Goal: Task Accomplishment & Management: Manage account settings

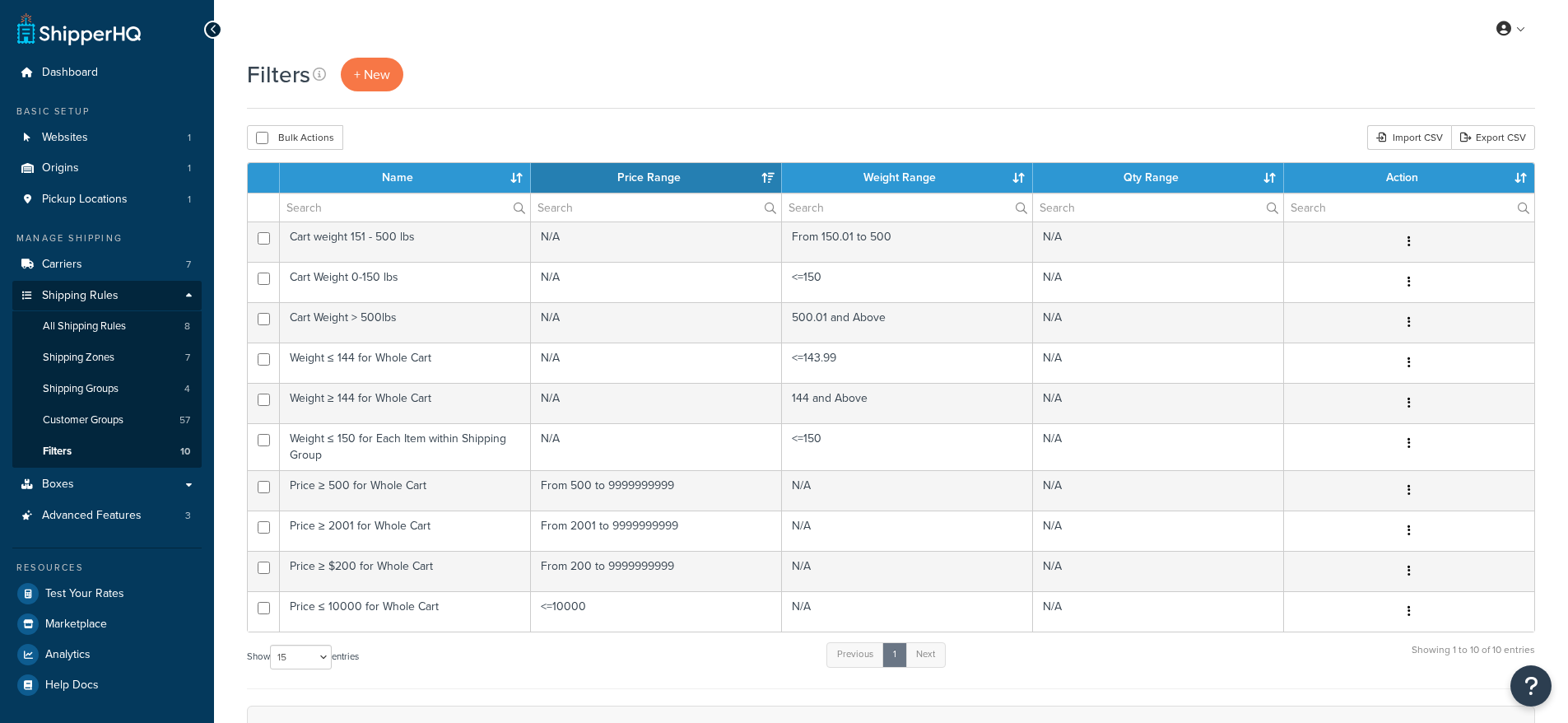
select select "15"
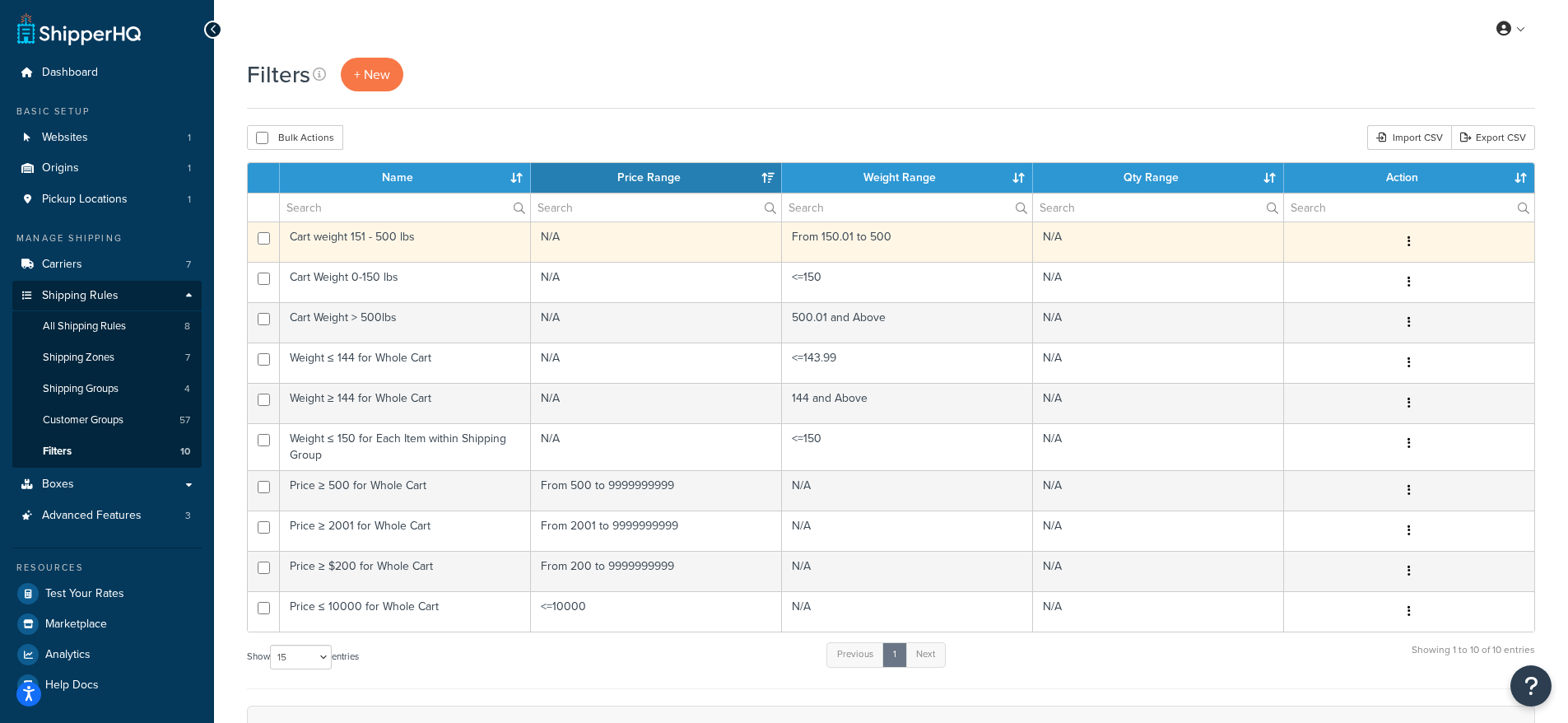
click at [419, 250] on td "Cart weight 151 - 500 lbs" at bounding box center [406, 241] width 251 height 41
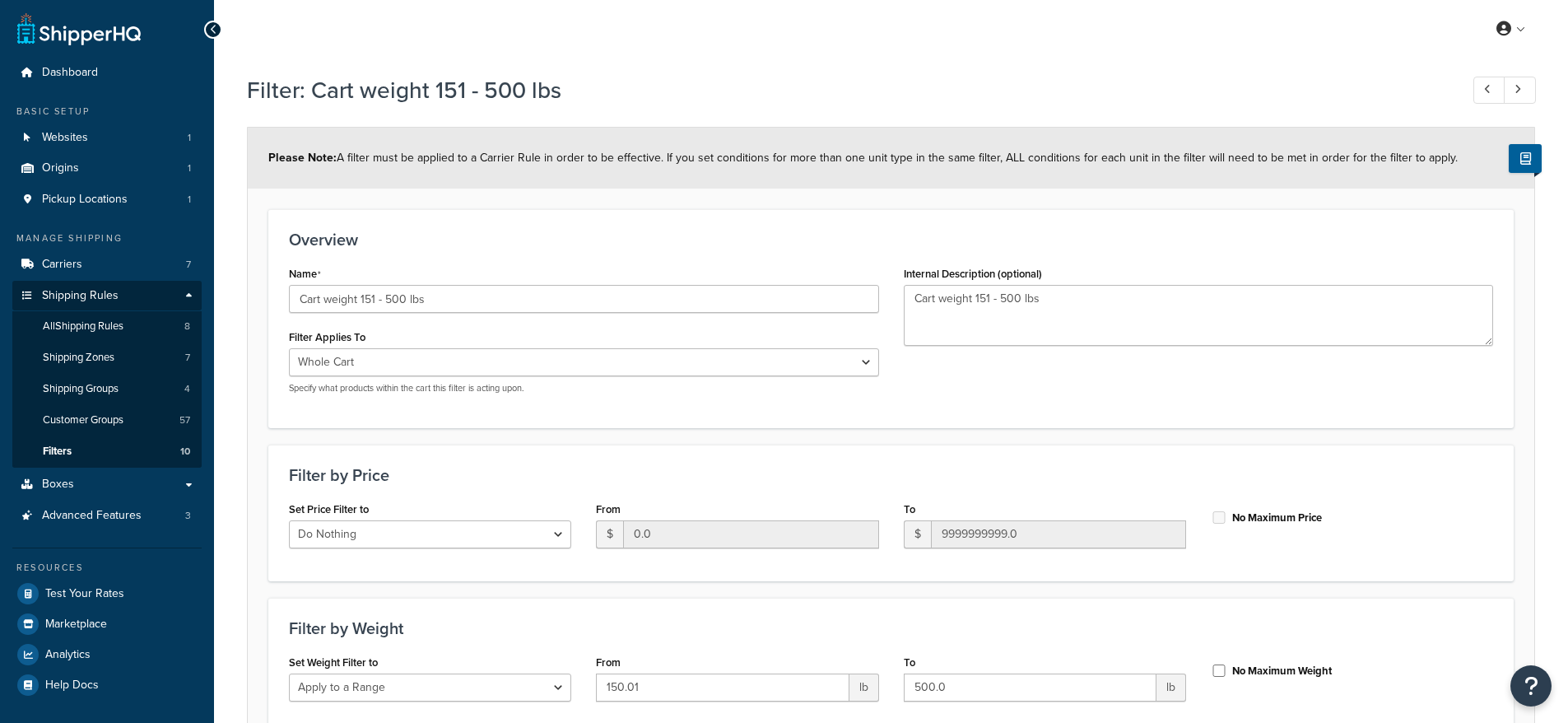
select select "range"
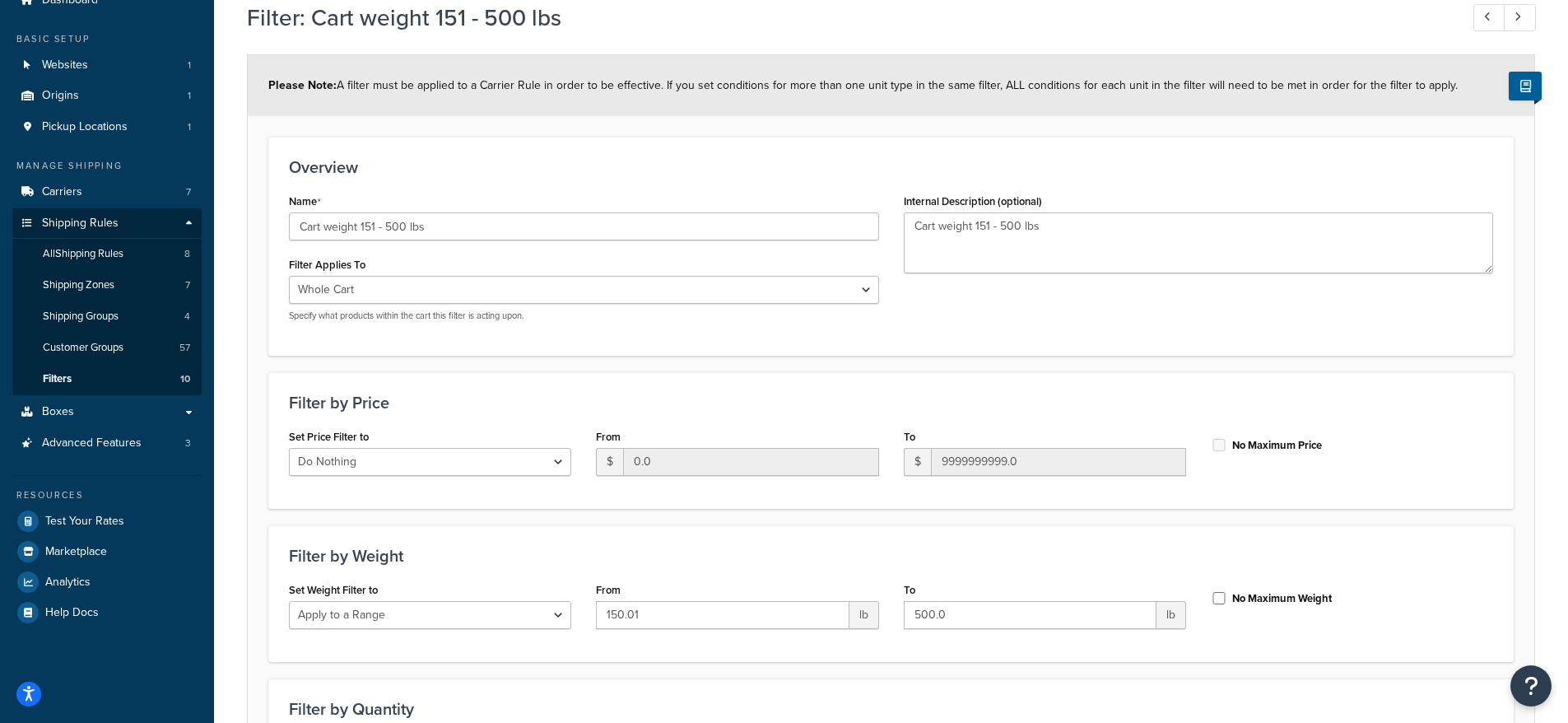
scroll to position [117, 0]
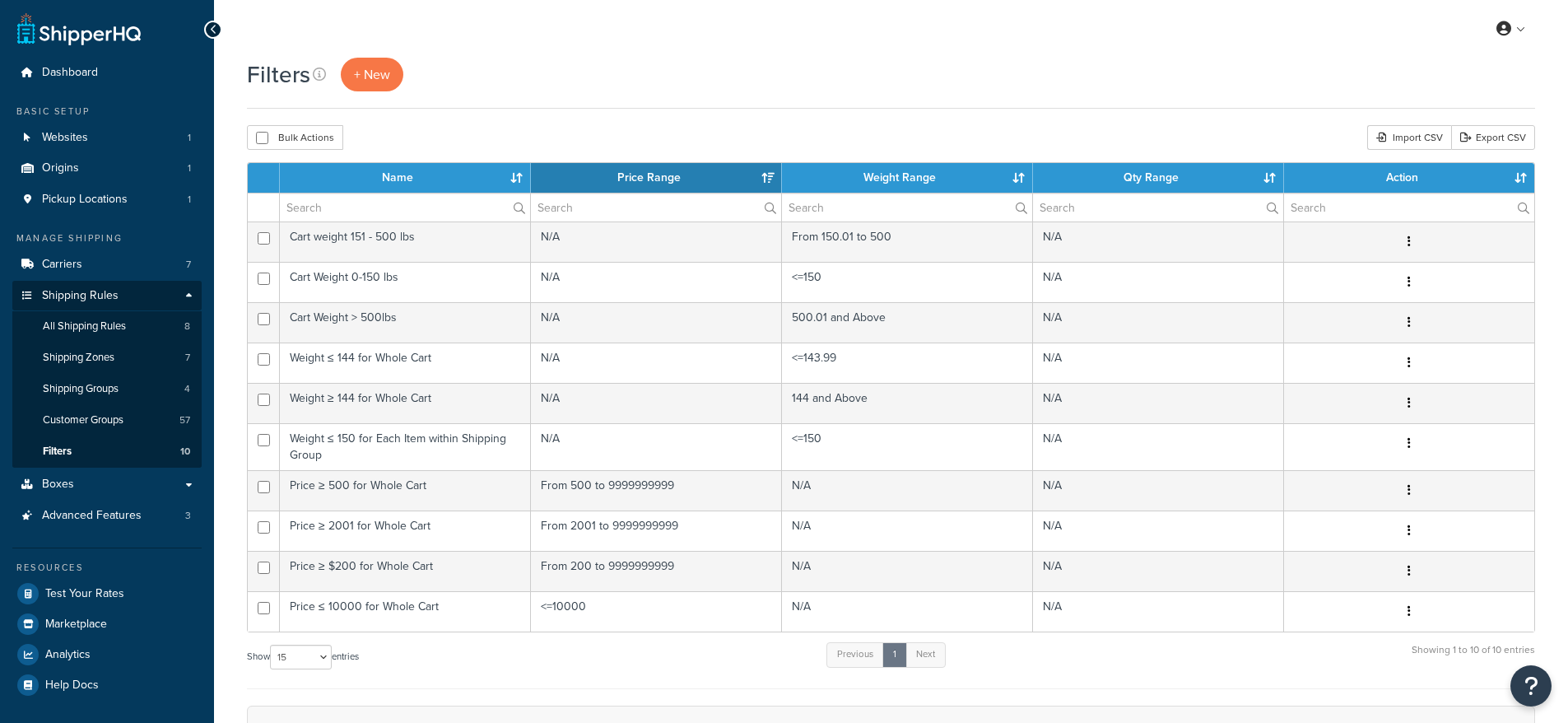
select select "15"
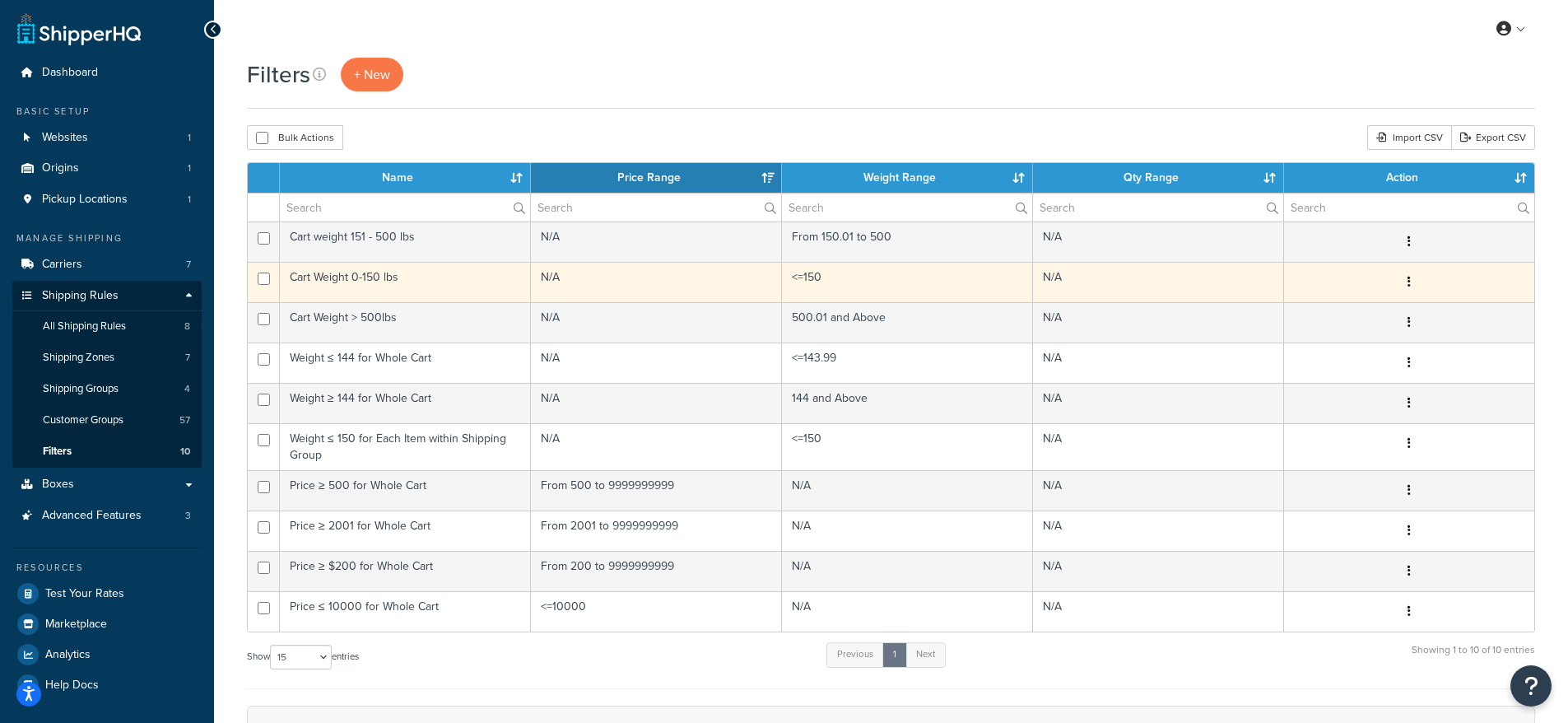
click at [370, 274] on td "Cart Weight 0-150 lbs" at bounding box center [406, 282] width 251 height 41
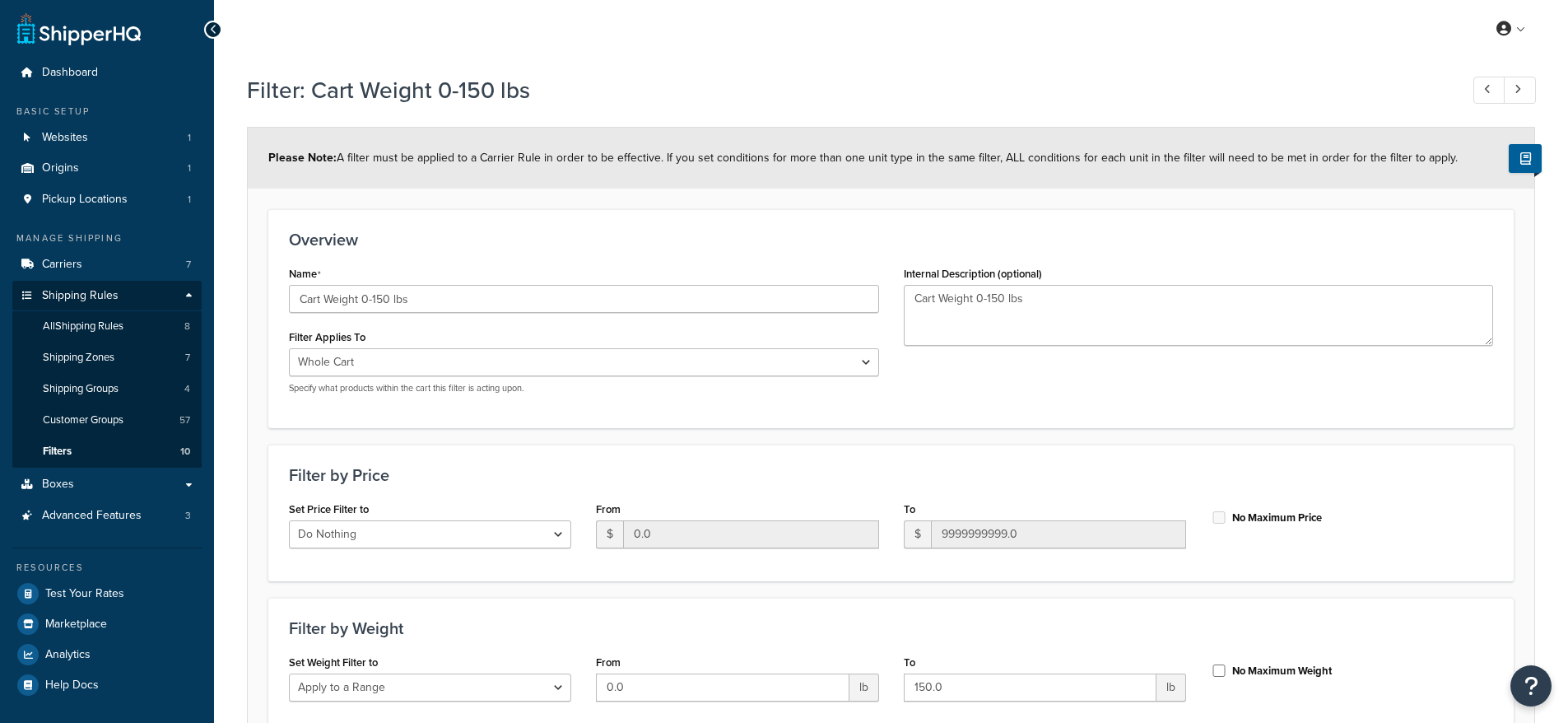
select select "range"
click at [370, 274] on div "Name Cart Weight 0-150 lbs" at bounding box center [584, 288] width 591 height 51
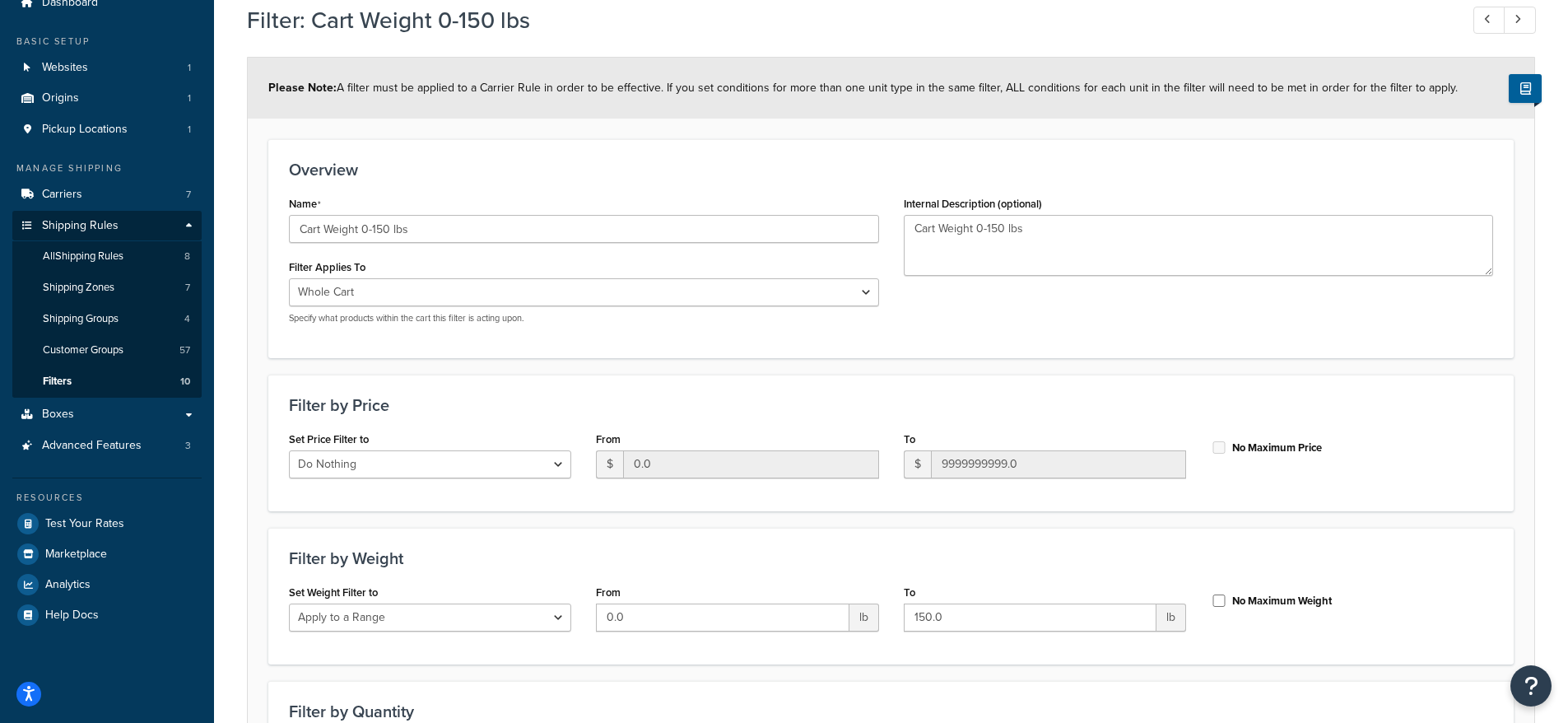
scroll to position [43, 0]
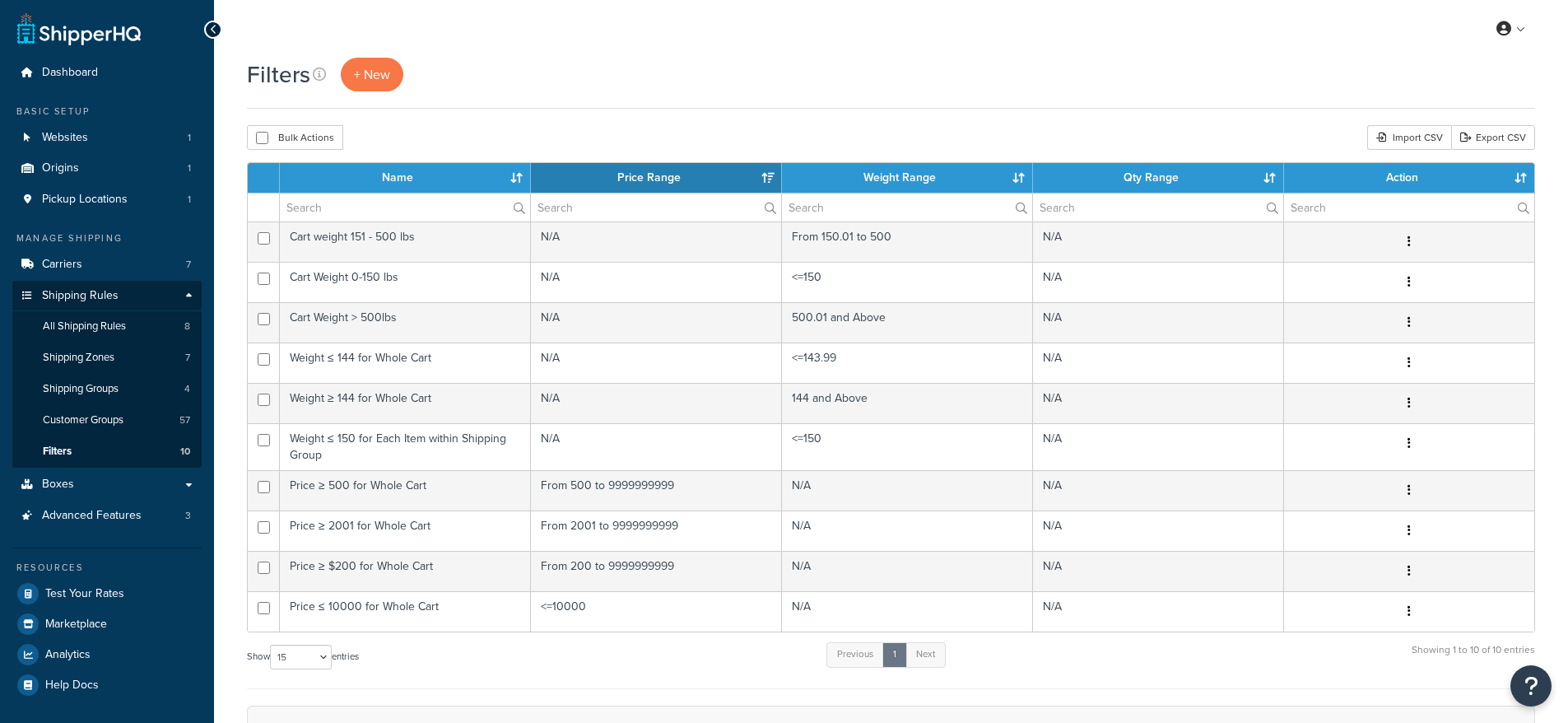
select select "15"
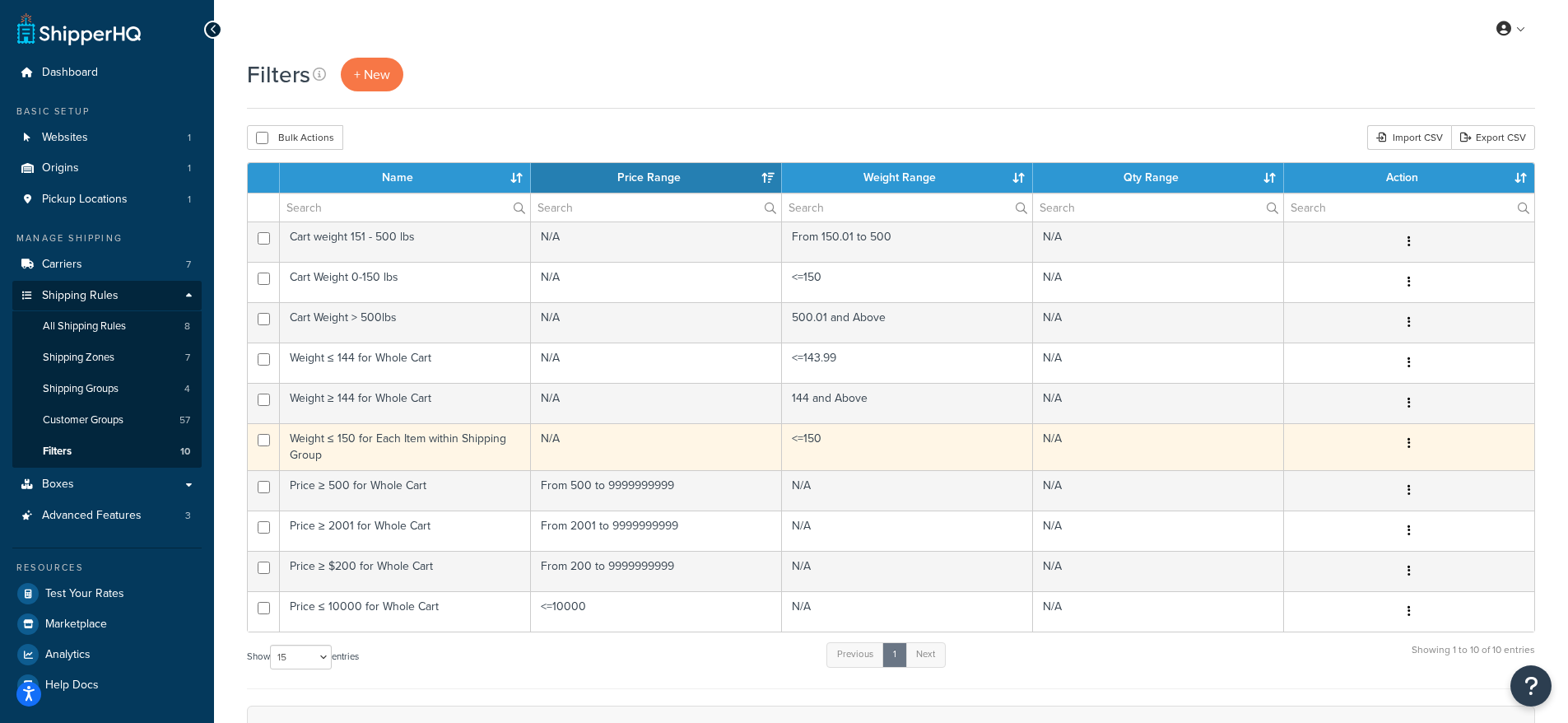
click at [347, 458] on td "Weight ≤ 150 for Each Item within Shipping Group" at bounding box center [406, 446] width 251 height 46
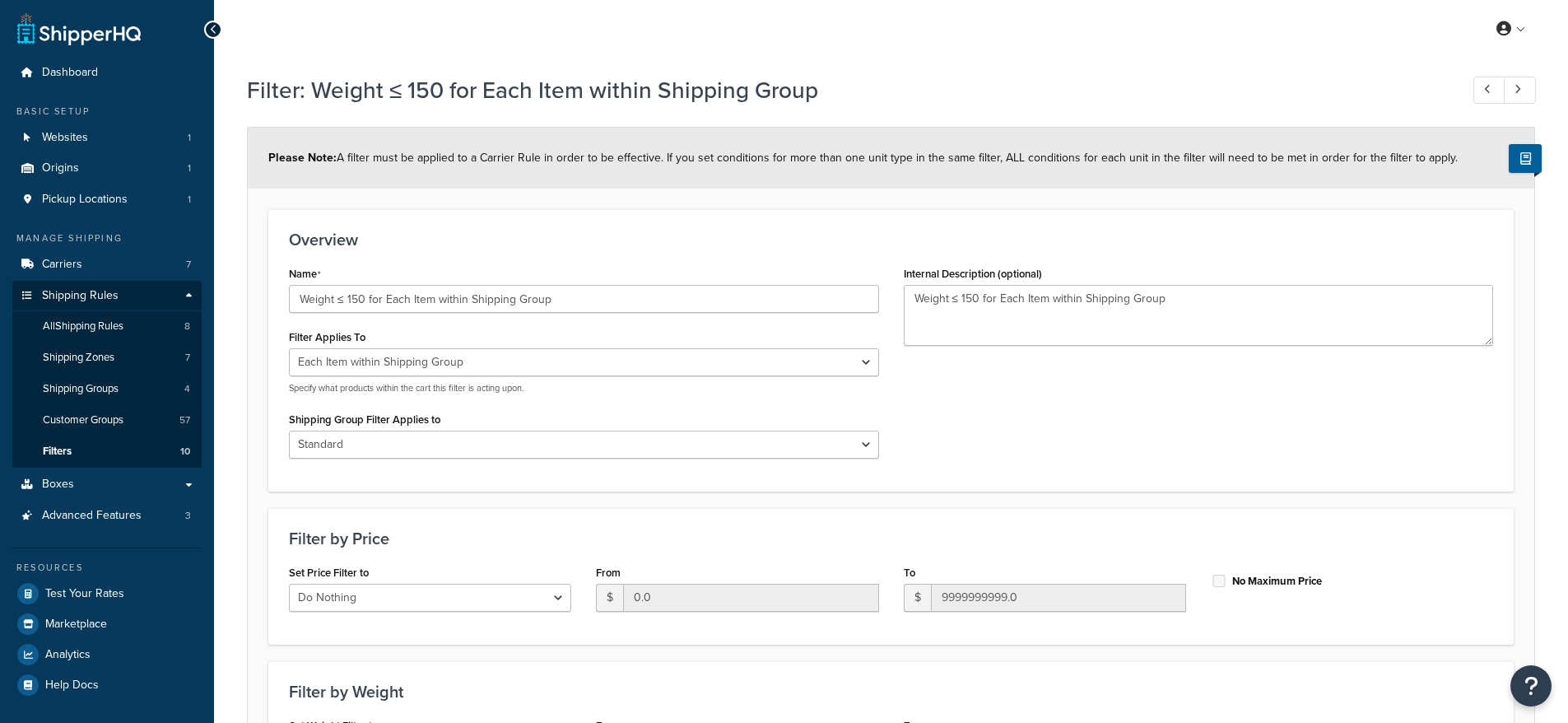
select select "ITEM"
select select "298548"
select select "range"
click at [468, 446] on select "All shipping groups Standard LTL Oversized All Products not assigned to a Shipp…" at bounding box center [584, 444] width 591 height 28
drag, startPoint x: 347, startPoint y: 301, endPoint x: 291, endPoint y: 300, distance: 56.0
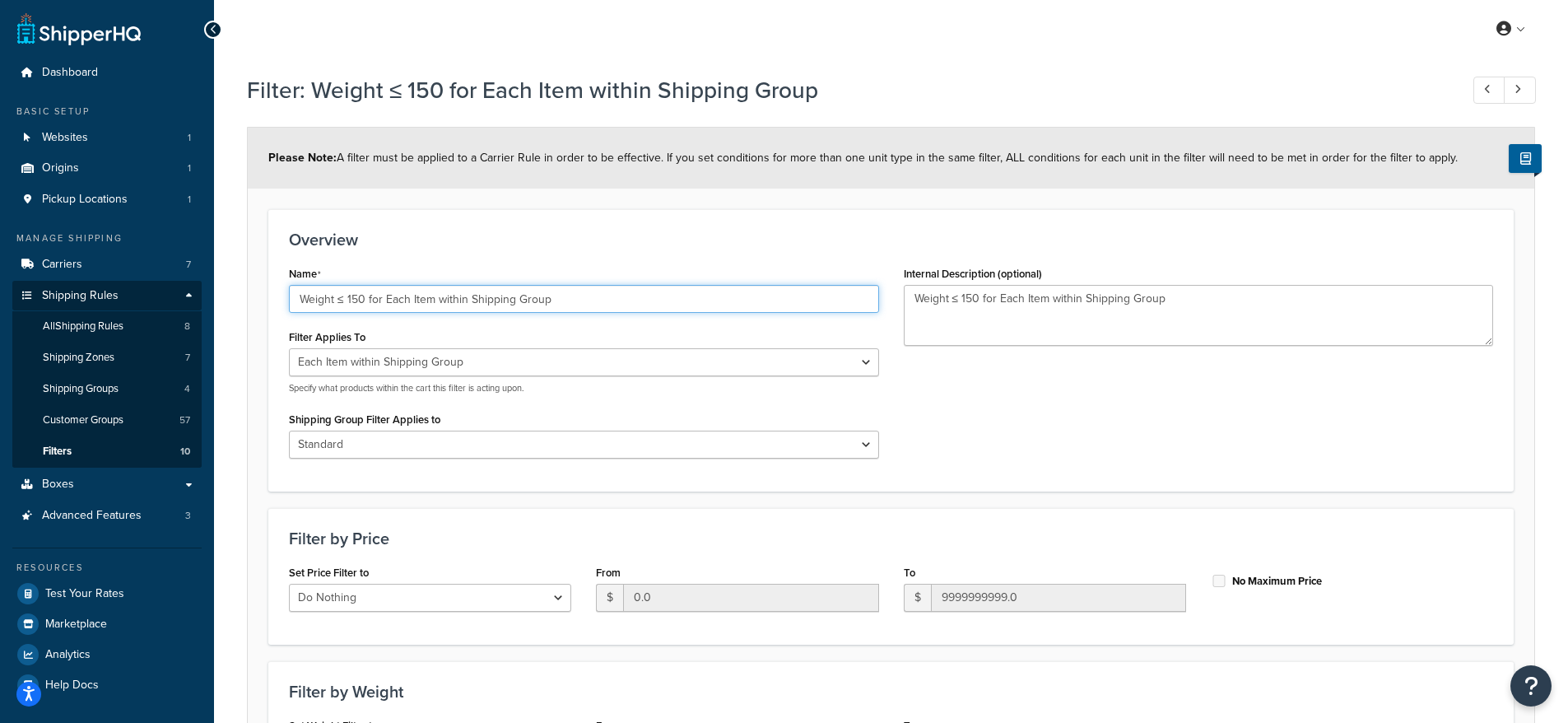
click at [291, 300] on input "Weight ≤ 150 for Each Item within Shipping Group" at bounding box center [584, 299] width 591 height 28
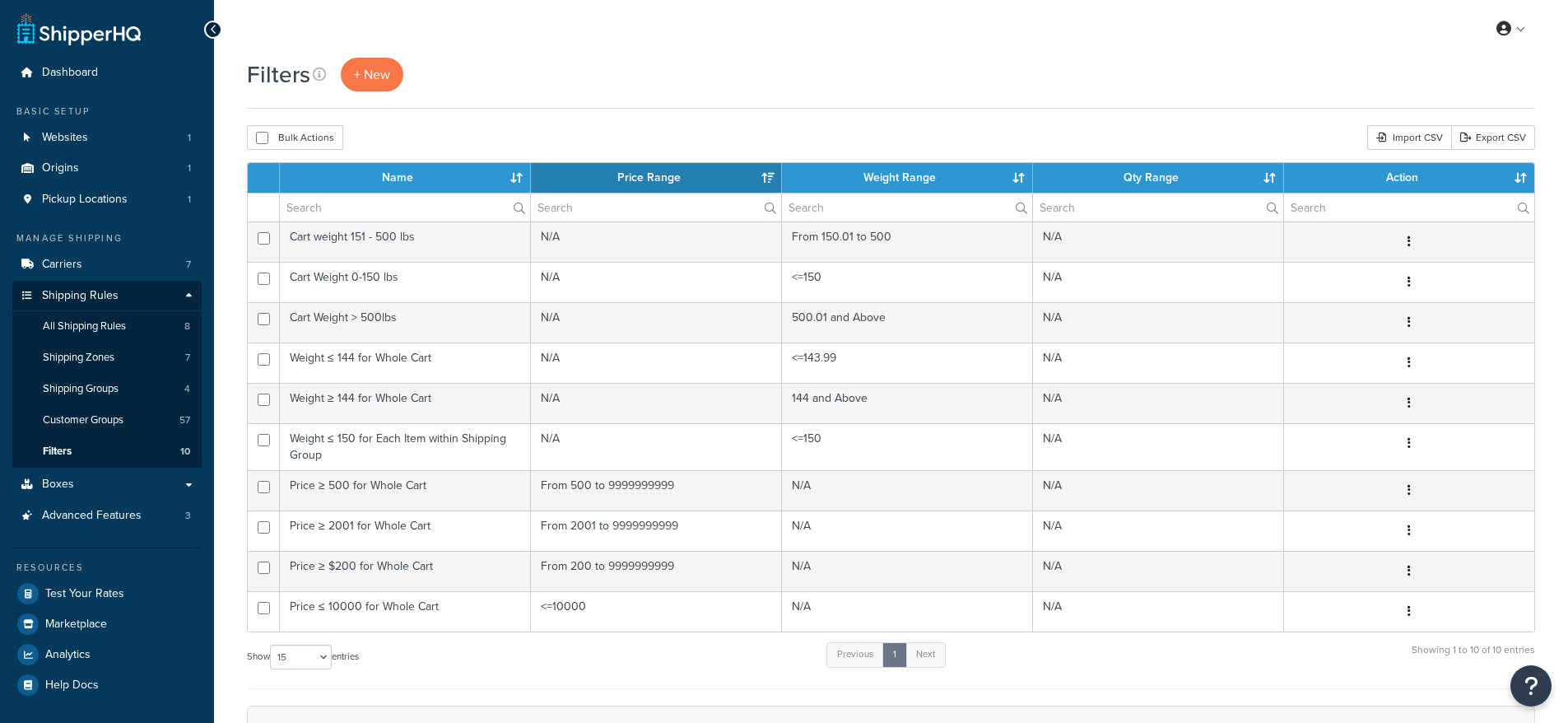
select select "15"
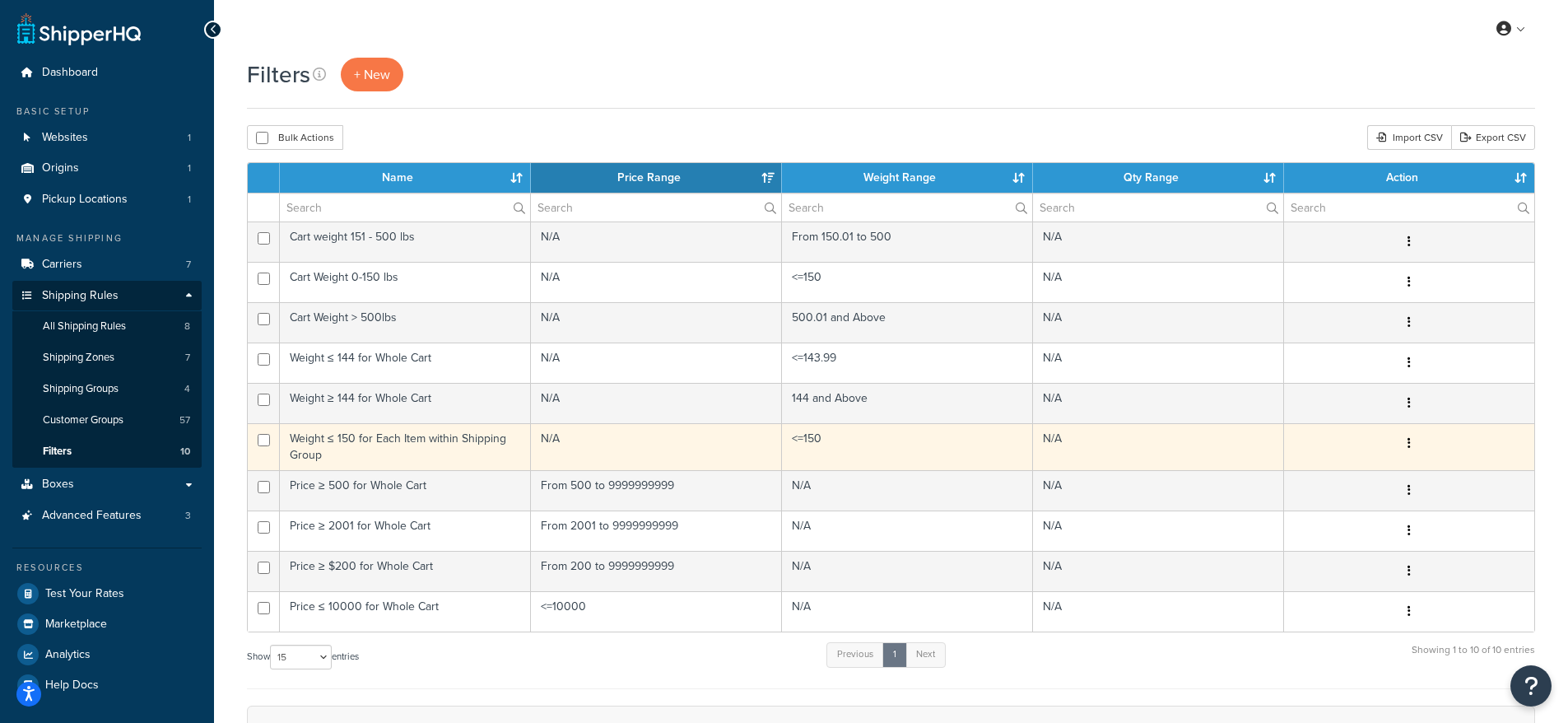
click at [409, 440] on td "Weight ≤ 150 for Each Item within Shipping Group" at bounding box center [406, 446] width 251 height 46
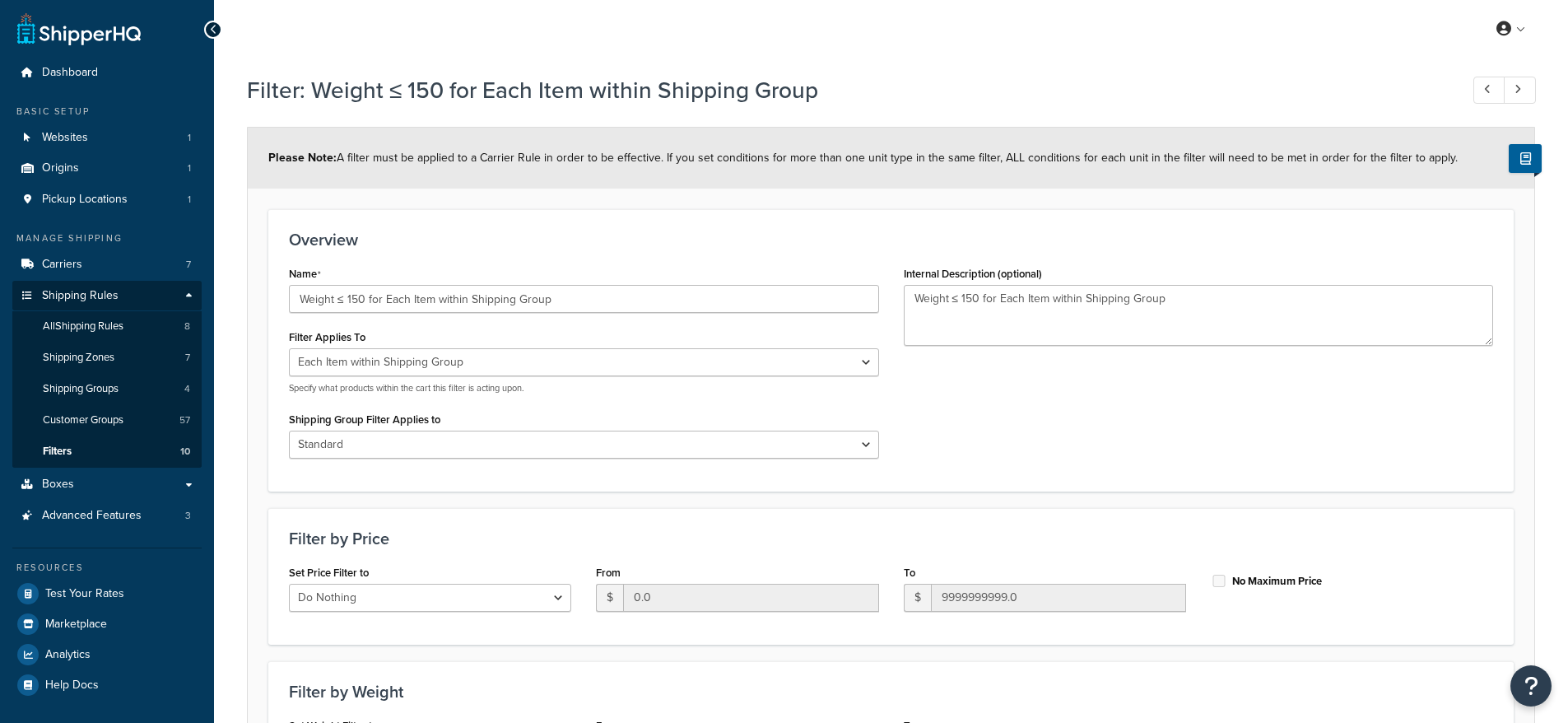
select select "ITEM"
select select "298548"
select select "range"
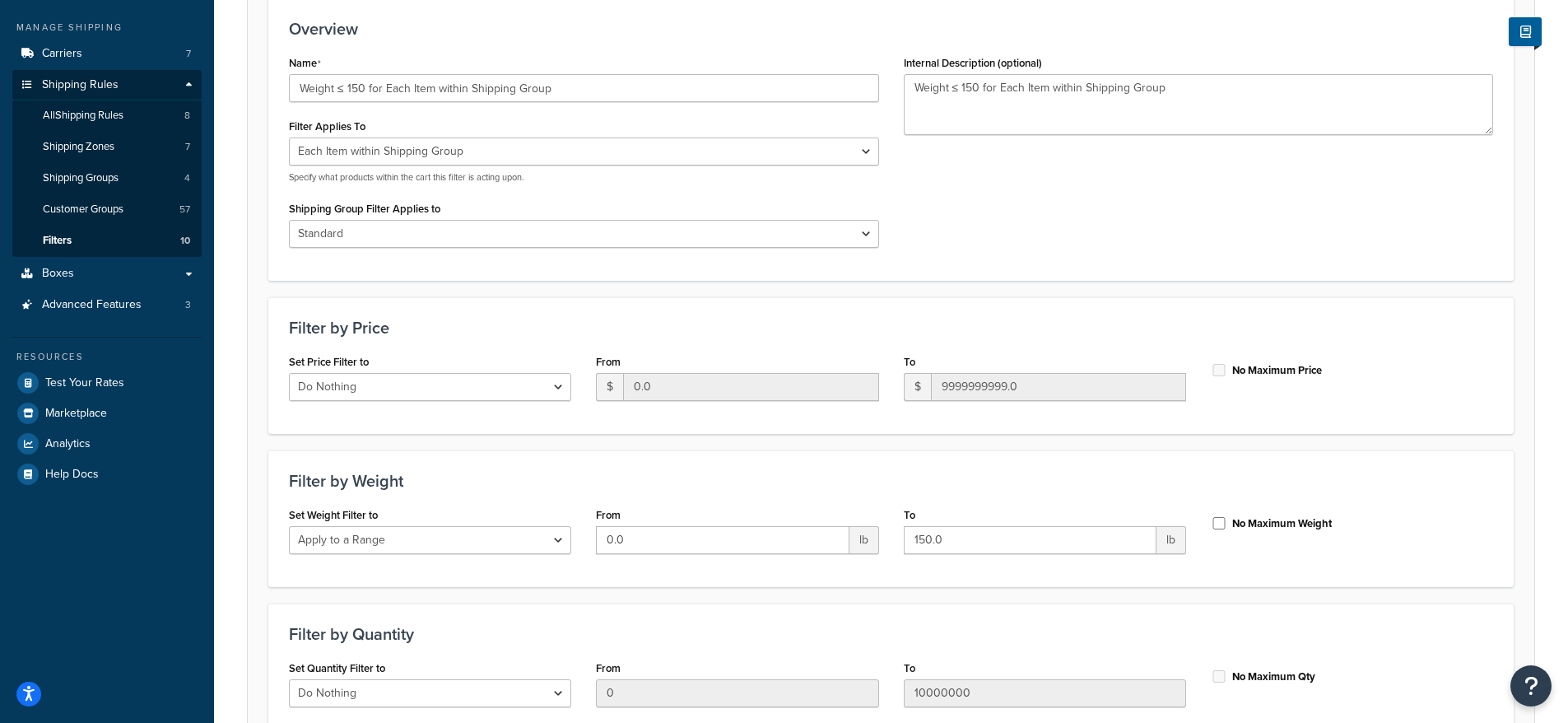
scroll to position [224, 0]
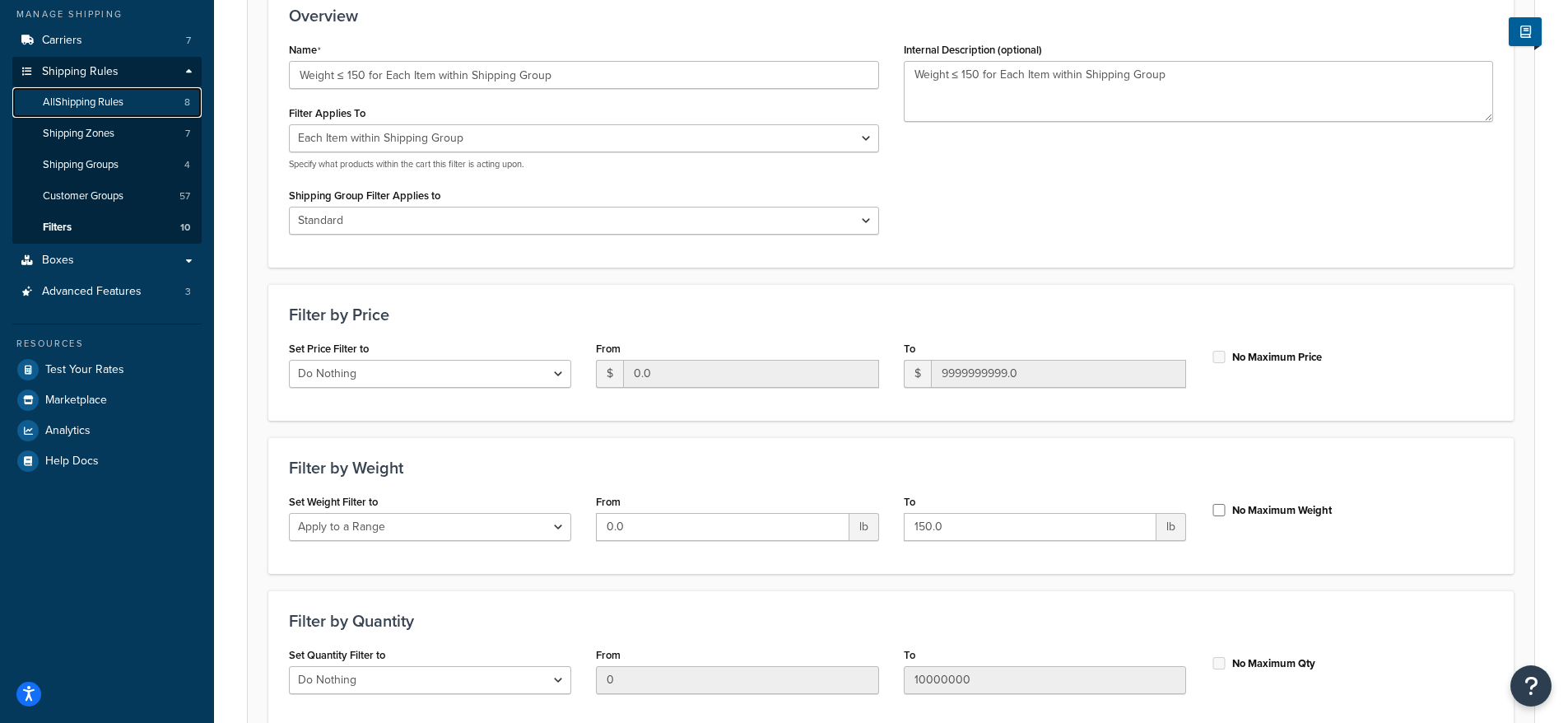
click at [111, 98] on span "All Shipping Rules" at bounding box center [83, 103] width 81 height 14
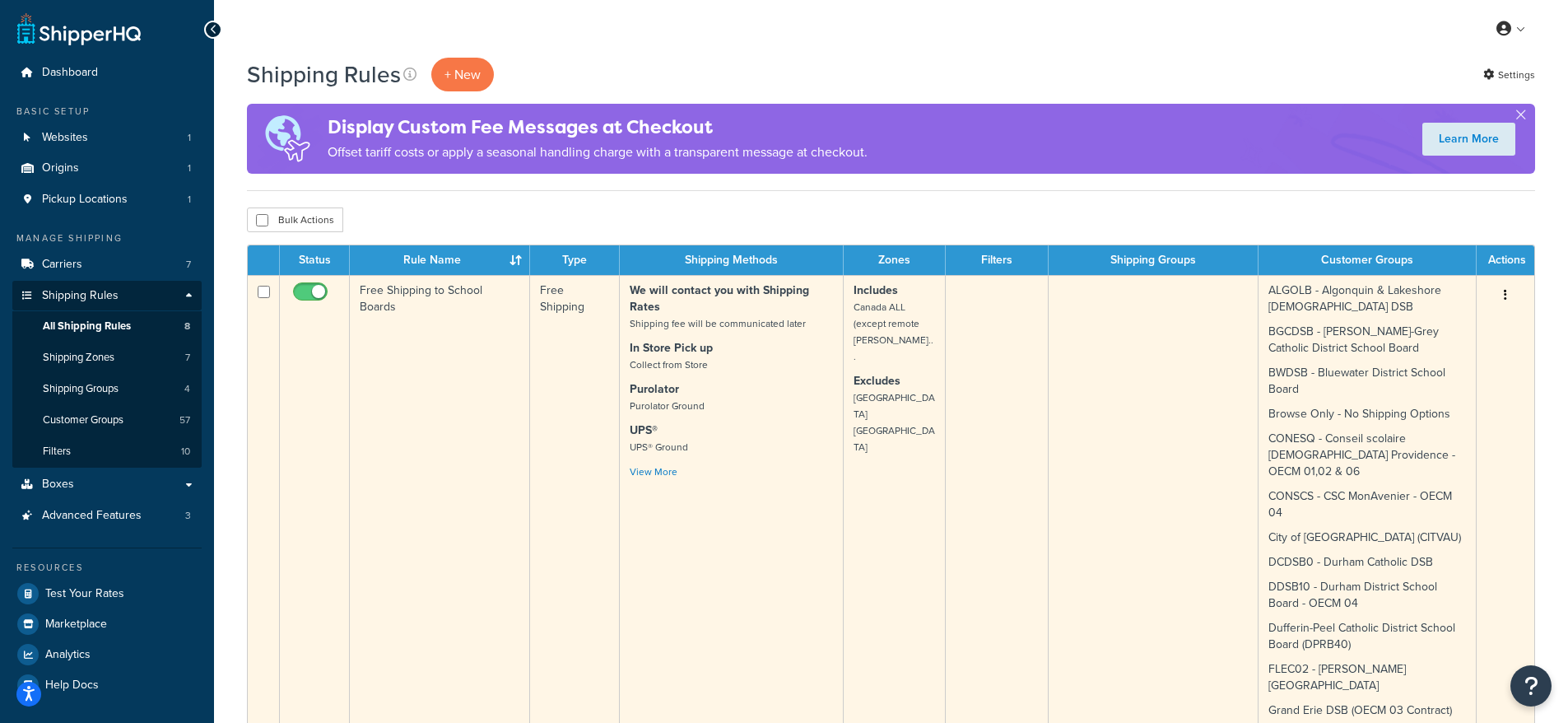
scroll to position [331, 0]
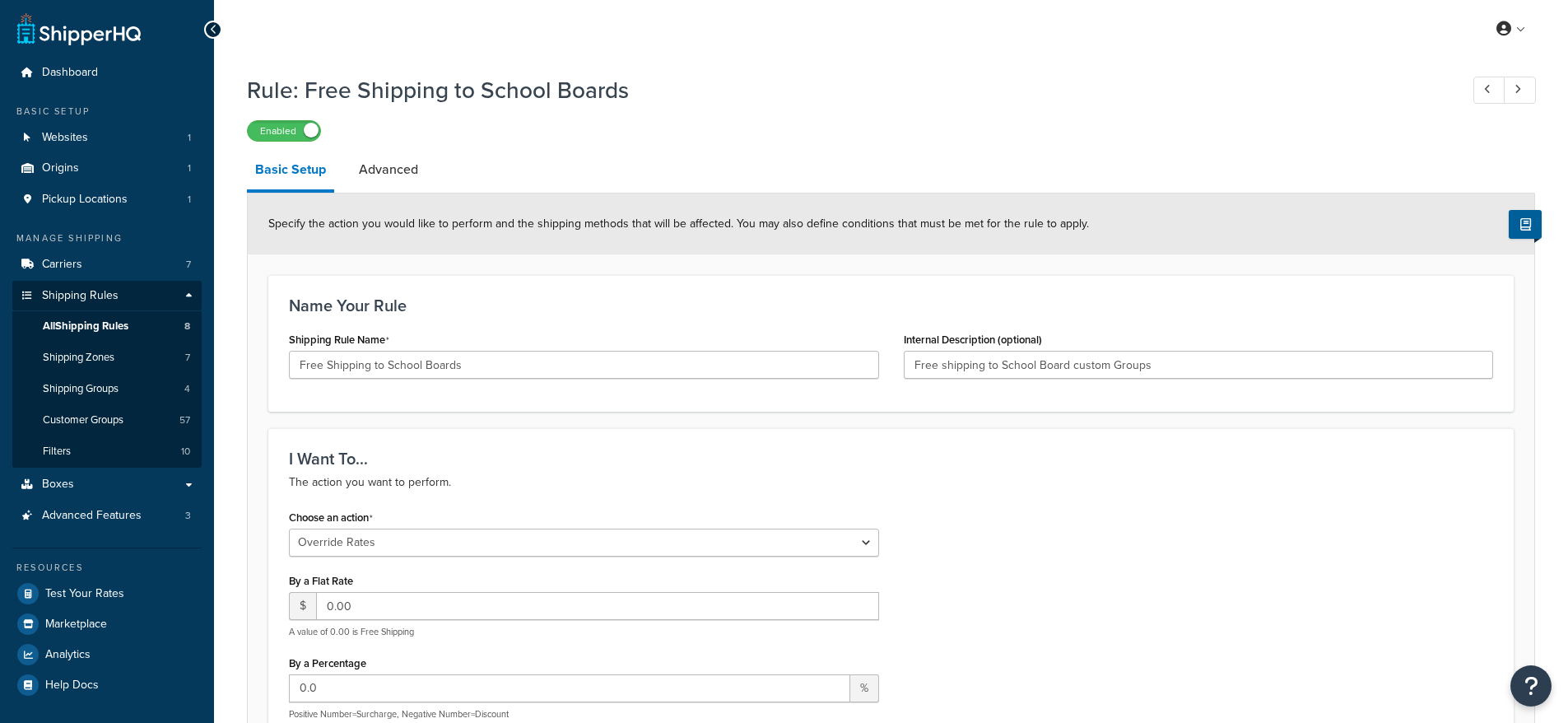
select select "OVERRIDE"
click at [105, 329] on span "All Shipping Rules" at bounding box center [85, 326] width 86 height 14
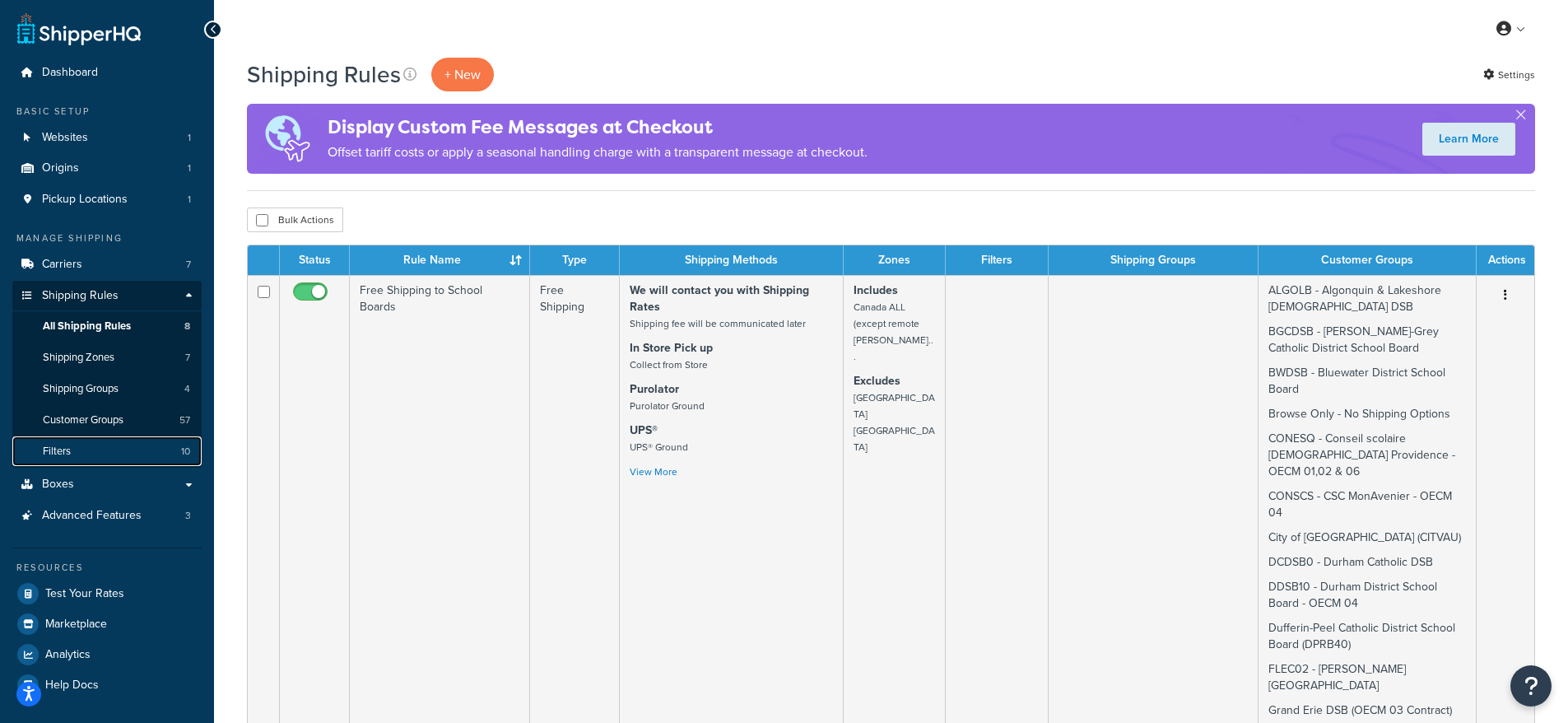
click at [85, 454] on link "Filters 10" at bounding box center [106, 451] width 189 height 31
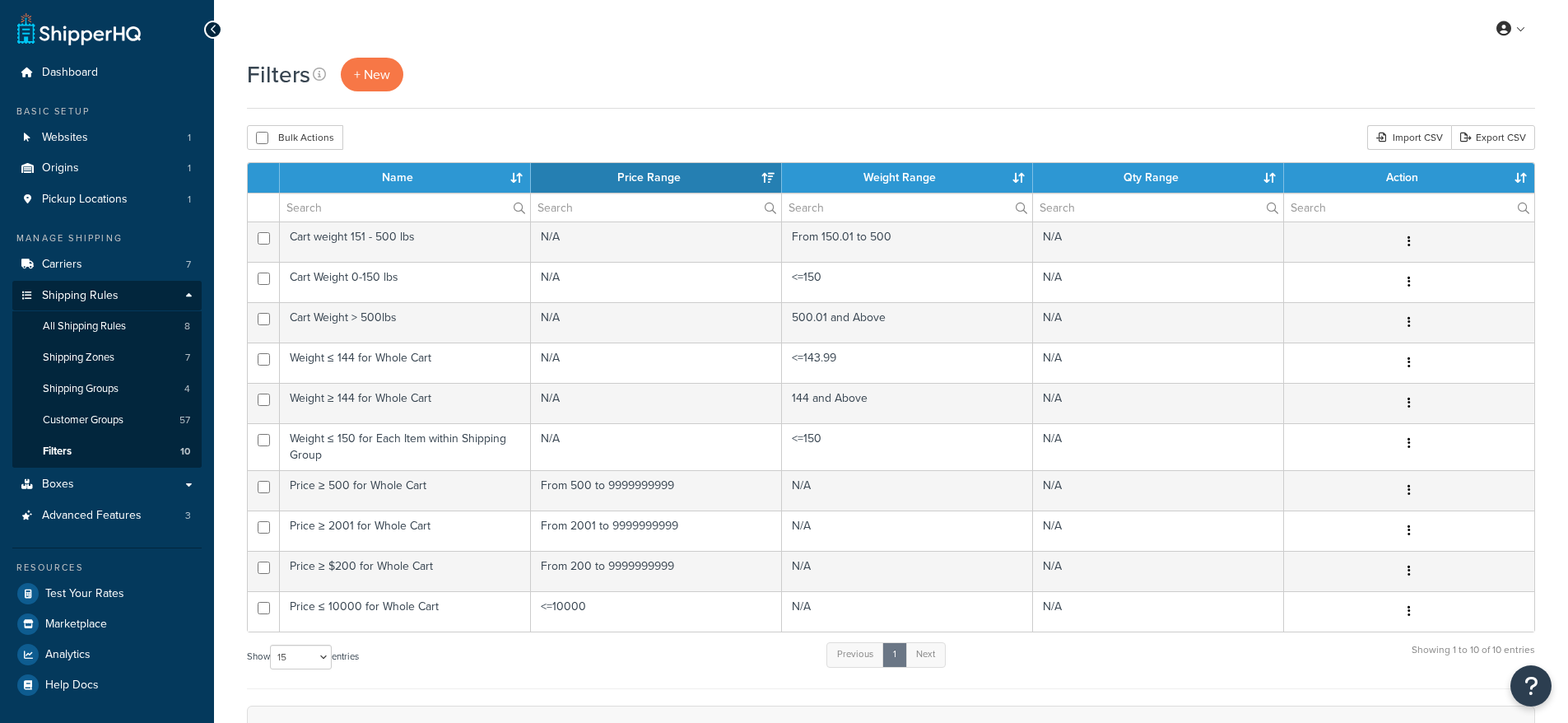
select select "15"
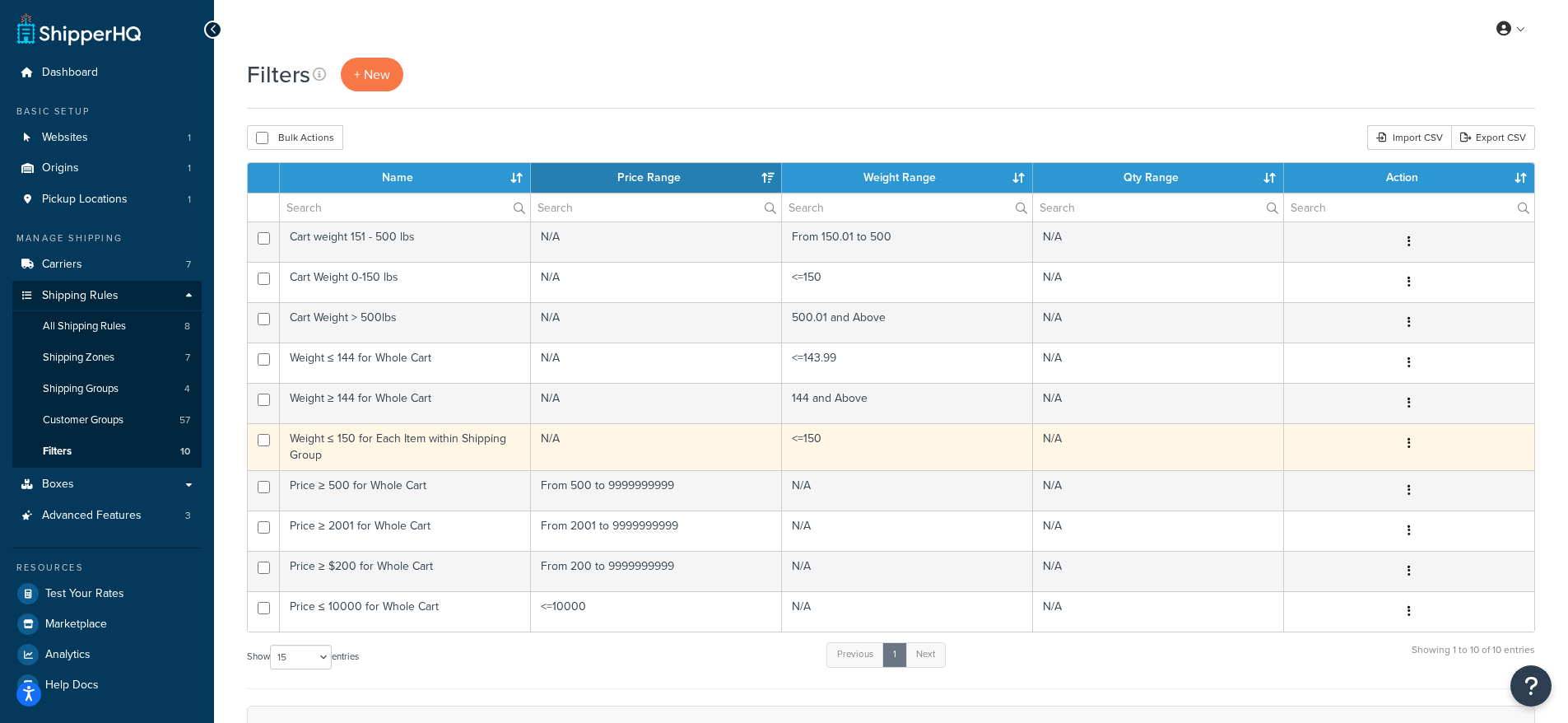
click at [404, 457] on td "Weight ≤ 150 for Each Item within Shipping Group" at bounding box center [406, 446] width 251 height 46
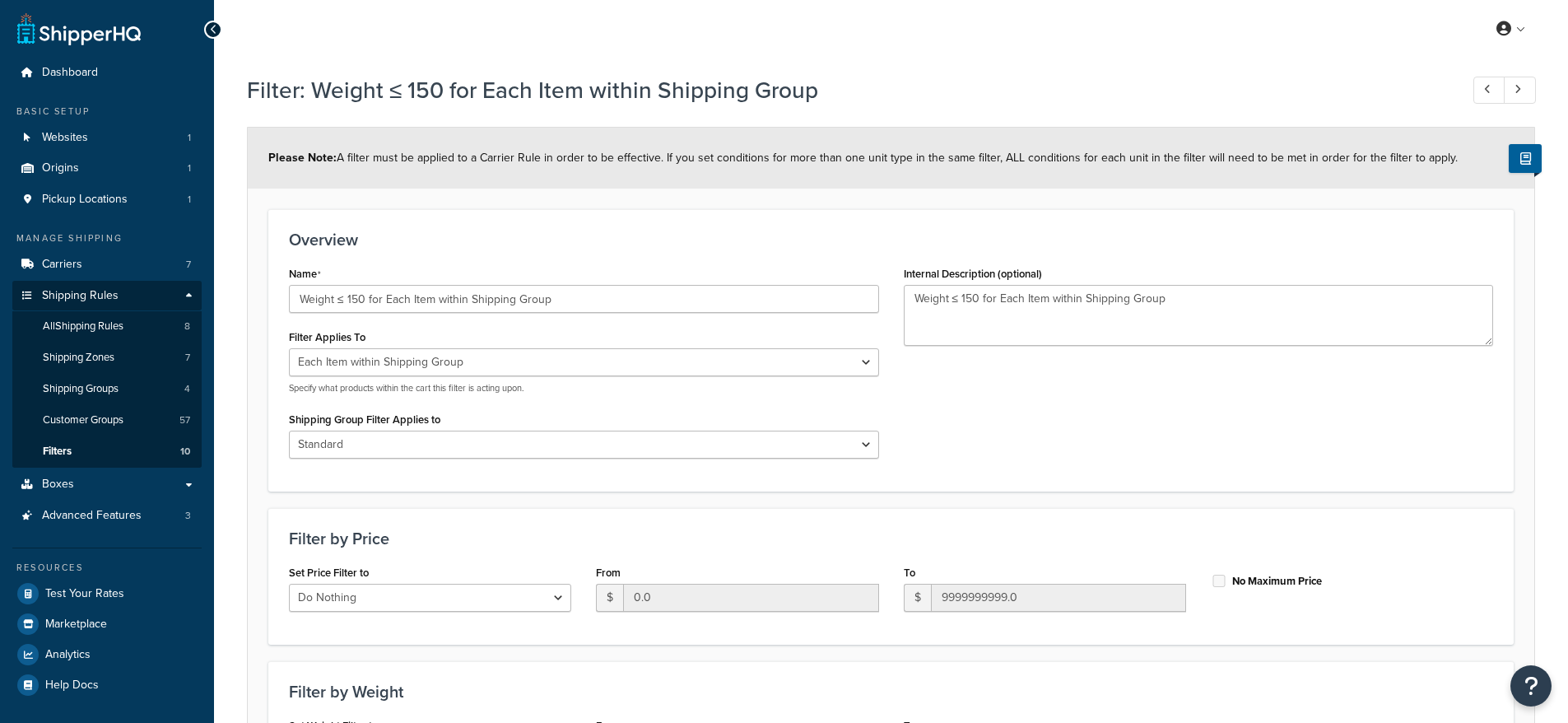
select select "ITEM"
select select "298548"
select select "range"
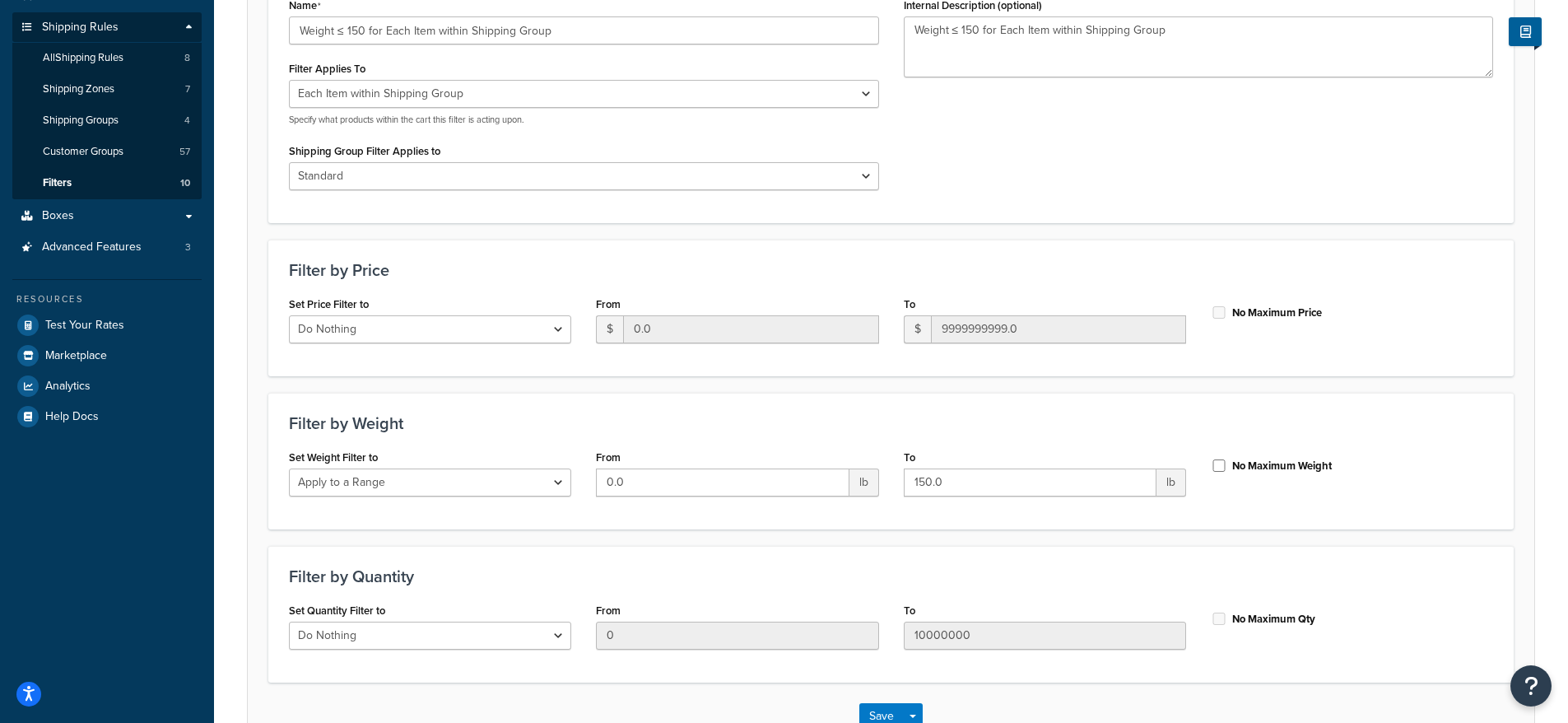
scroll to position [283, 0]
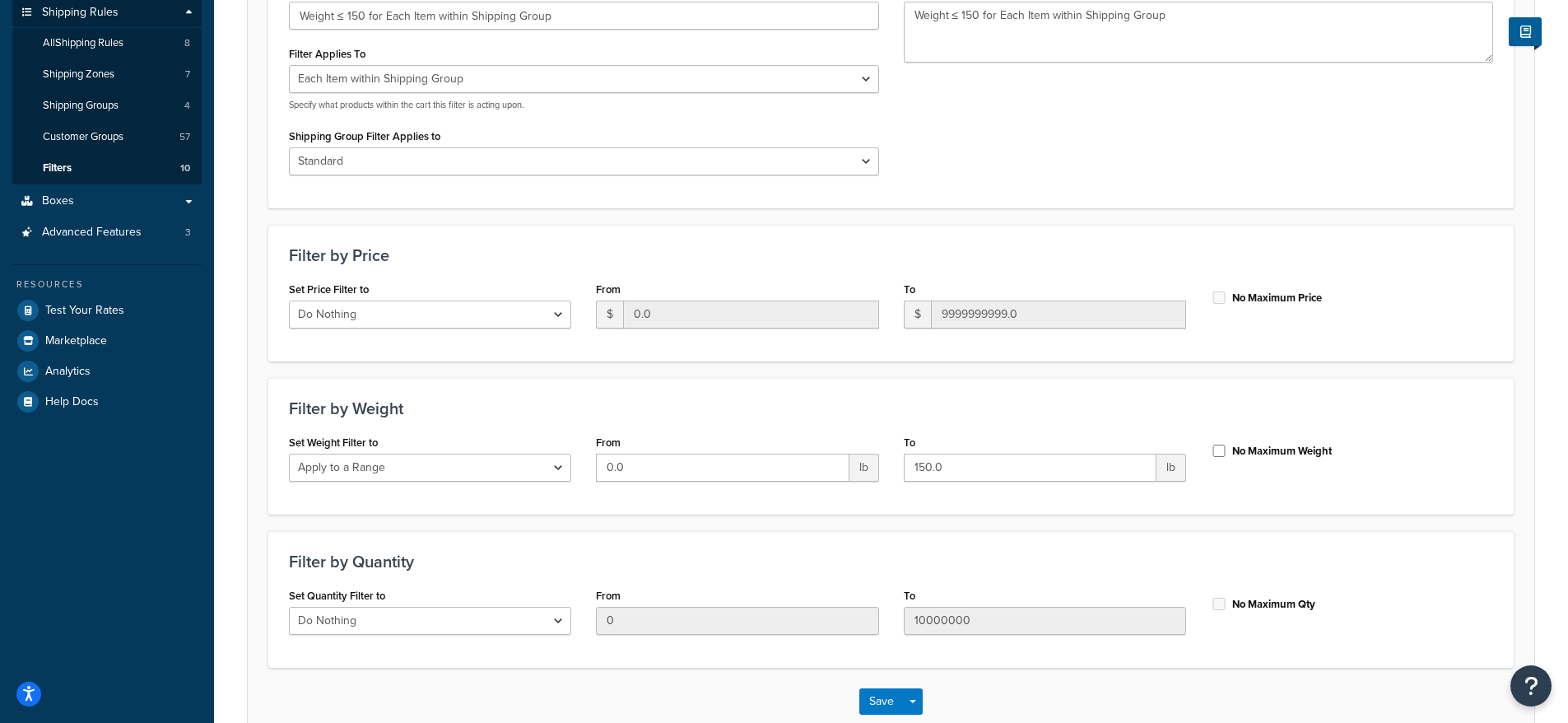
click at [765, 179] on div "Name Weight ≤ 150 for Each Item within Shipping Group Filter Applies To Whole C…" at bounding box center [585, 82] width 615 height 209
click at [757, 166] on select "All shipping groups Standard LTL Oversized All Products not assigned to a Shipp…" at bounding box center [584, 161] width 591 height 28
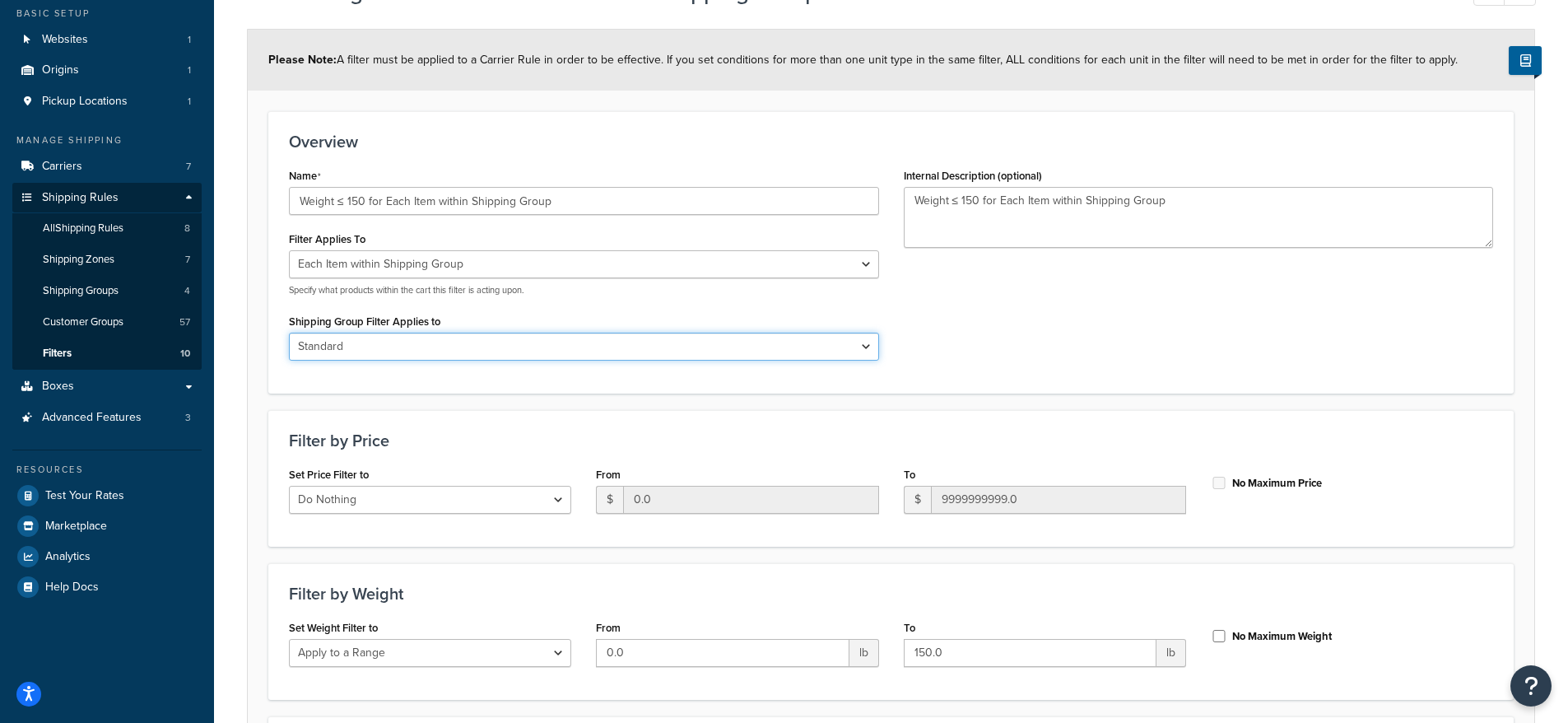
scroll to position [0, 0]
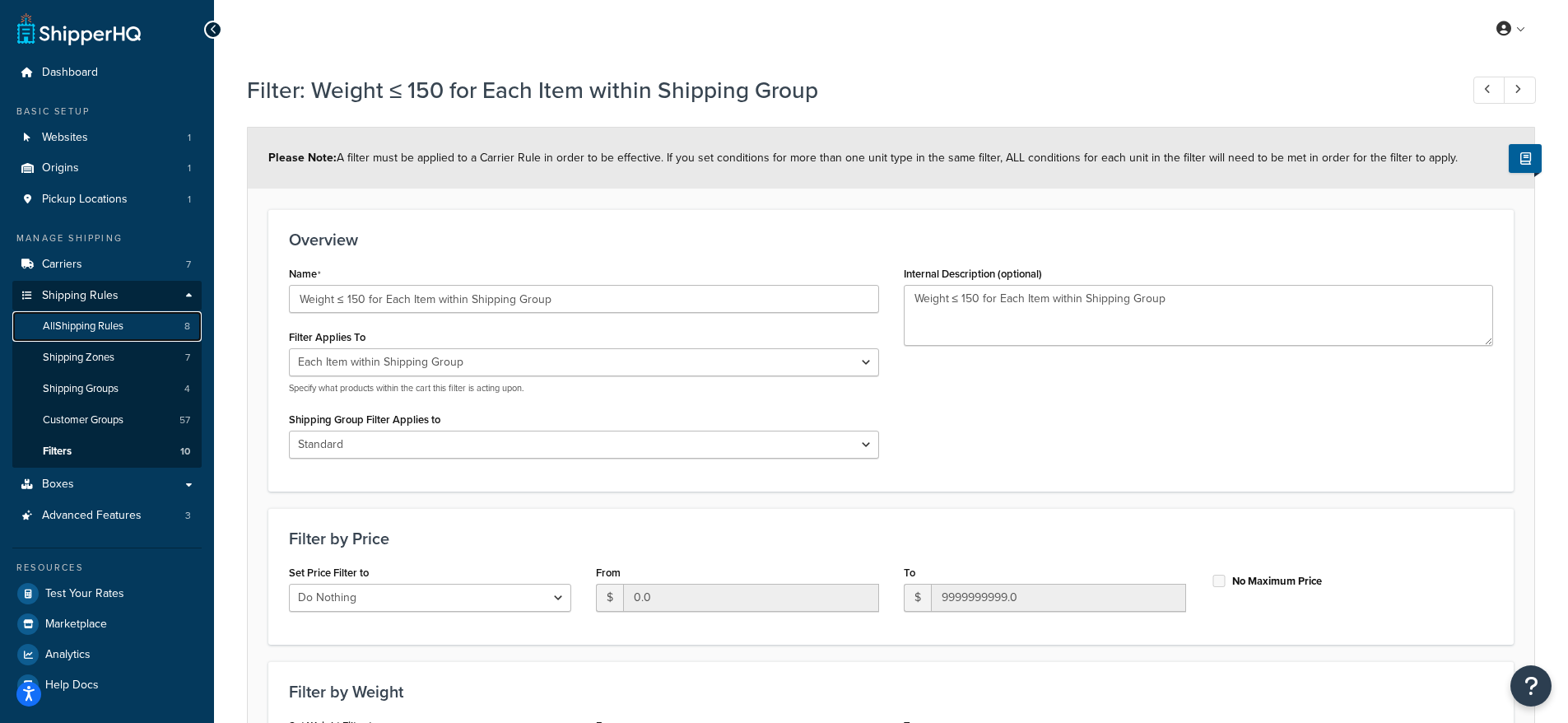
click at [96, 330] on span "All Shipping Rules" at bounding box center [83, 326] width 81 height 14
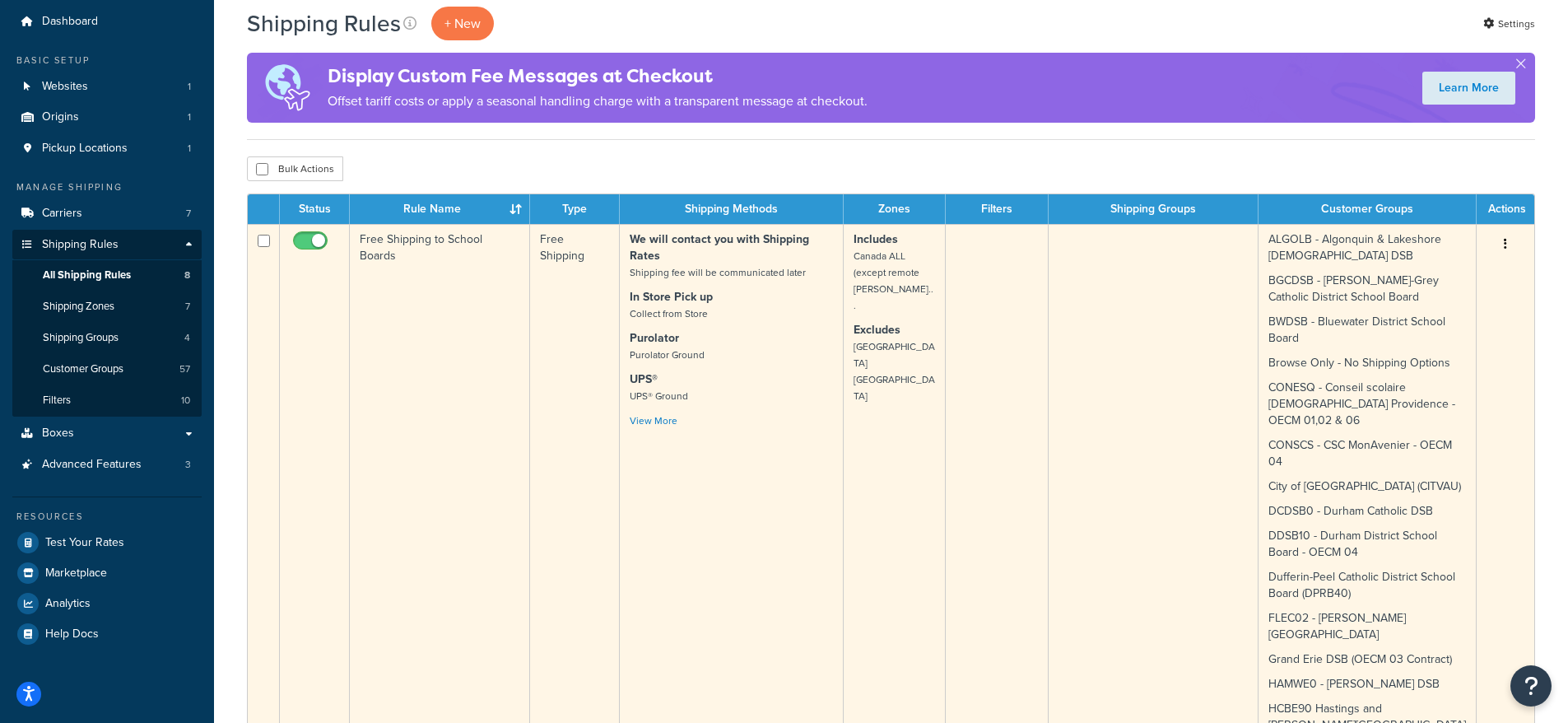
scroll to position [54, 0]
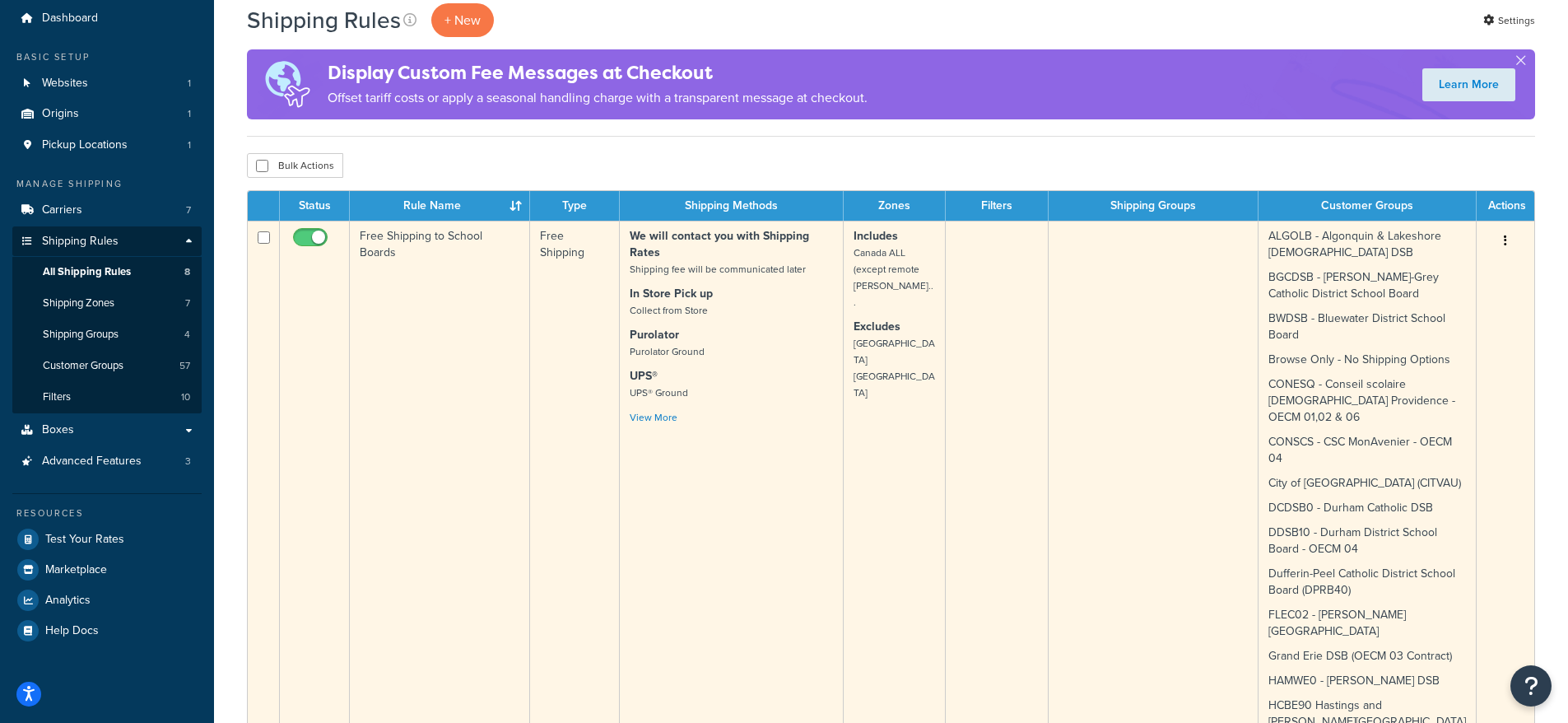
click at [767, 257] on p "We will contact you with Shipping Rates Shipping fee will be communicated later" at bounding box center [732, 252] width 204 height 49
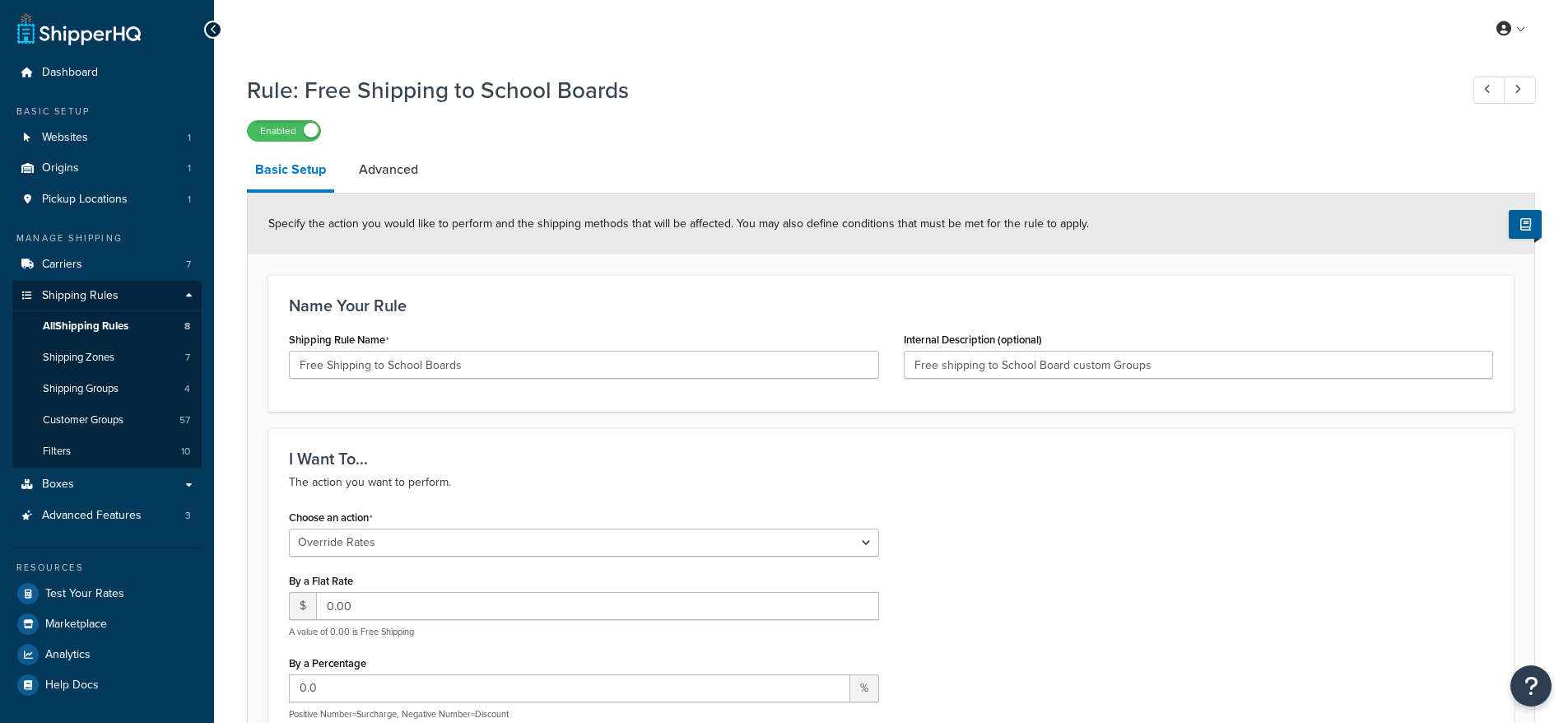
select select "OVERRIDE"
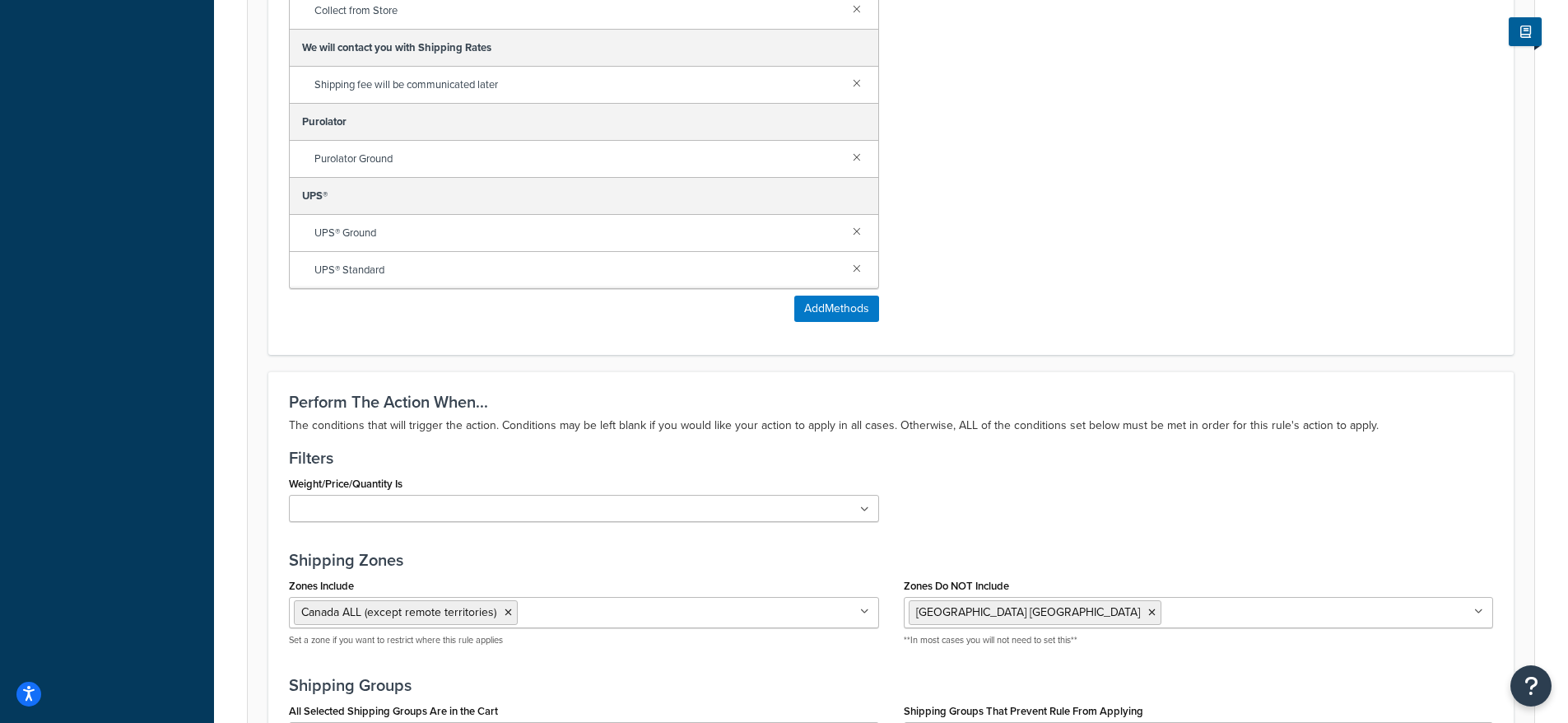
scroll to position [1242, 0]
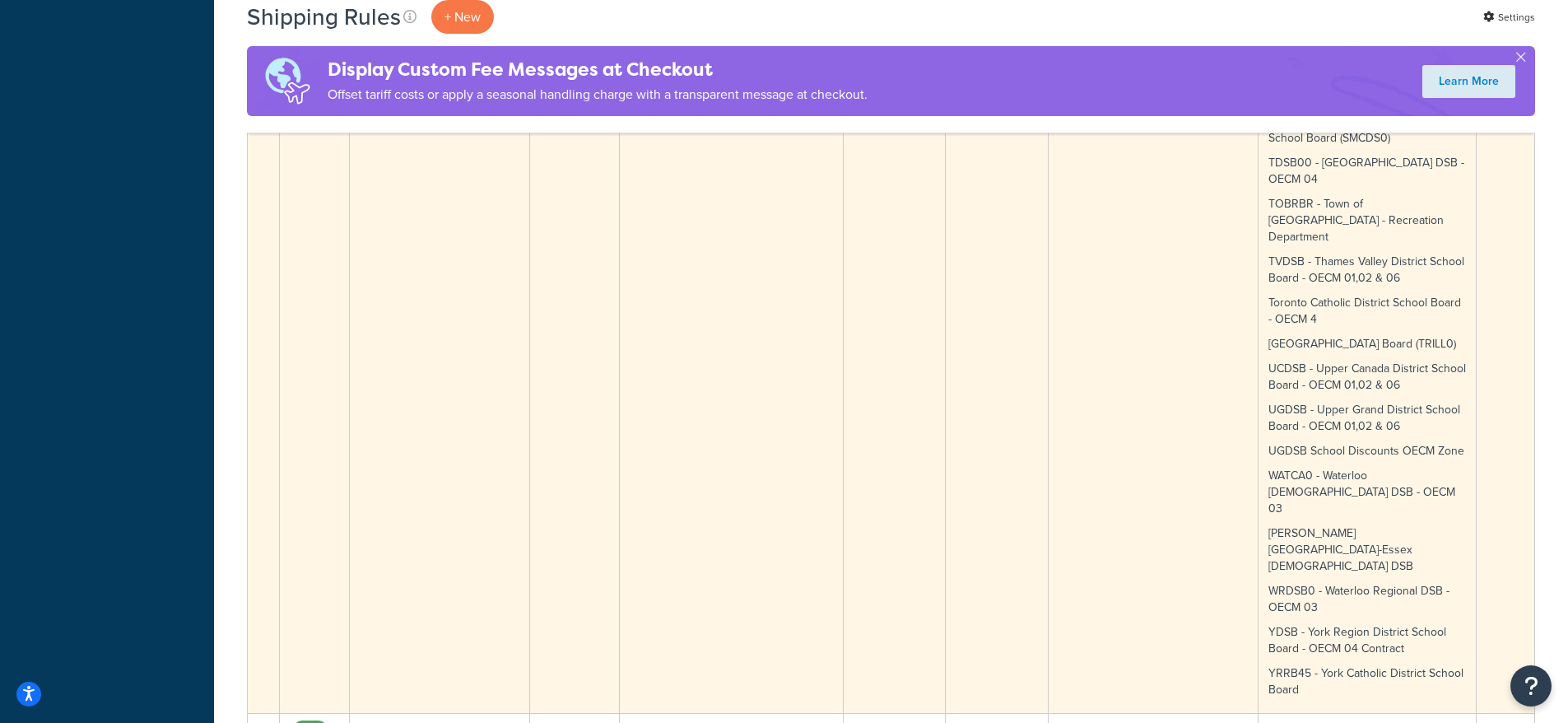
scroll to position [1678, 0]
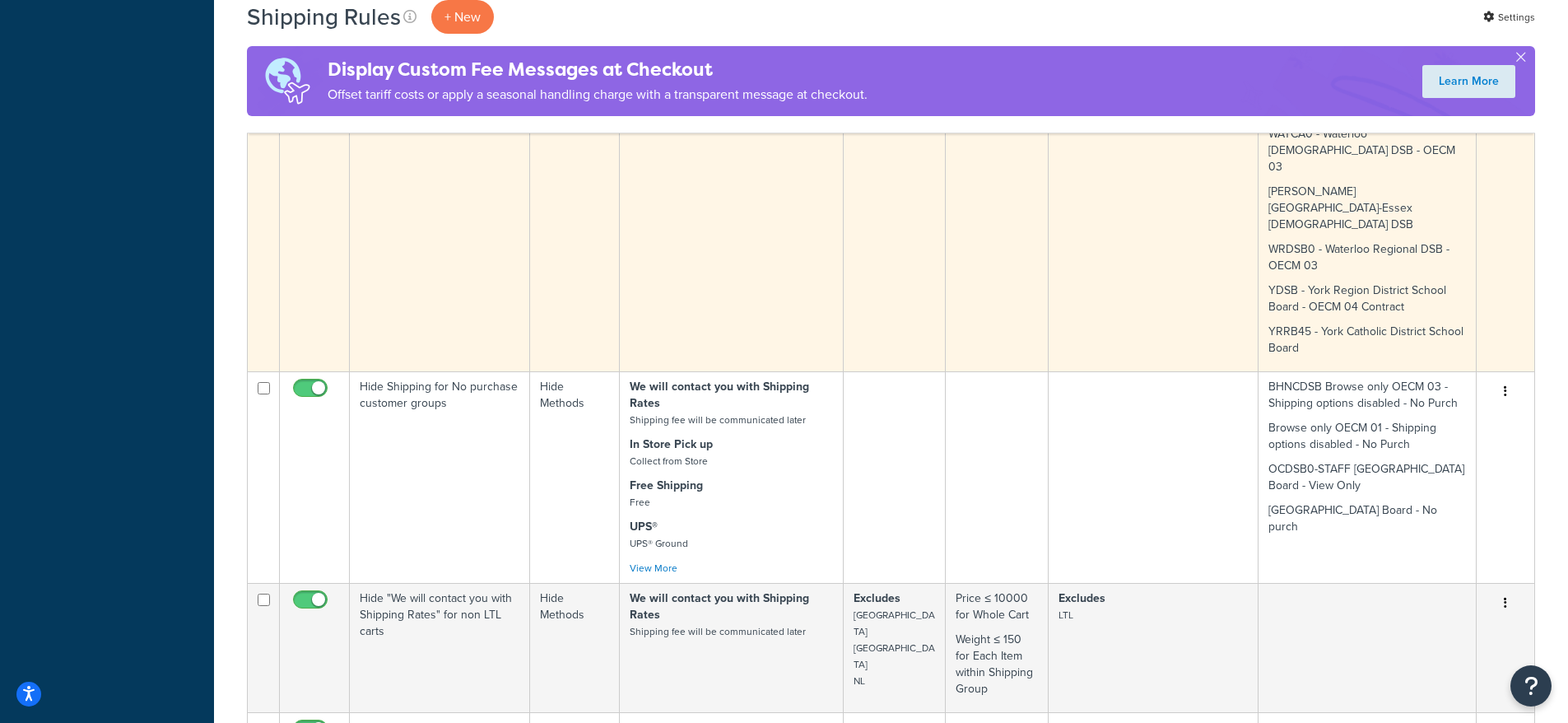
click at [777, 379] on div "We will contact you with Shipping Rates Shipping fee will be communicated later…" at bounding box center [732, 478] width 204 height 198
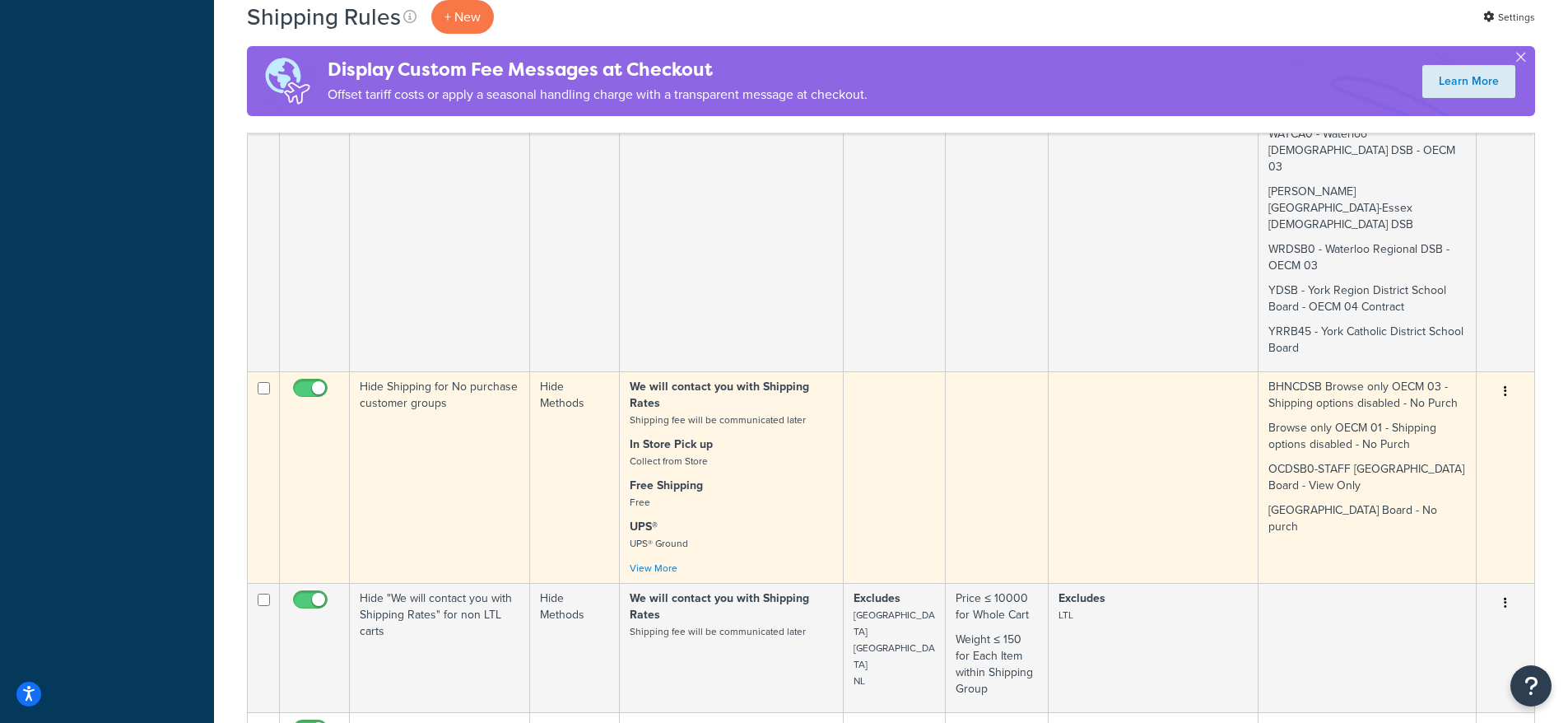
click at [471, 371] on td "Hide Shipping for No purchase customer groups" at bounding box center [440, 477] width 180 height 212
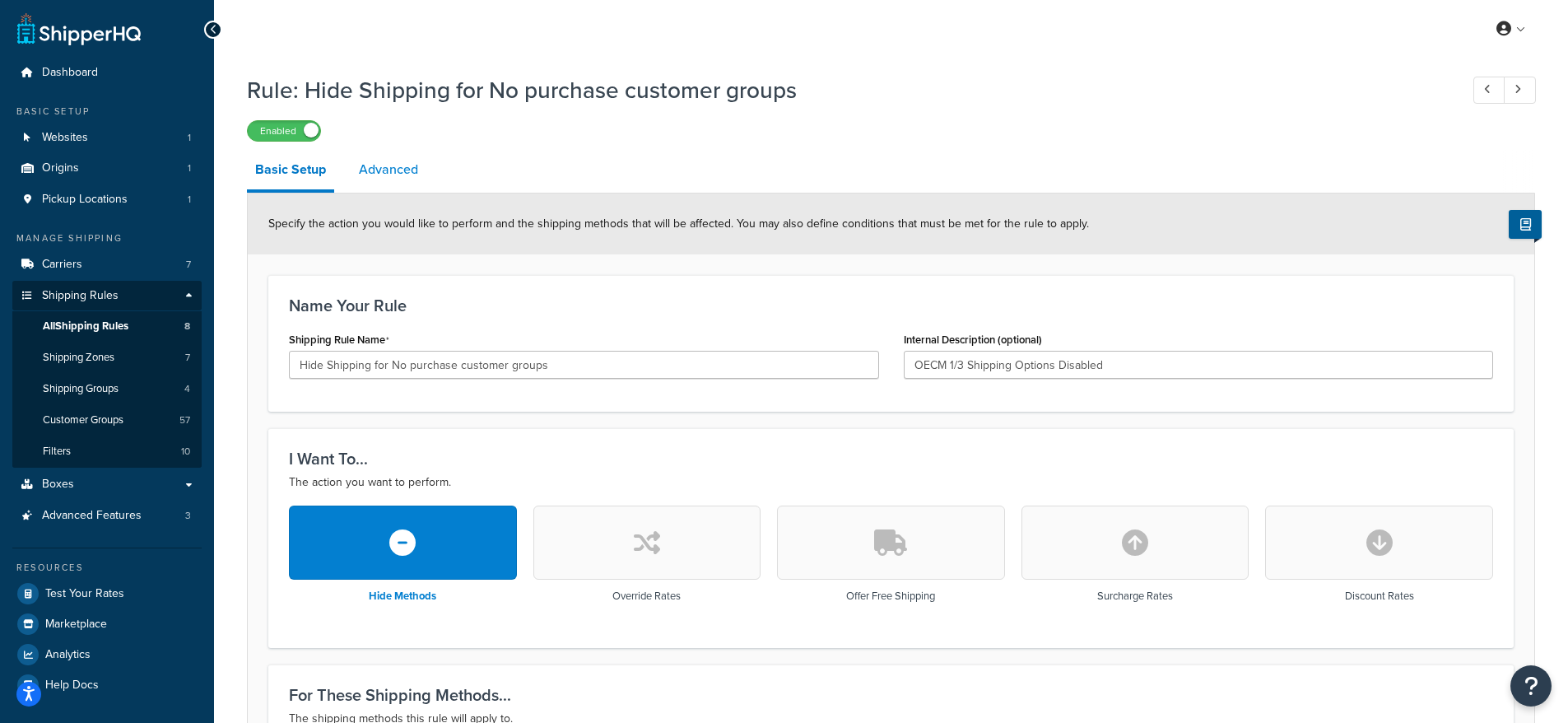
click at [400, 164] on link "Advanced" at bounding box center [388, 169] width 76 height 40
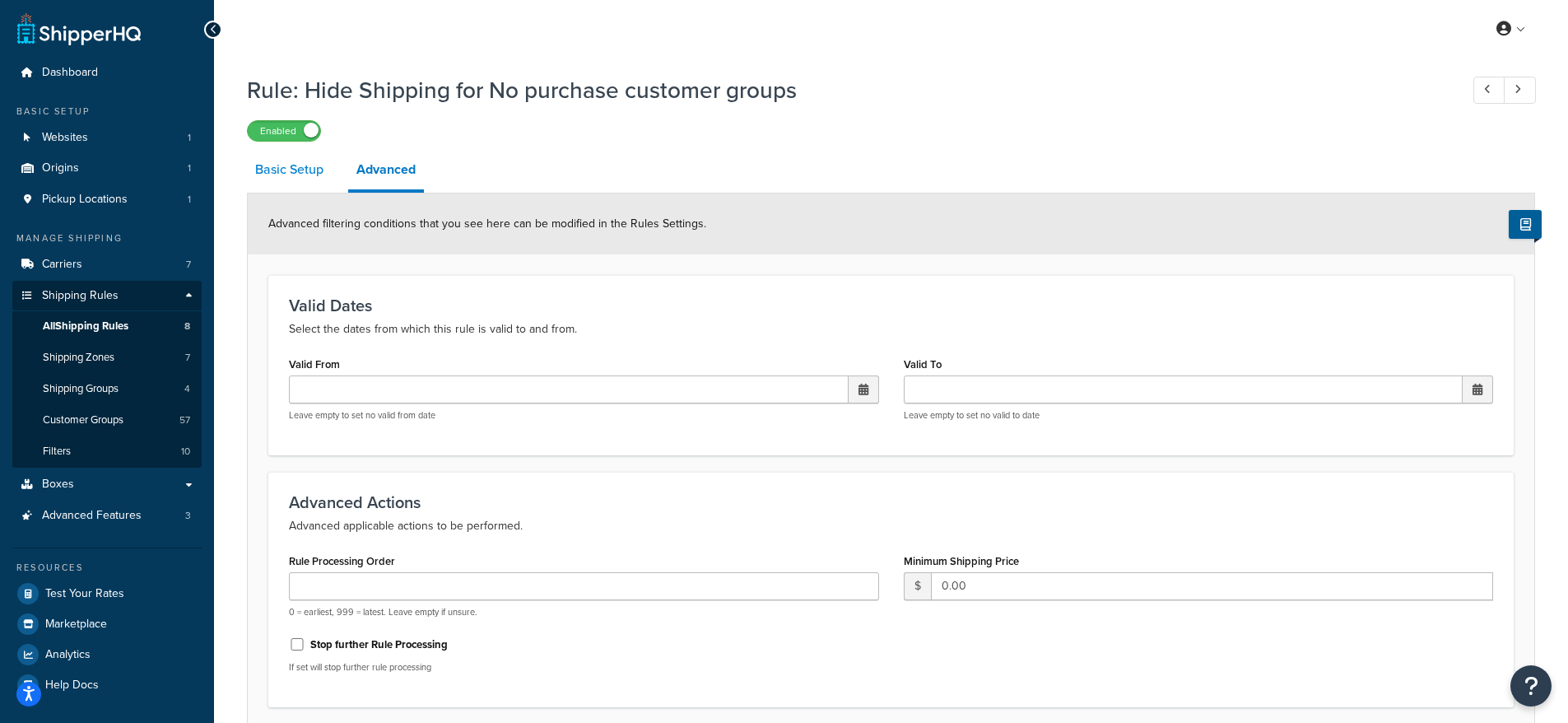
click at [305, 170] on link "Basic Setup" at bounding box center [290, 169] width 85 height 40
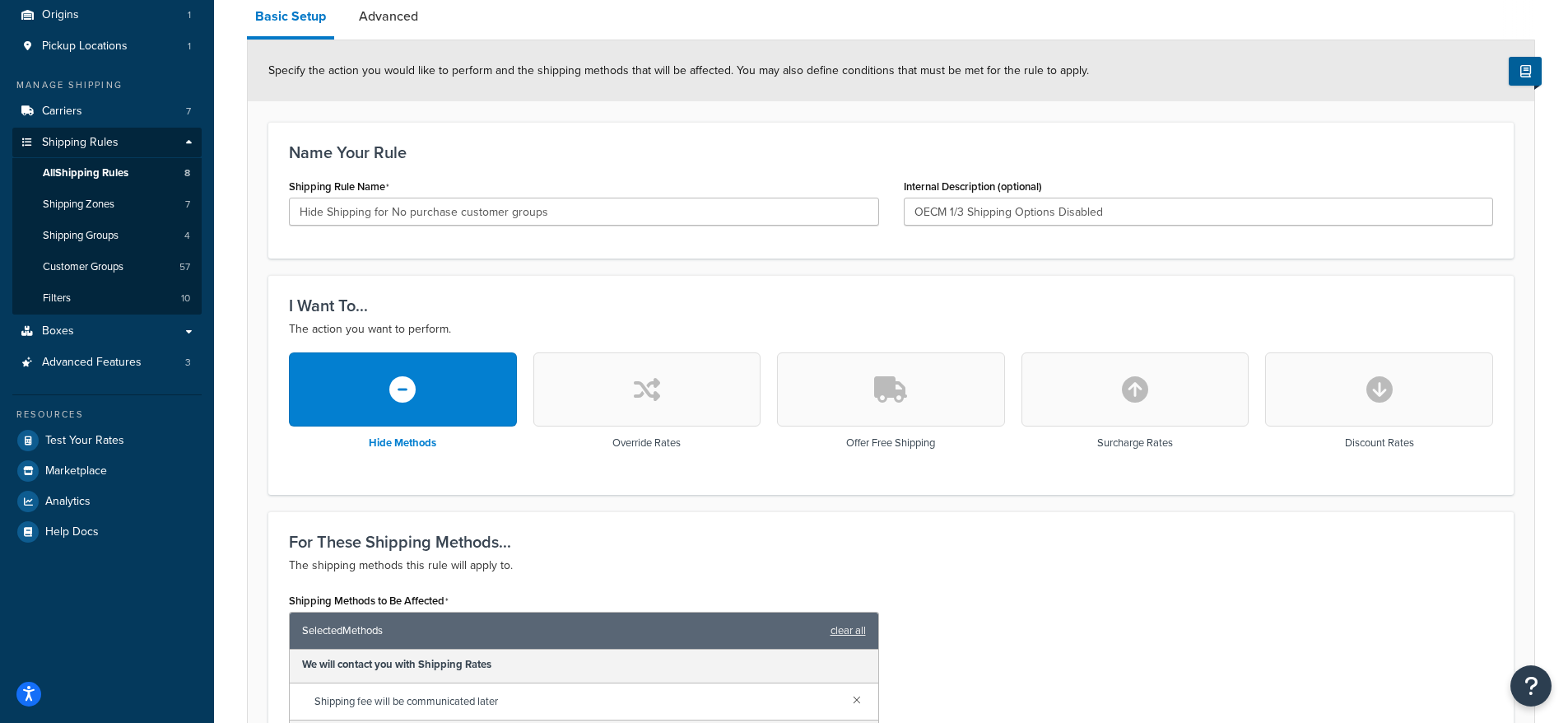
scroll to position [22, 0]
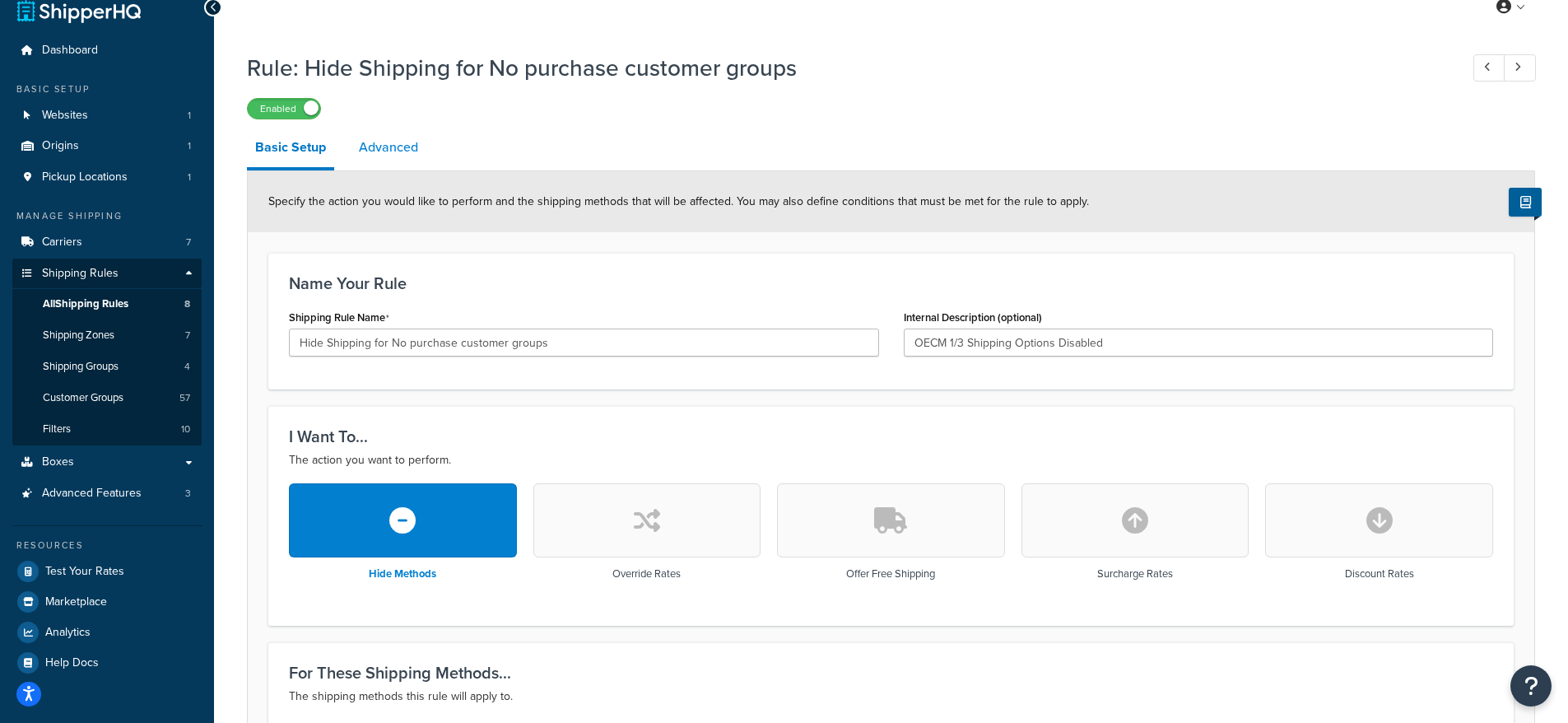
click at [370, 147] on link "Advanced" at bounding box center [388, 147] width 76 height 40
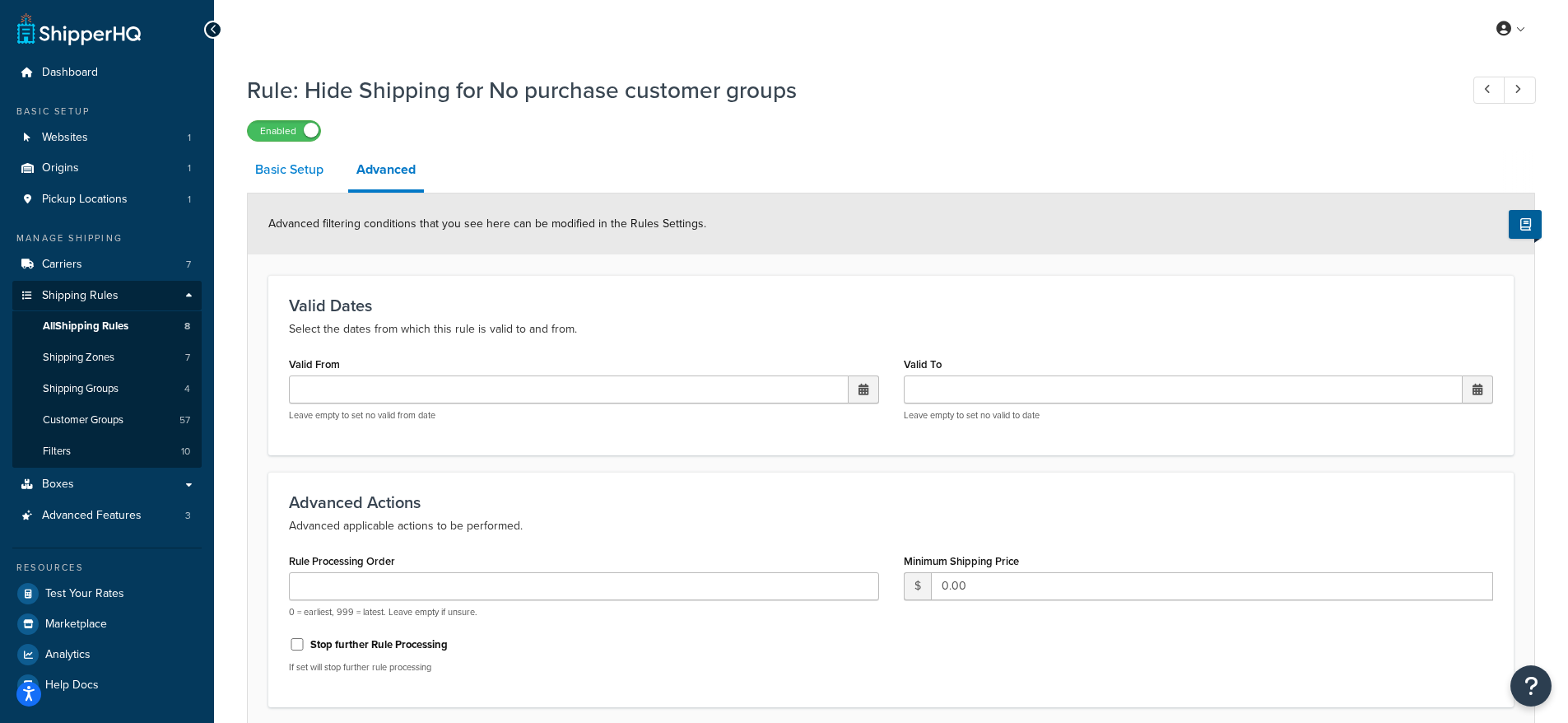
click at [279, 165] on link "Basic Setup" at bounding box center [290, 169] width 85 height 40
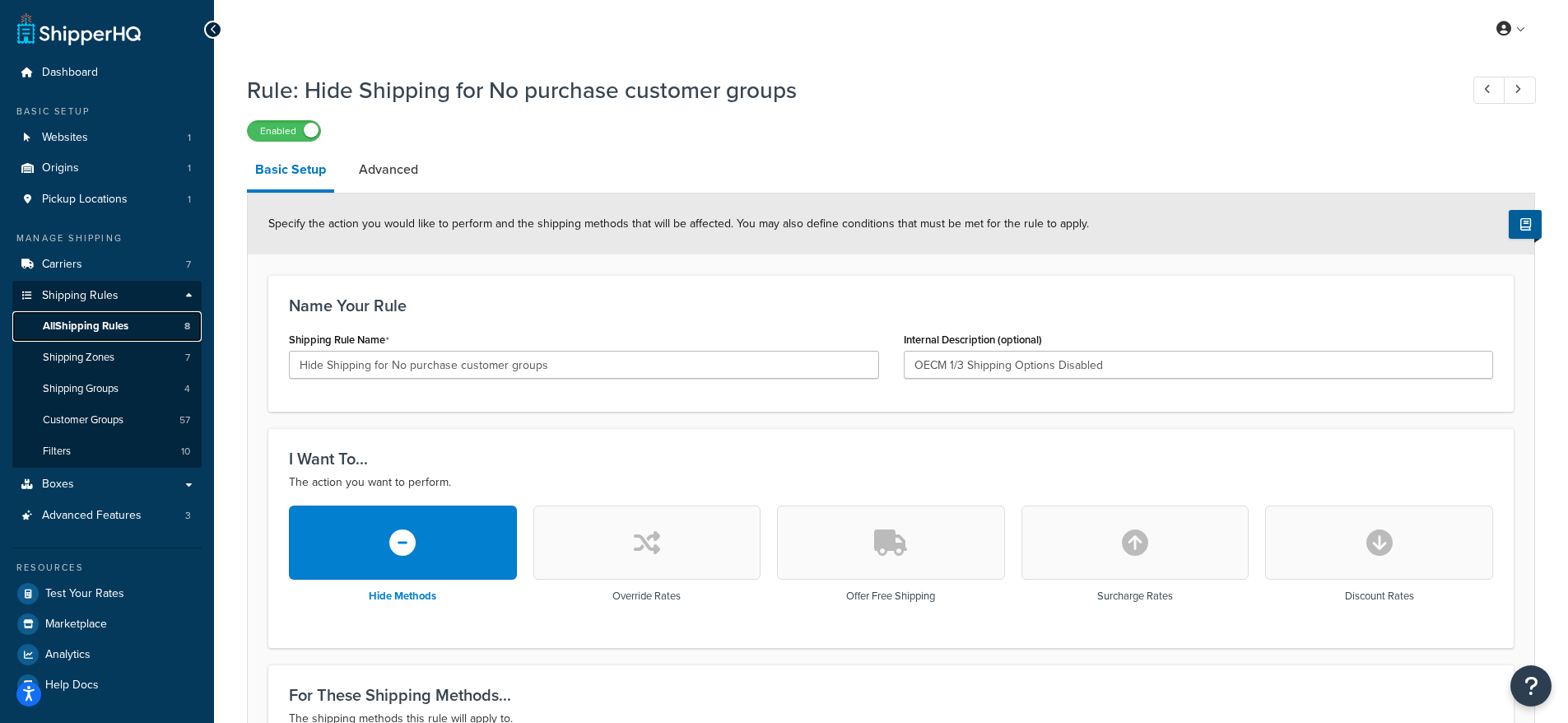
click at [90, 325] on span "All Shipping Rules" at bounding box center [85, 326] width 86 height 14
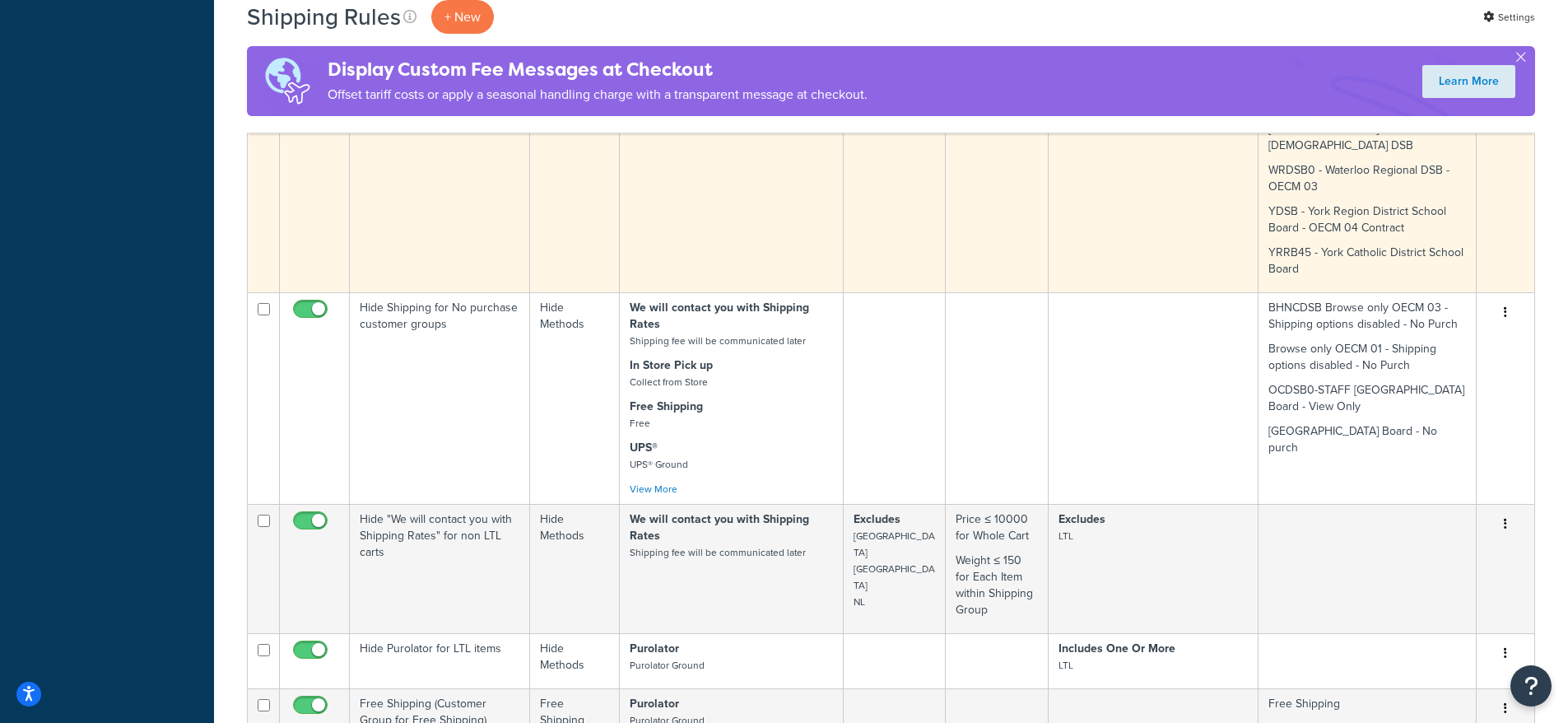
scroll to position [1766, 0]
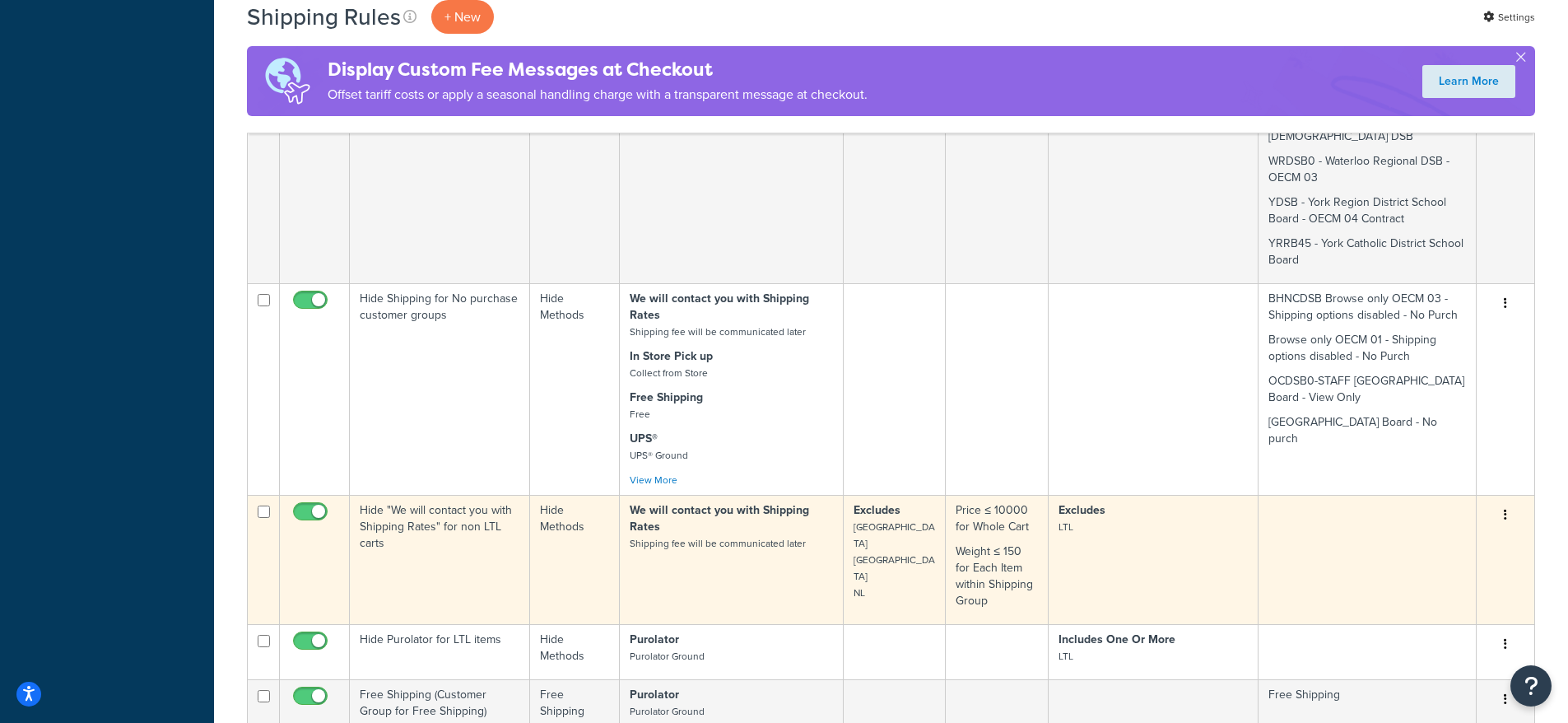
click at [391, 495] on td "Hide "We will contact you with Shipping Rates" for non LTL carts" at bounding box center [440, 559] width 180 height 130
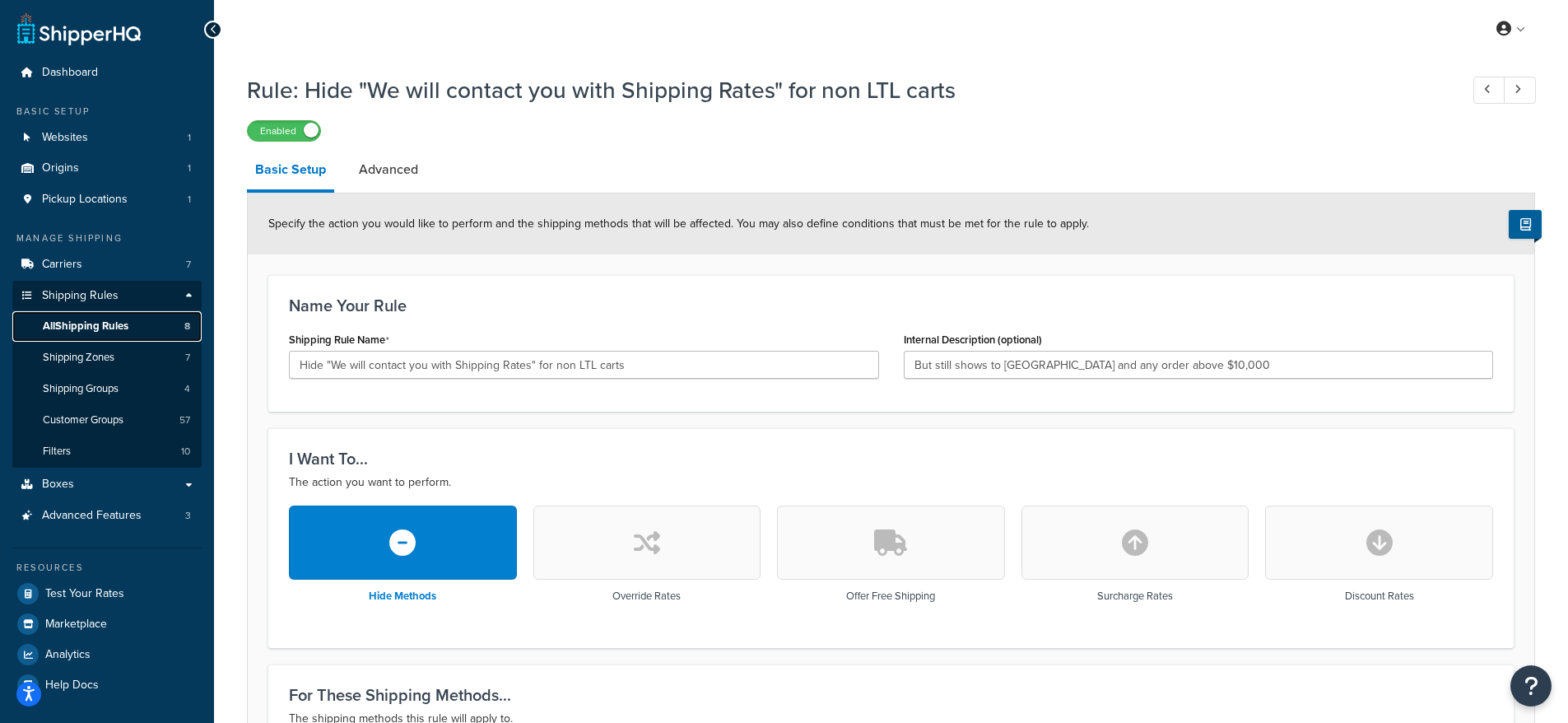
click at [105, 333] on span "All Shipping Rules" at bounding box center [85, 326] width 86 height 14
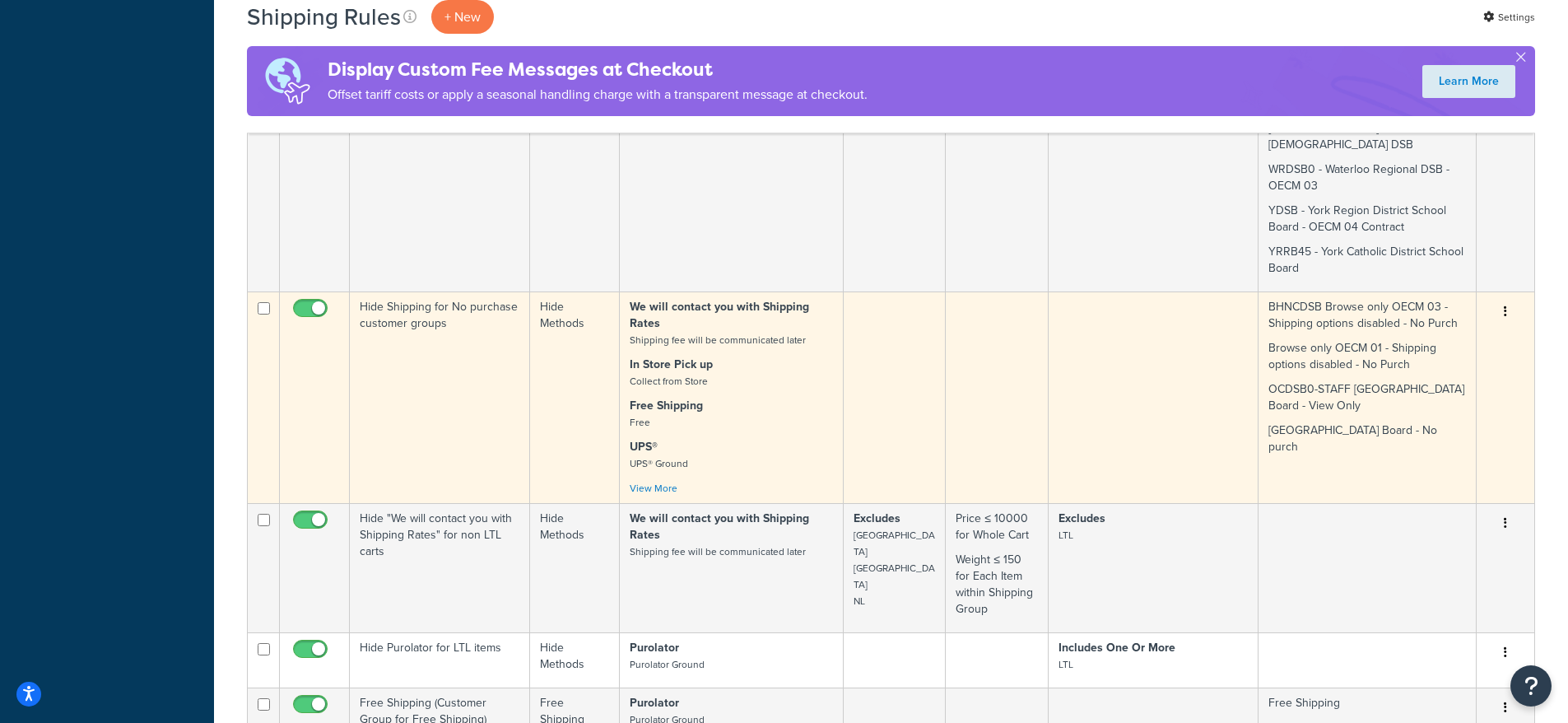
scroll to position [1859, 0]
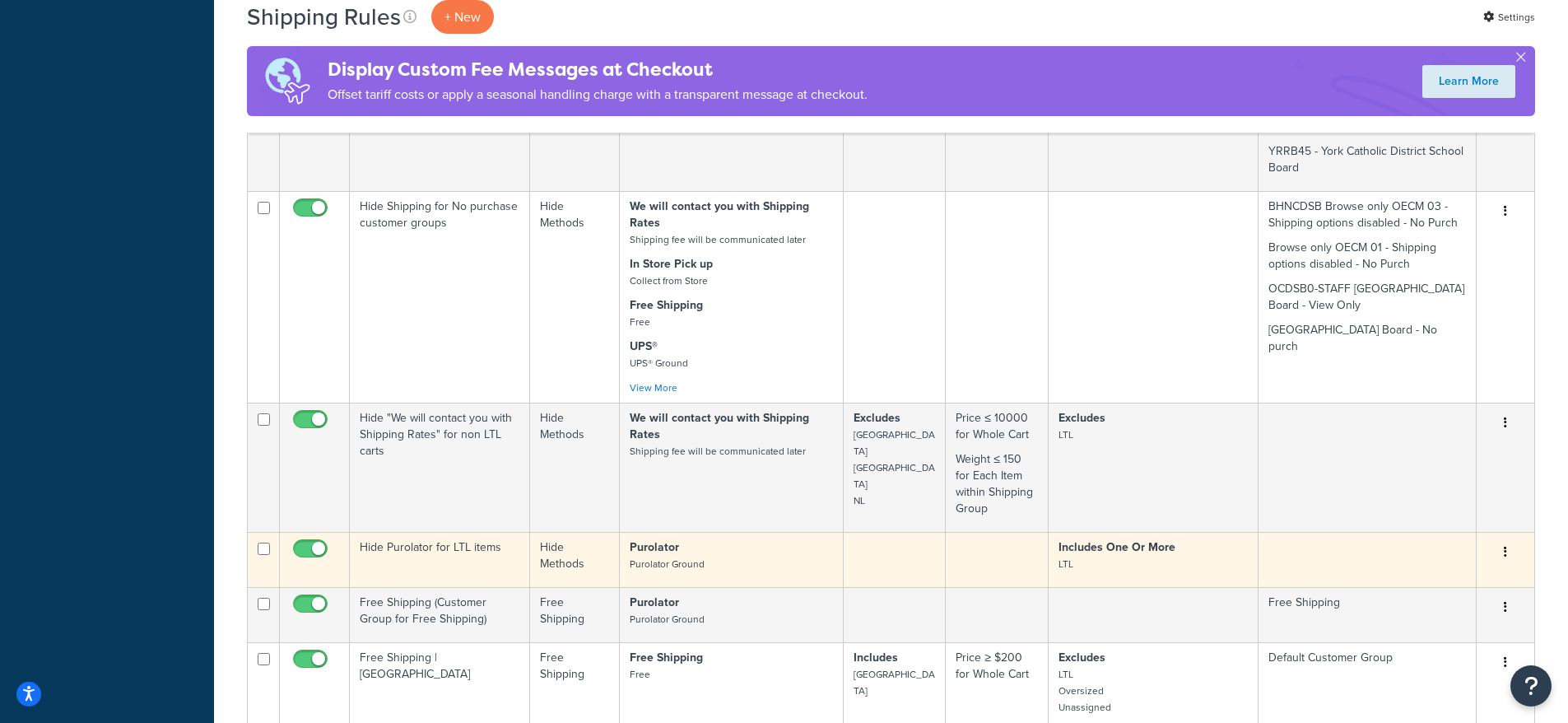
click at [778, 539] on p "Purolator Purolator Ground" at bounding box center [732, 555] width 204 height 33
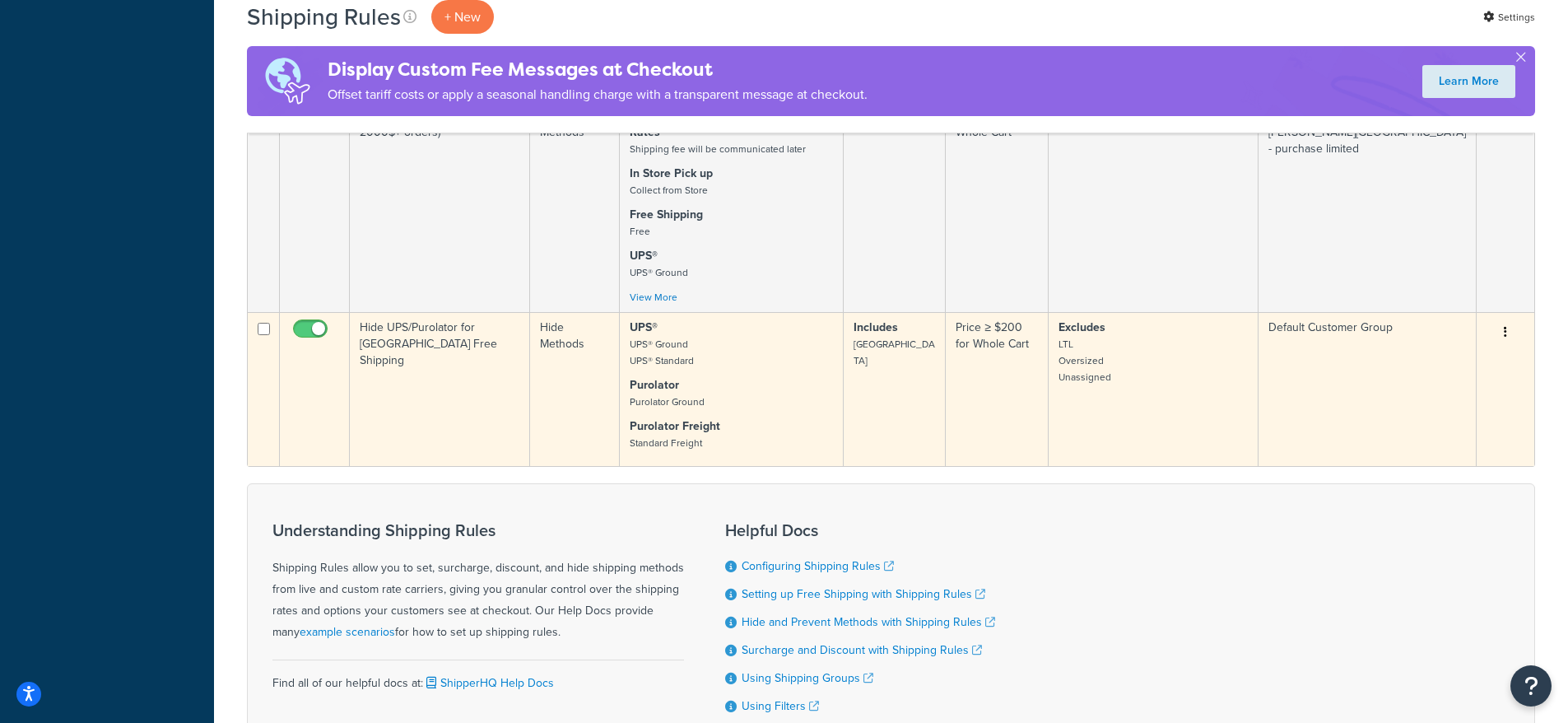
scroll to position [2487, 0]
click at [458, 313] on td "Hide UPS/Purolator for [GEOGRAPHIC_DATA] Free Shipping" at bounding box center [440, 390] width 180 height 154
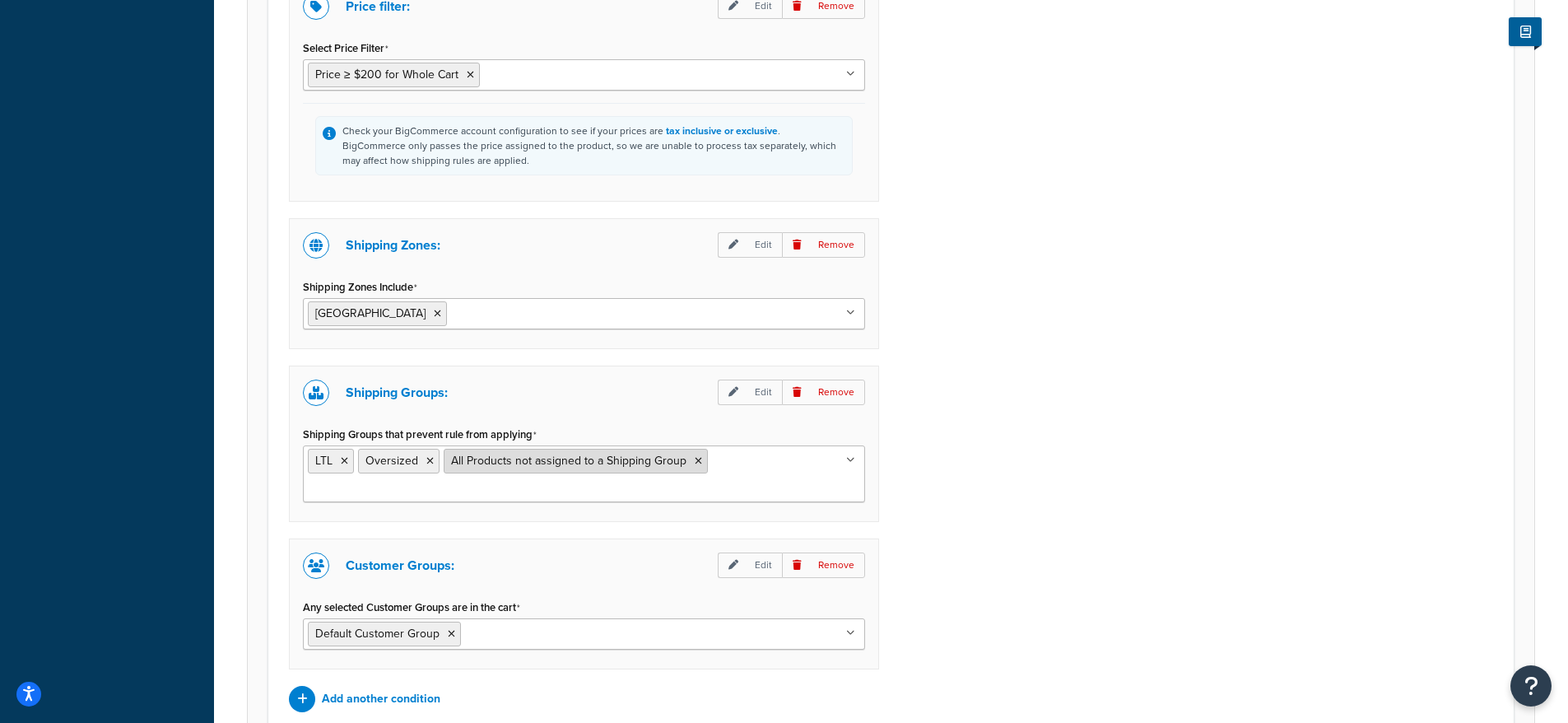
scroll to position [1095, 0]
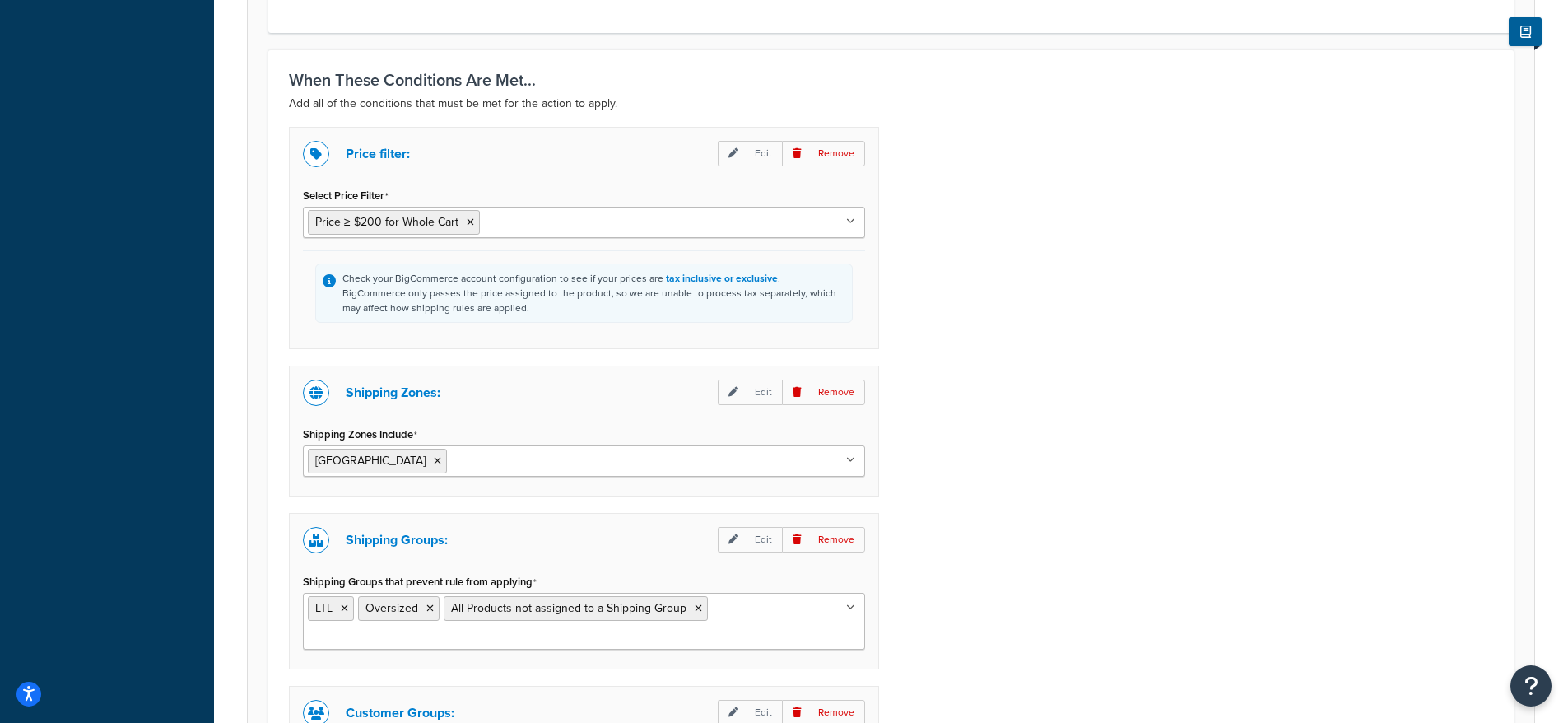
click at [520, 227] on input "Select Price Filter" at bounding box center [556, 222] width 145 height 18
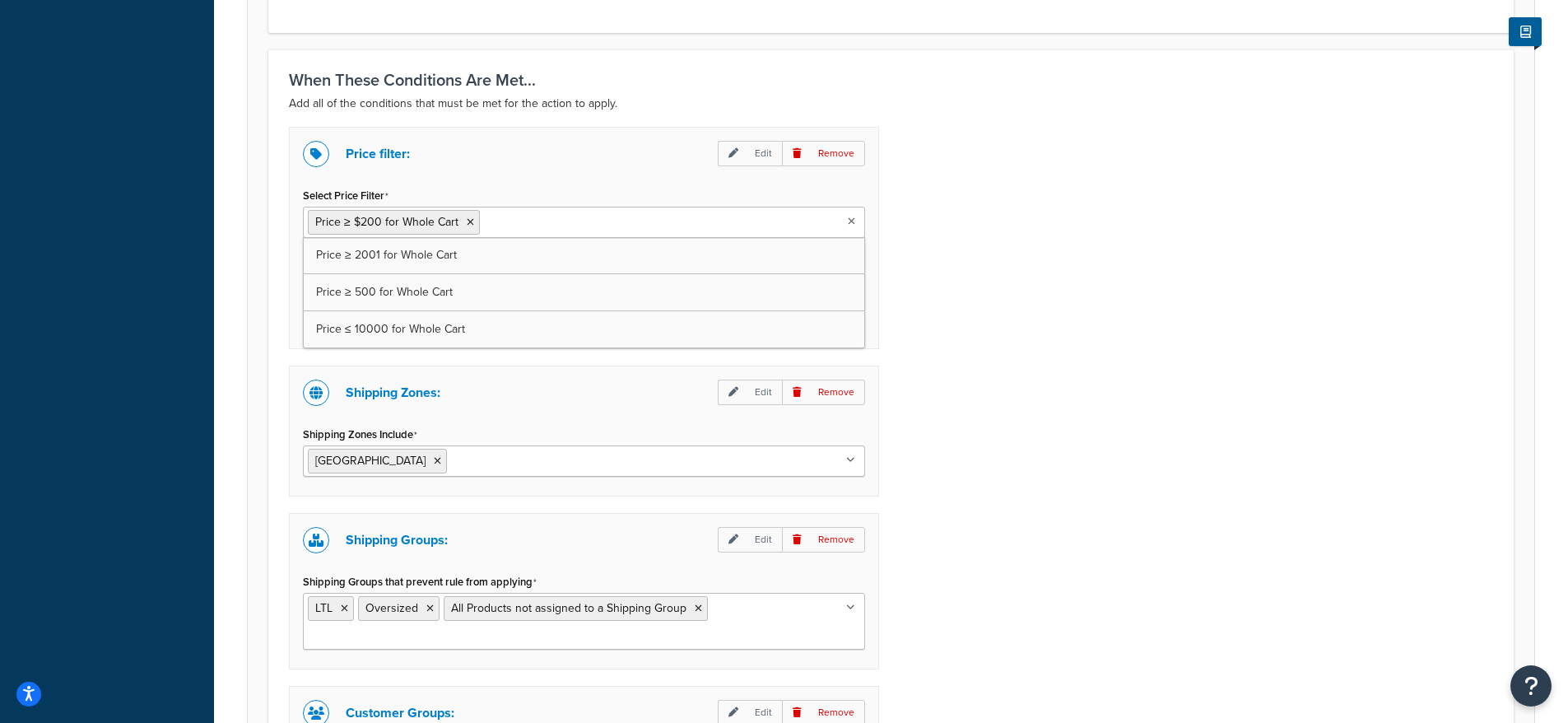
click at [1125, 312] on div "Price filter: Edit Remove Select Price Filter Price ≥ $200 for Whole Cart Price…" at bounding box center [891, 493] width 1229 height 733
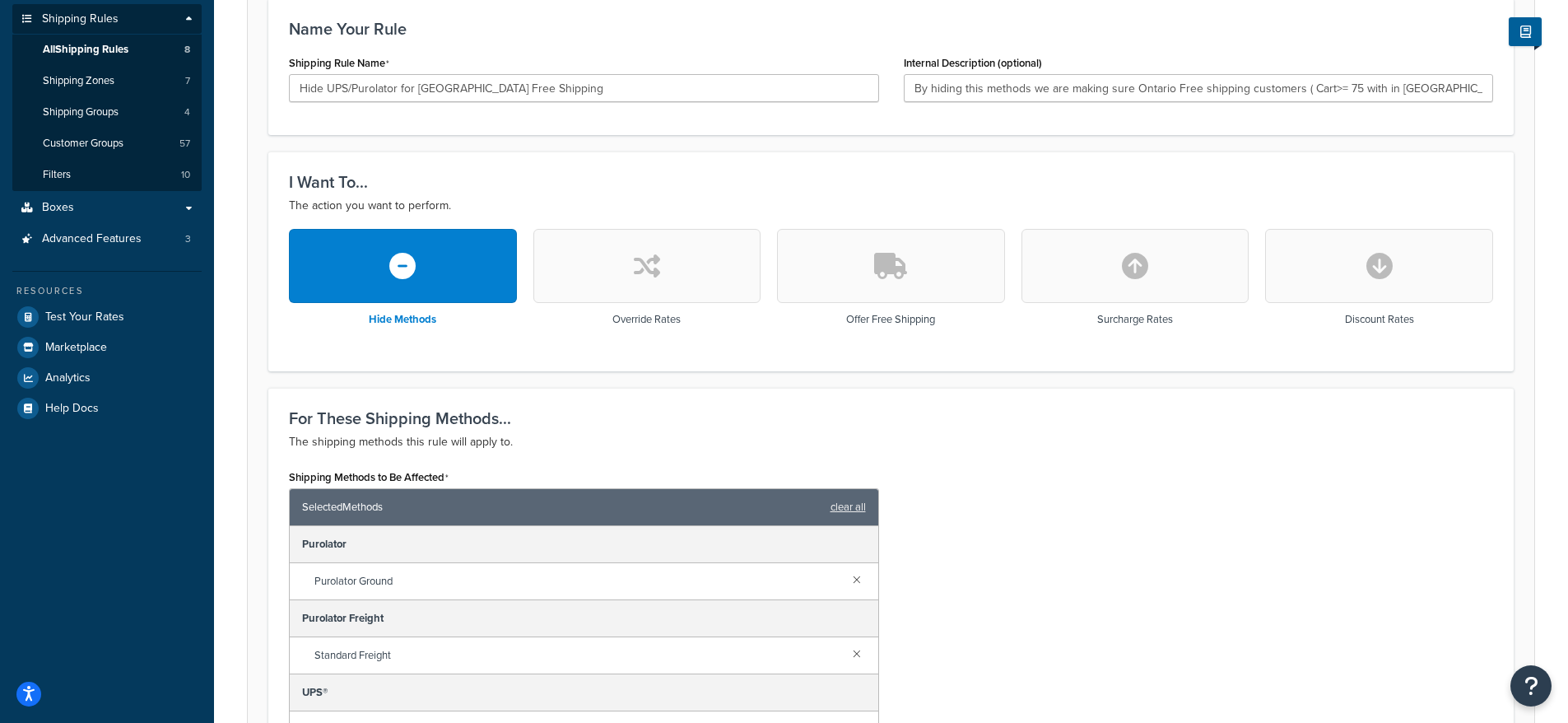
scroll to position [200, 0]
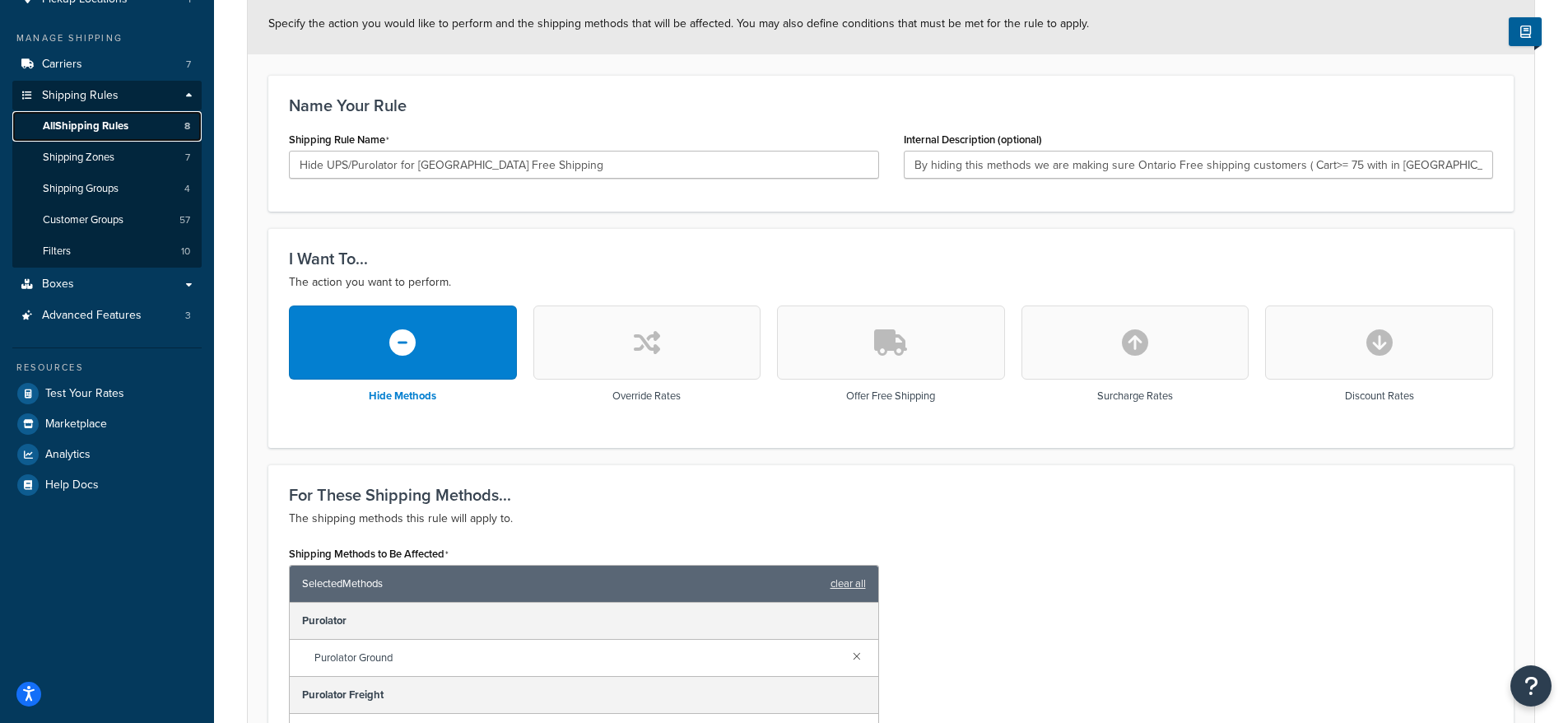
click at [115, 123] on span "All Shipping Rules" at bounding box center [85, 127] width 86 height 14
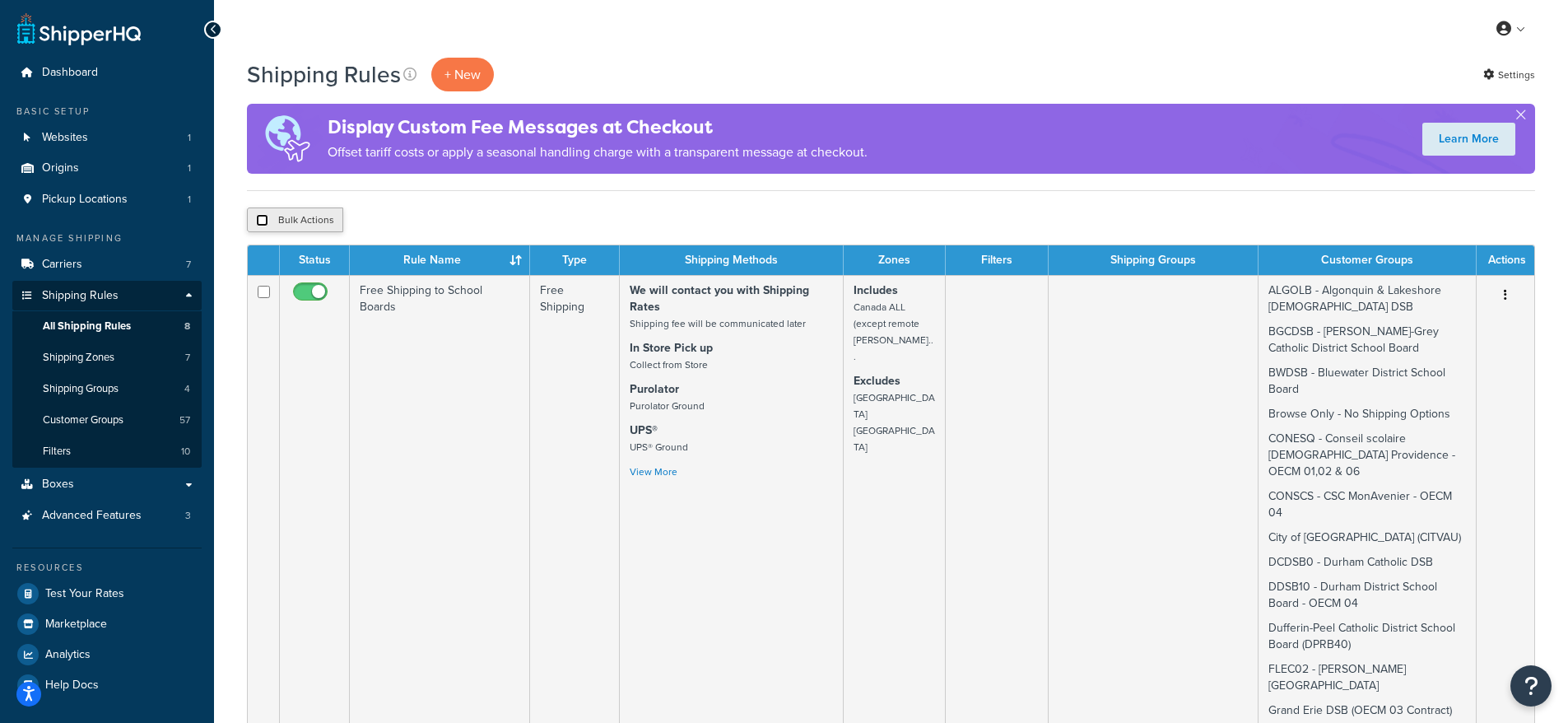
click at [264, 224] on input "checkbox" at bounding box center [262, 220] width 12 height 12
checkbox input "true"
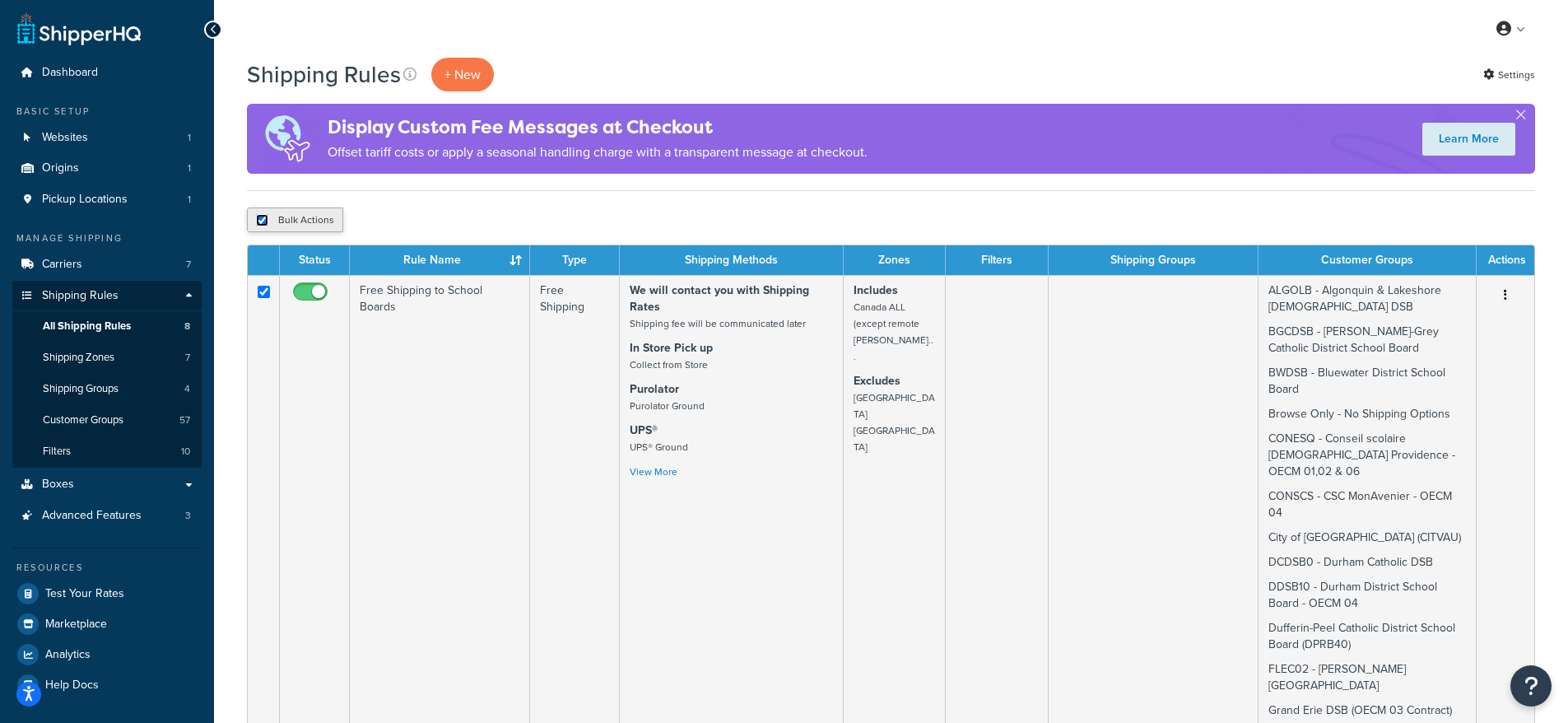
checkbox input "true"
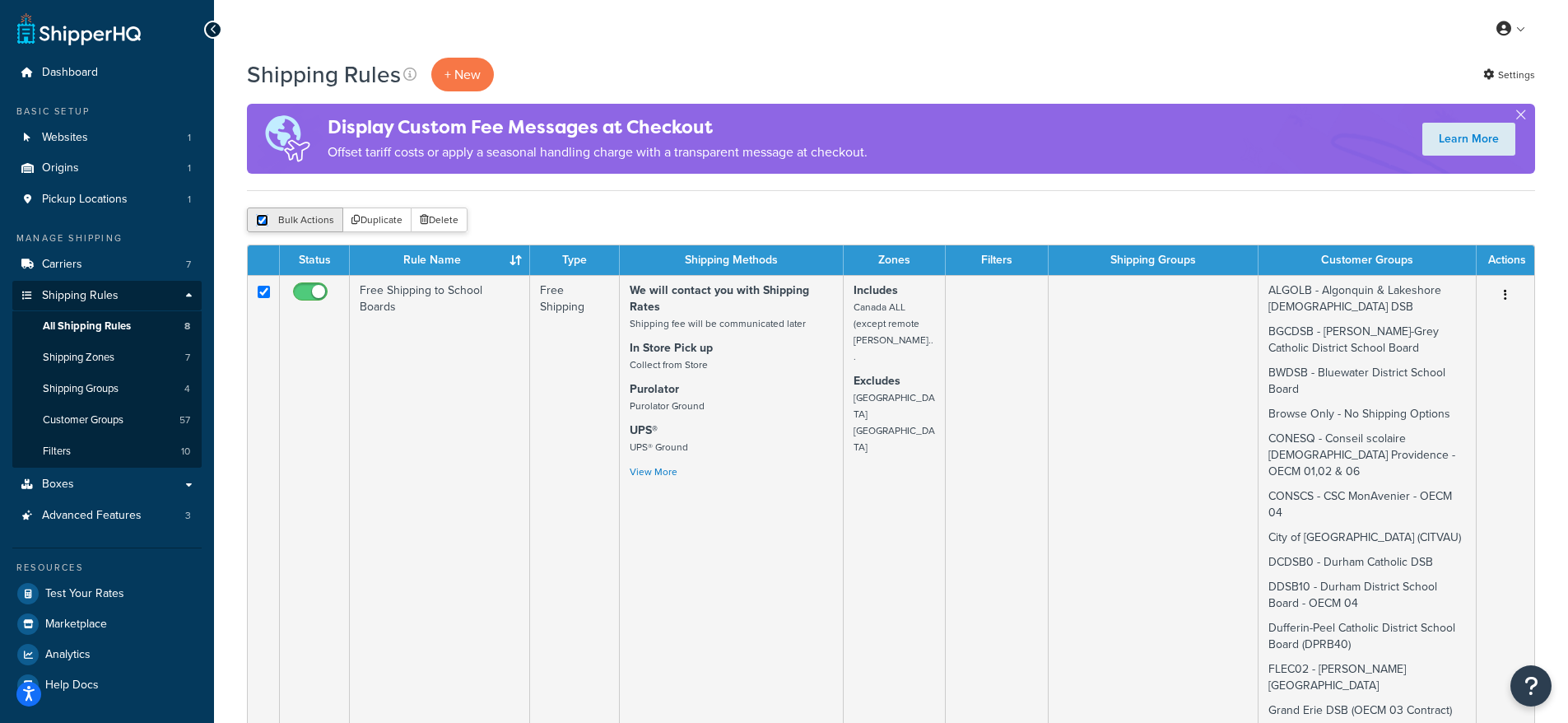
click at [264, 223] on input "checkbox" at bounding box center [262, 220] width 12 height 12
checkbox input "false"
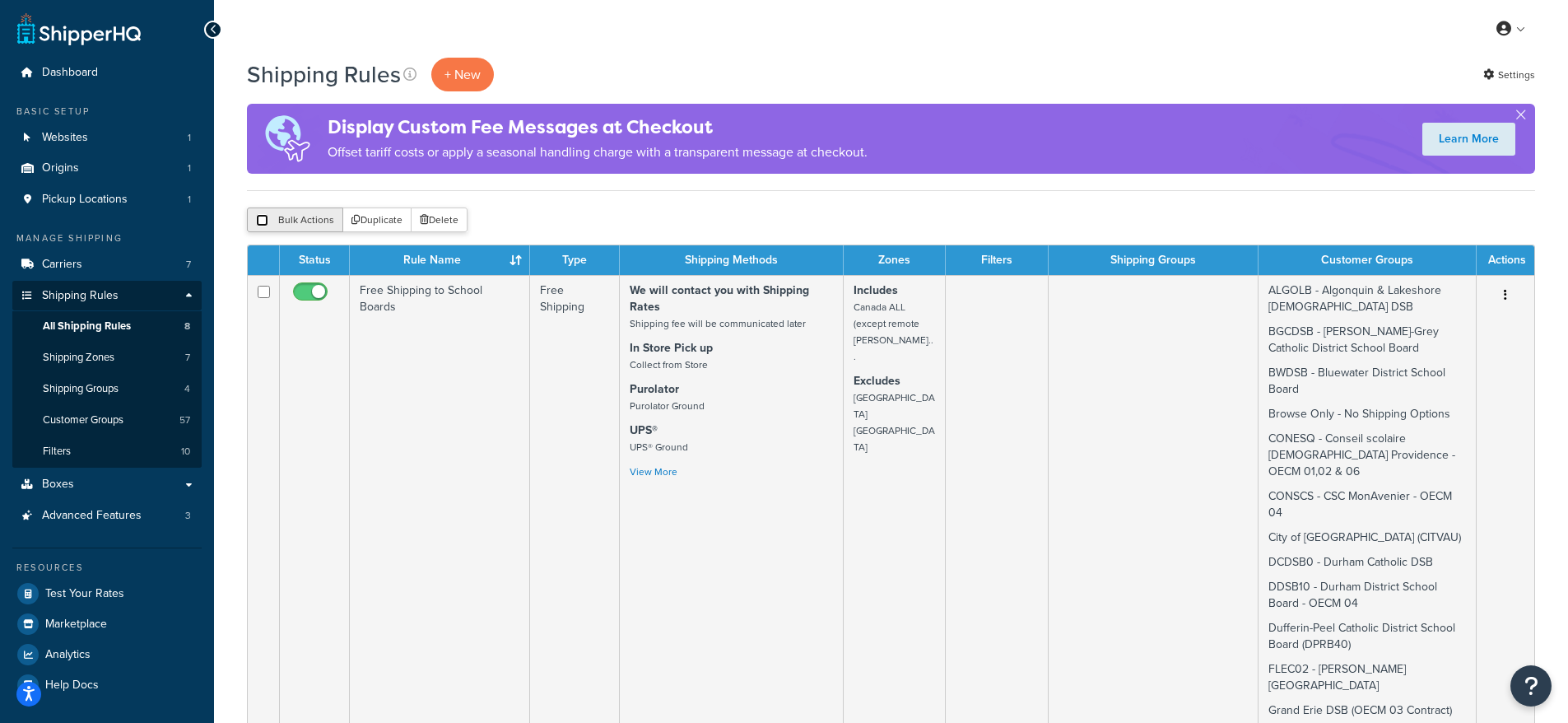
checkbox input "false"
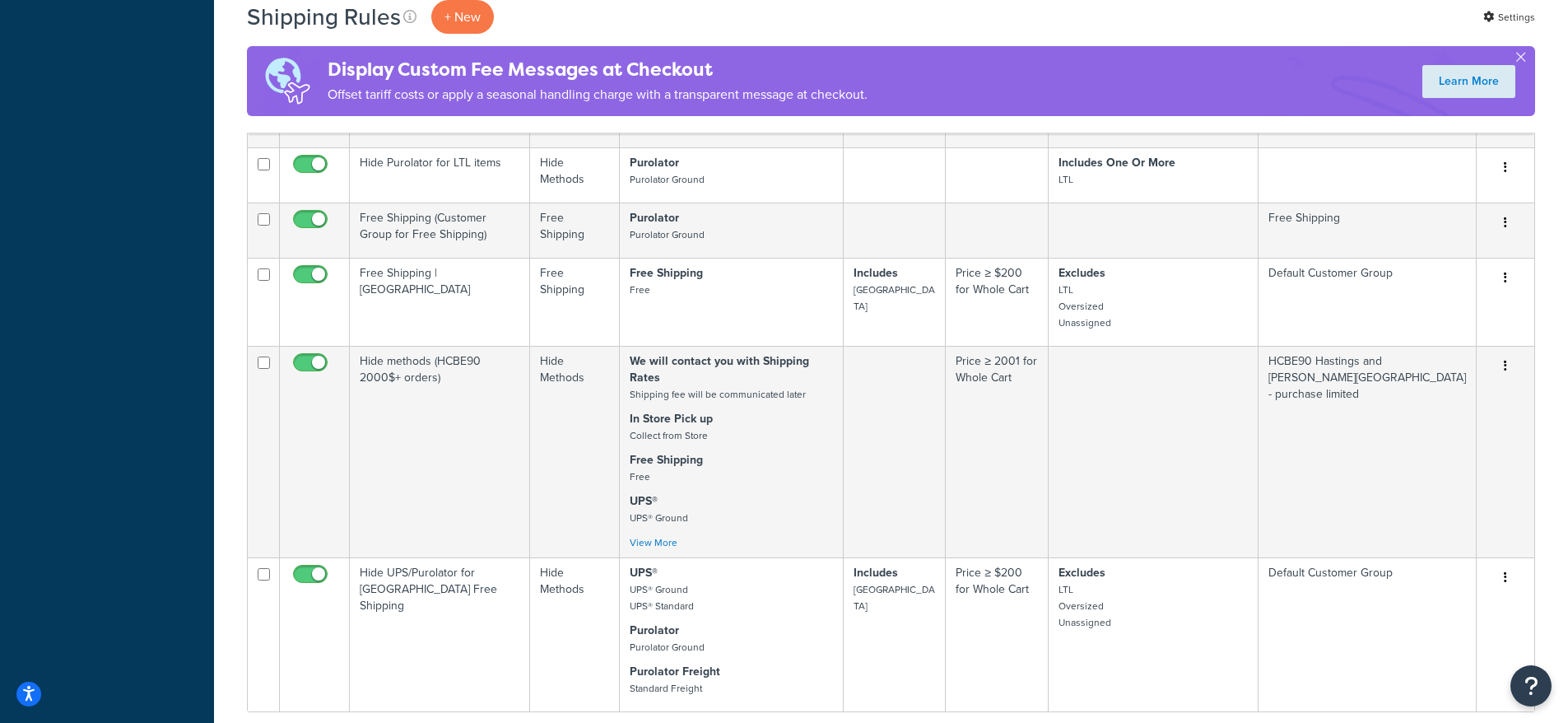
scroll to position [2167, 0]
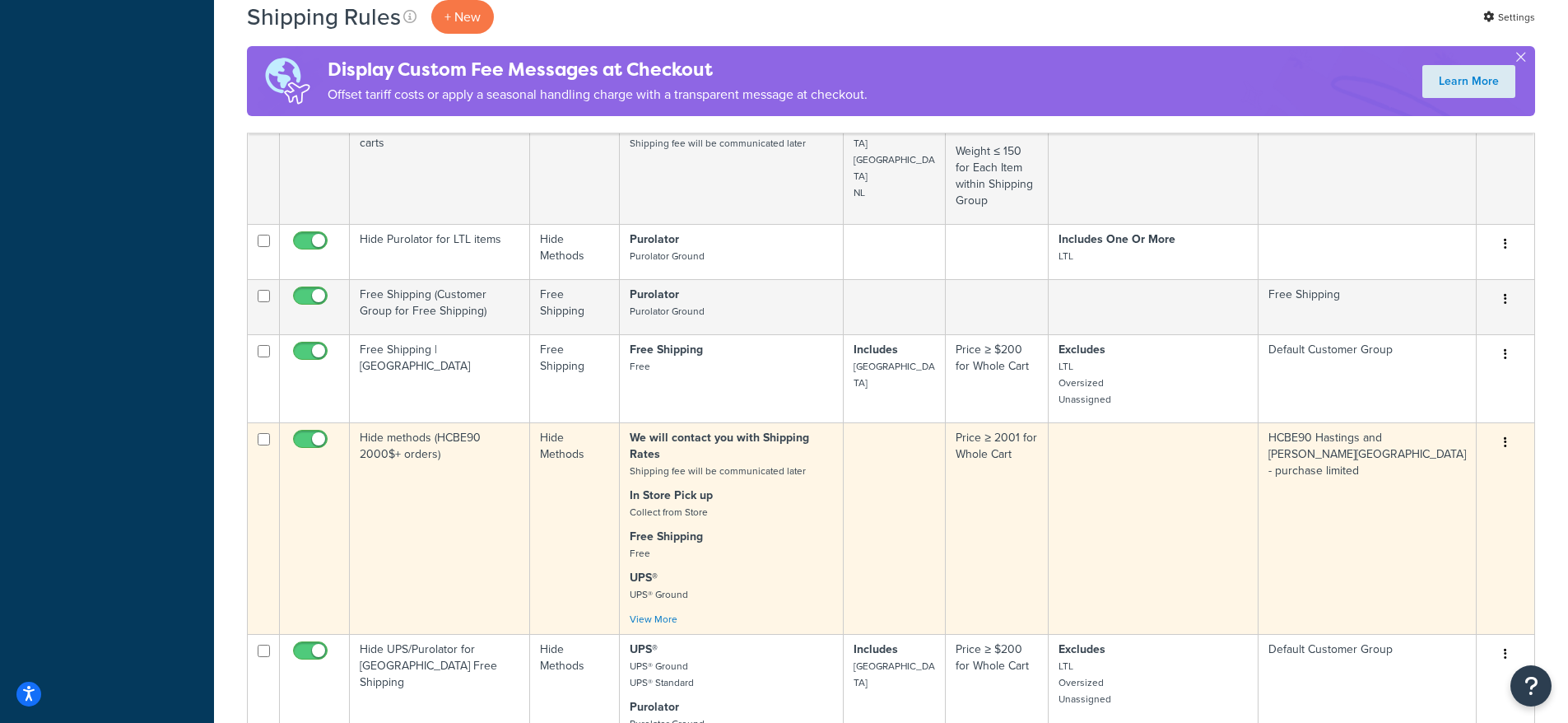
click at [749, 528] on p "Free Shipping Free" at bounding box center [732, 544] width 204 height 33
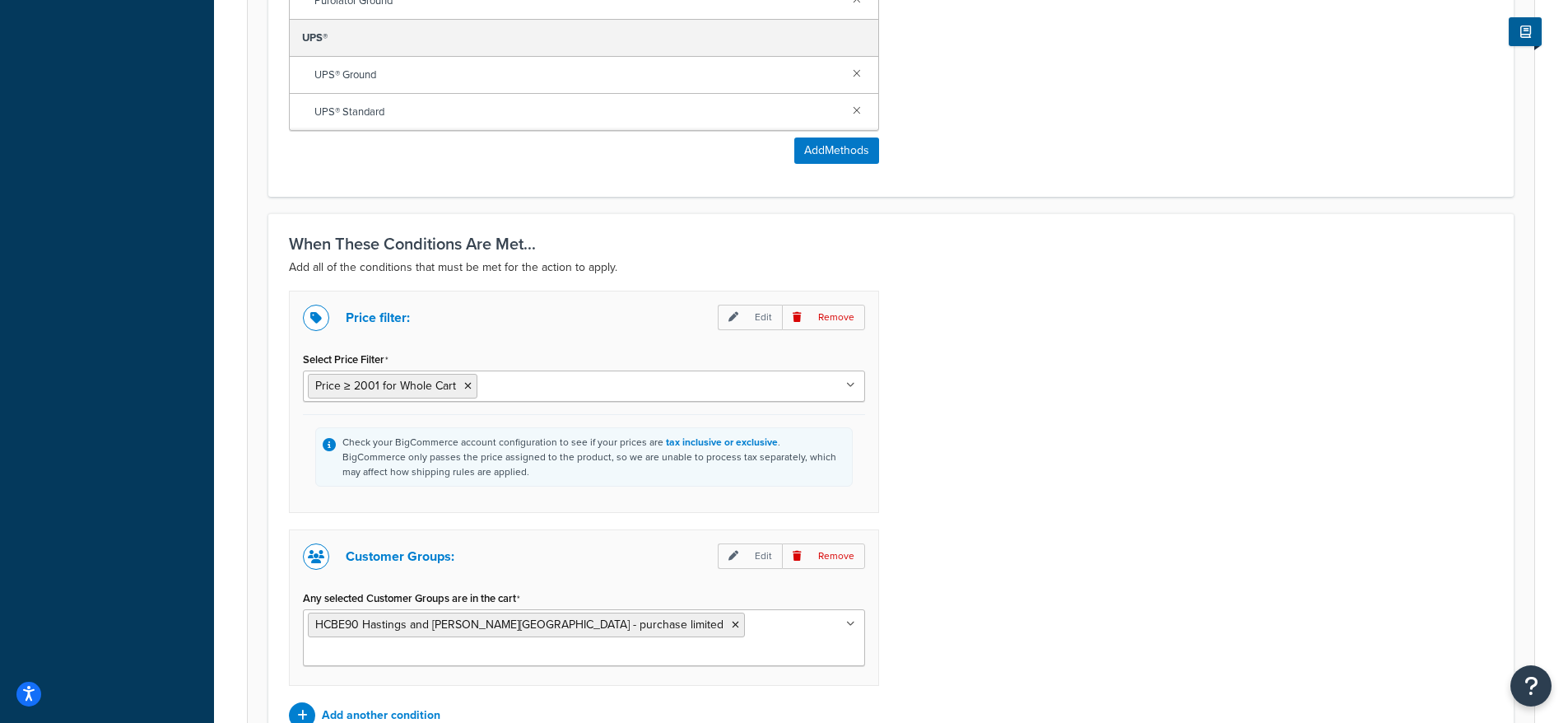
scroll to position [1002, 0]
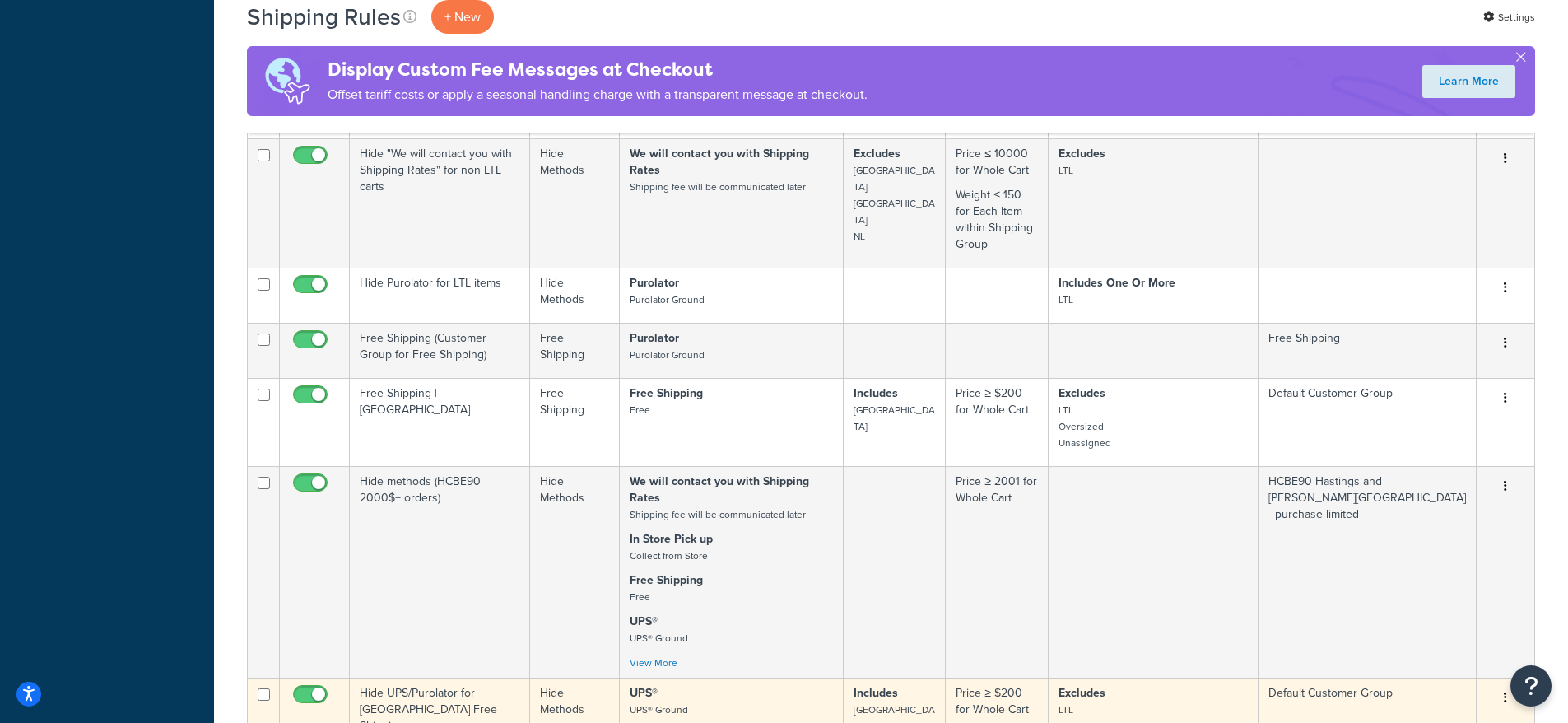
scroll to position [2319, 0]
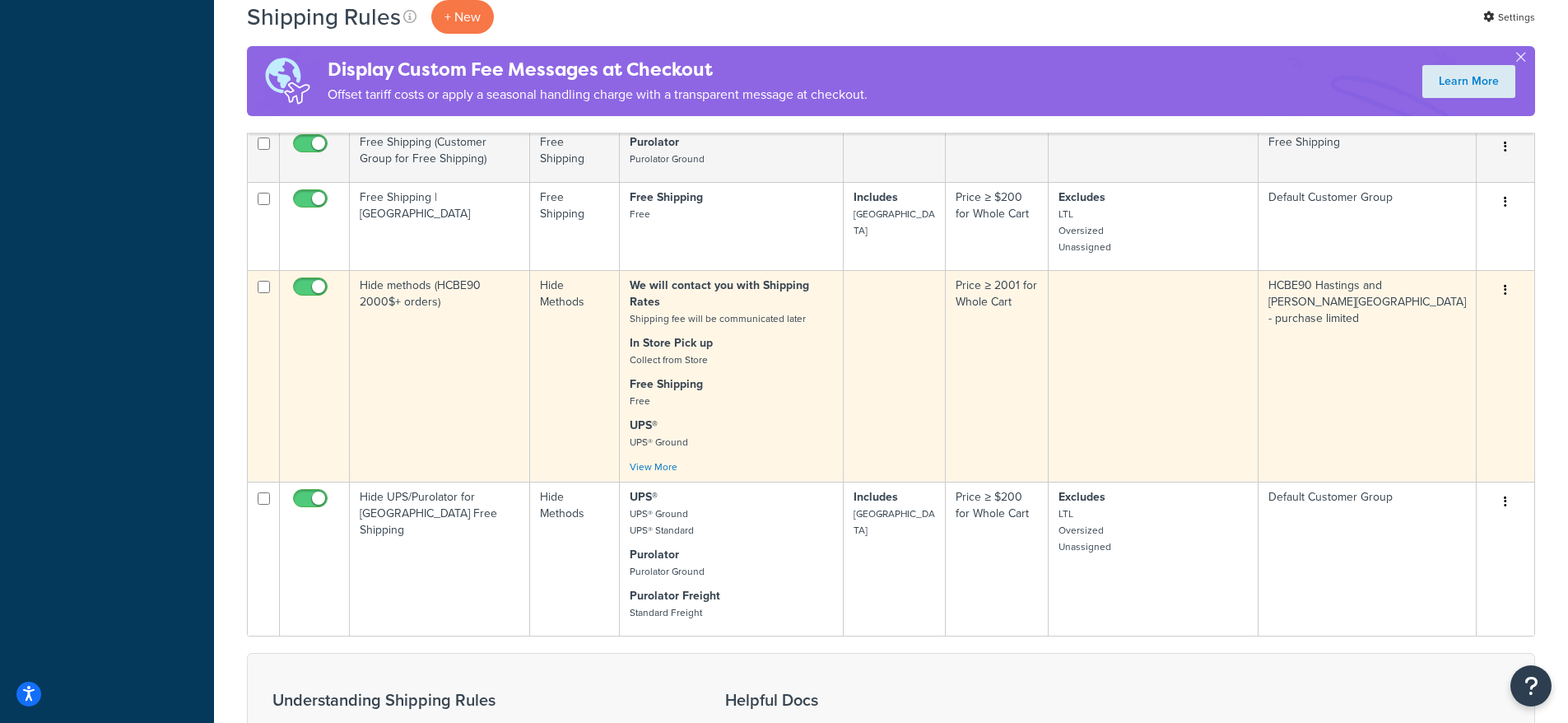
click at [433, 270] on td "Hide methods (HCBE90 2000$+ orders)" at bounding box center [440, 376] width 180 height 212
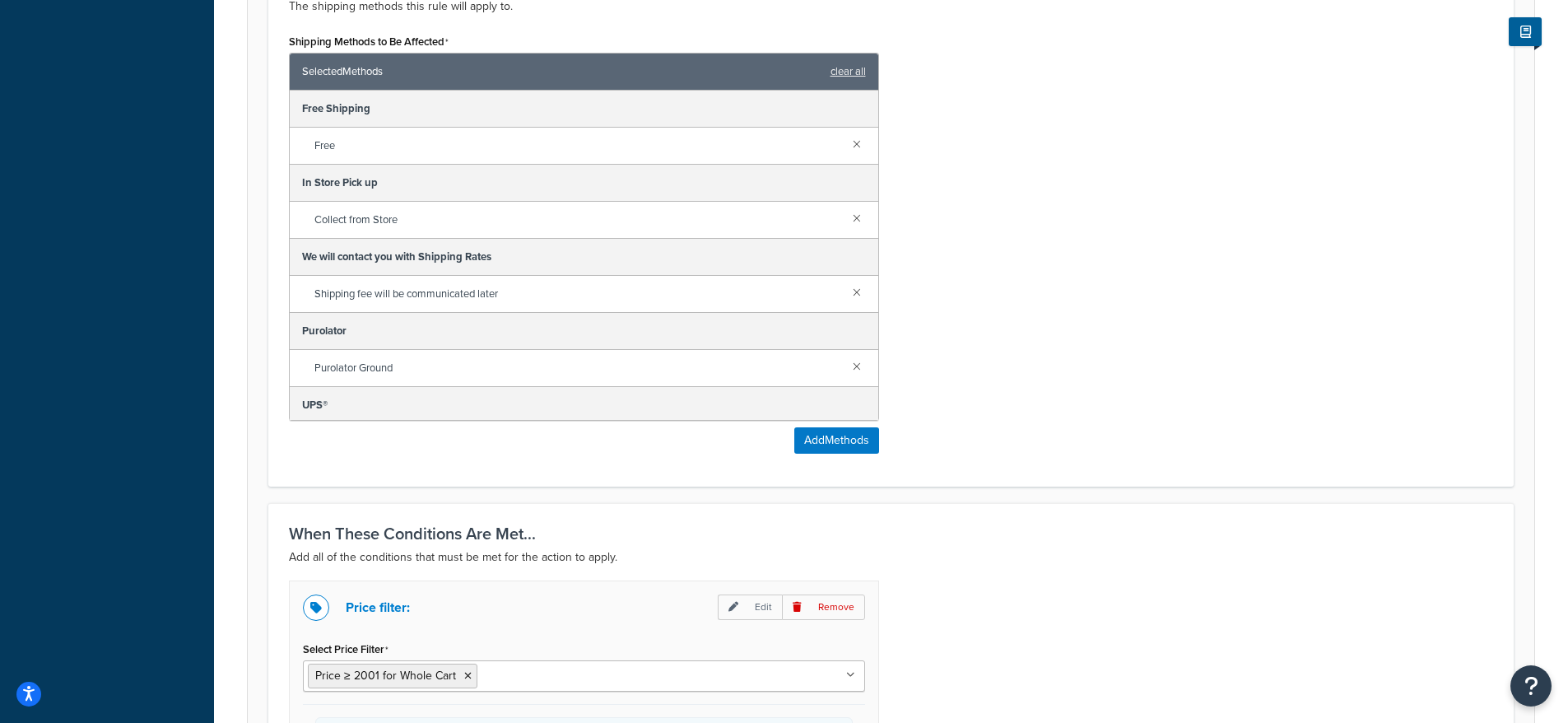
scroll to position [1080, 0]
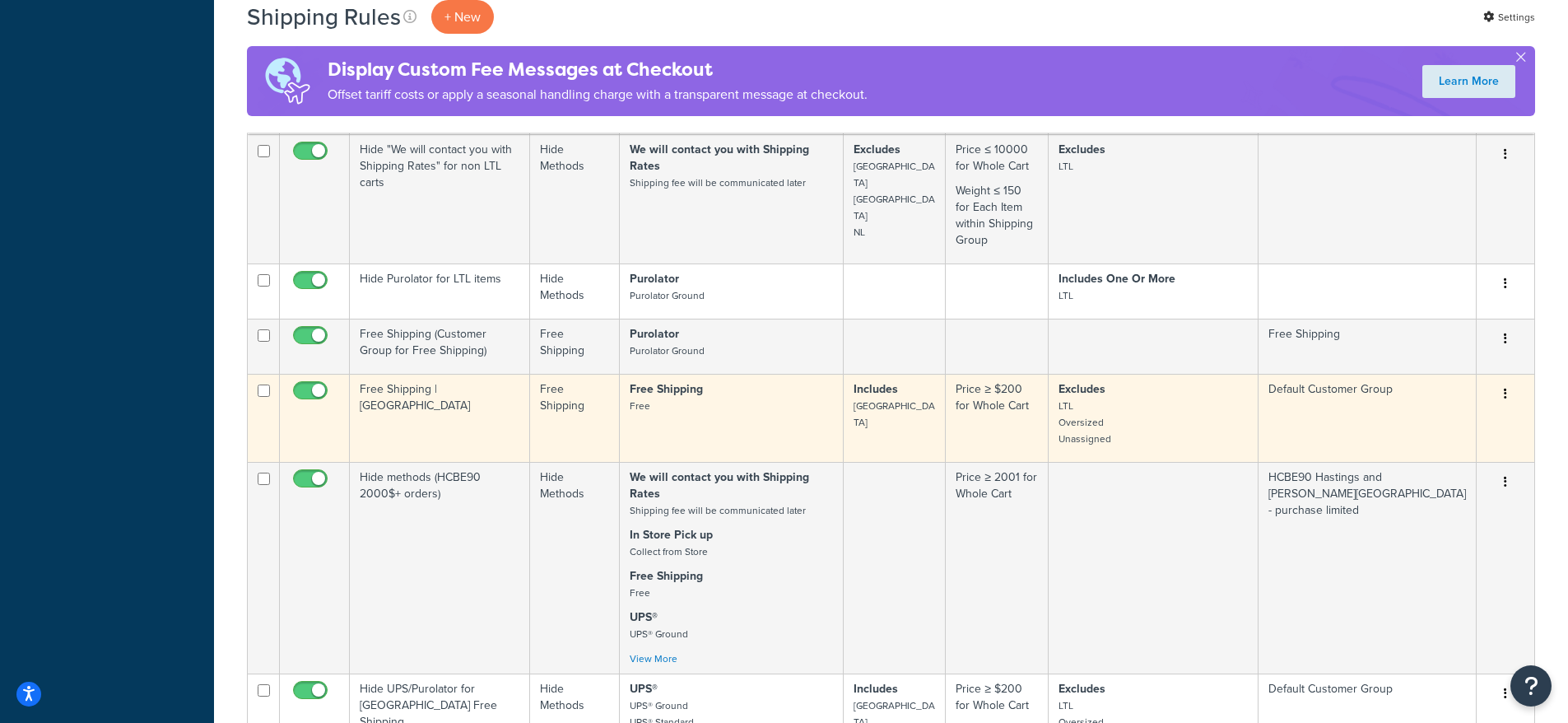
scroll to position [2117, 0]
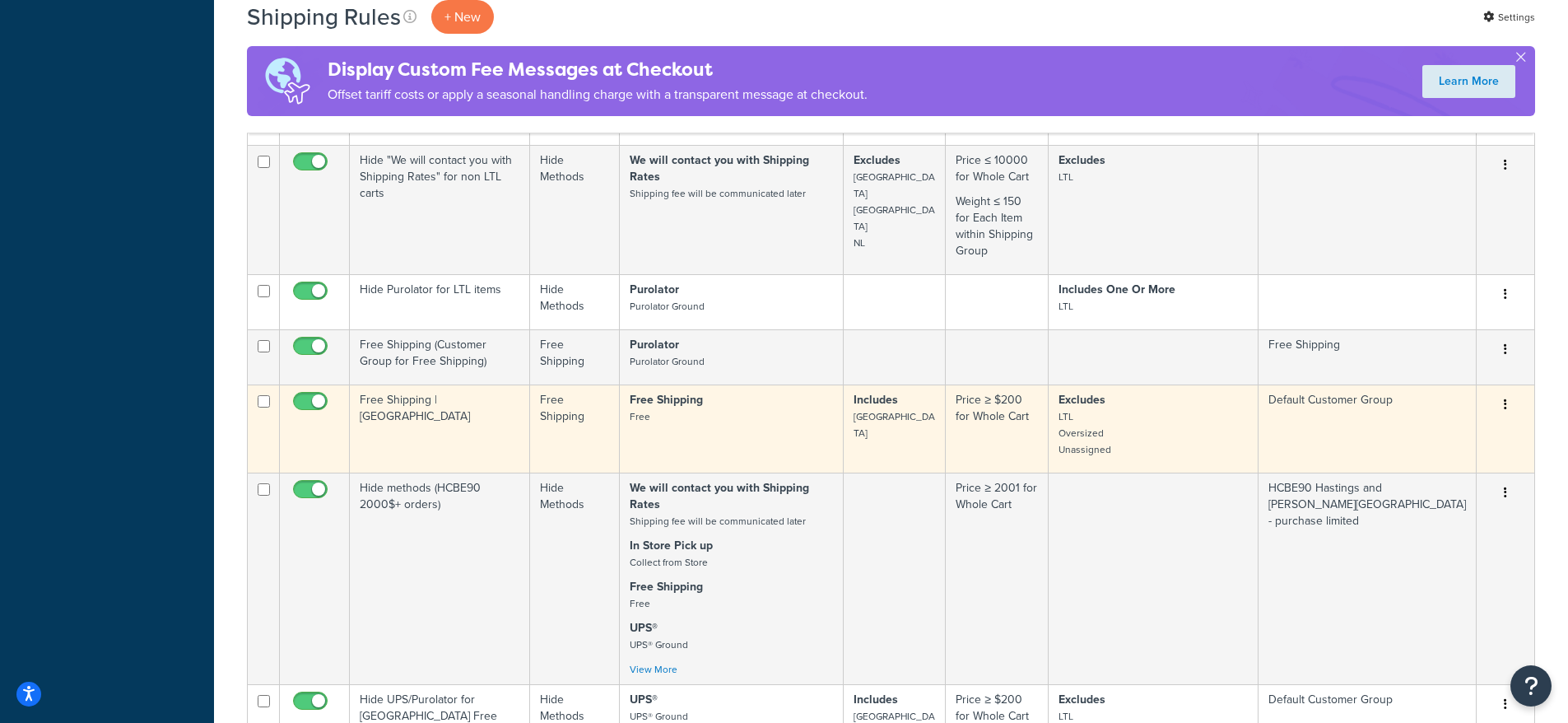
click at [453, 385] on td "Free Shipping | [GEOGRAPHIC_DATA]" at bounding box center [440, 428] width 180 height 88
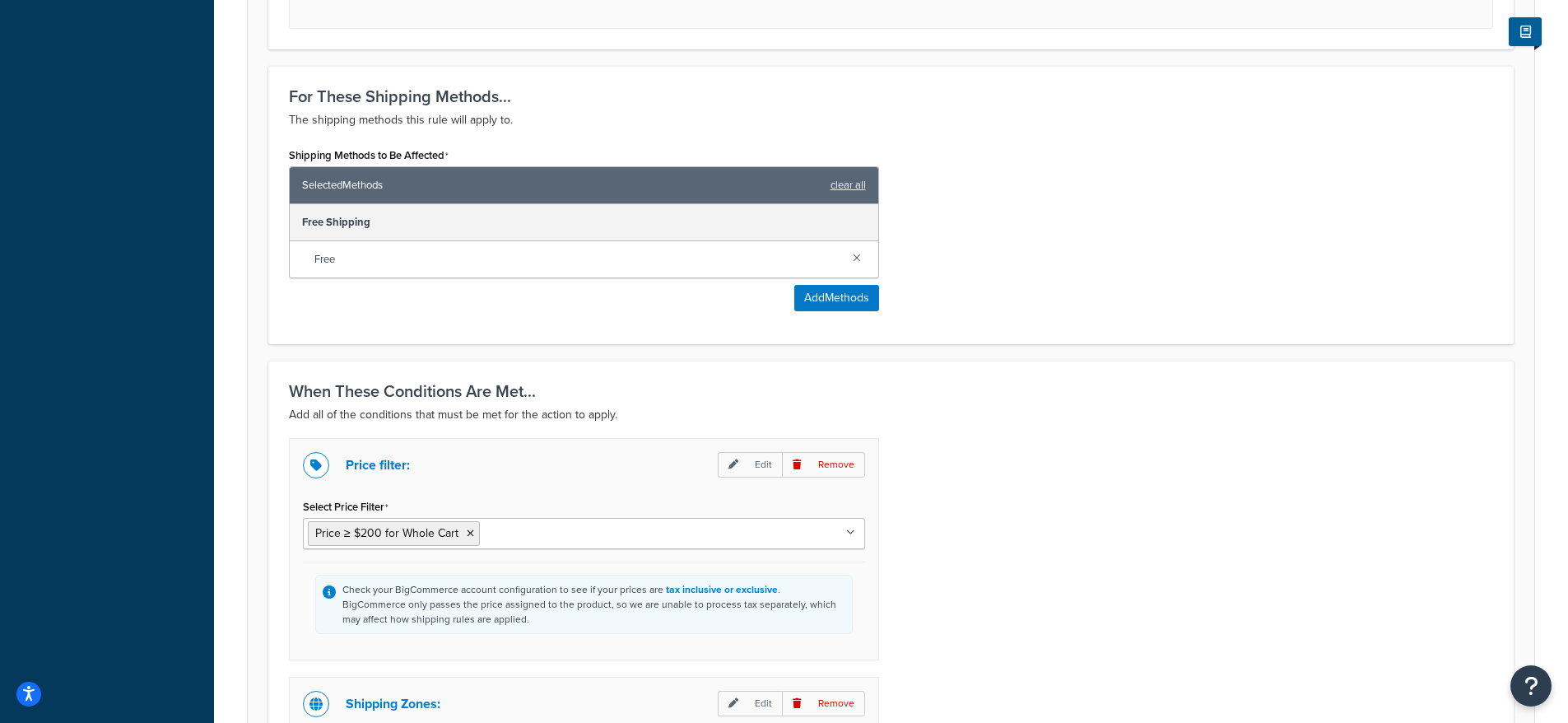
scroll to position [714, 0]
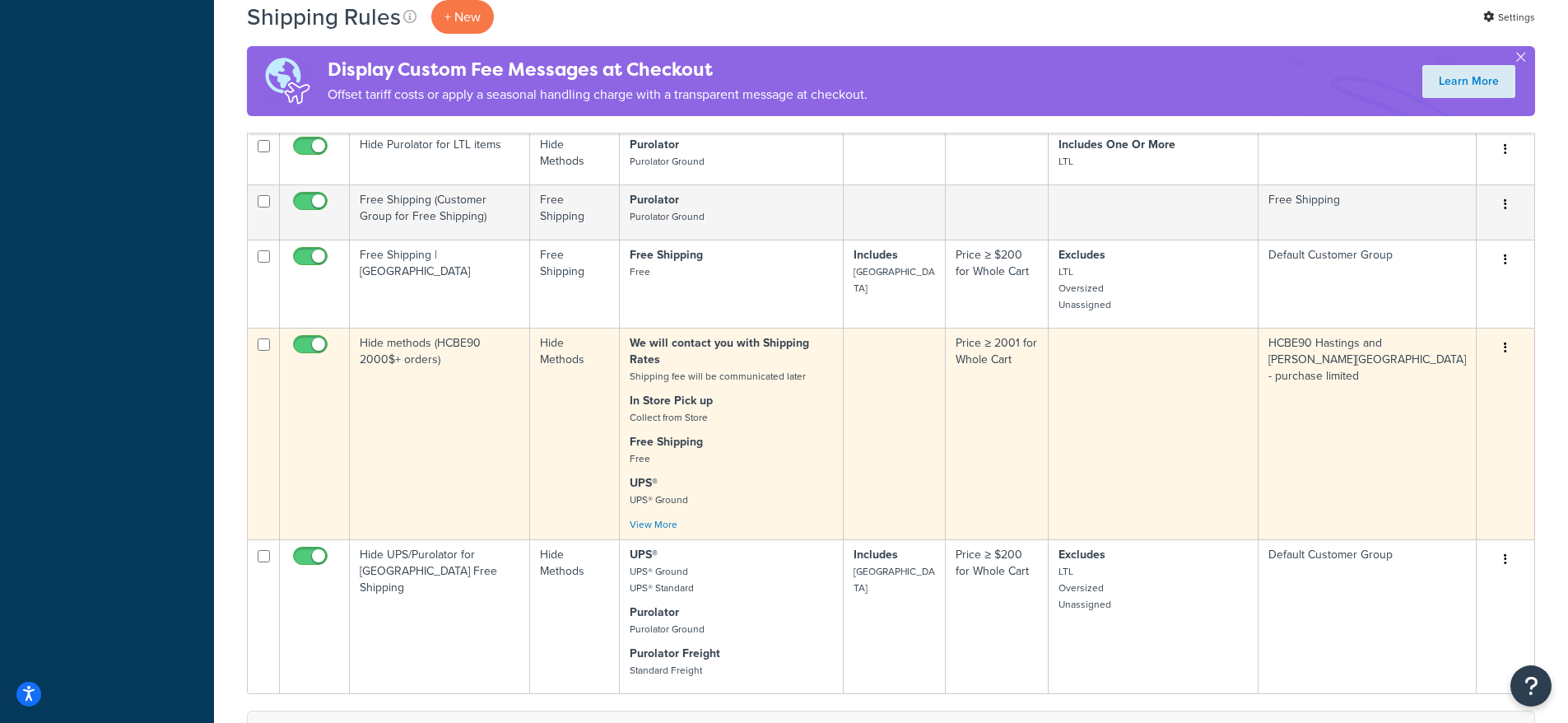
scroll to position [1938, 0]
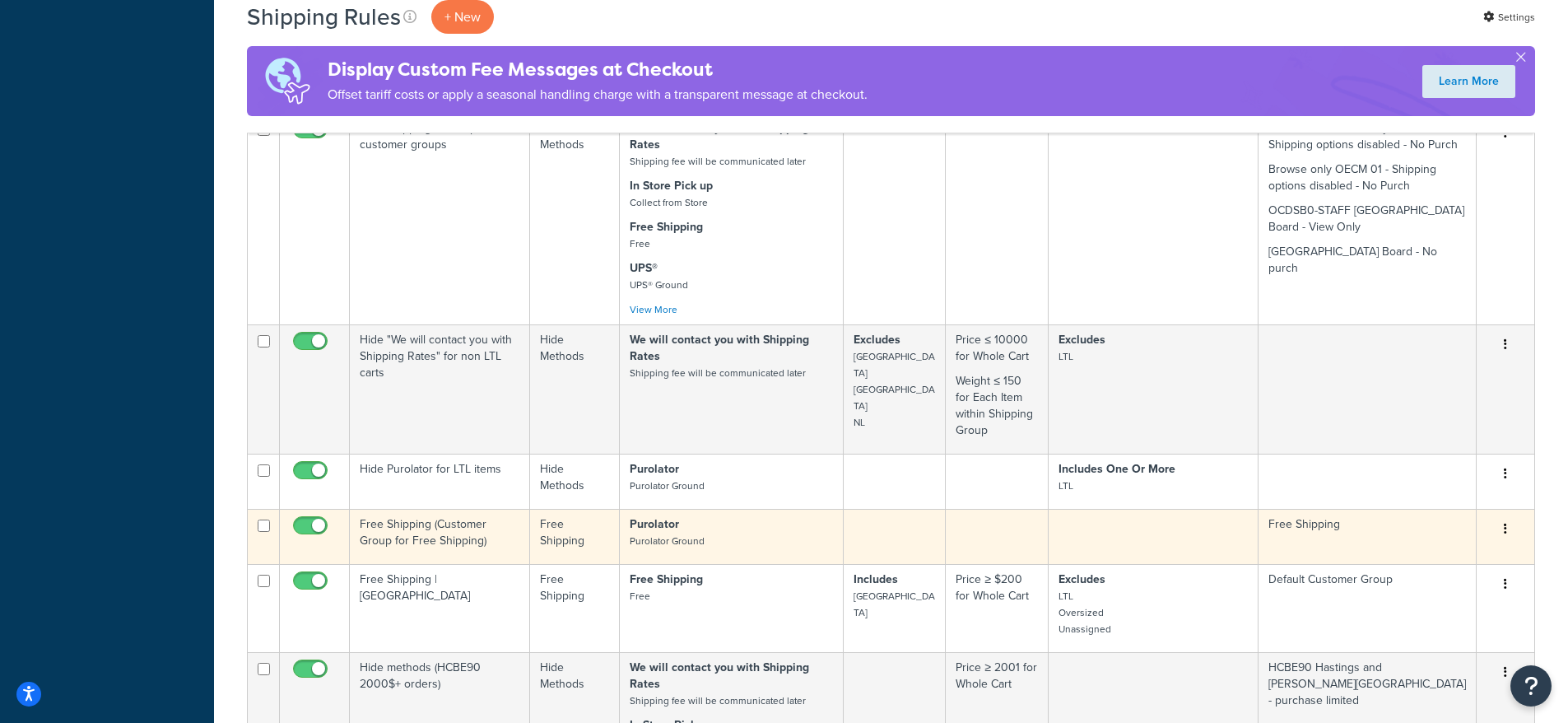
click at [406, 508] on td "Free Shipping (Customer Group for Free Shipping)" at bounding box center [440, 536] width 180 height 55
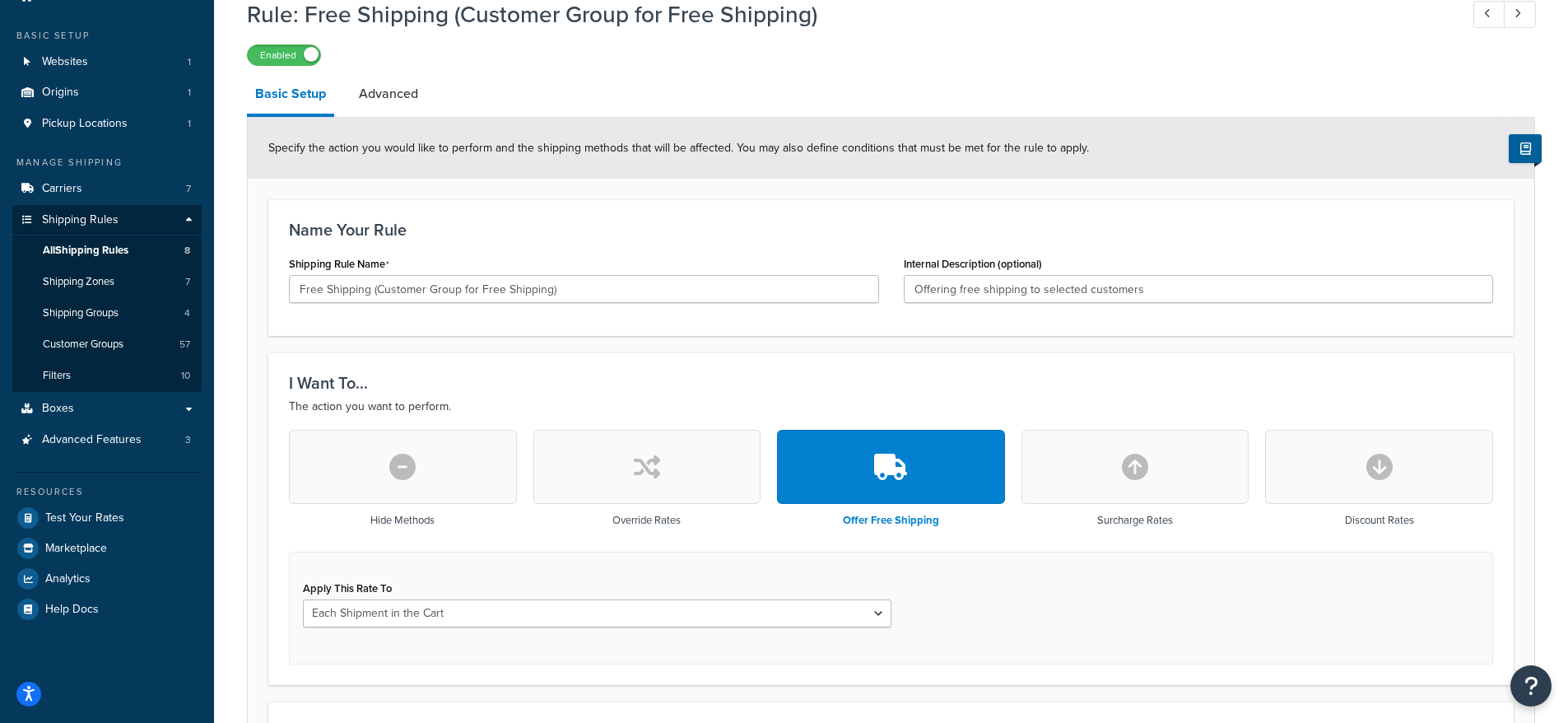
scroll to position [64, 0]
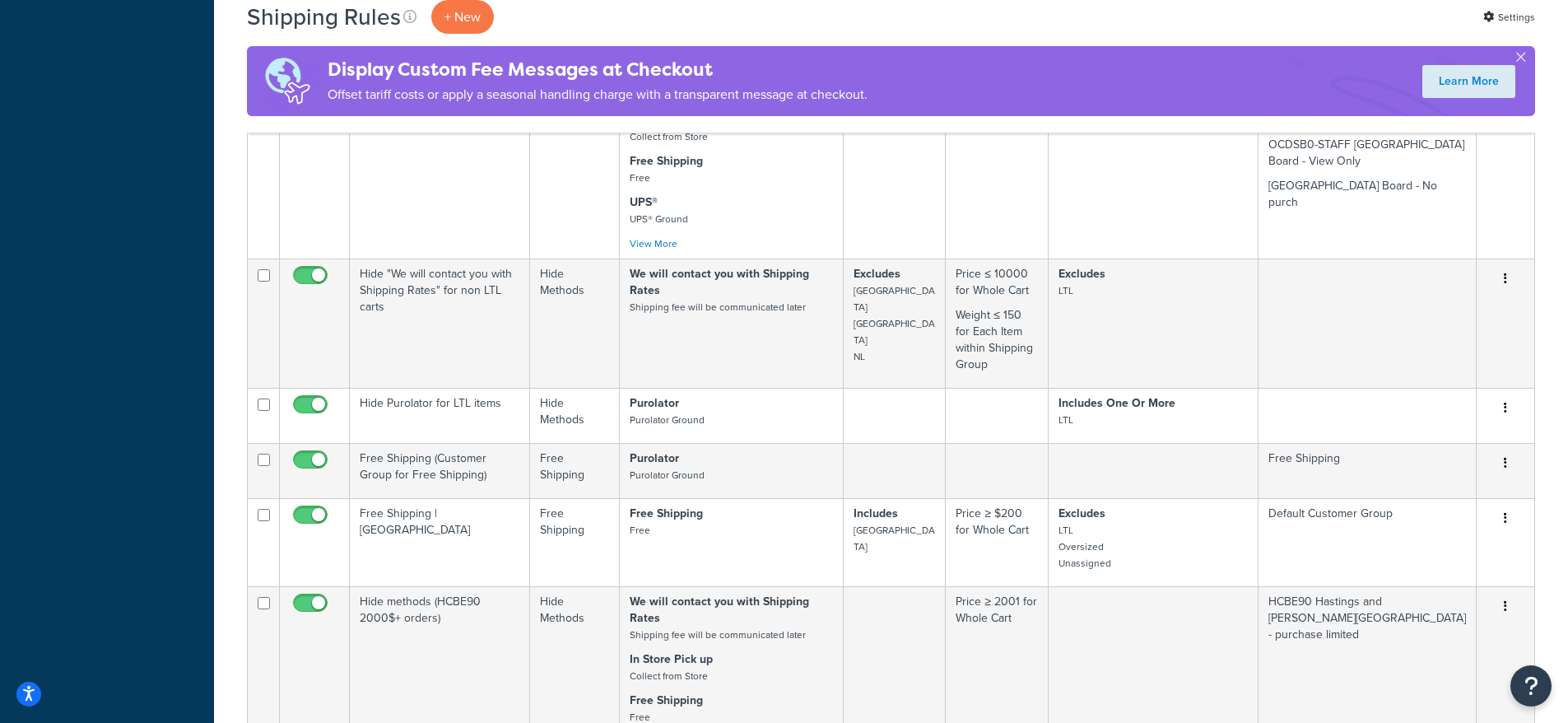
scroll to position [1992, 0]
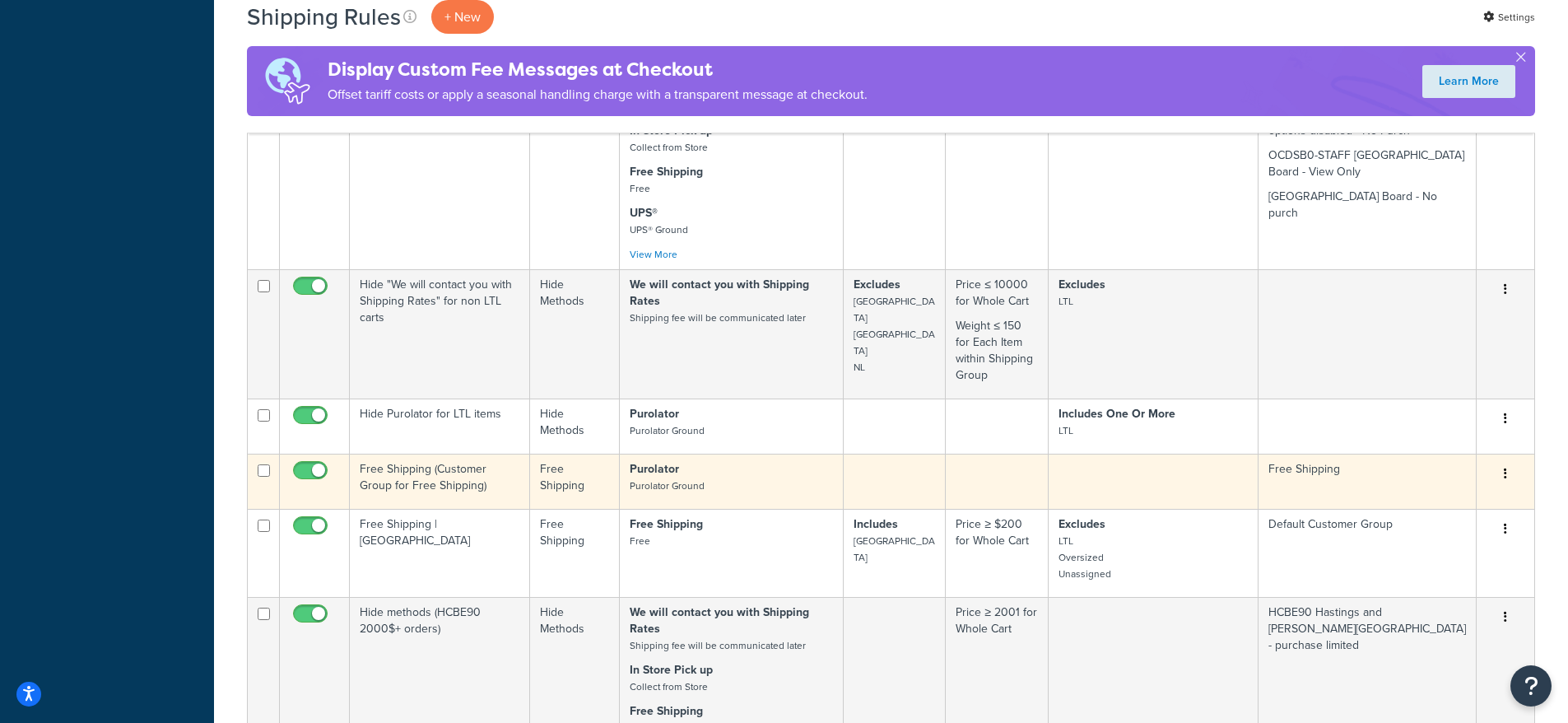
click at [423, 453] on td "Free Shipping (Customer Group for Free Shipping)" at bounding box center [440, 481] width 180 height 55
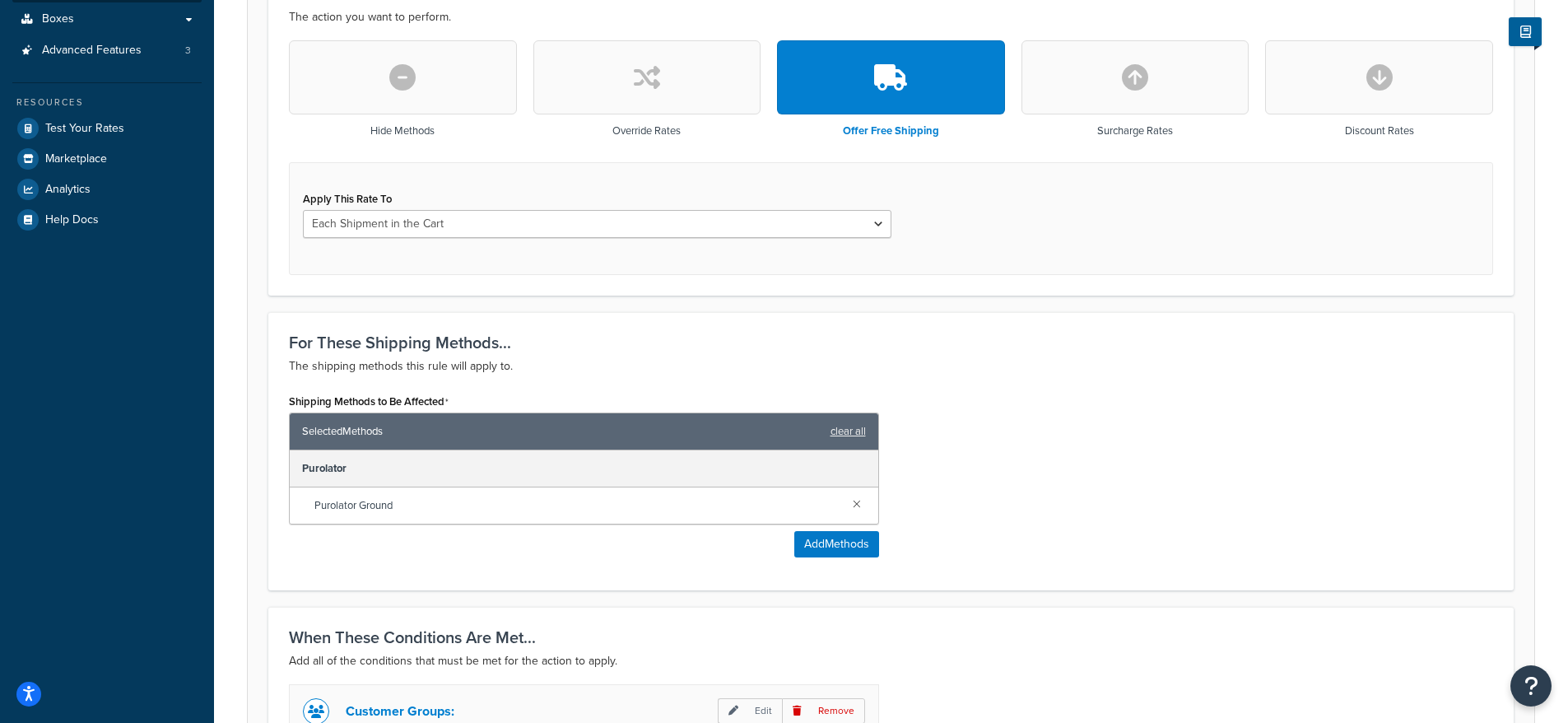
scroll to position [200, 0]
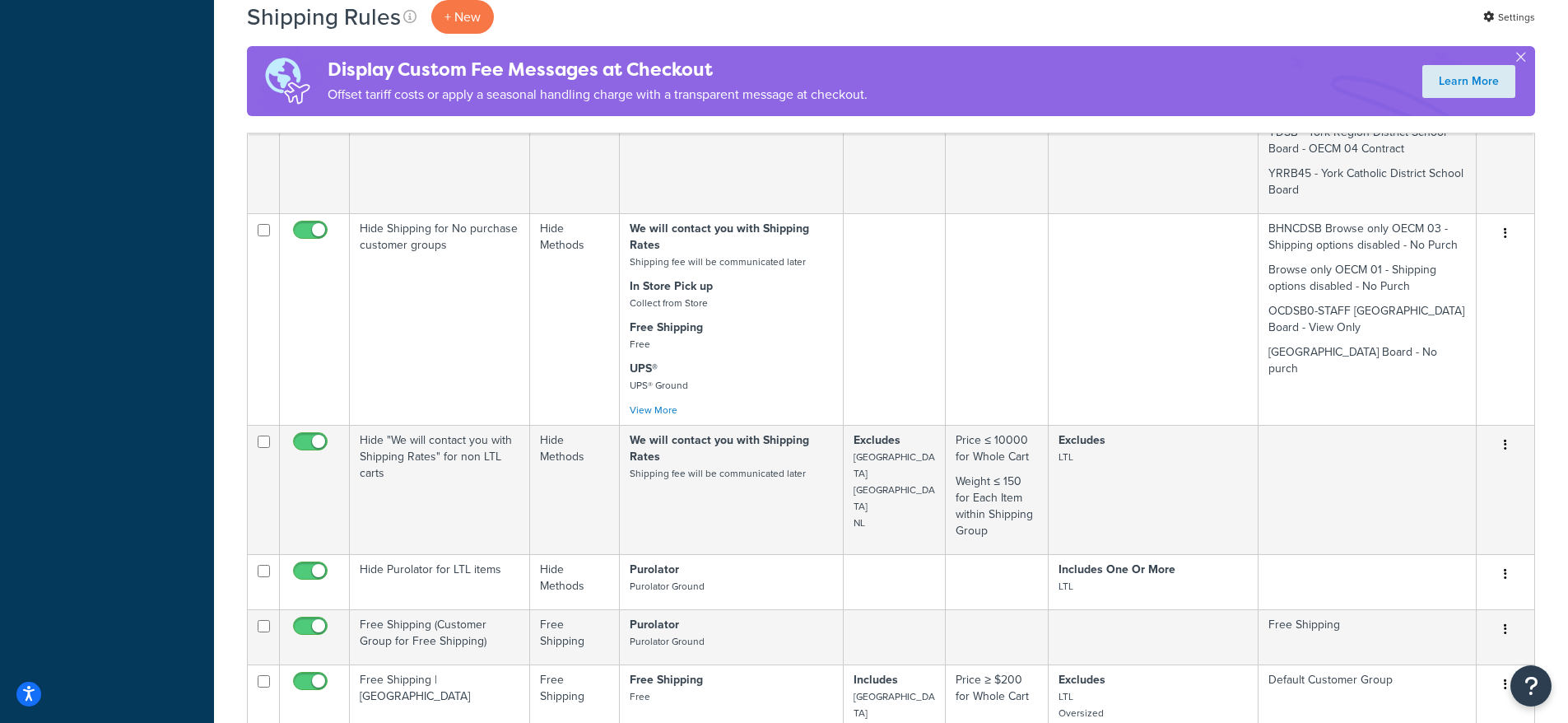
scroll to position [1828, 0]
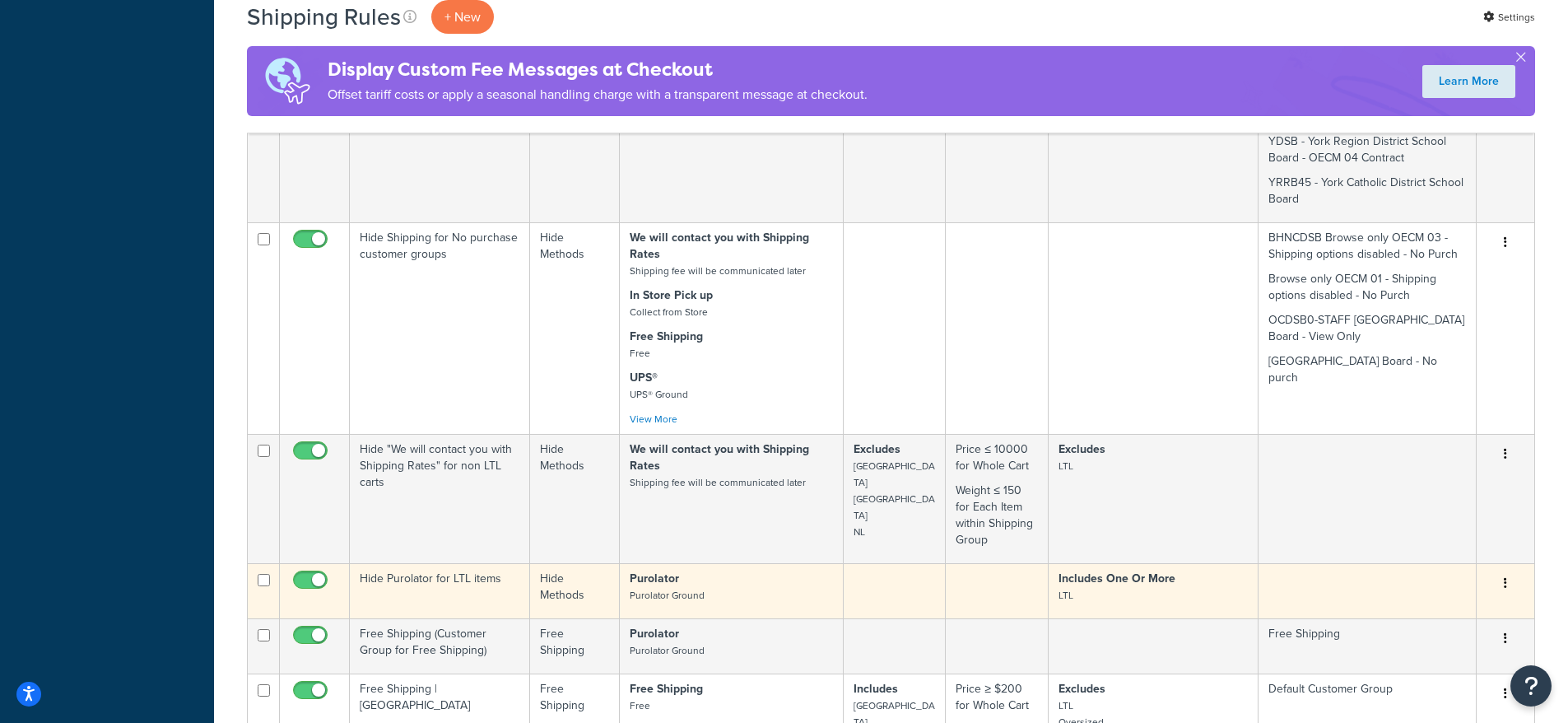
click at [425, 563] on td "Hide Purolator for LTL items" at bounding box center [440, 590] width 180 height 55
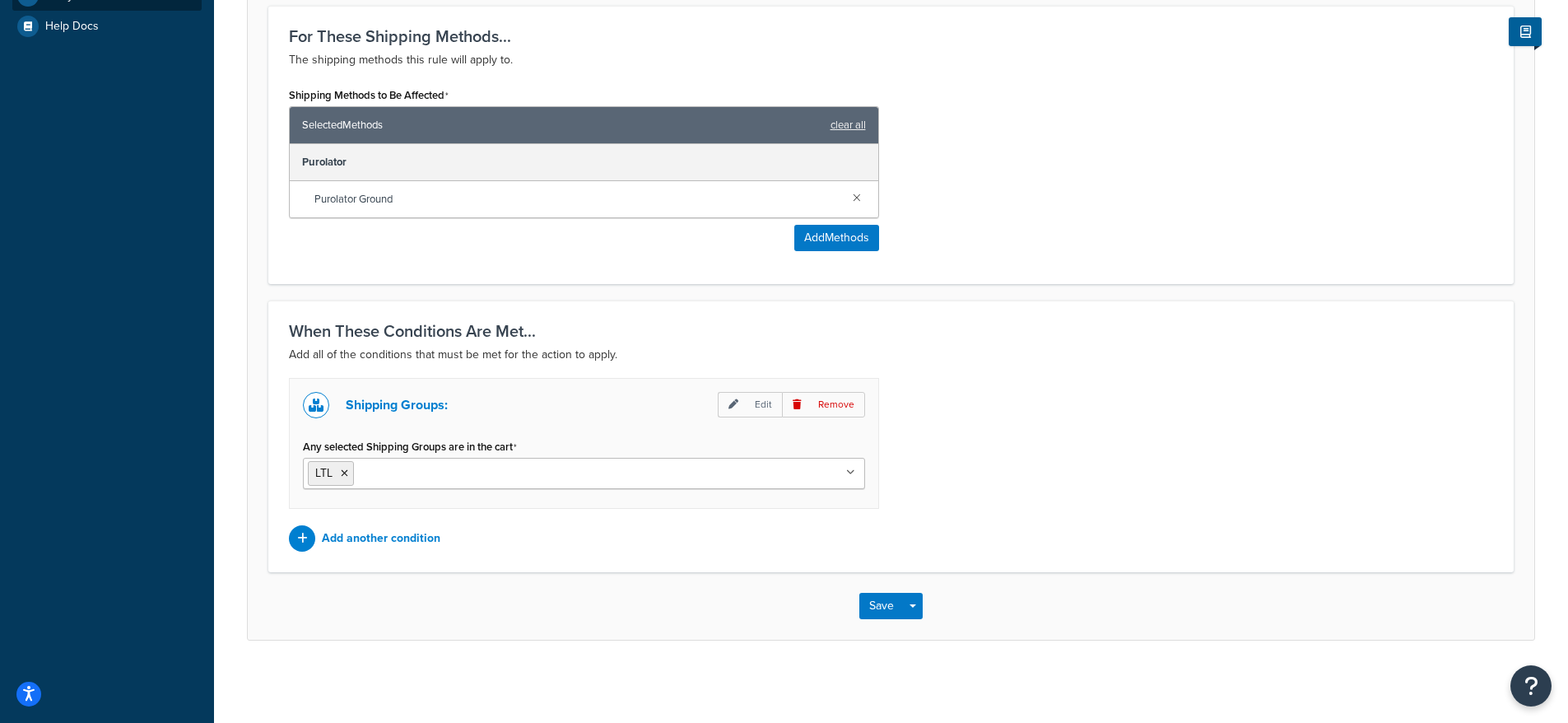
scroll to position [660, 0]
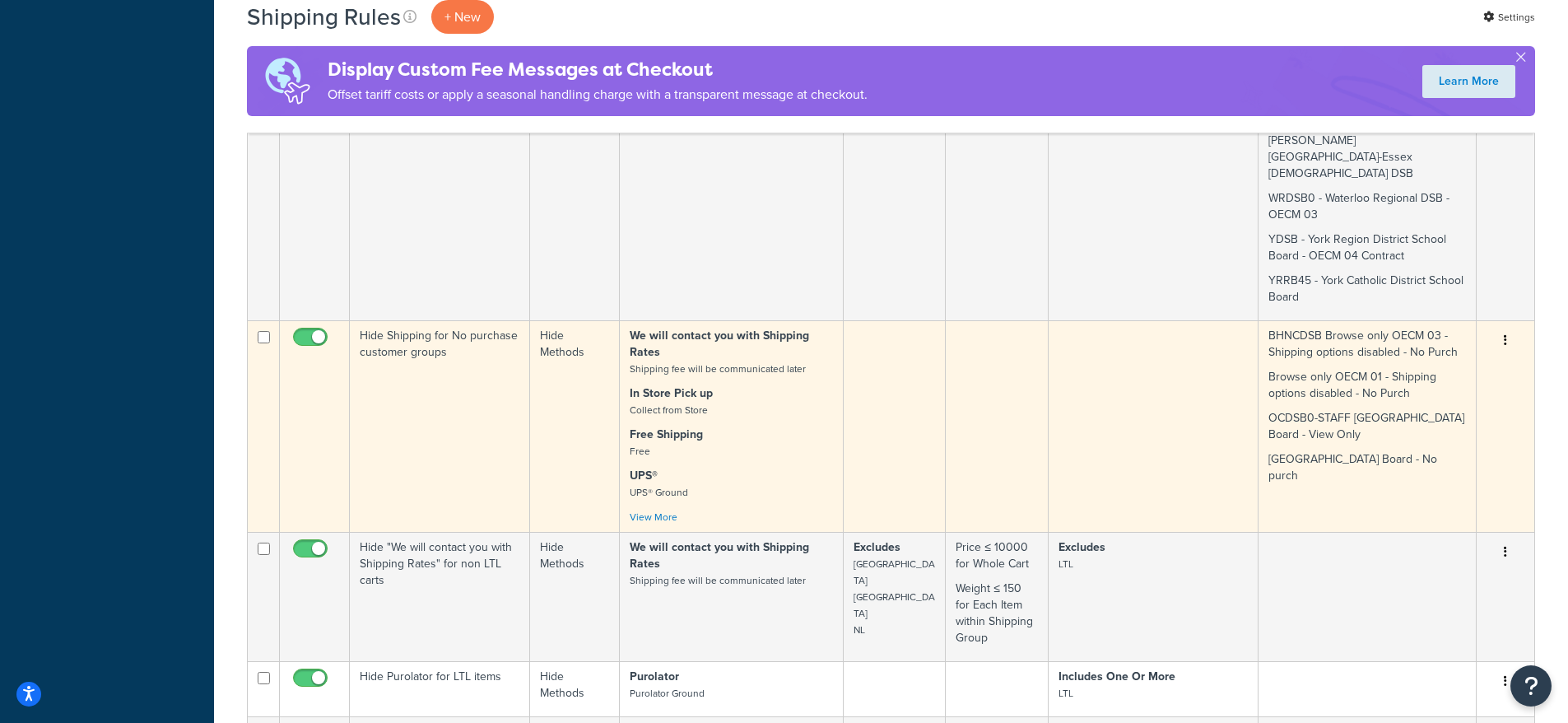
scroll to position [1752, 0]
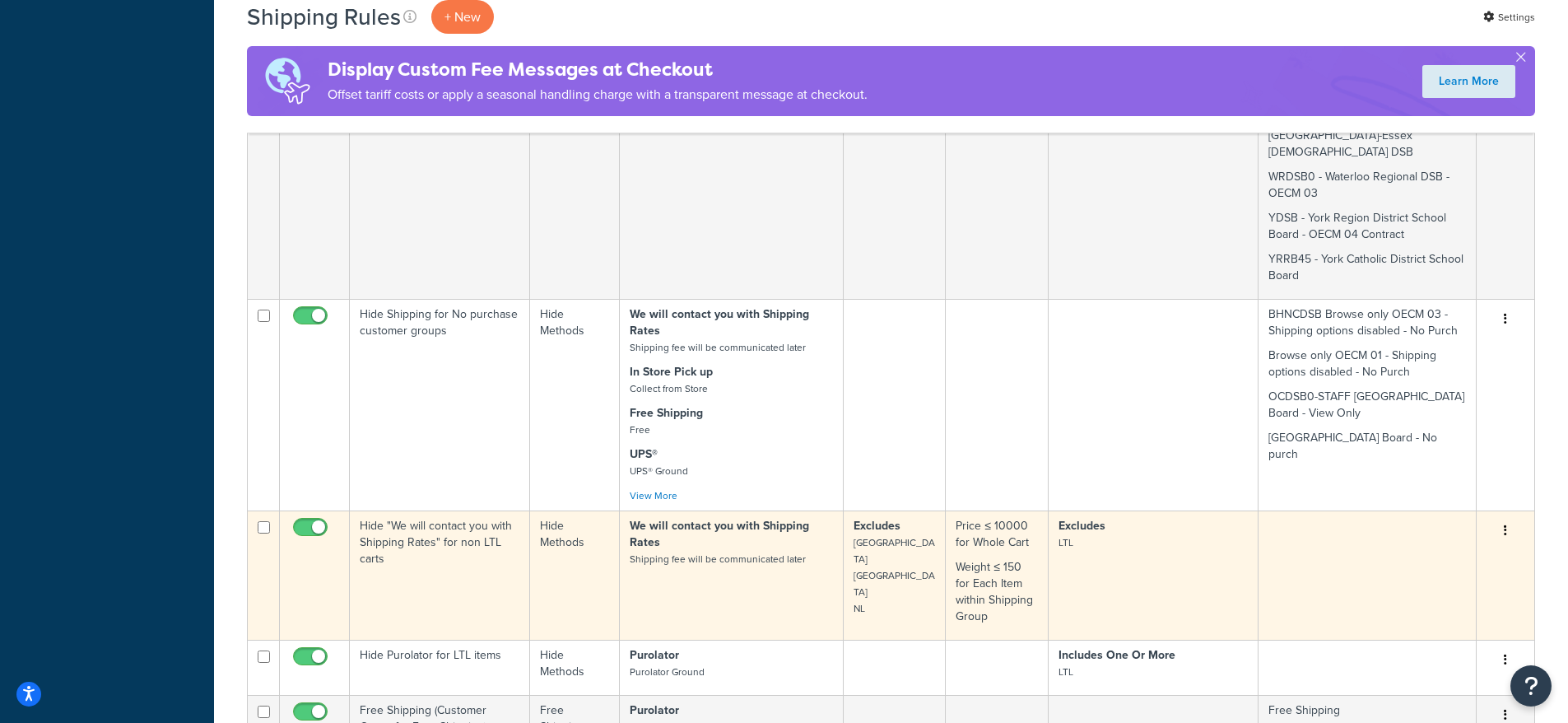
click at [450, 510] on td "Hide "We will contact you with Shipping Rates" for non LTL carts" at bounding box center [440, 575] width 180 height 130
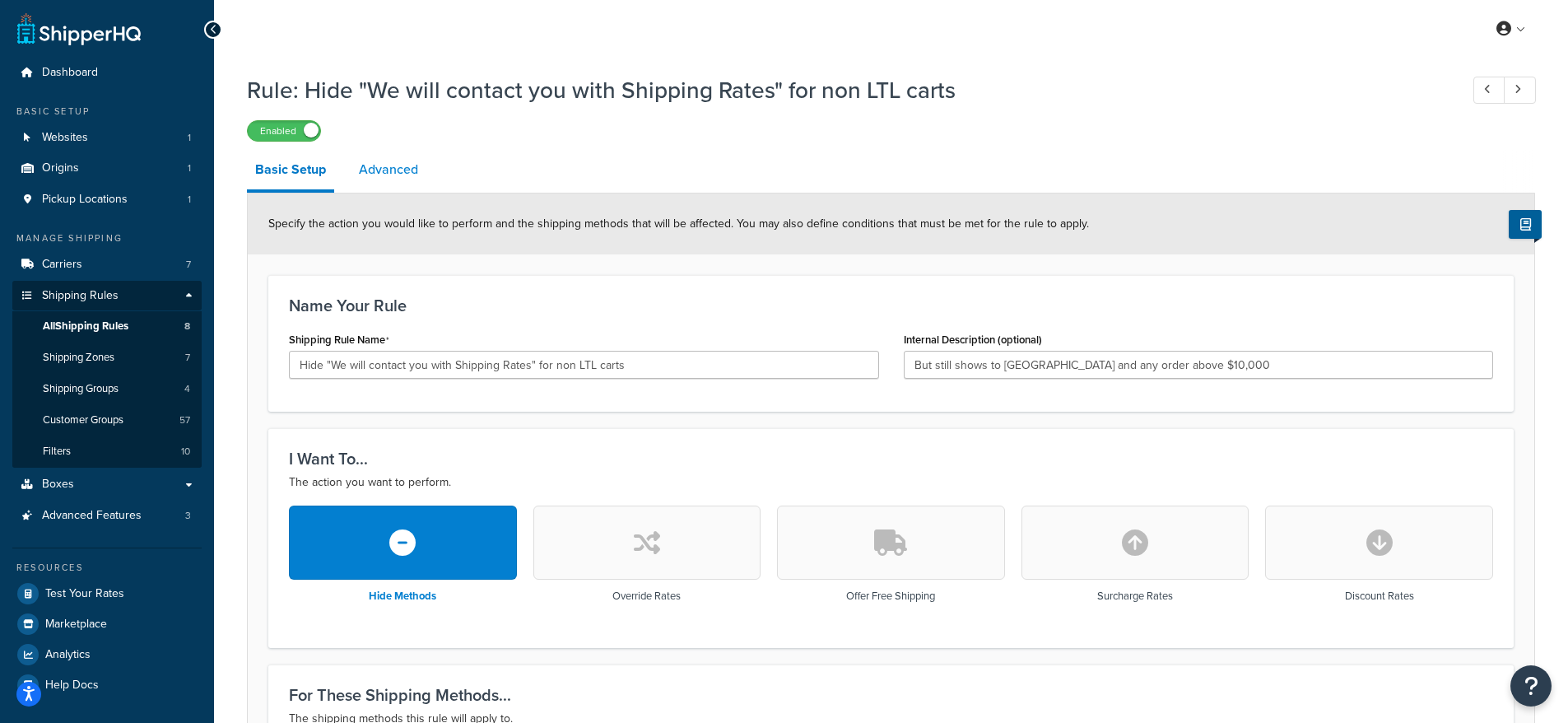
click at [361, 171] on link "Advanced" at bounding box center [388, 169] width 76 height 40
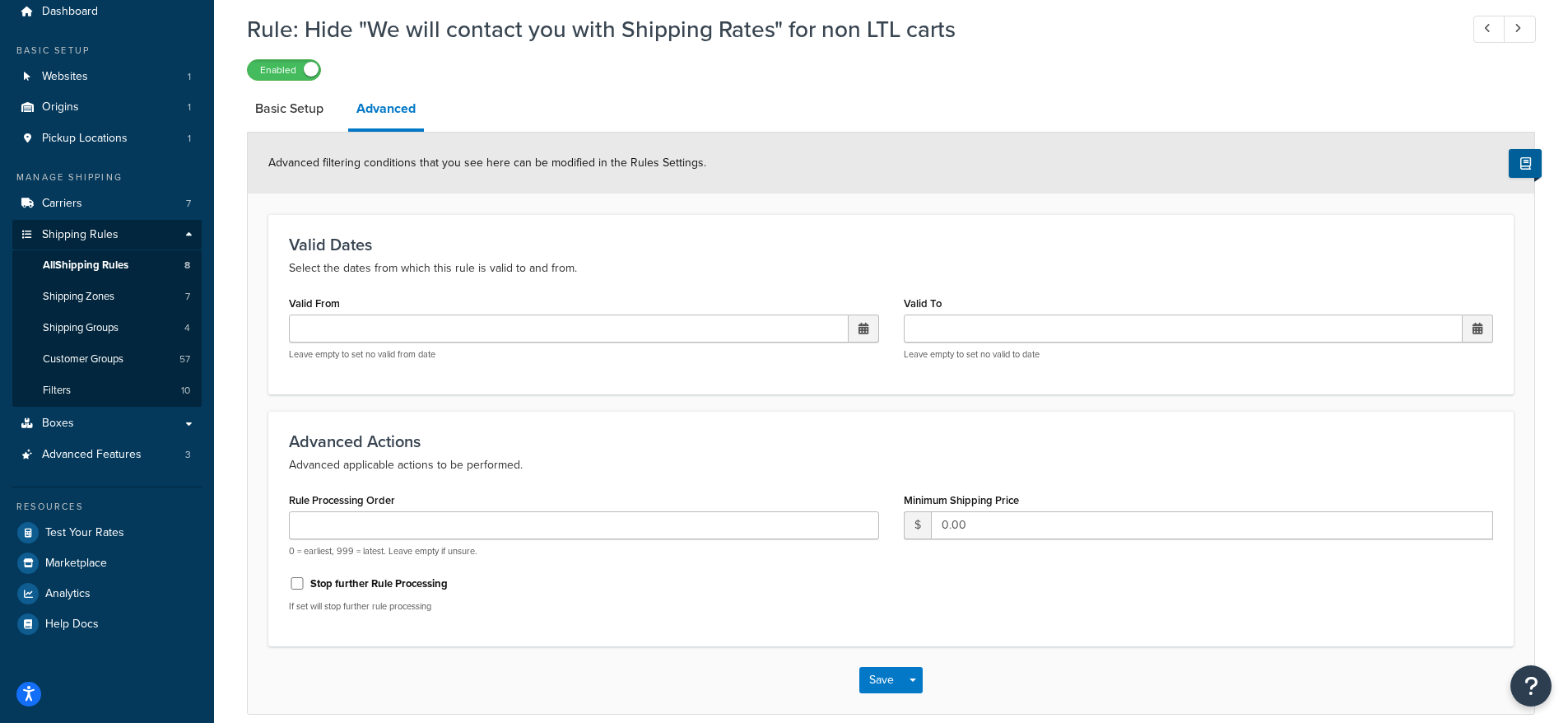
scroll to position [136, 0]
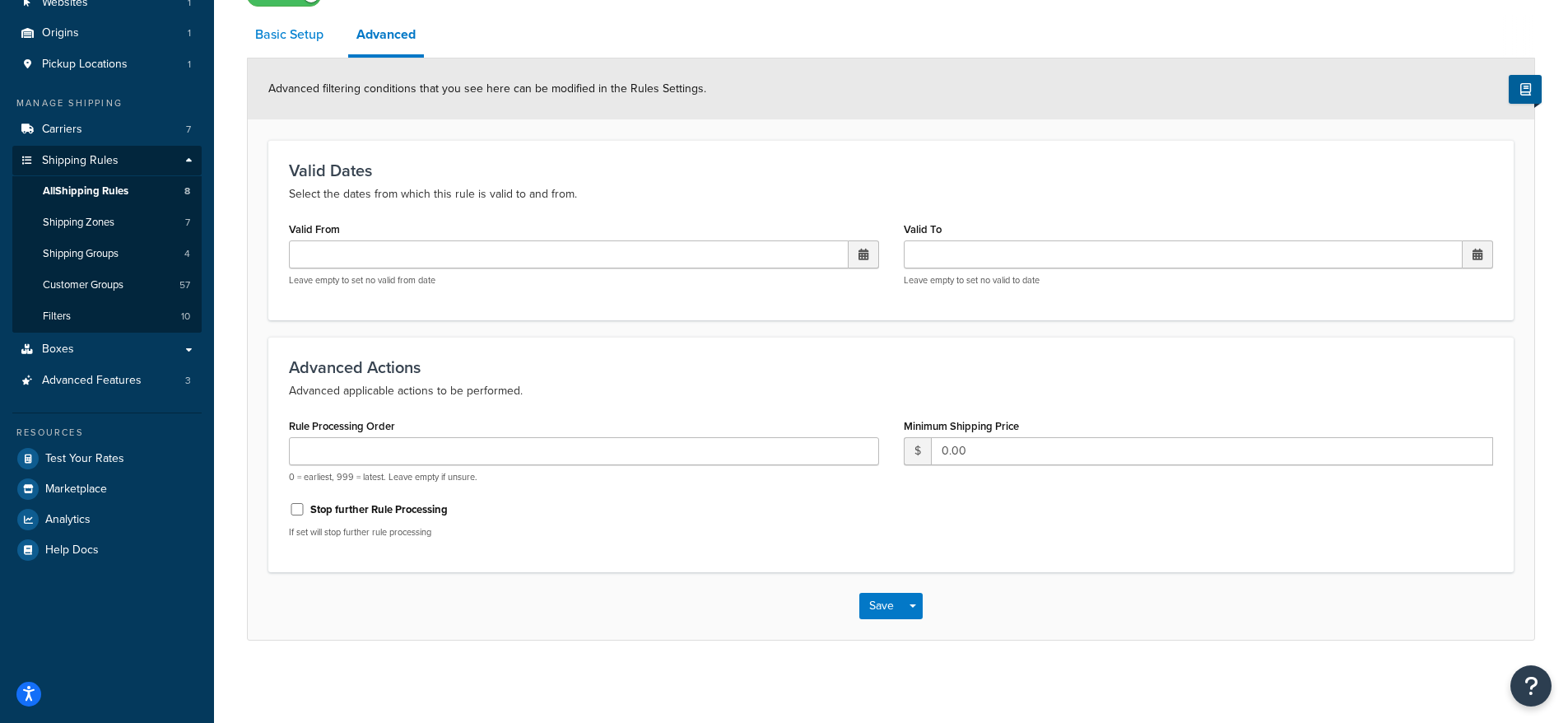
click at [310, 46] on link "Basic Setup" at bounding box center [290, 35] width 85 height 40
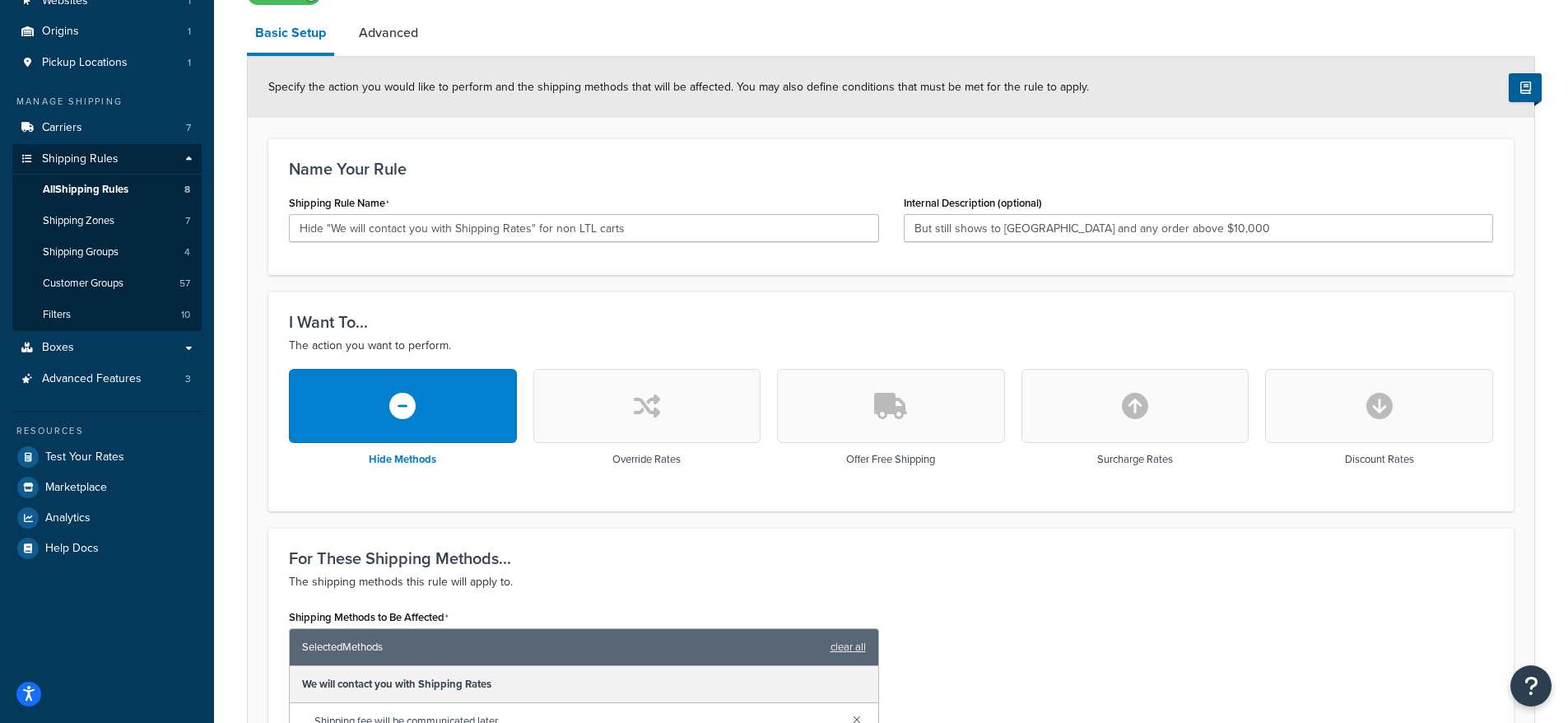
click at [731, 389] on button "button" at bounding box center [647, 406] width 228 height 74
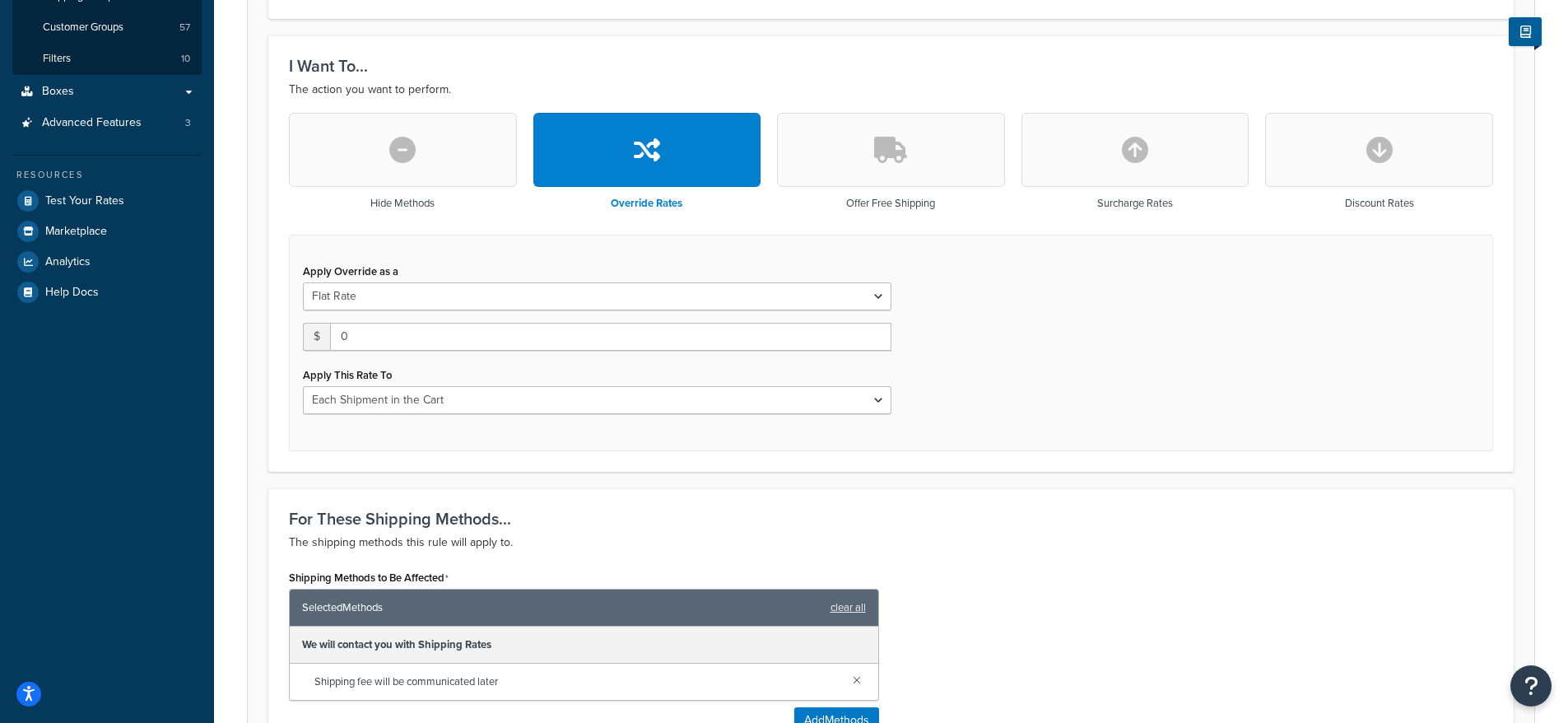
scroll to position [232, 0]
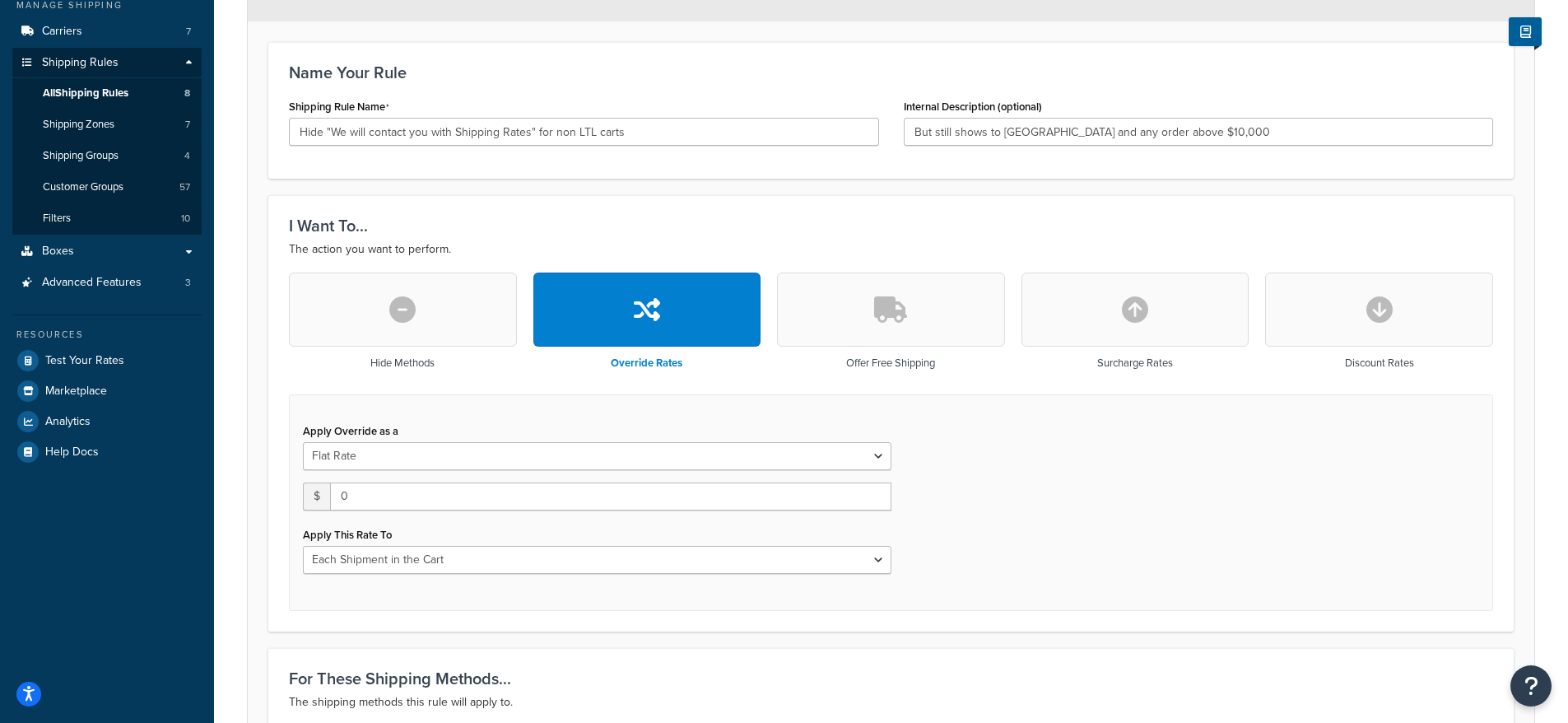
click at [907, 305] on icon "button" at bounding box center [890, 310] width 33 height 27
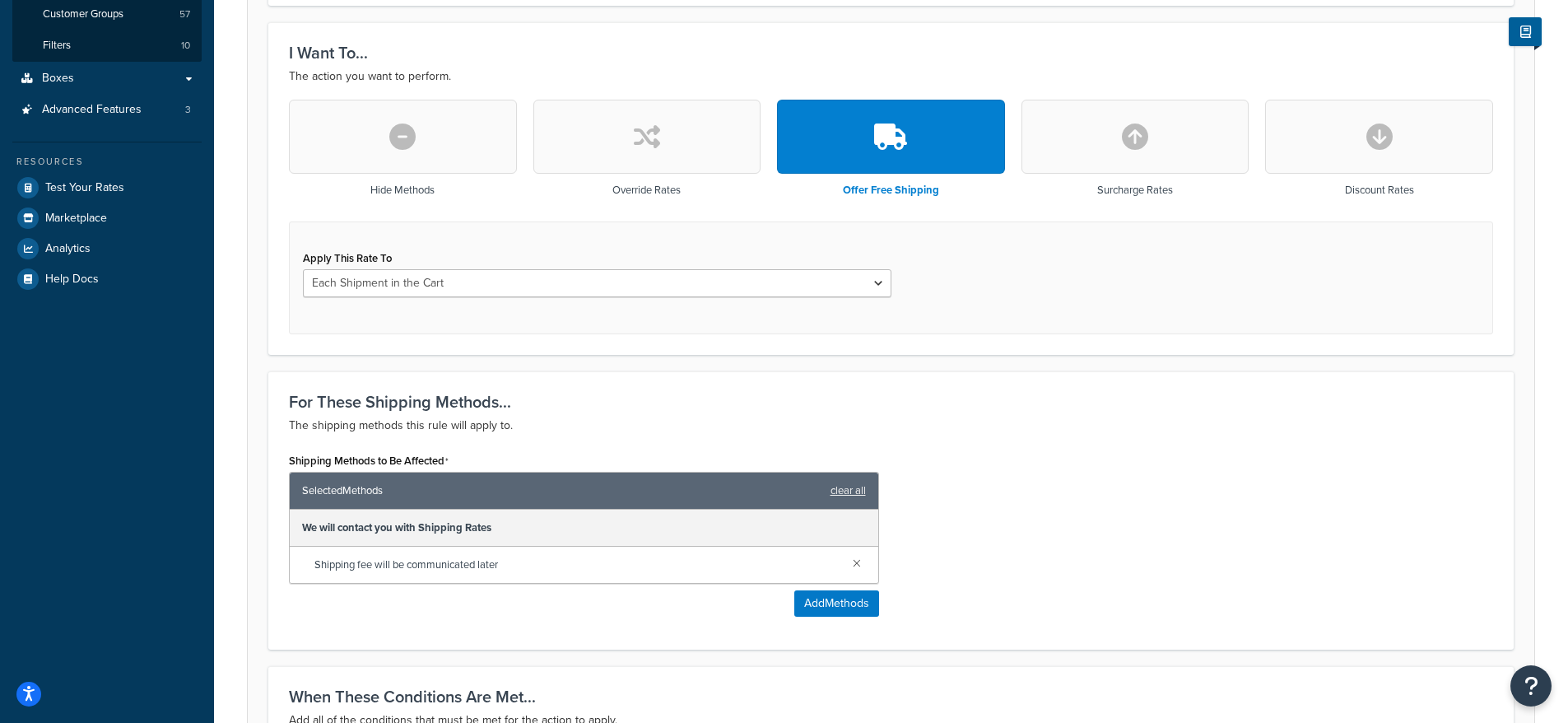
scroll to position [237, 0]
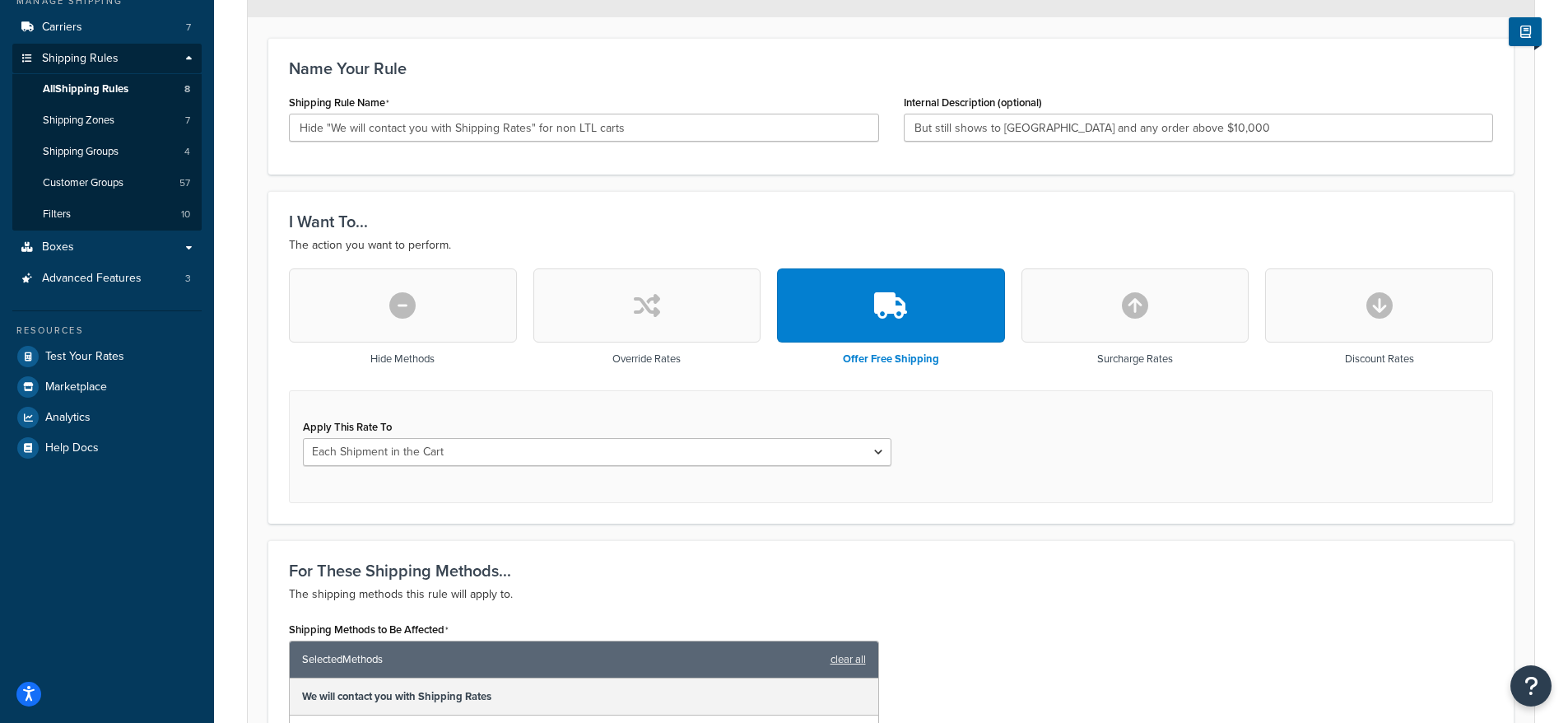
click at [429, 312] on button "button" at bounding box center [403, 305] width 228 height 74
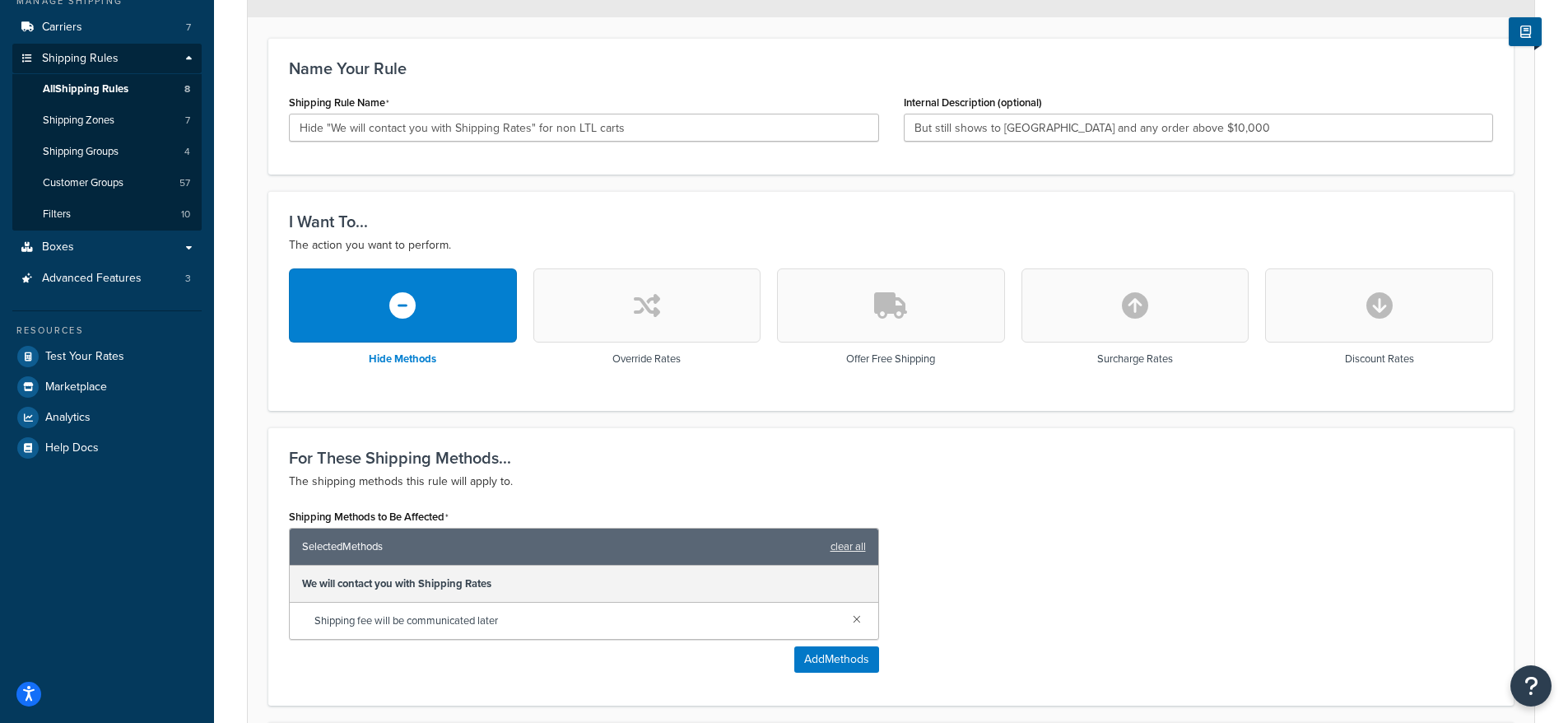
click at [1204, 312] on button "button" at bounding box center [1136, 305] width 228 height 74
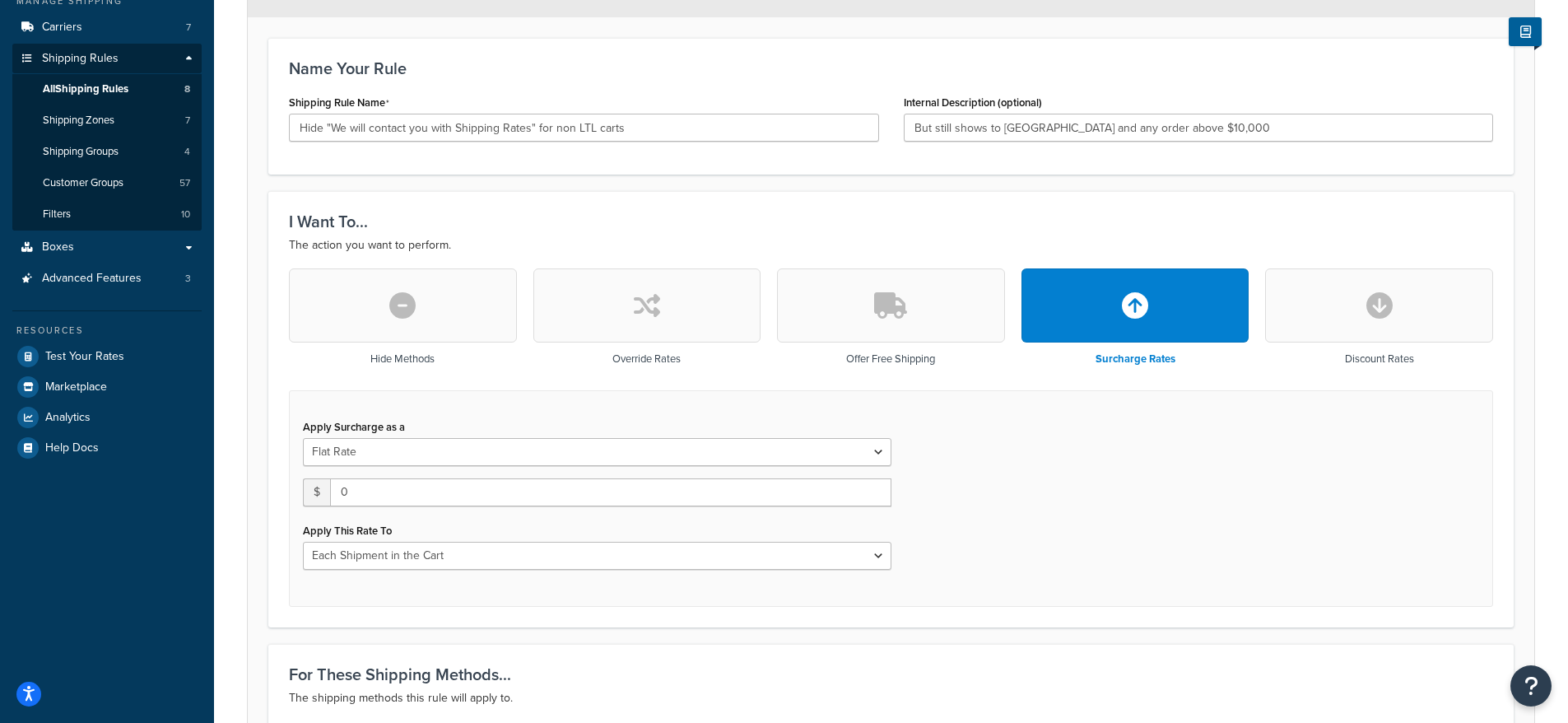
click at [1326, 312] on button "button" at bounding box center [1379, 305] width 228 height 74
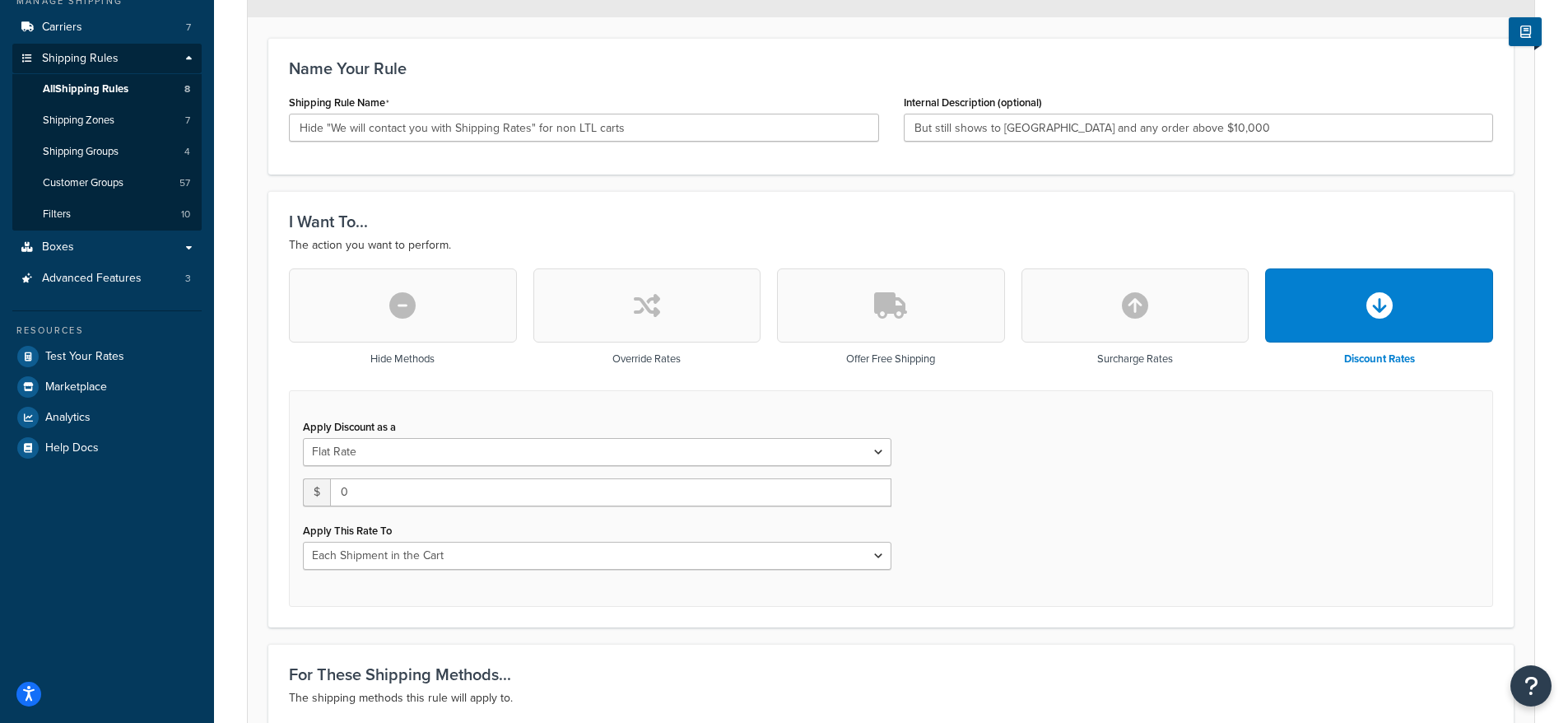
click at [458, 292] on button "button" at bounding box center [403, 305] width 228 height 74
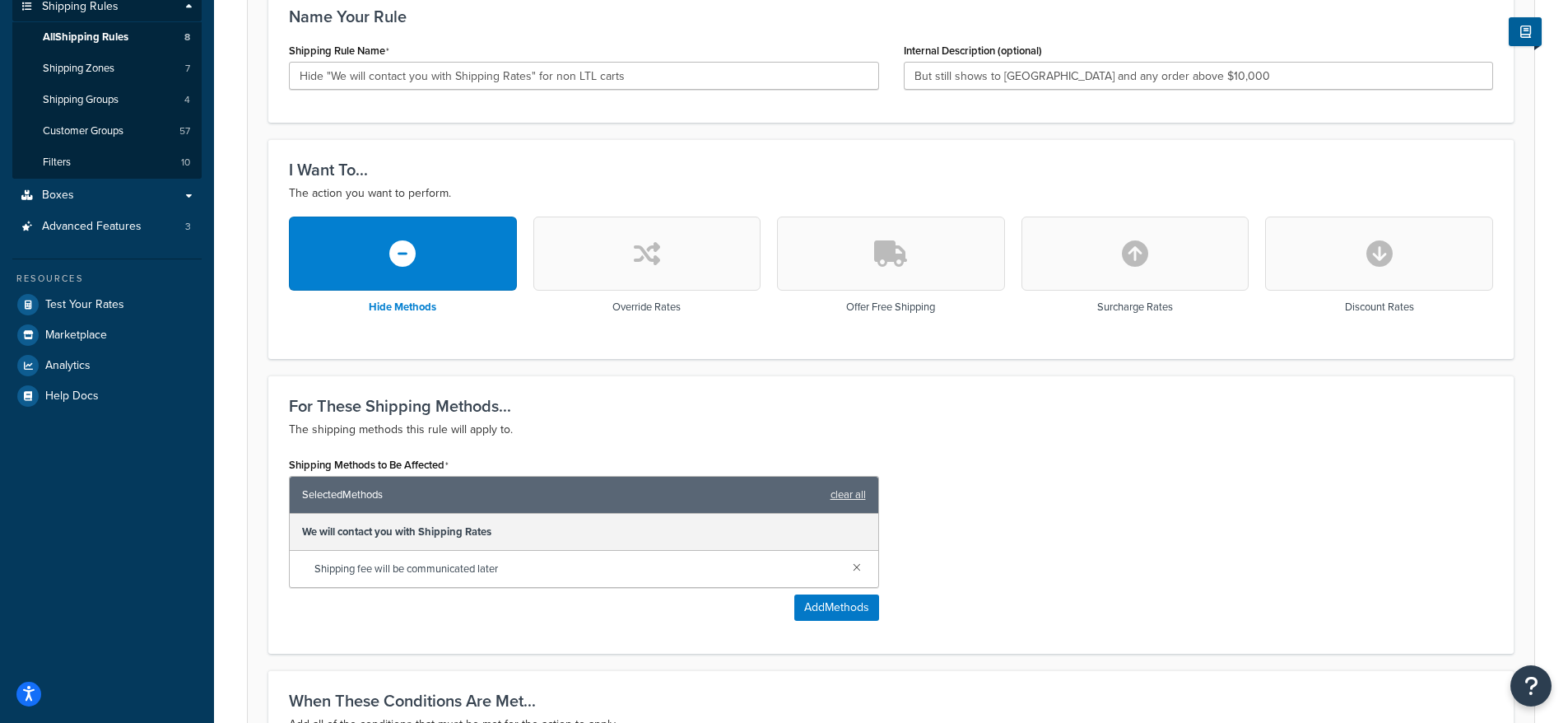
scroll to position [0, 0]
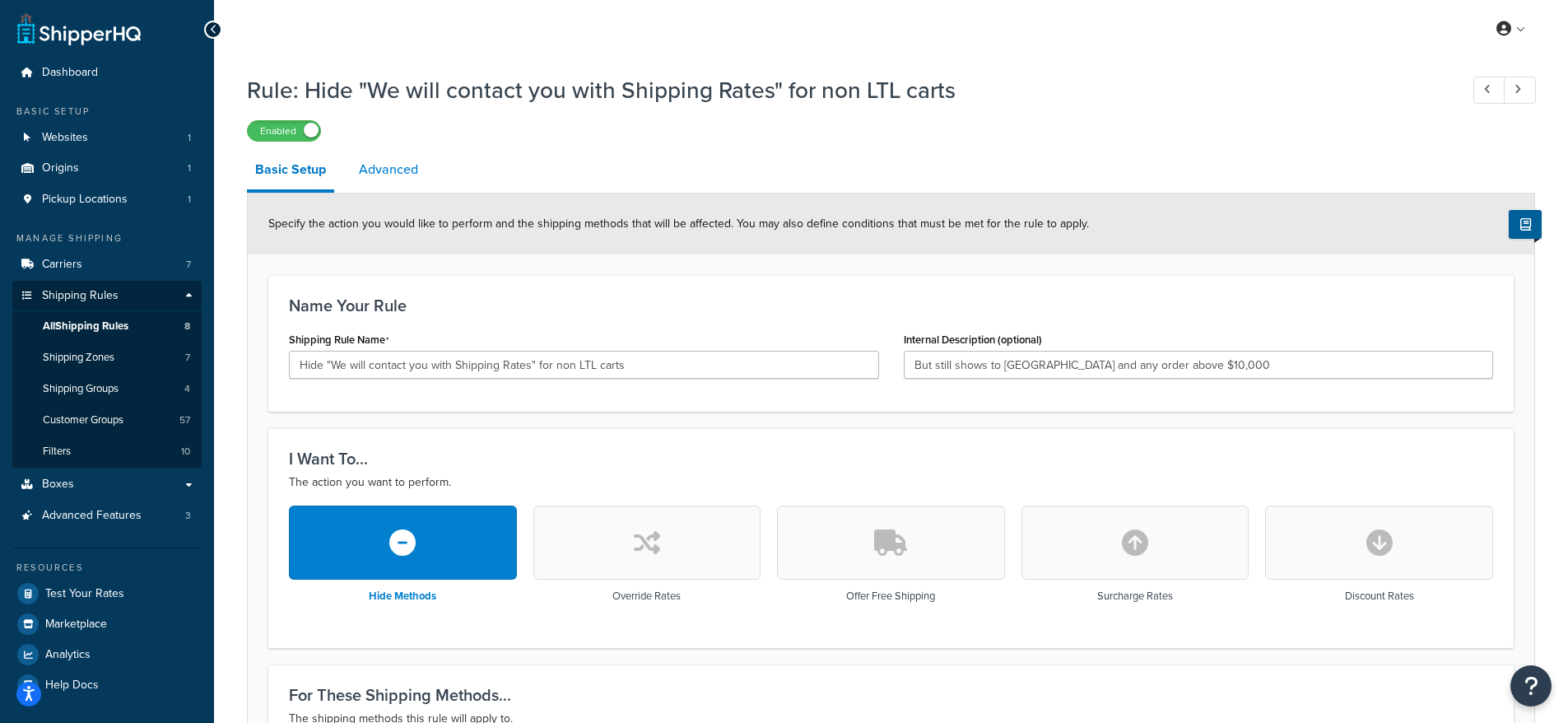
click at [372, 182] on link "Advanced" at bounding box center [388, 169] width 76 height 40
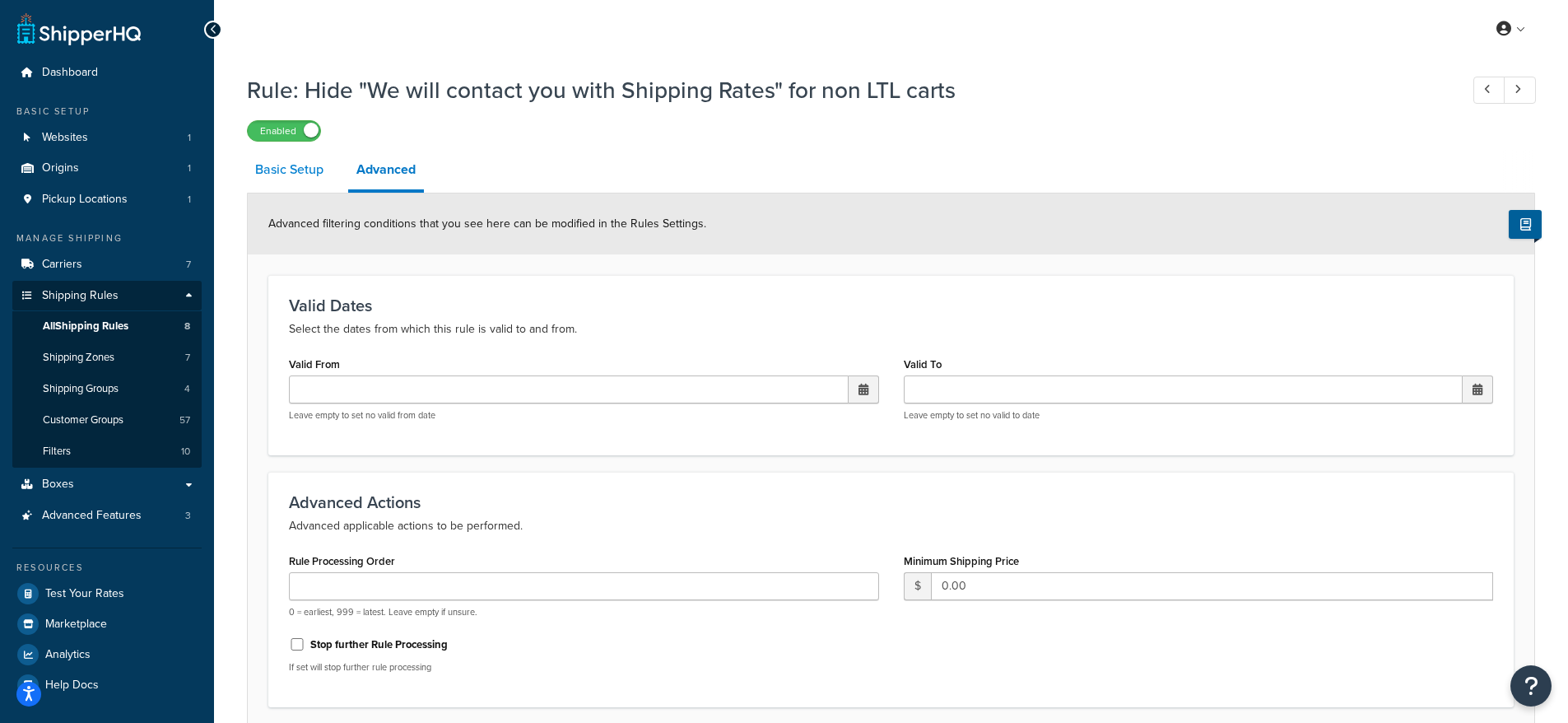
click at [296, 167] on link "Basic Setup" at bounding box center [290, 169] width 85 height 40
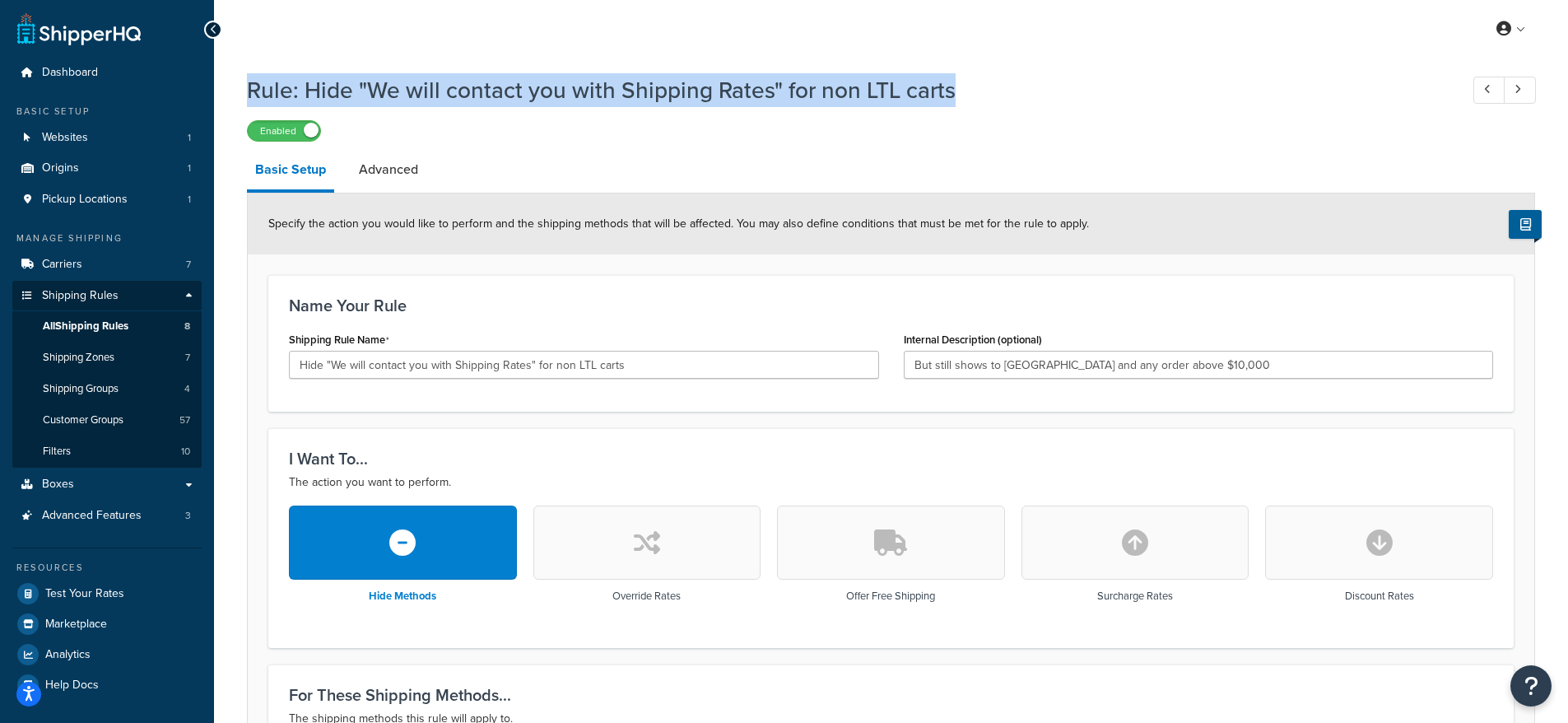
drag, startPoint x: 321, startPoint y: 94, endPoint x: 1005, endPoint y: 98, distance: 684.0
copy h1 "Rule: Hide "We will contact you with Shipping Rates" for non LTL carts"
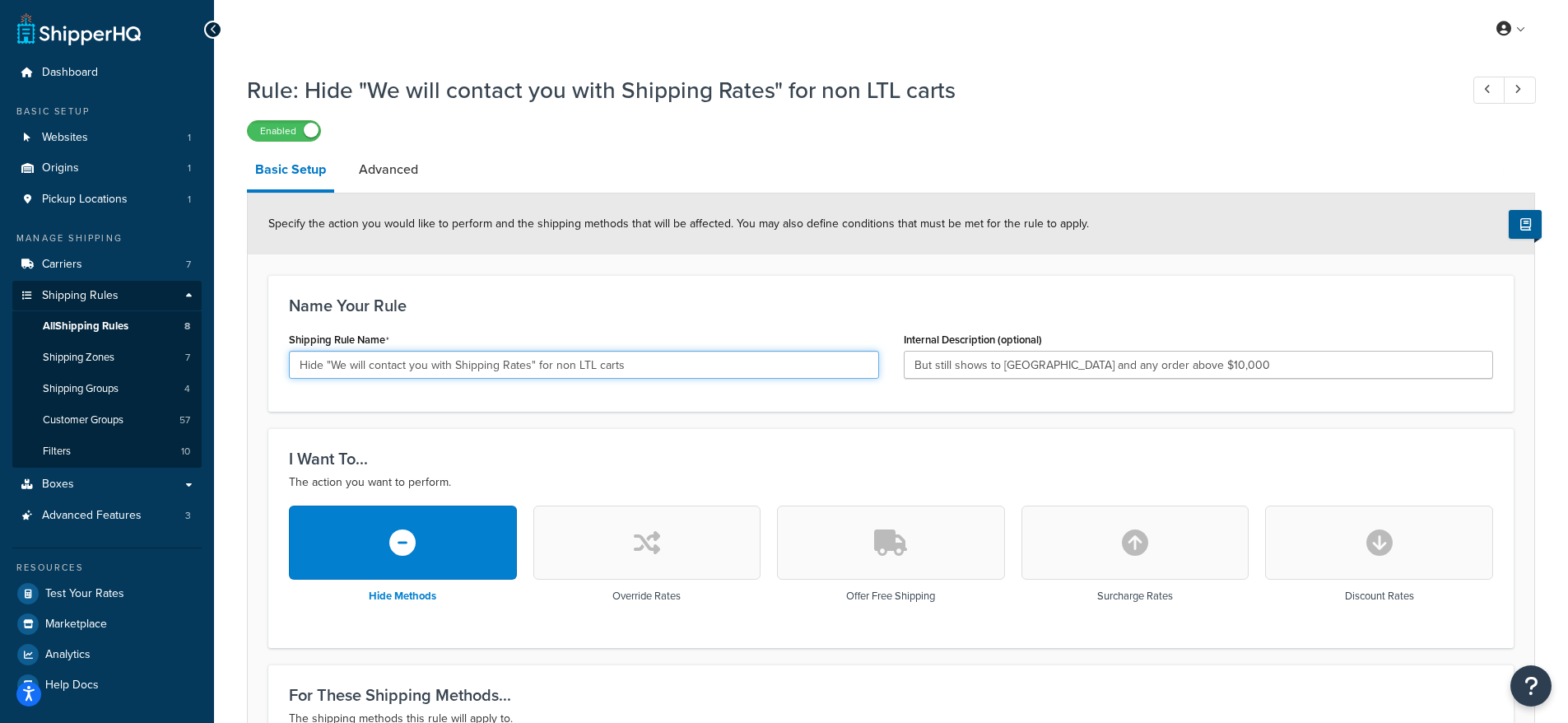
drag, startPoint x: 678, startPoint y: 365, endPoint x: 295, endPoint y: 372, distance: 383.1
click at [295, 372] on input "Hide "We will contact you with Shipping Rates" for non LTL carts" at bounding box center [584, 364] width 591 height 28
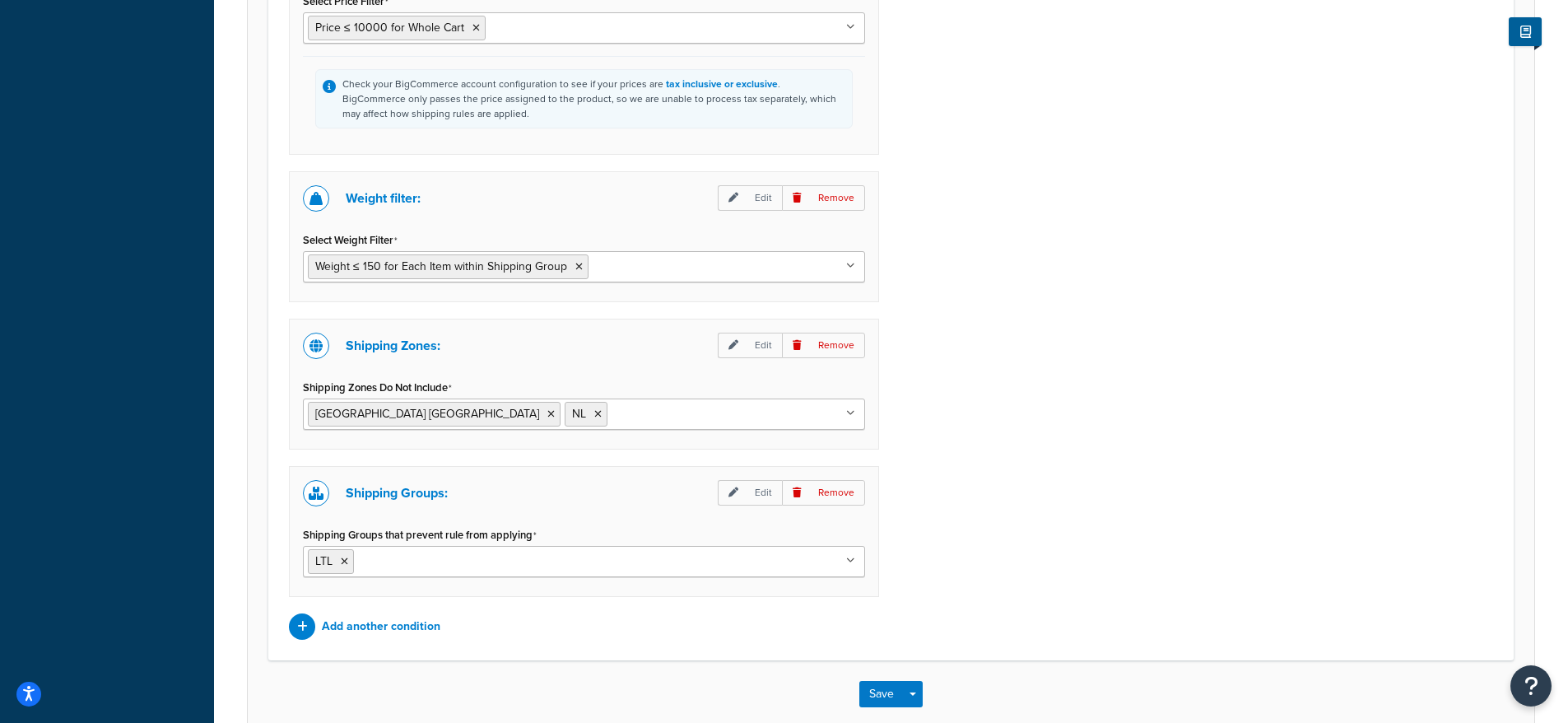
scroll to position [1193, 0]
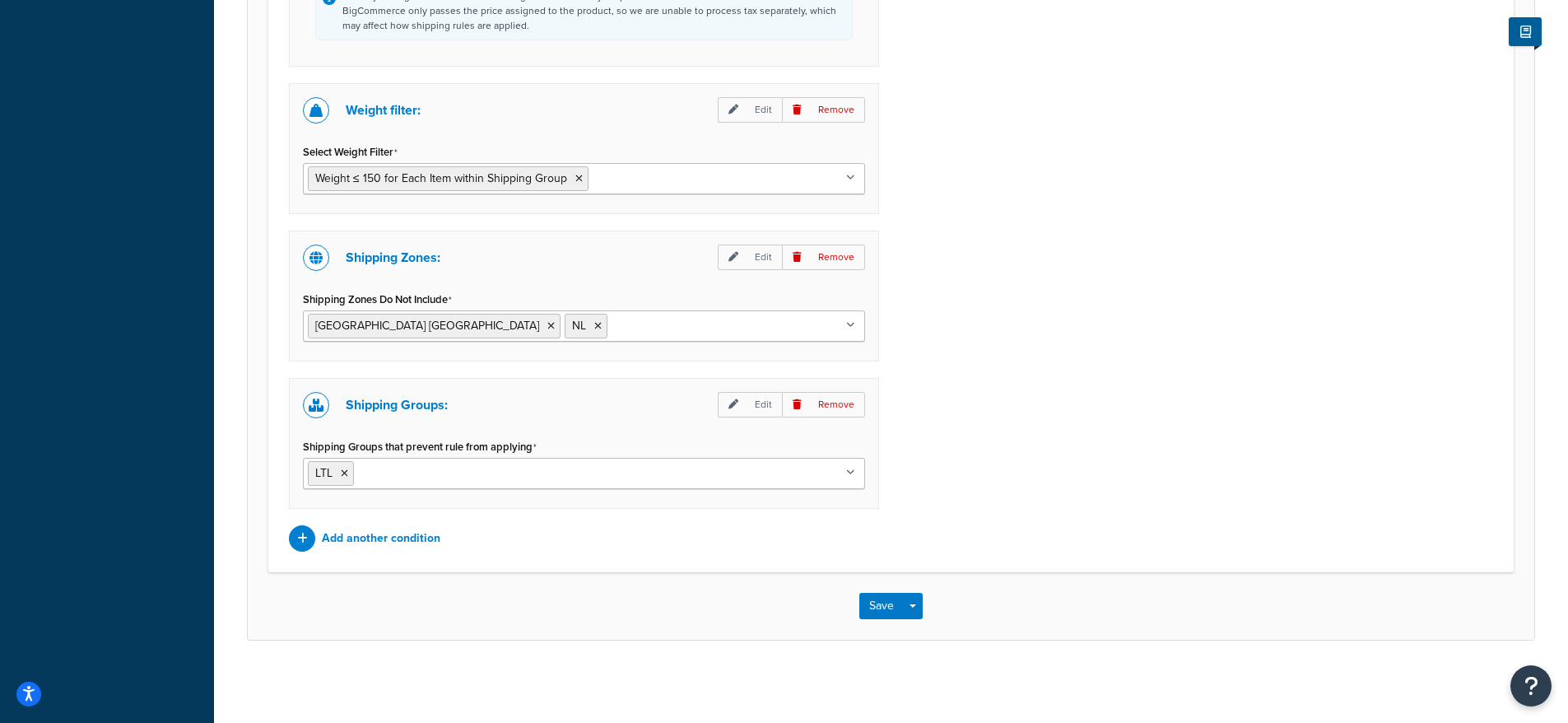
click at [463, 449] on label "Shipping Groups that prevent rule from applying" at bounding box center [419, 446] width 233 height 13
click at [463, 463] on input "Shipping Groups that prevent rule from applying" at bounding box center [430, 472] width 145 height 18
click at [463, 449] on label "Shipping Groups that prevent rule from applying" at bounding box center [419, 446] width 233 height 13
click at [463, 463] on input "Shipping Groups that prevent rule from applying" at bounding box center [430, 472] width 145 height 18
click at [463, 449] on label "Shipping Groups that prevent rule from applying" at bounding box center [419, 446] width 233 height 13
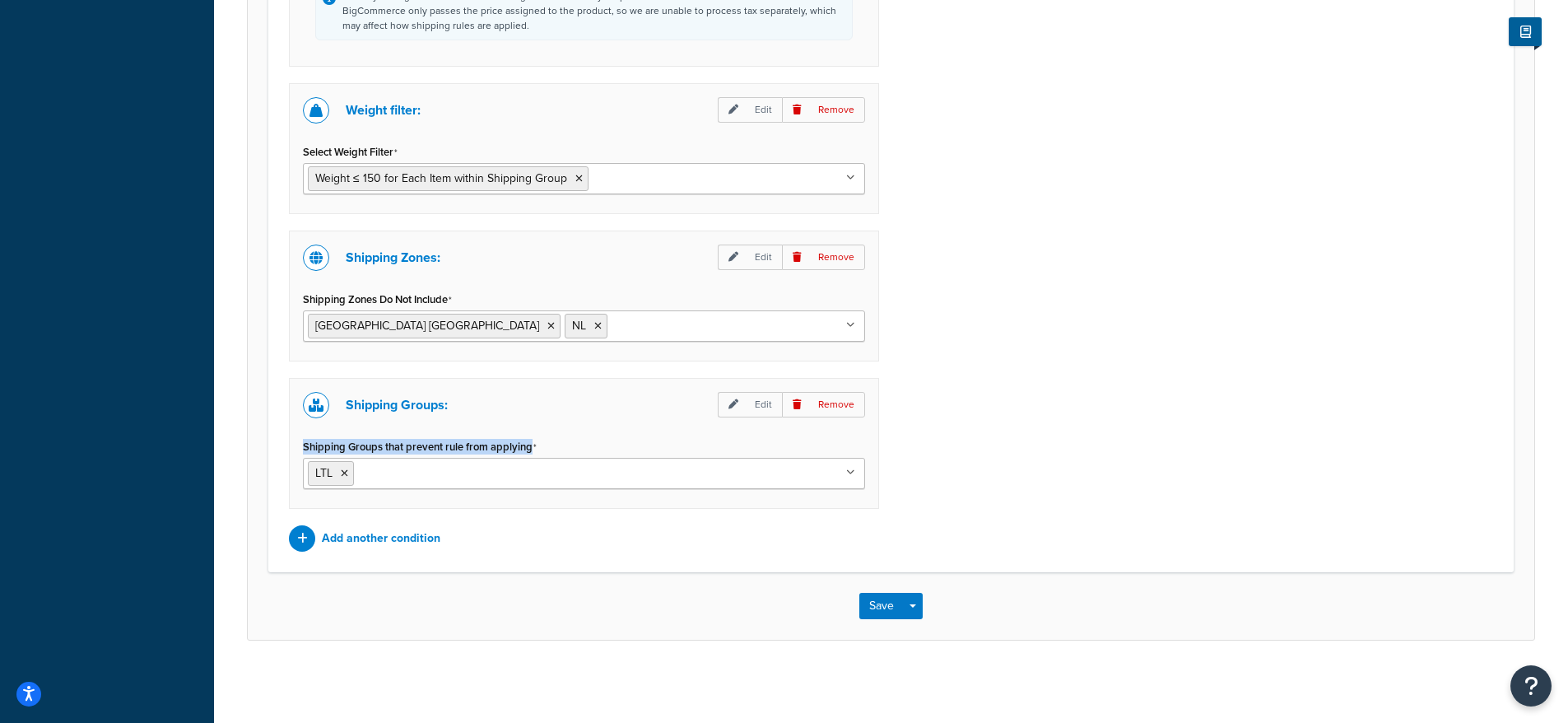
click at [463, 463] on input "Shipping Groups that prevent rule from applying" at bounding box center [430, 472] width 145 height 18
click at [423, 442] on label "Shipping Groups that prevent rule from applying" at bounding box center [419, 446] width 233 height 13
click at [423, 463] on input "Shipping Groups that prevent rule from applying" at bounding box center [430, 472] width 145 height 18
click at [423, 442] on label "Shipping Groups that prevent rule from applying" at bounding box center [419, 446] width 233 height 13
click at [423, 463] on input "Shipping Groups that prevent rule from applying" at bounding box center [430, 472] width 145 height 18
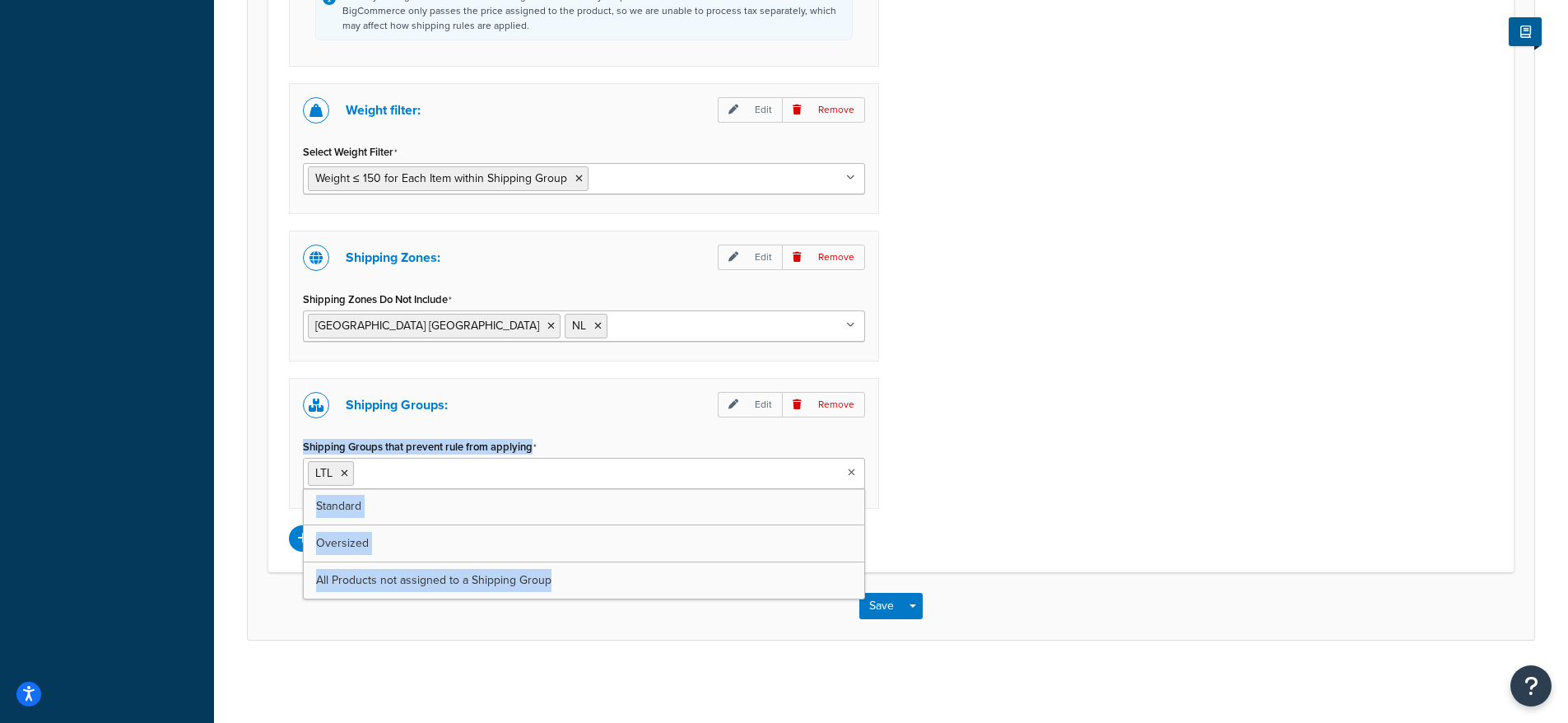
click at [423, 442] on label "Shipping Groups that prevent rule from applying" at bounding box center [419, 446] width 233 height 13
click at [423, 463] on input "Shipping Groups that prevent rule from applying" at bounding box center [430, 472] width 145 height 18
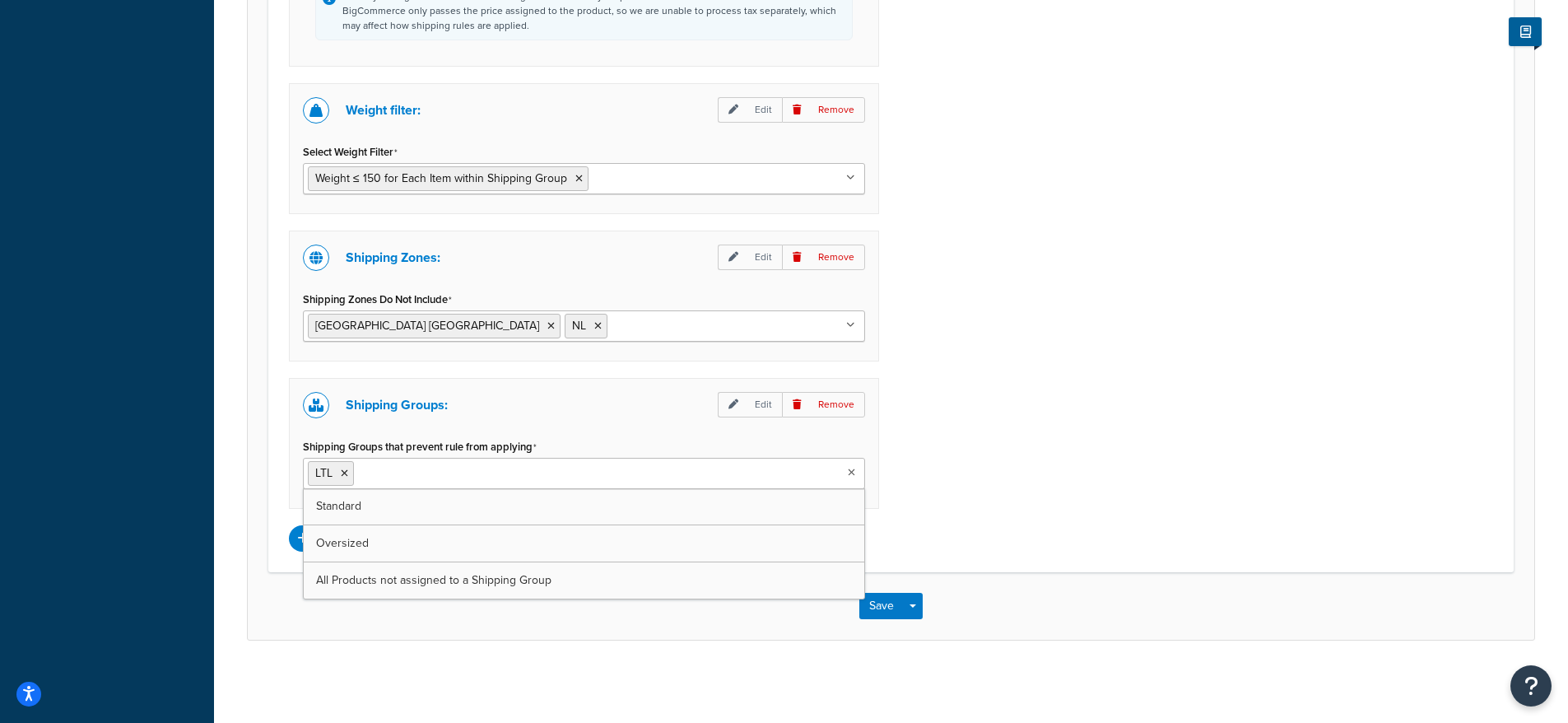
drag, startPoint x: 528, startPoint y: 447, endPoint x: 519, endPoint y: 448, distance: 9.1
click at [519, 448] on label "Shipping Groups that prevent rule from applying" at bounding box center [419, 446] width 233 height 13
click at [504, 463] on input "Shipping Groups that prevent rule from applying" at bounding box center [430, 472] width 145 height 18
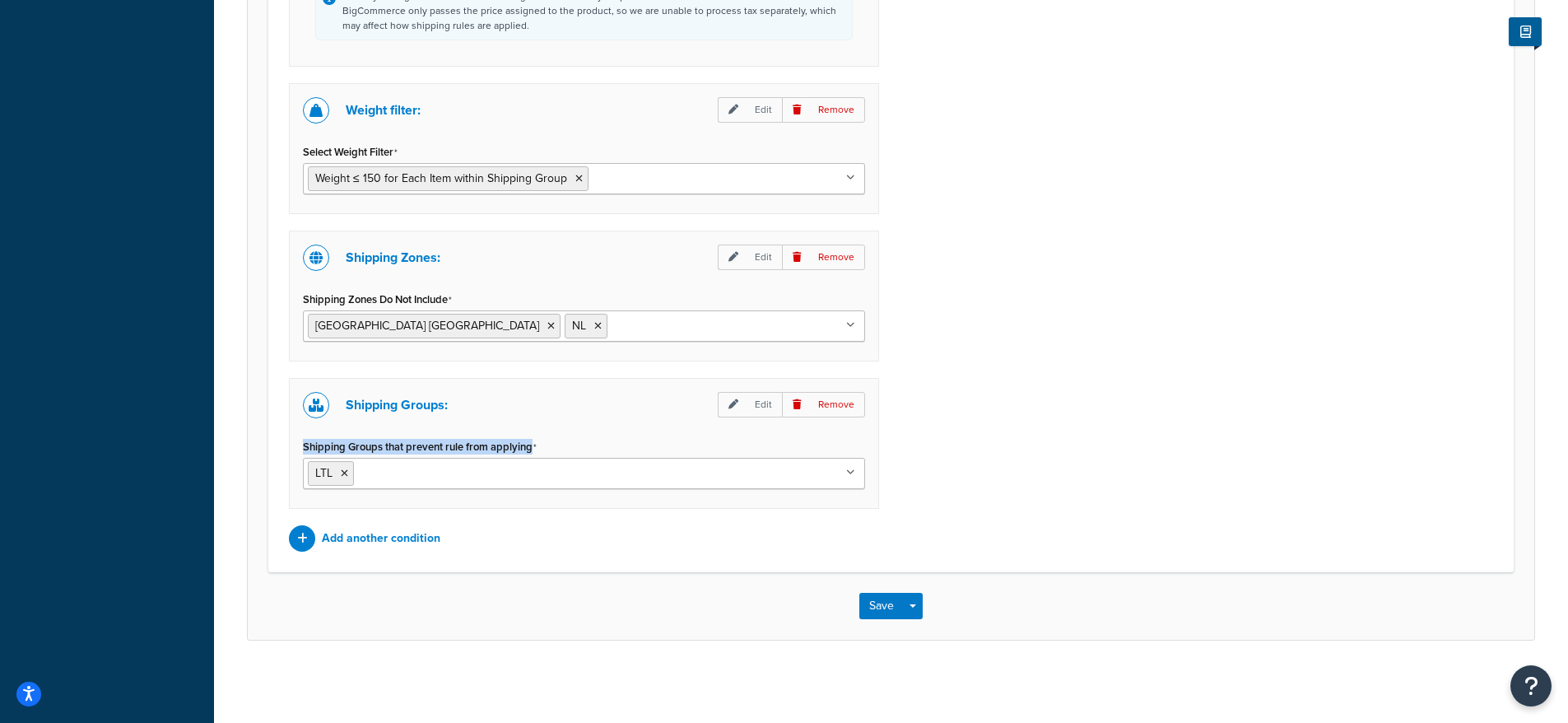
drag, startPoint x: 557, startPoint y: 446, endPoint x: 267, endPoint y: 446, distance: 290.0
copy label "Shipping Groups that prevent rule from applying"
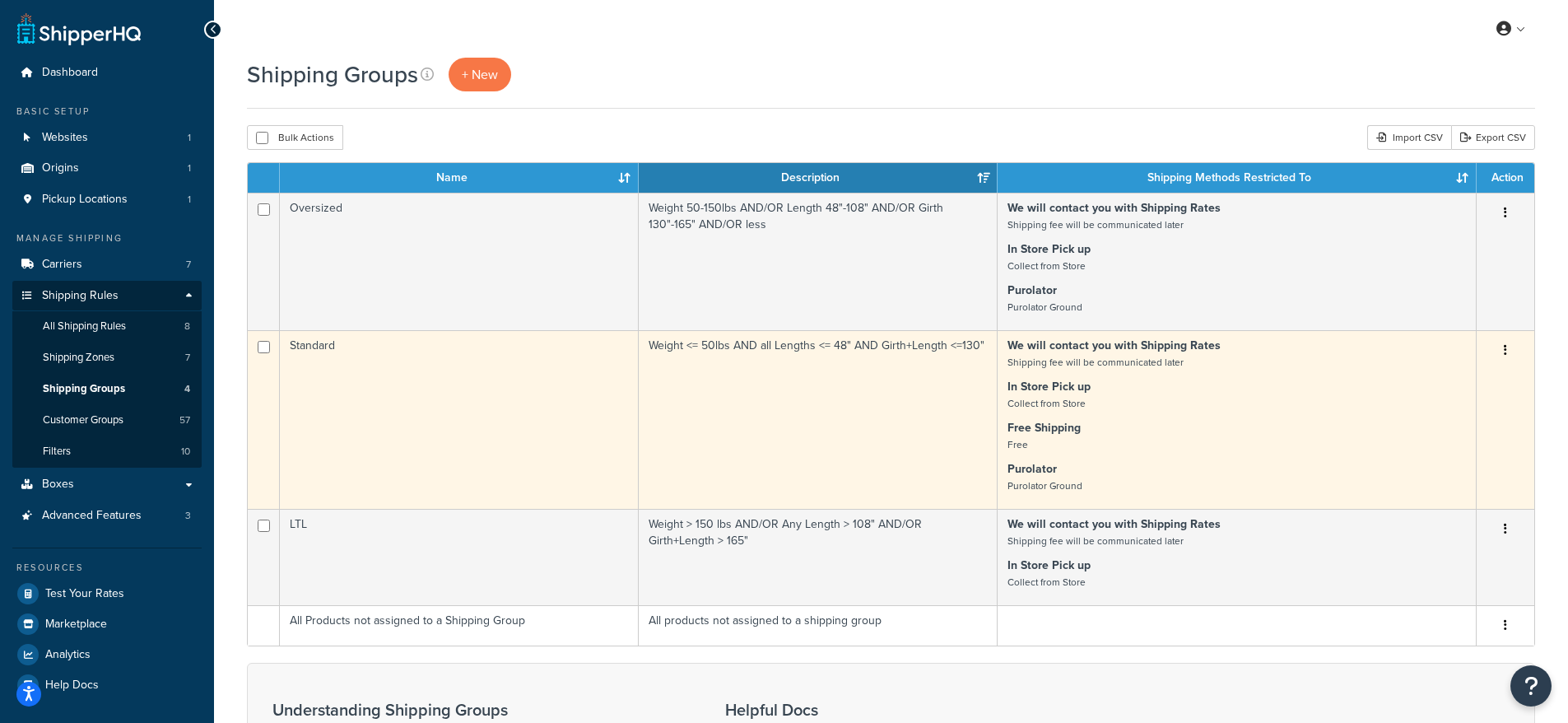
click at [448, 390] on td "Standard" at bounding box center [459, 419] width 359 height 179
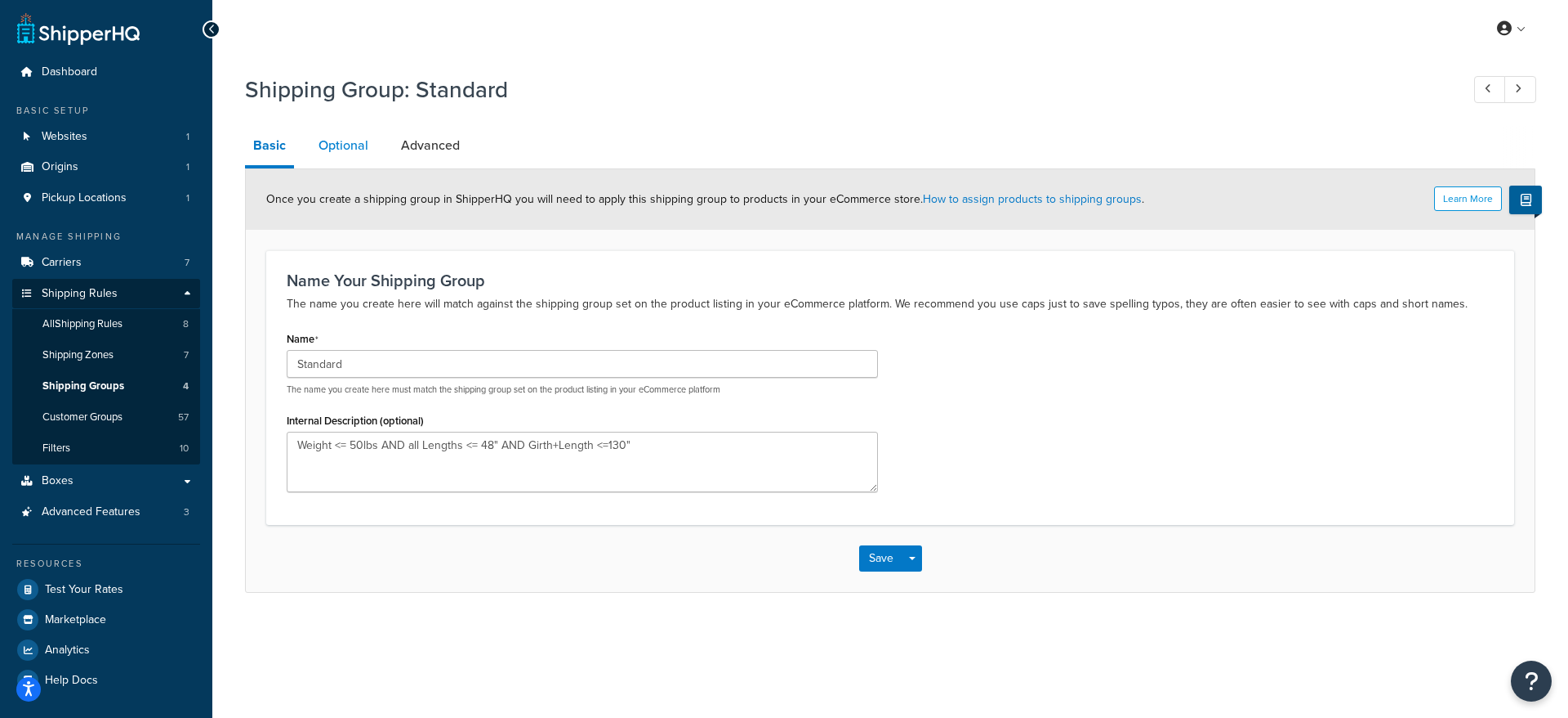
drag, startPoint x: 377, startPoint y: 150, endPoint x: 341, endPoint y: 153, distance: 36.1
click at [377, 151] on li "Optional" at bounding box center [351, 145] width 82 height 39
click at [341, 153] on link "Optional" at bounding box center [343, 145] width 66 height 39
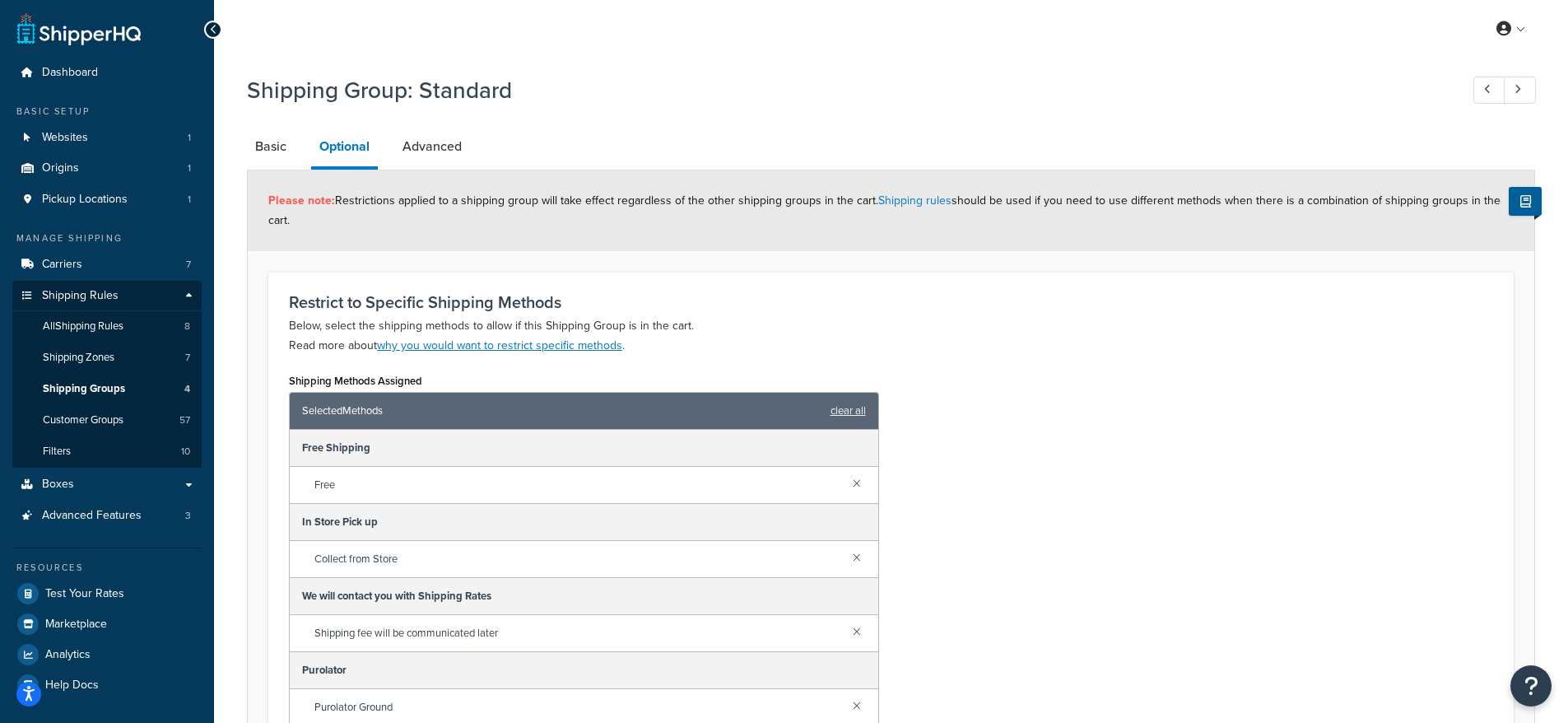
drag, startPoint x: 389, startPoint y: 125, endPoint x: 390, endPoint y: 135, distance: 10.0
click at [389, 130] on div "Shipping Group: Standard Basic Optional Advanced Please note: Restrictions appl…" at bounding box center [891, 571] width 1288 height 1010
click at [419, 150] on link "Advanced" at bounding box center [432, 146] width 76 height 40
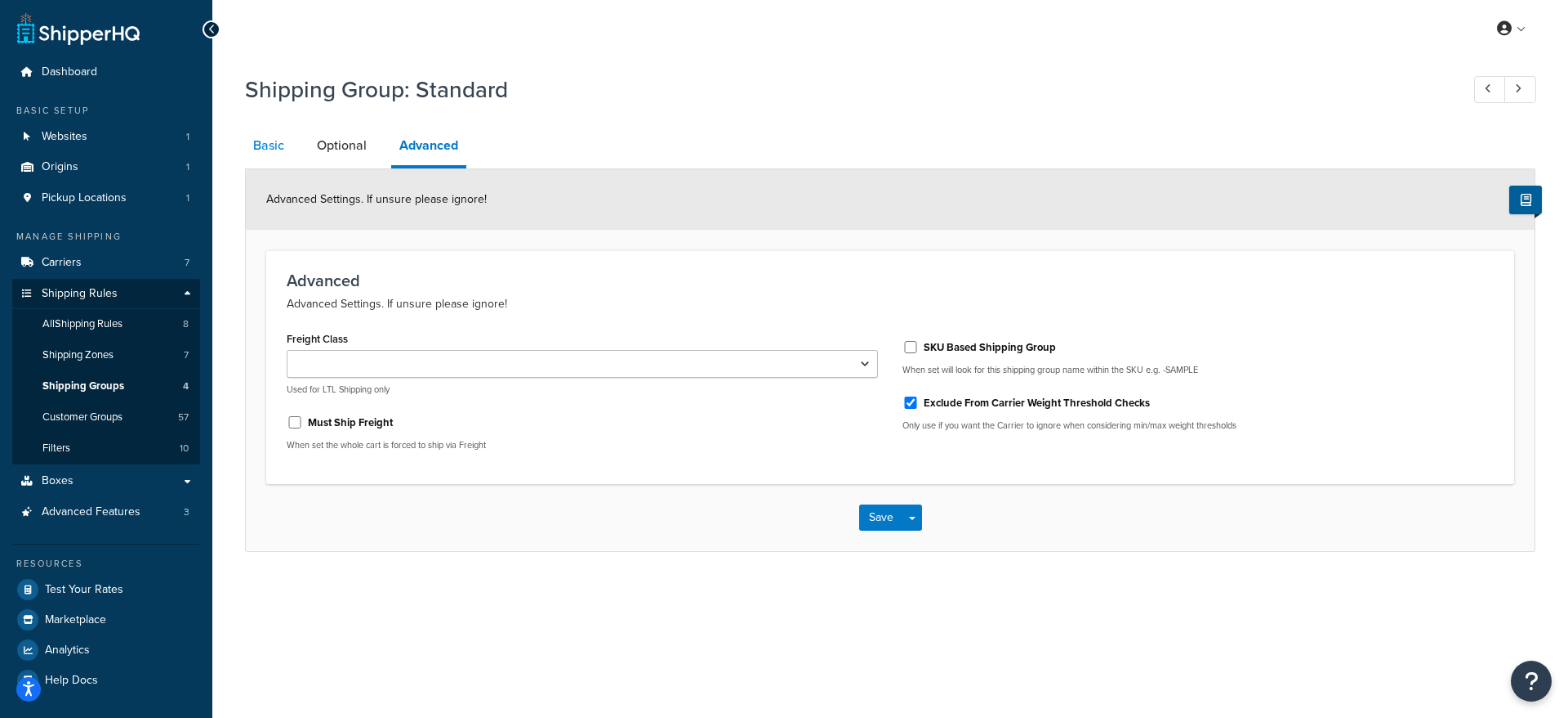
click at [280, 139] on link "Basic" at bounding box center [269, 145] width 47 height 39
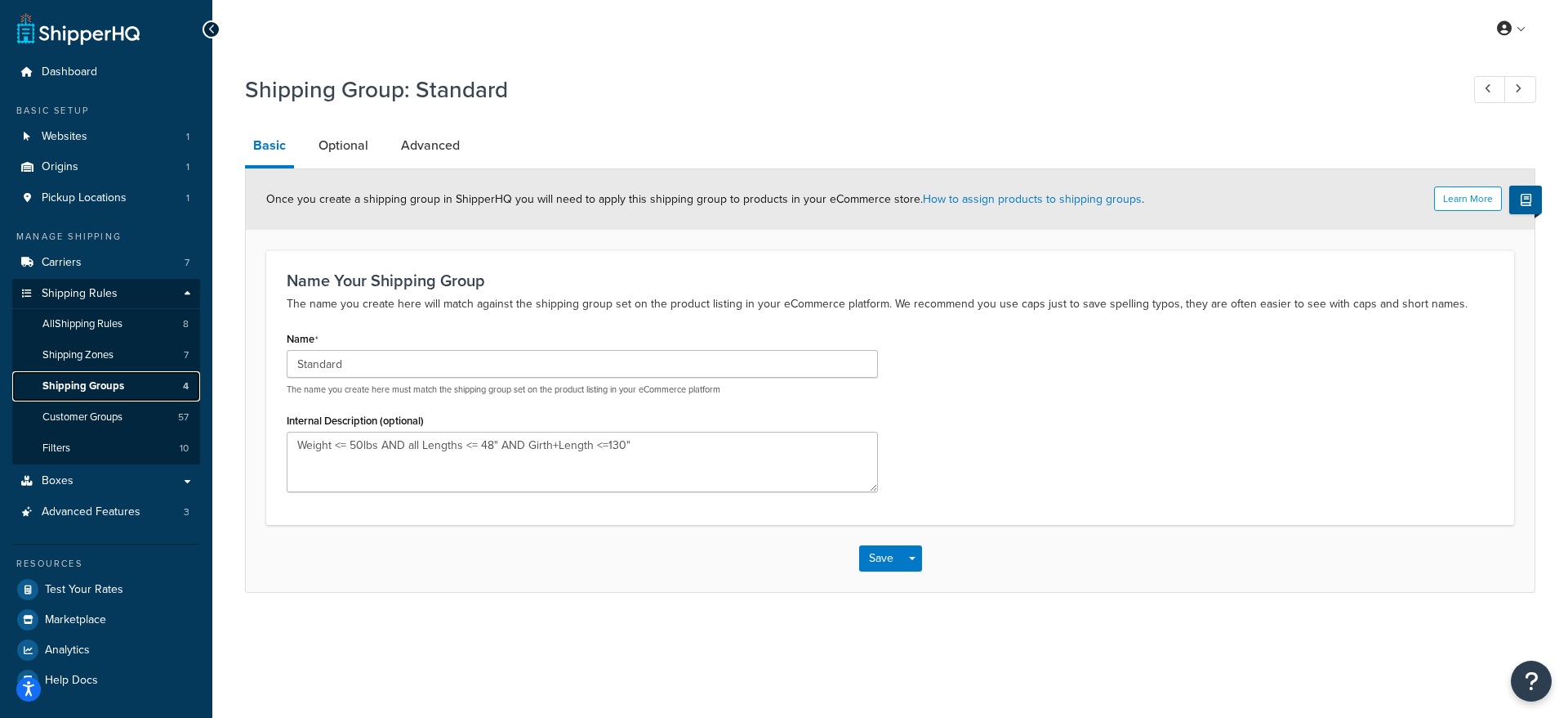
click at [90, 387] on span "Shipping Groups" at bounding box center [82, 386] width 81 height 14
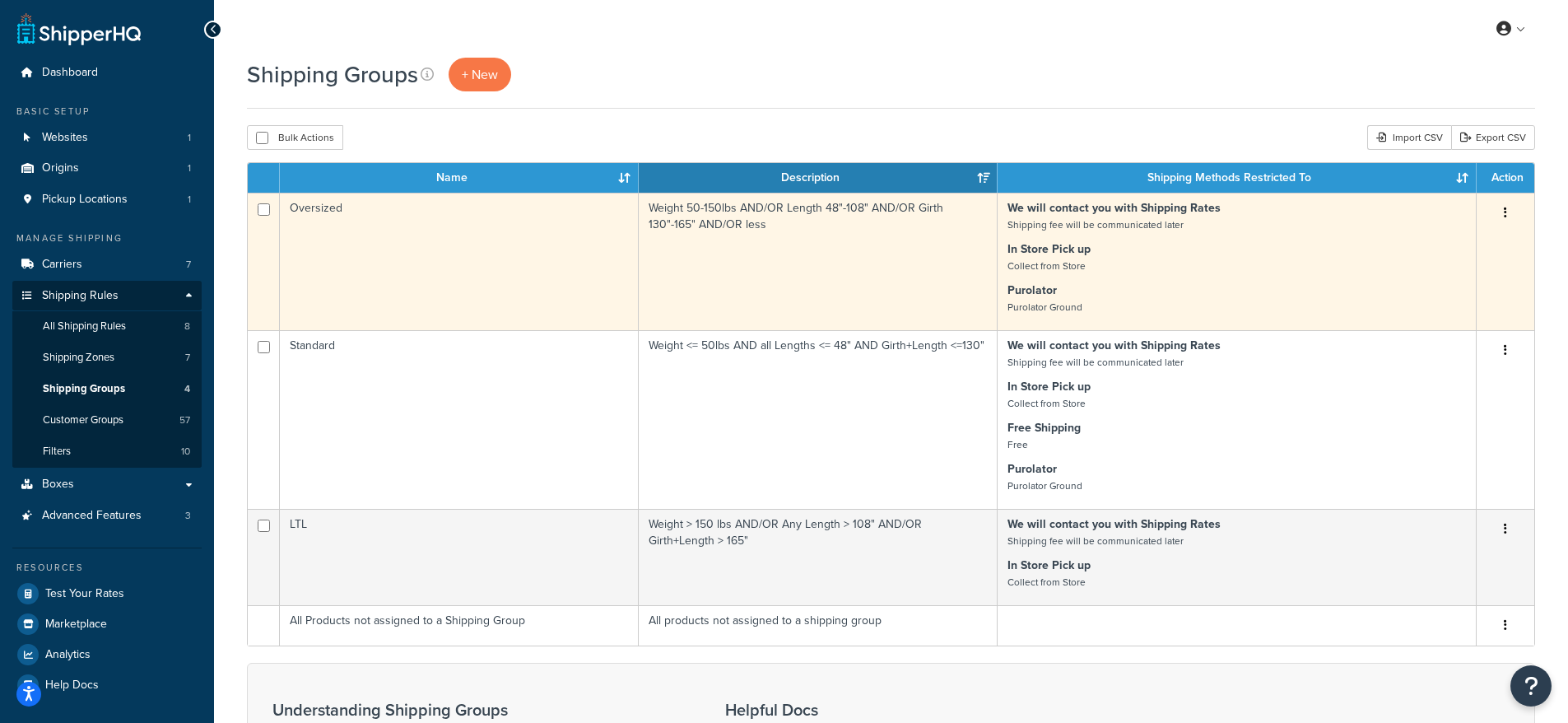
click at [405, 252] on td "Oversized" at bounding box center [459, 261] width 359 height 137
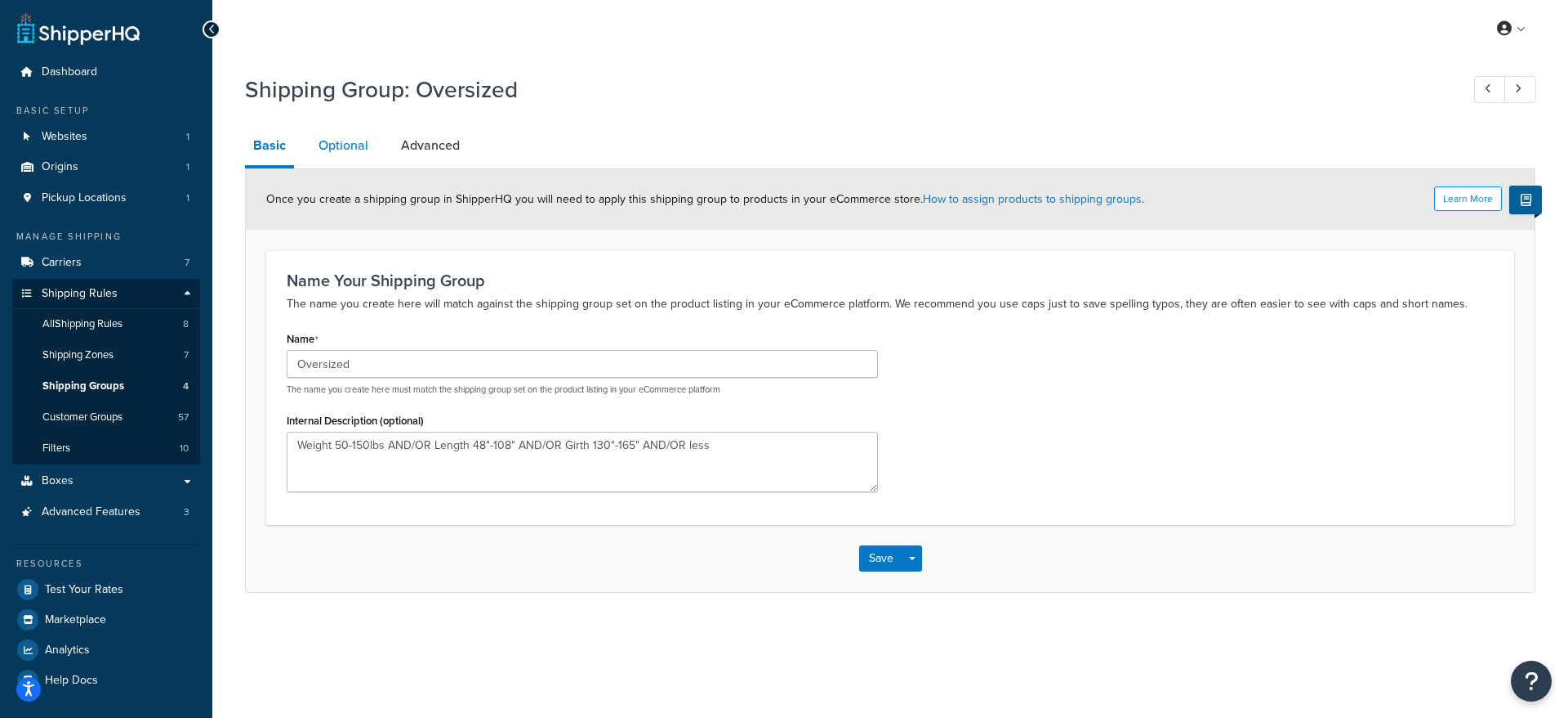
click at [350, 153] on link "Optional" at bounding box center [343, 145] width 66 height 39
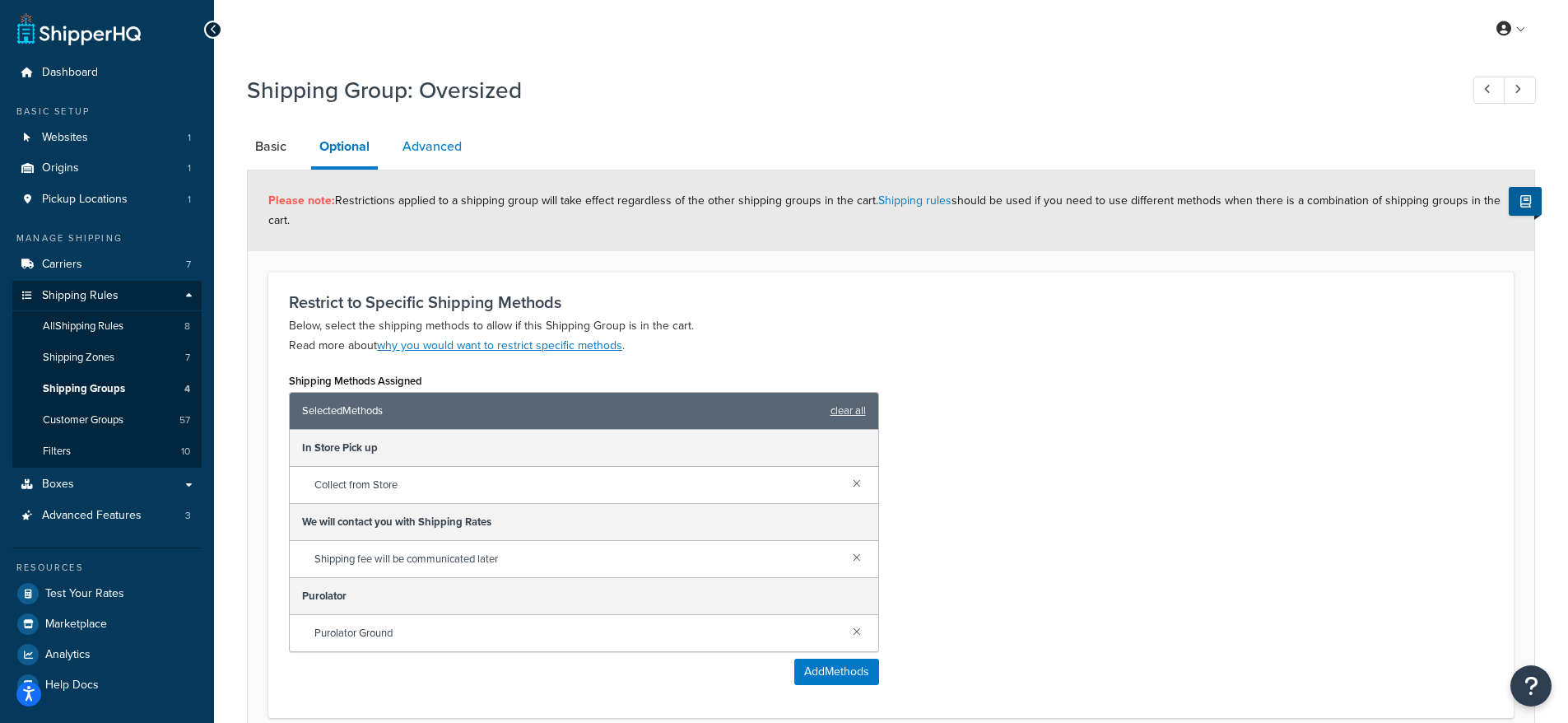
click at [419, 151] on link "Advanced" at bounding box center [432, 146] width 76 height 40
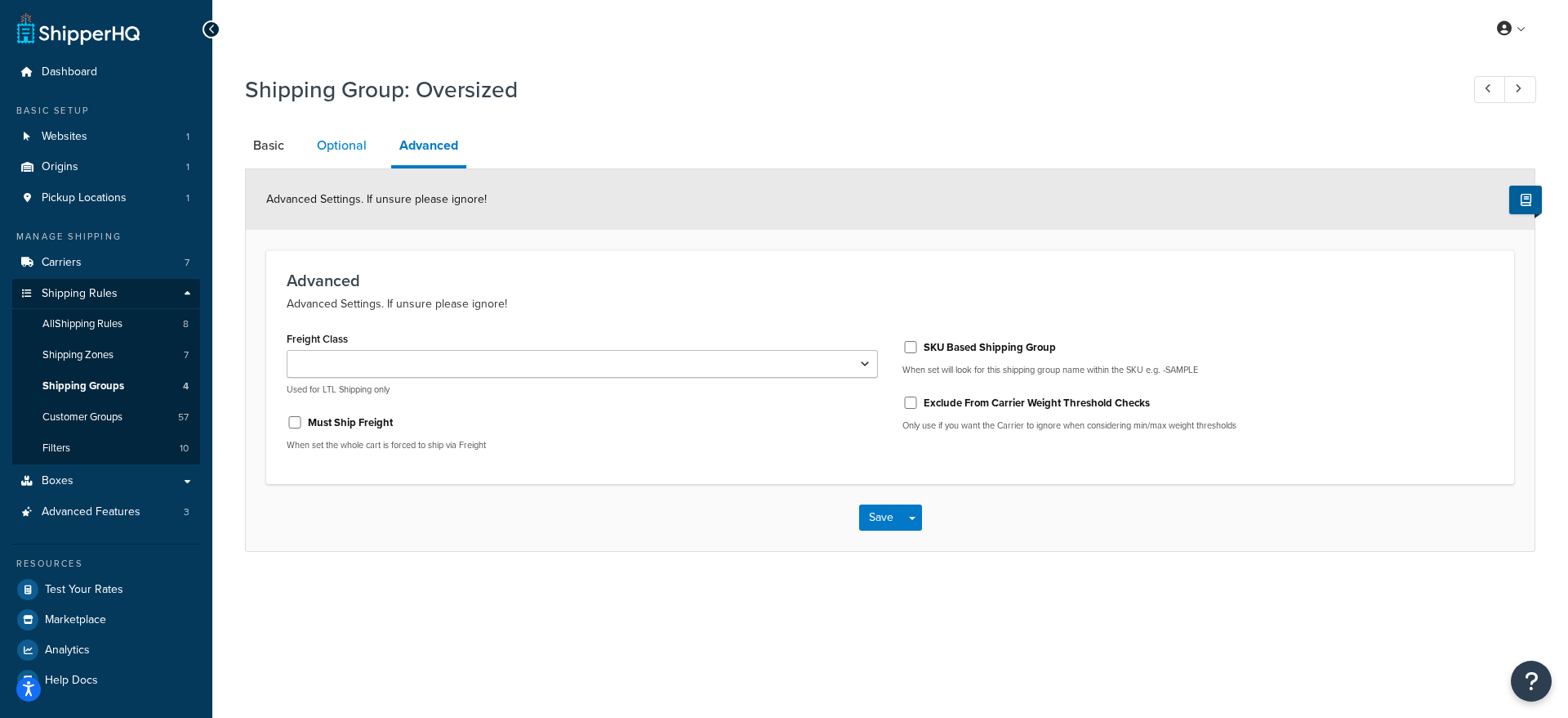
click at [330, 153] on link "Optional" at bounding box center [342, 145] width 66 height 39
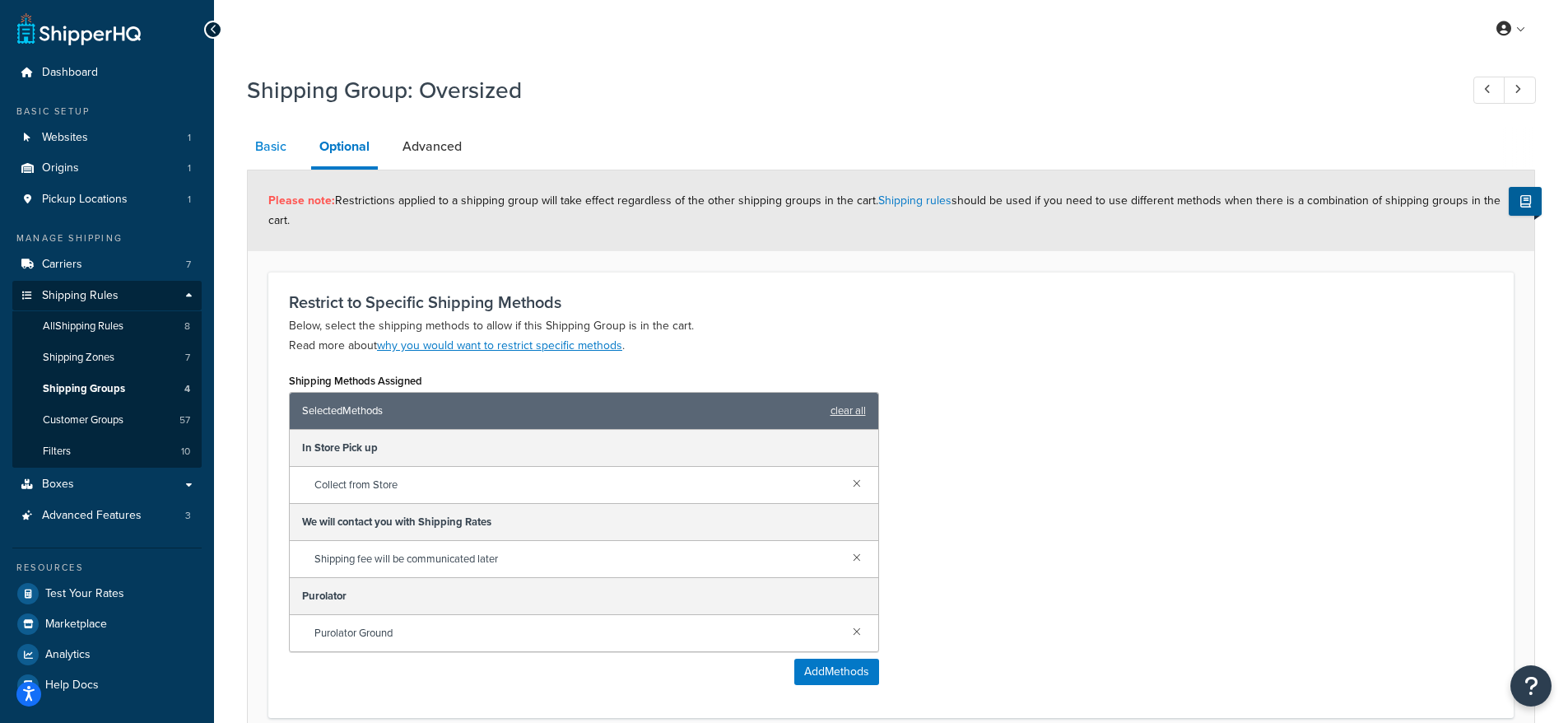
click at [287, 150] on link "Basic" at bounding box center [271, 146] width 47 height 40
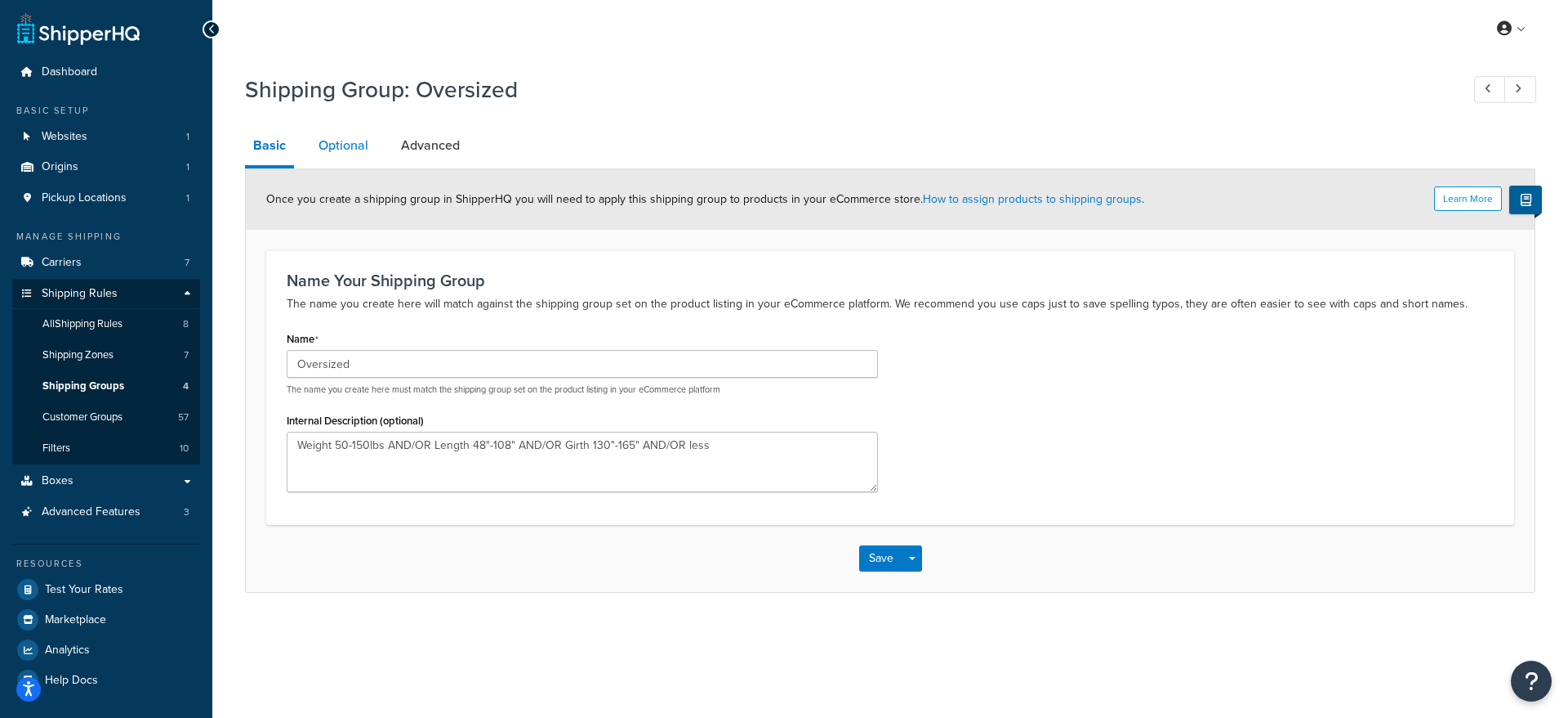
click at [328, 146] on link "Optional" at bounding box center [343, 145] width 66 height 39
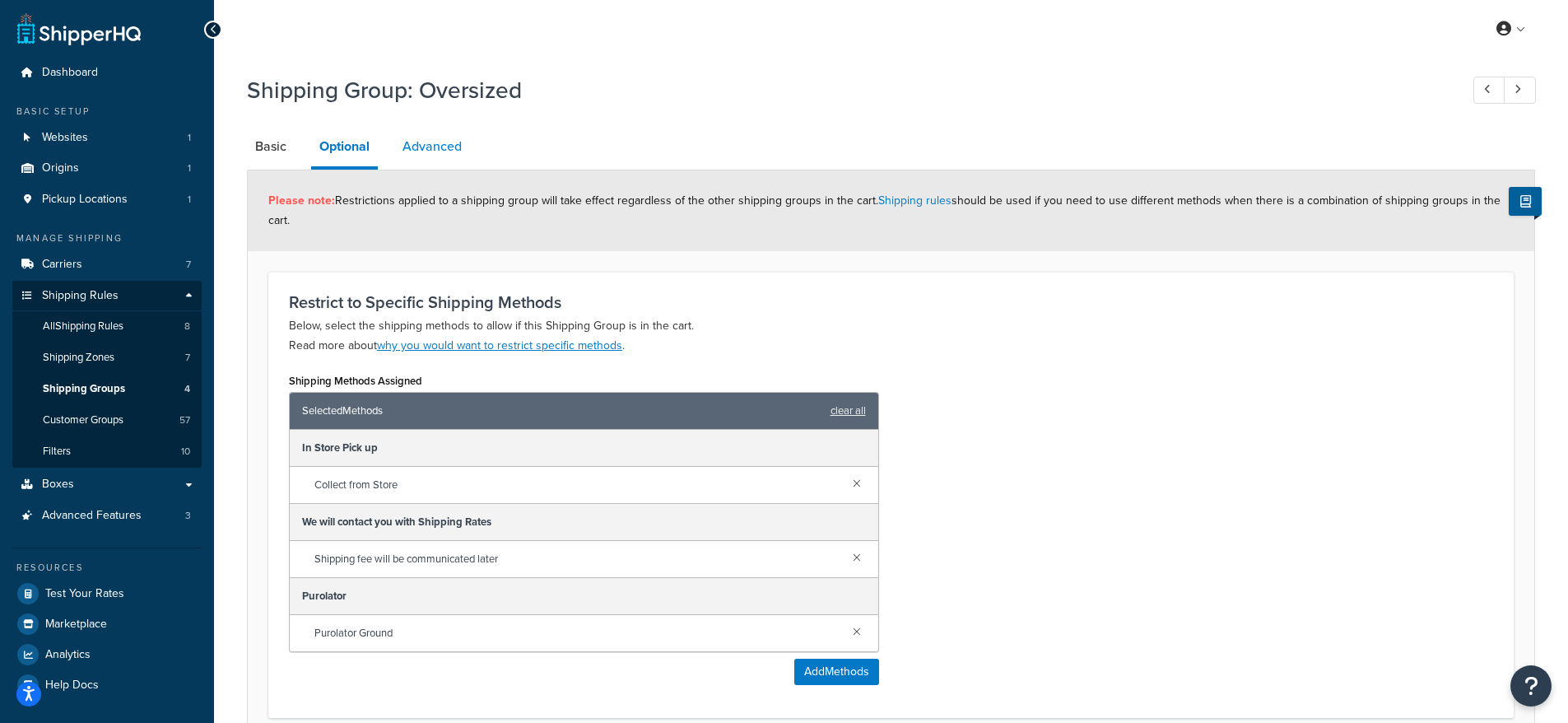
click at [438, 148] on link "Advanced" at bounding box center [432, 146] width 76 height 40
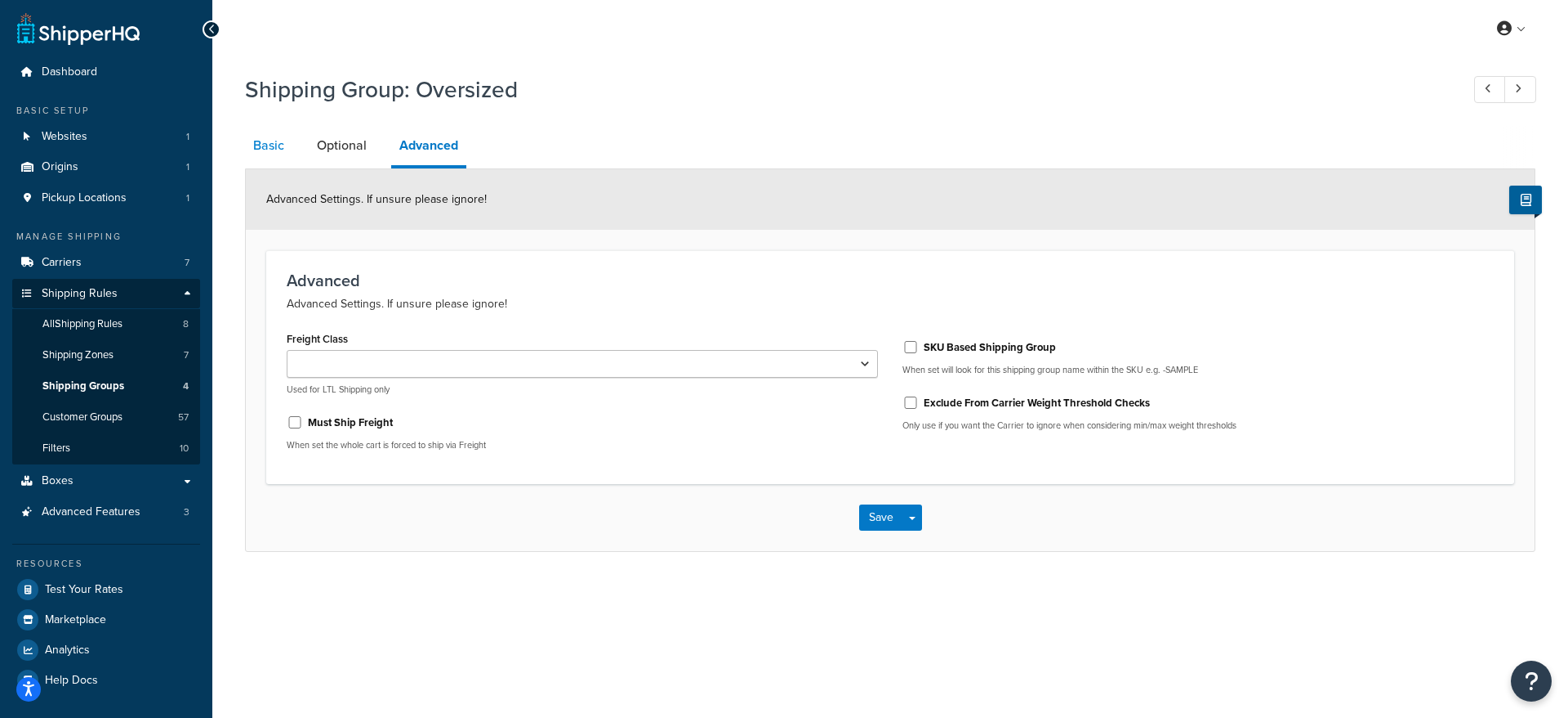
click at [262, 143] on link "Basic" at bounding box center [269, 145] width 47 height 39
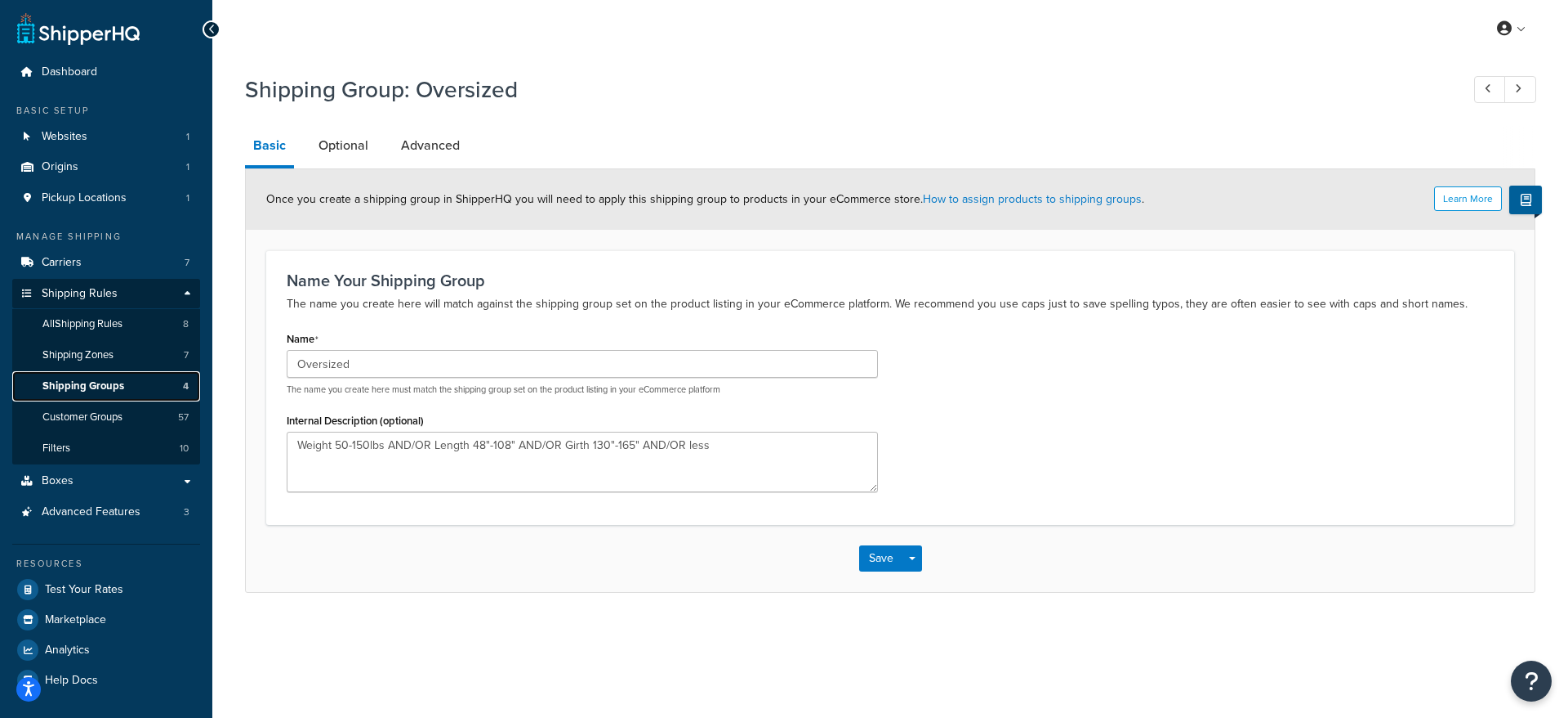
click at [117, 391] on span "Shipping Groups" at bounding box center [82, 386] width 81 height 14
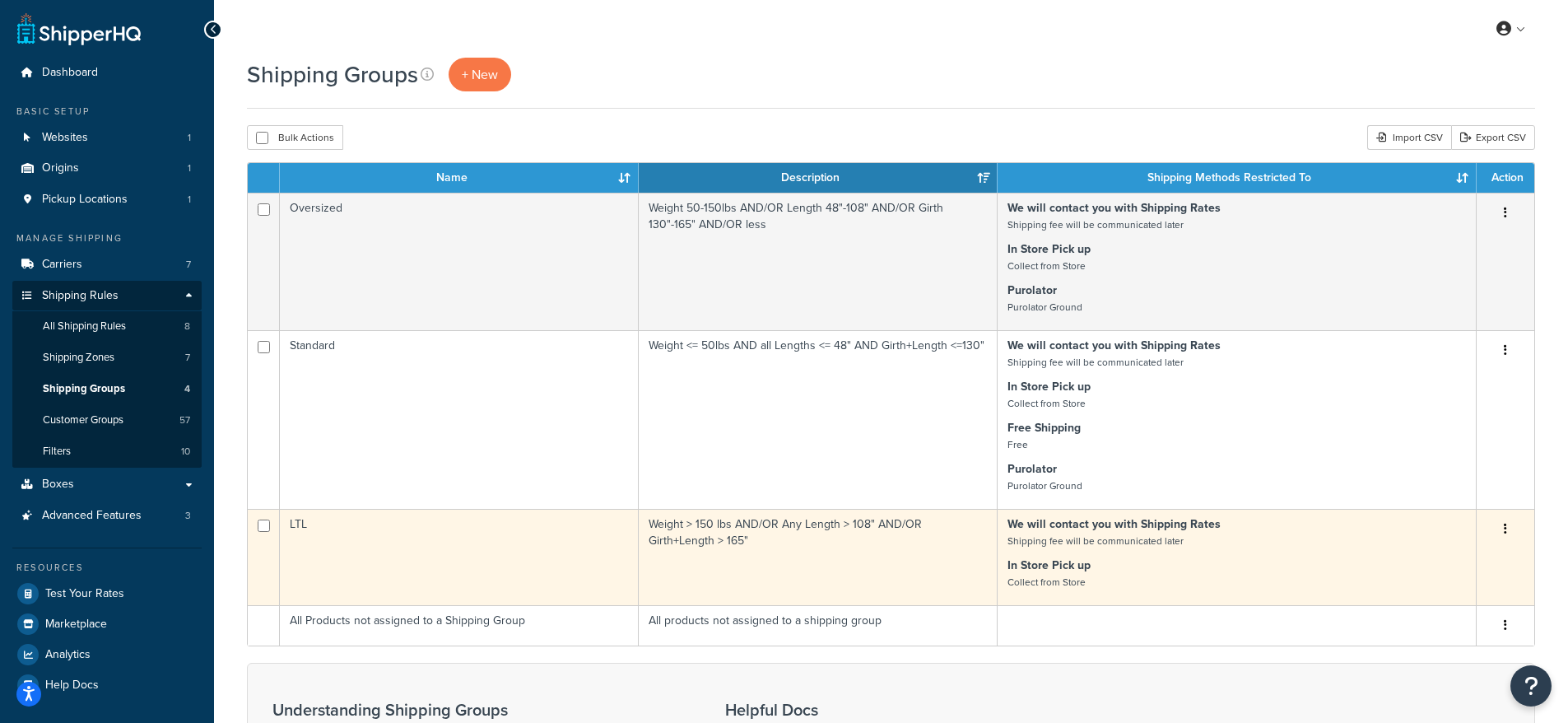
click at [380, 542] on td "LTL" at bounding box center [459, 556] width 359 height 96
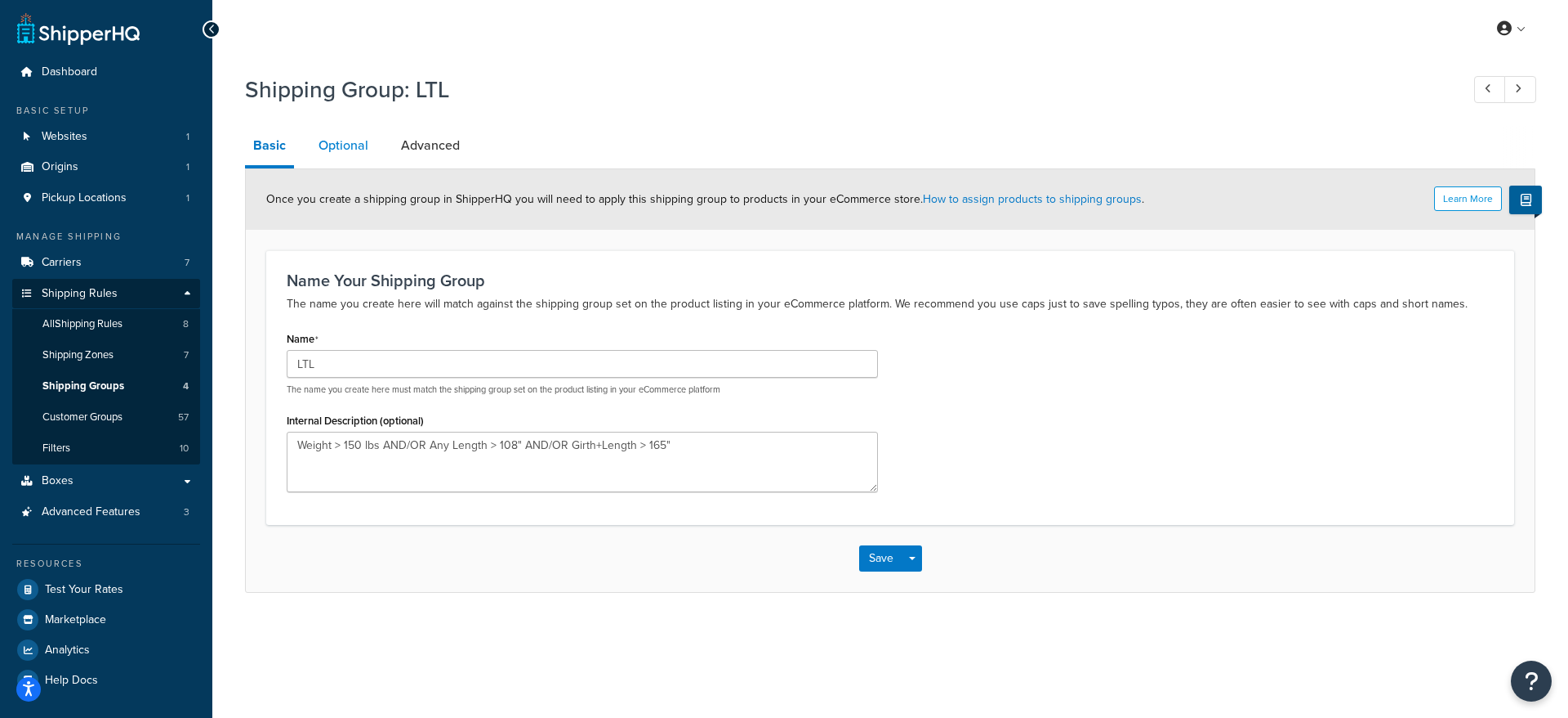
click at [344, 162] on link "Optional" at bounding box center [343, 145] width 66 height 39
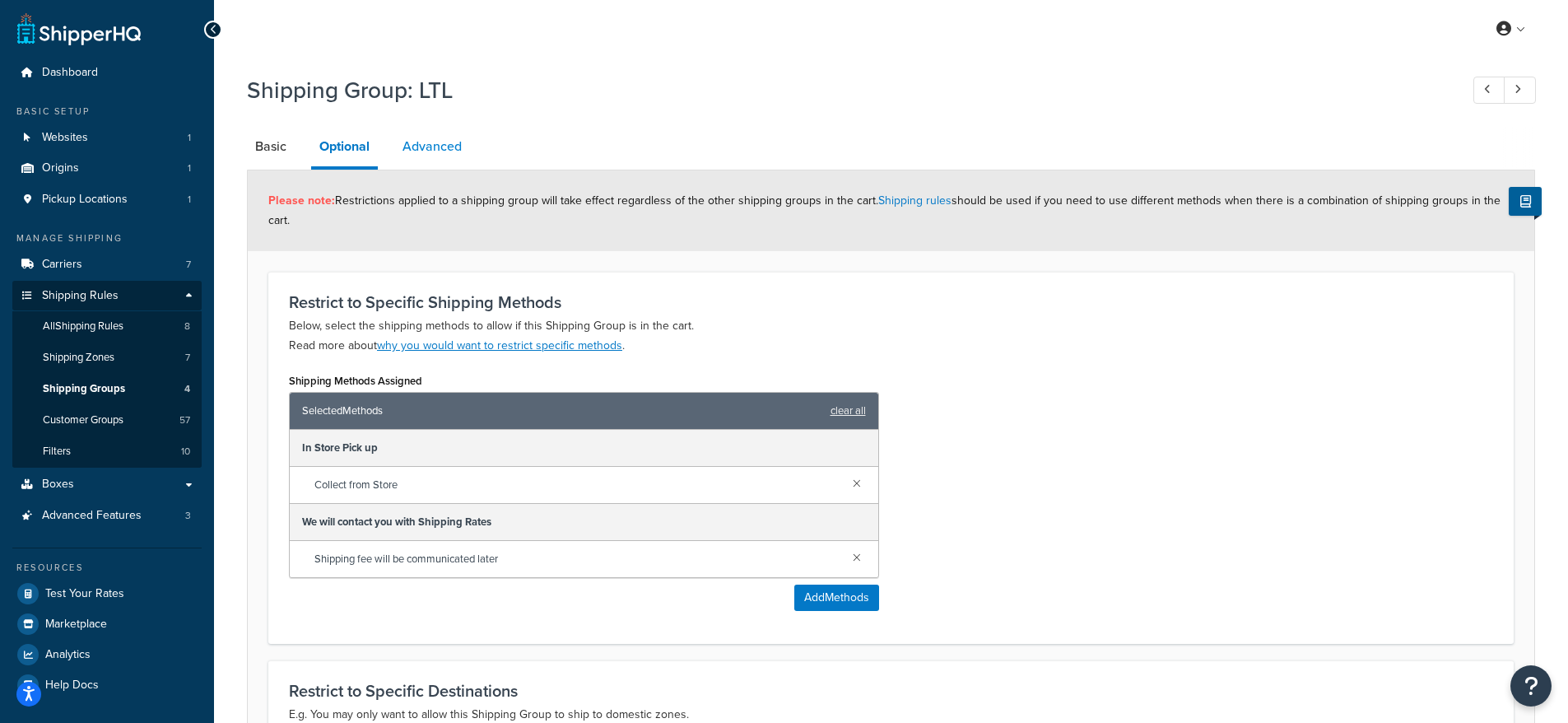
click at [422, 147] on link "Advanced" at bounding box center [432, 146] width 76 height 40
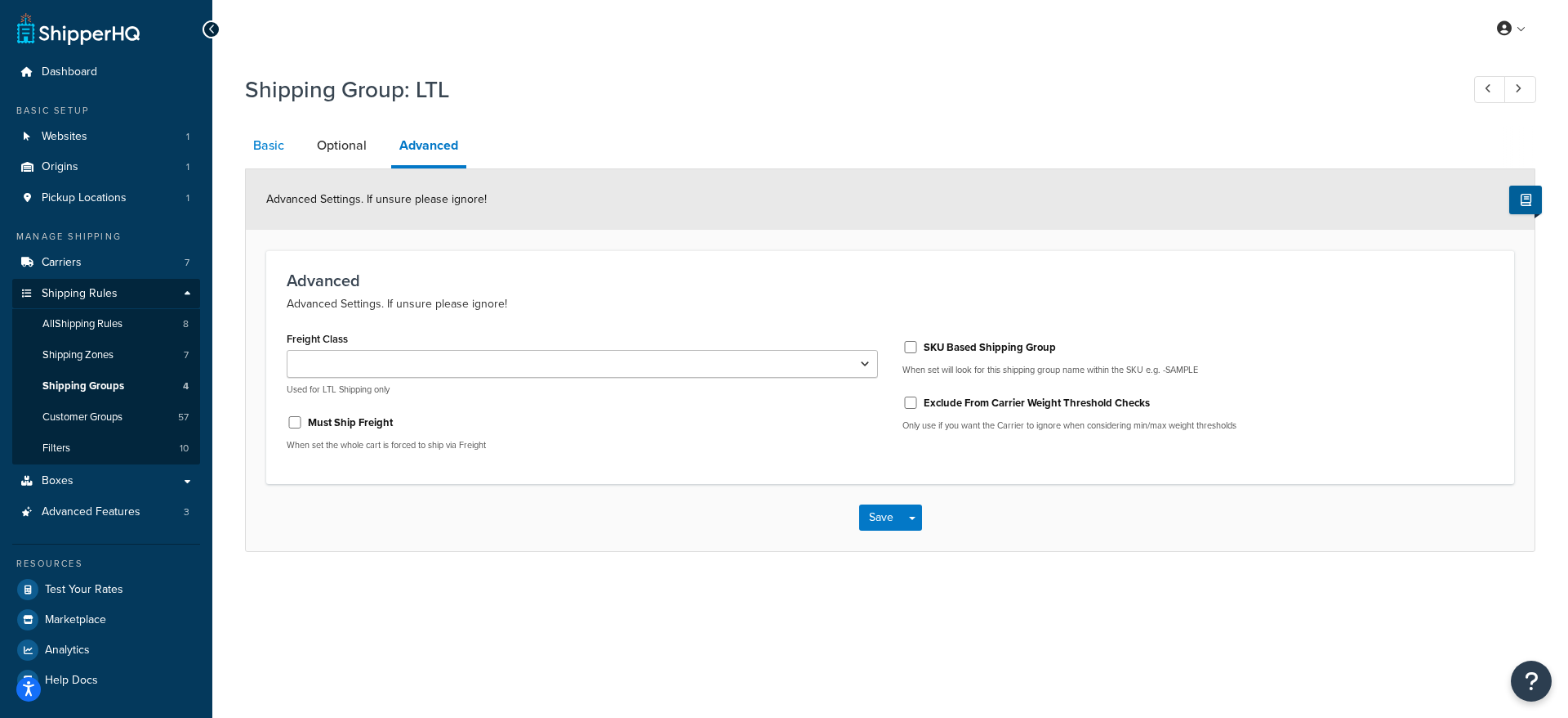
click at [280, 148] on link "Basic" at bounding box center [269, 145] width 47 height 39
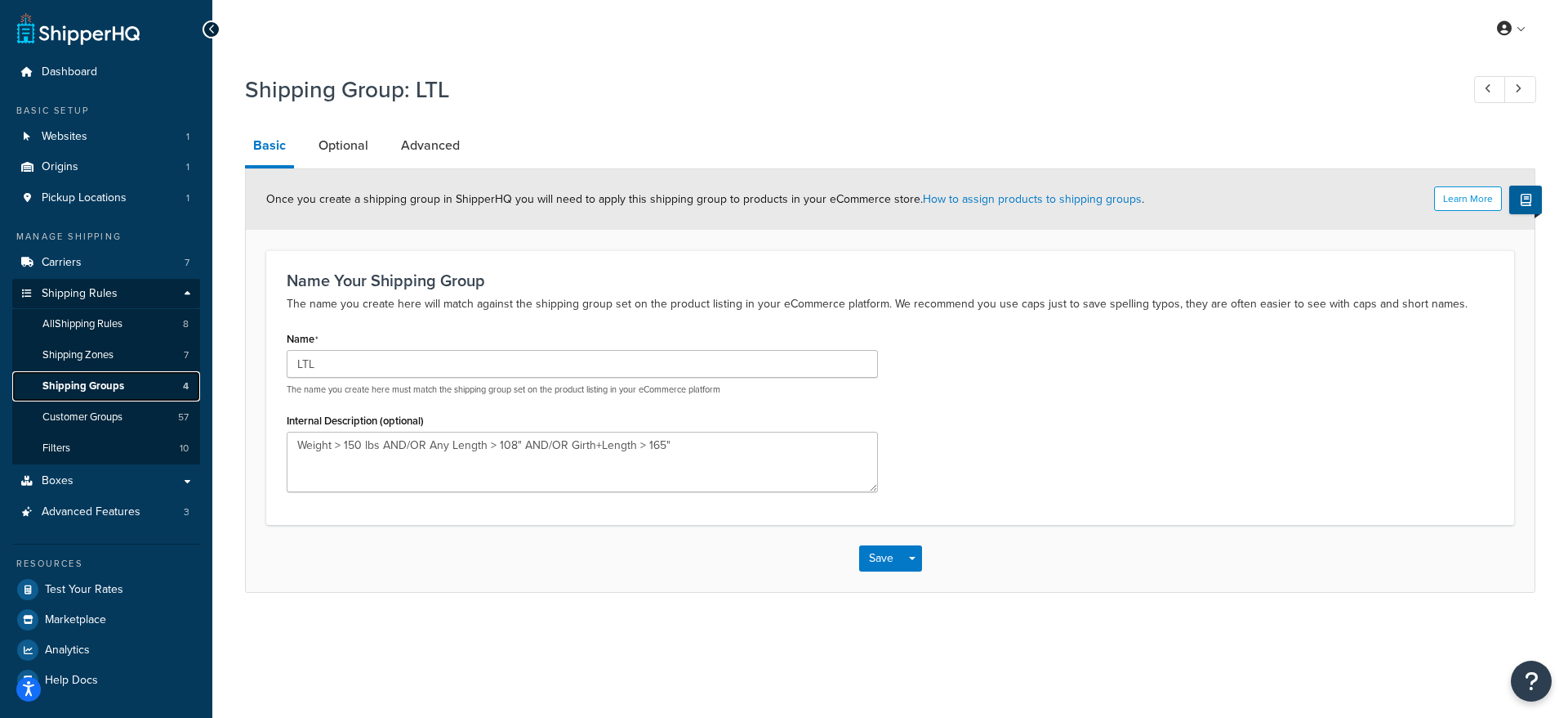
click at [91, 387] on span "Shipping Groups" at bounding box center [82, 386] width 81 height 14
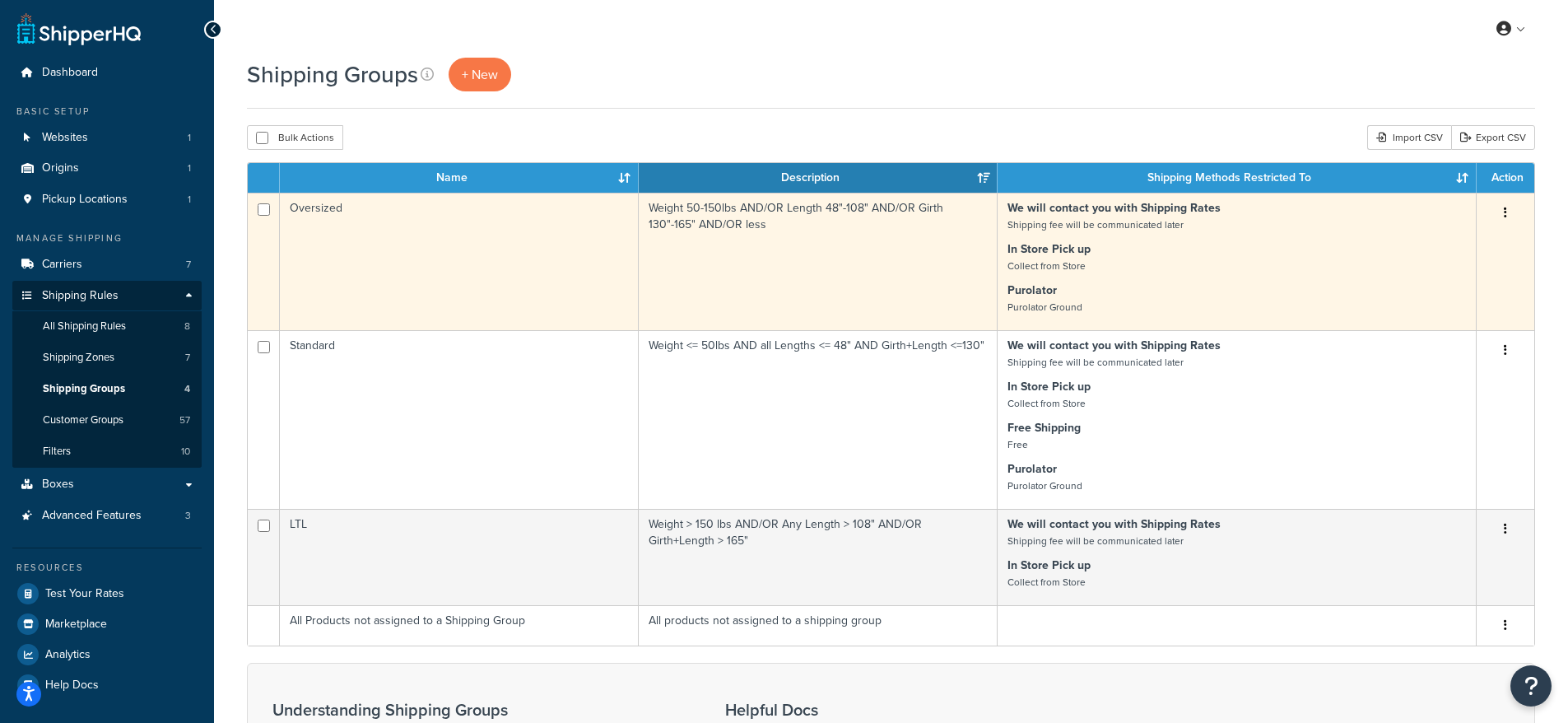
click at [350, 262] on td "Oversized" at bounding box center [459, 261] width 359 height 137
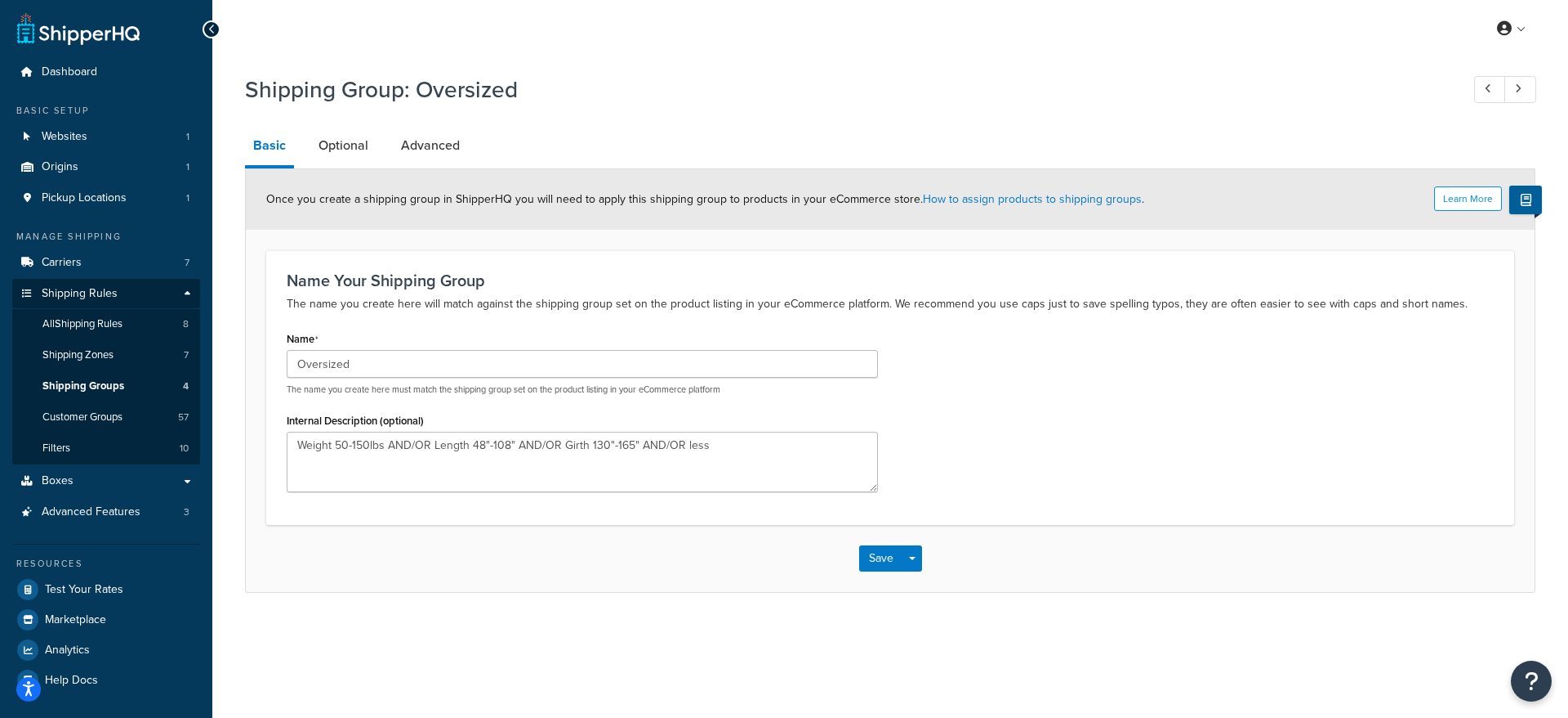
click at [347, 147] on link "Optional" at bounding box center [343, 145] width 66 height 39
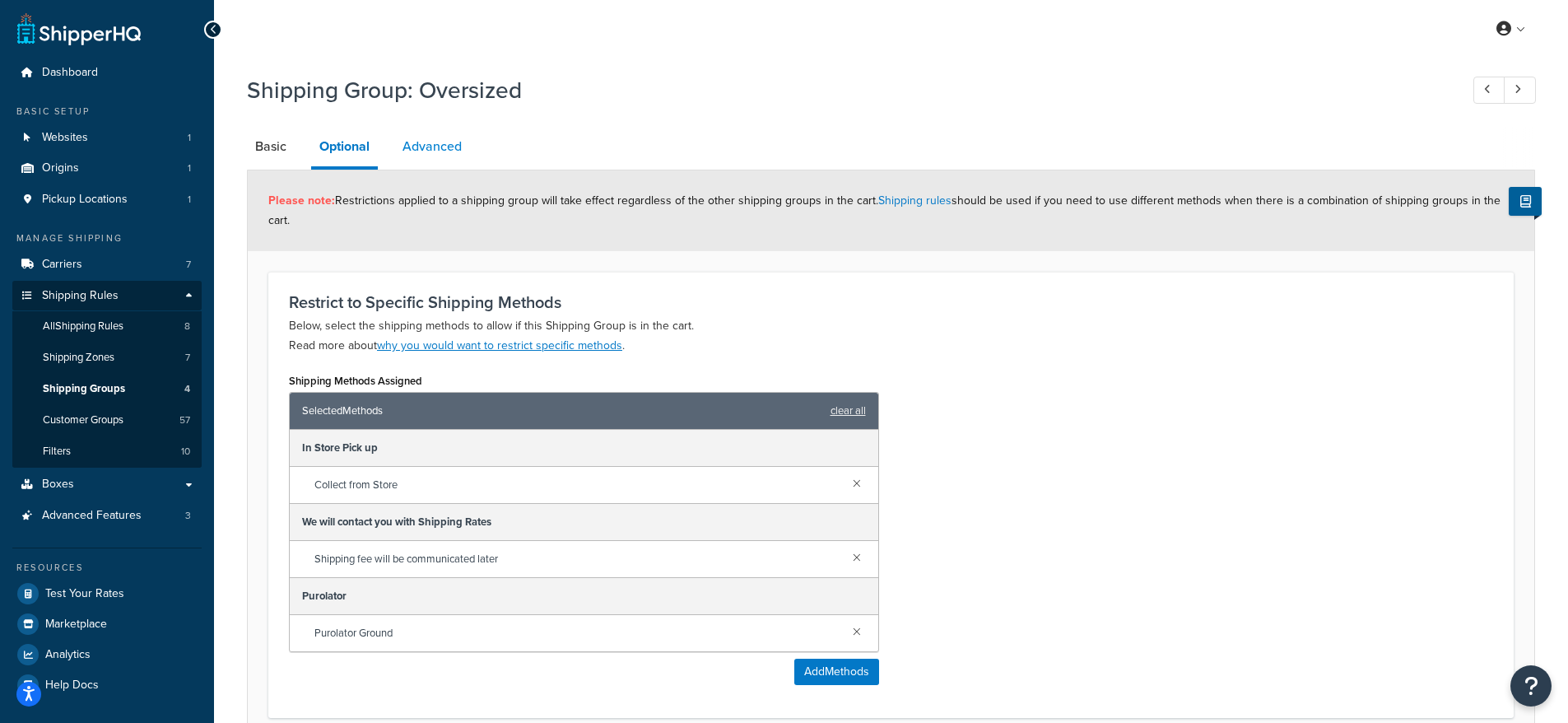
click at [434, 147] on link "Advanced" at bounding box center [432, 146] width 76 height 40
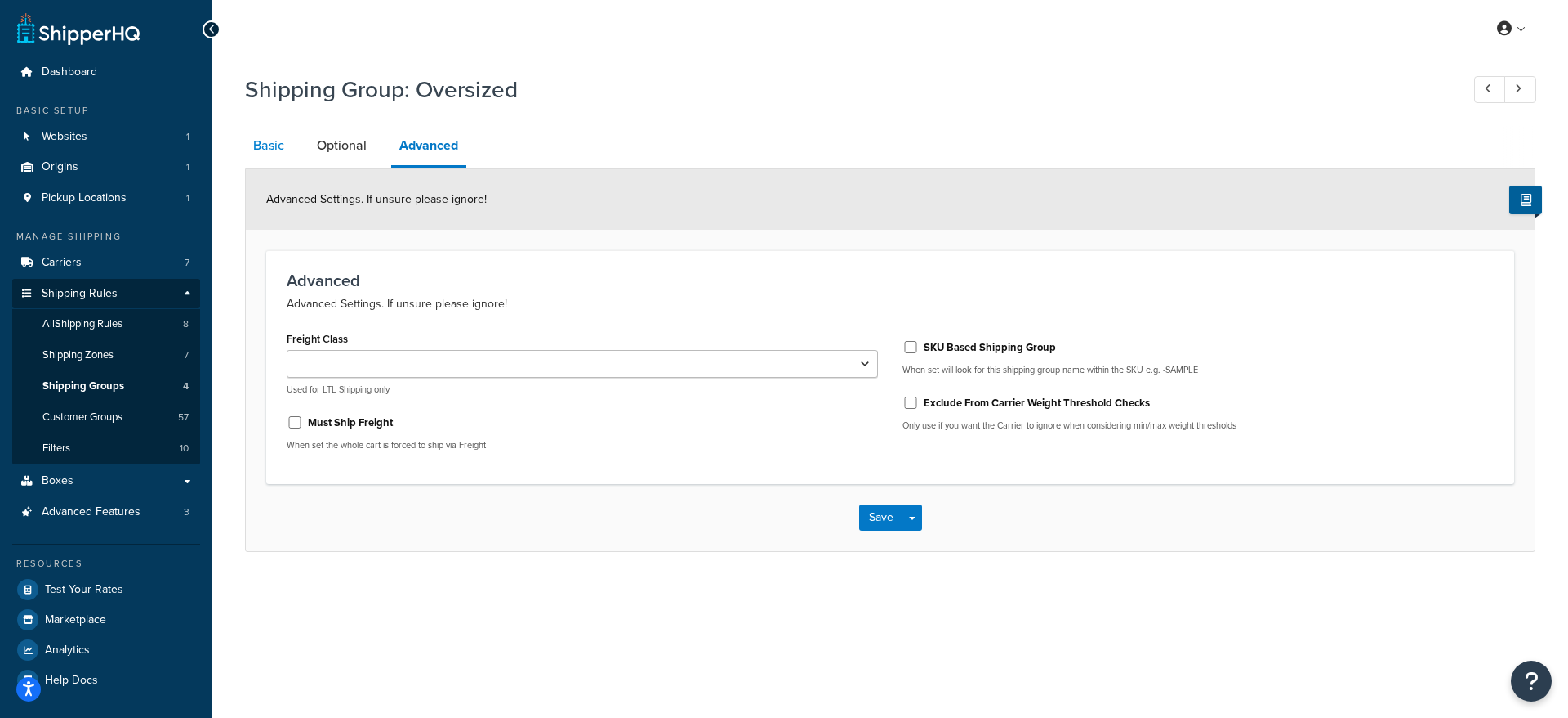
click at [267, 138] on link "Basic" at bounding box center [269, 145] width 47 height 39
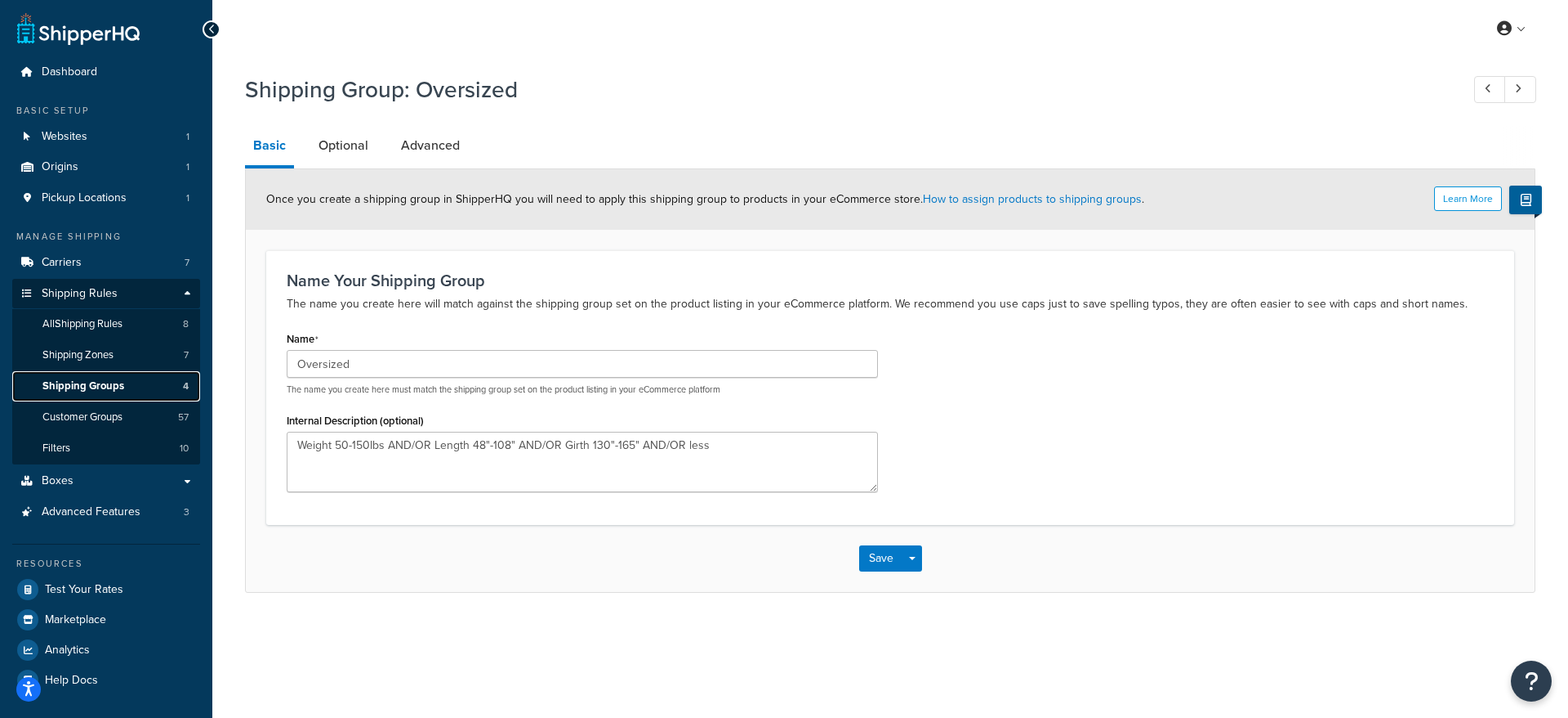
click at [130, 384] on link "Shipping Groups 4" at bounding box center [105, 386] width 188 height 30
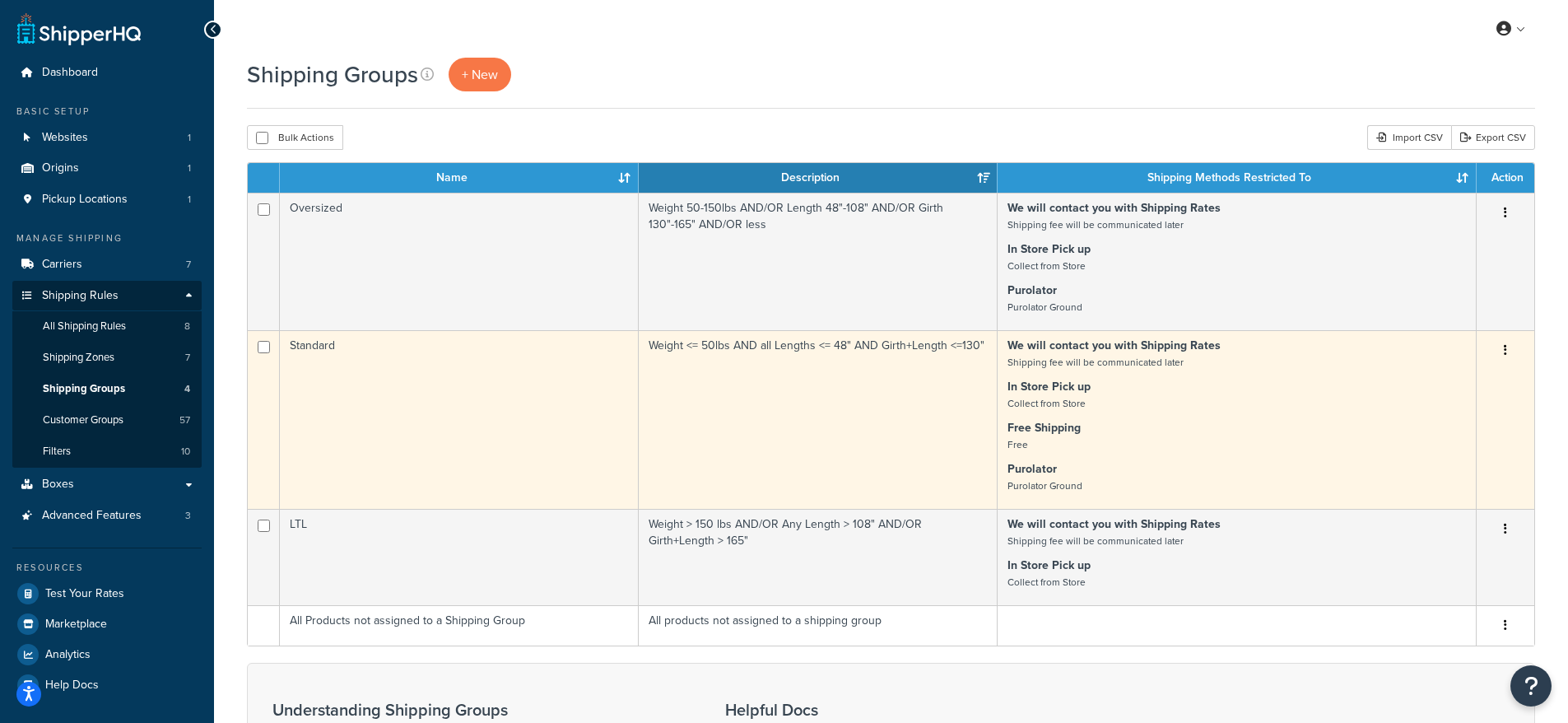
click at [400, 378] on td "Standard" at bounding box center [459, 419] width 359 height 179
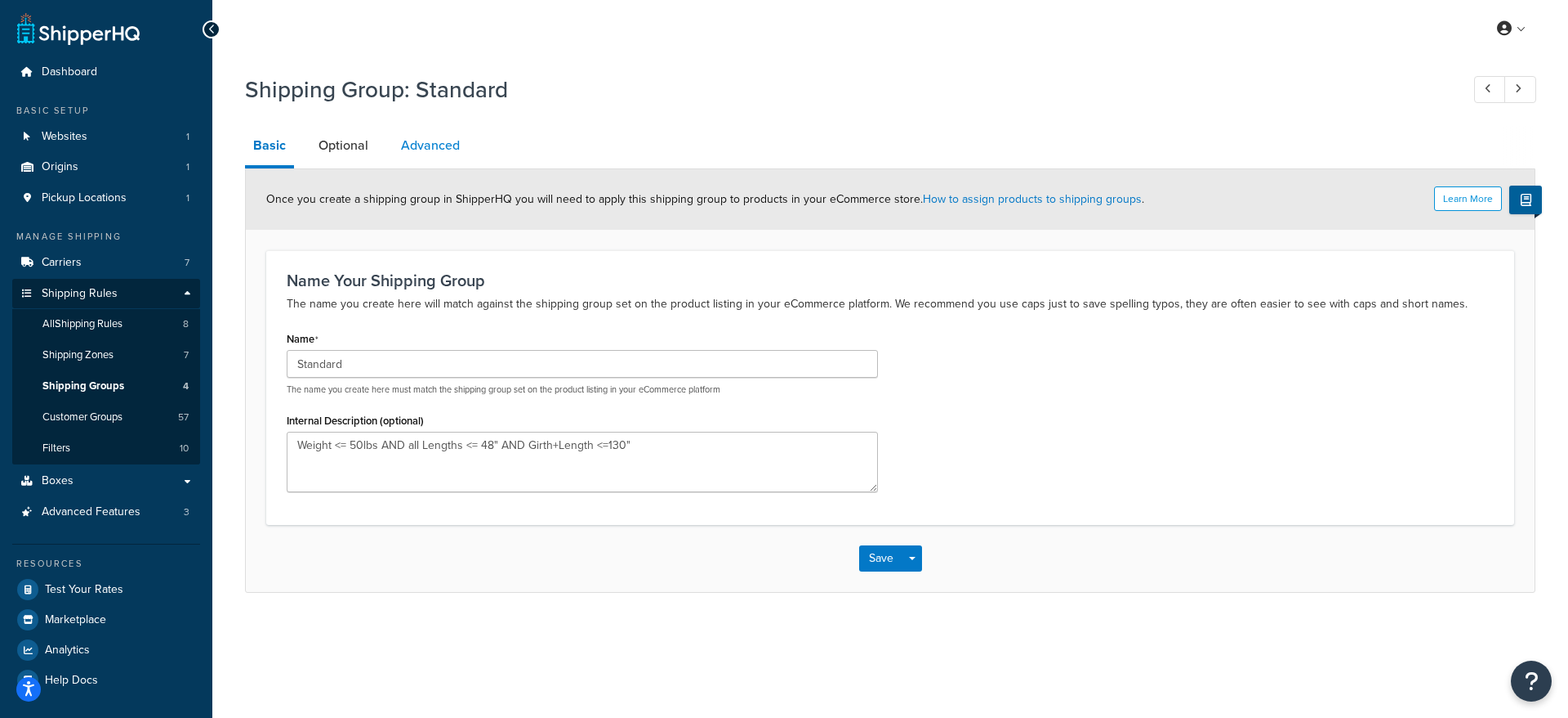
click at [447, 140] on link "Advanced" at bounding box center [430, 145] width 76 height 39
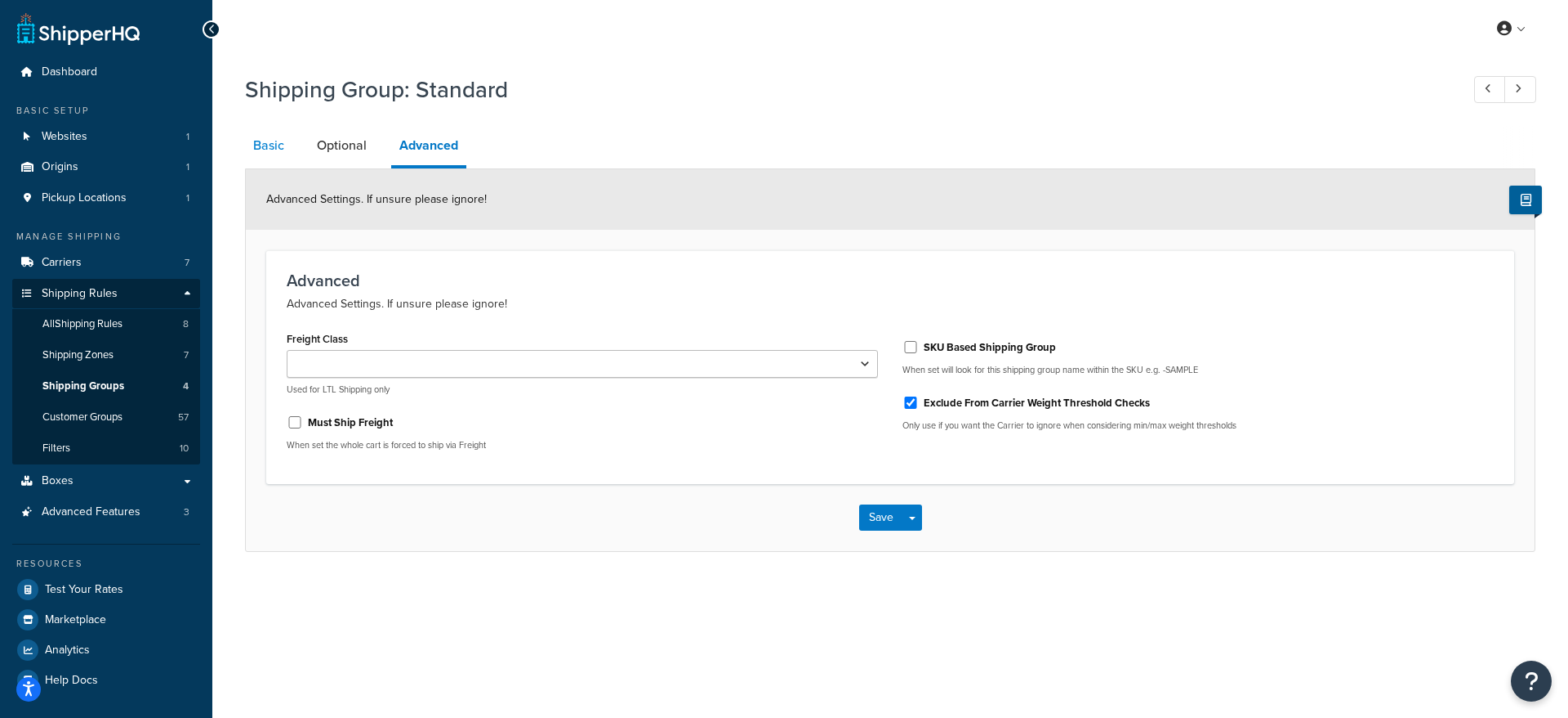
click at [264, 144] on link "Basic" at bounding box center [269, 145] width 47 height 39
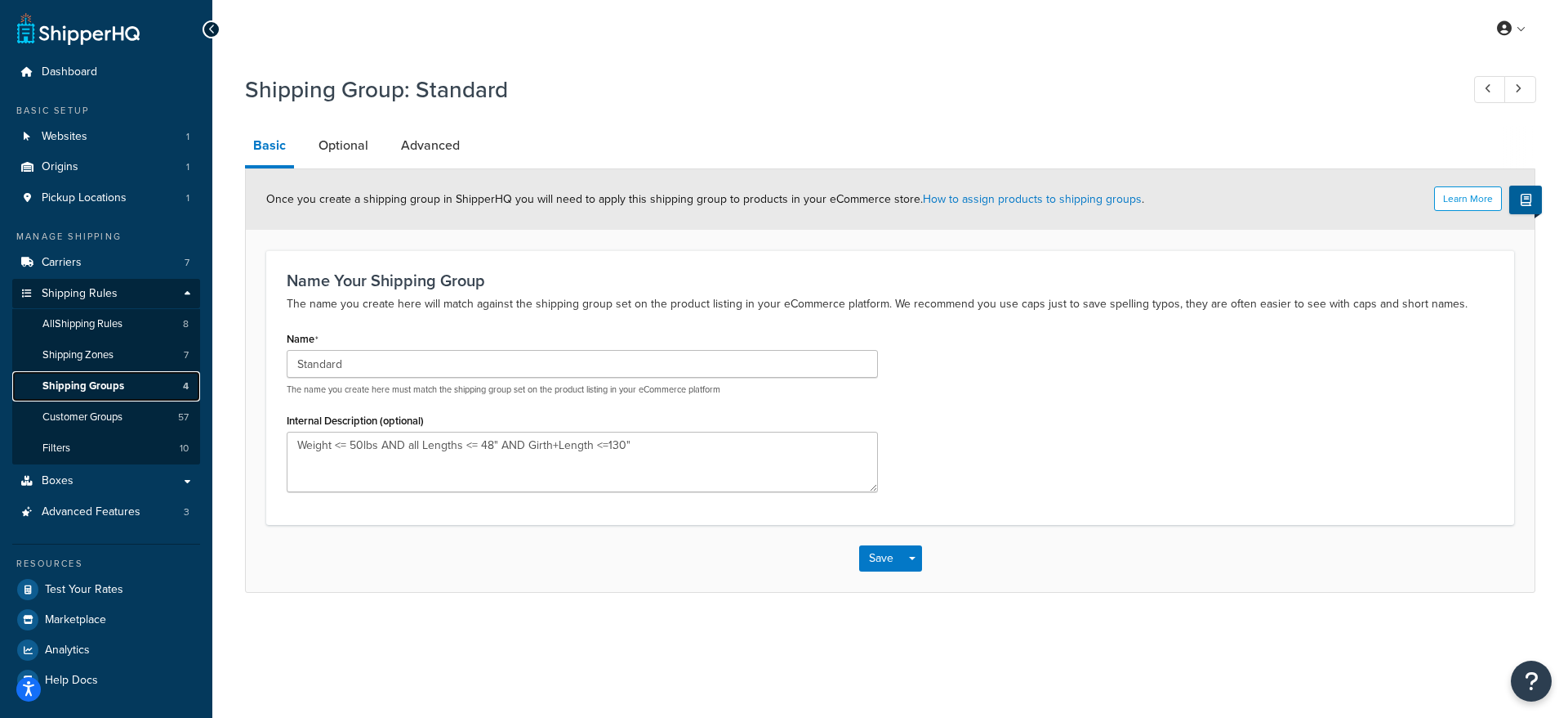
click at [121, 382] on span "Shipping Groups" at bounding box center [82, 386] width 81 height 14
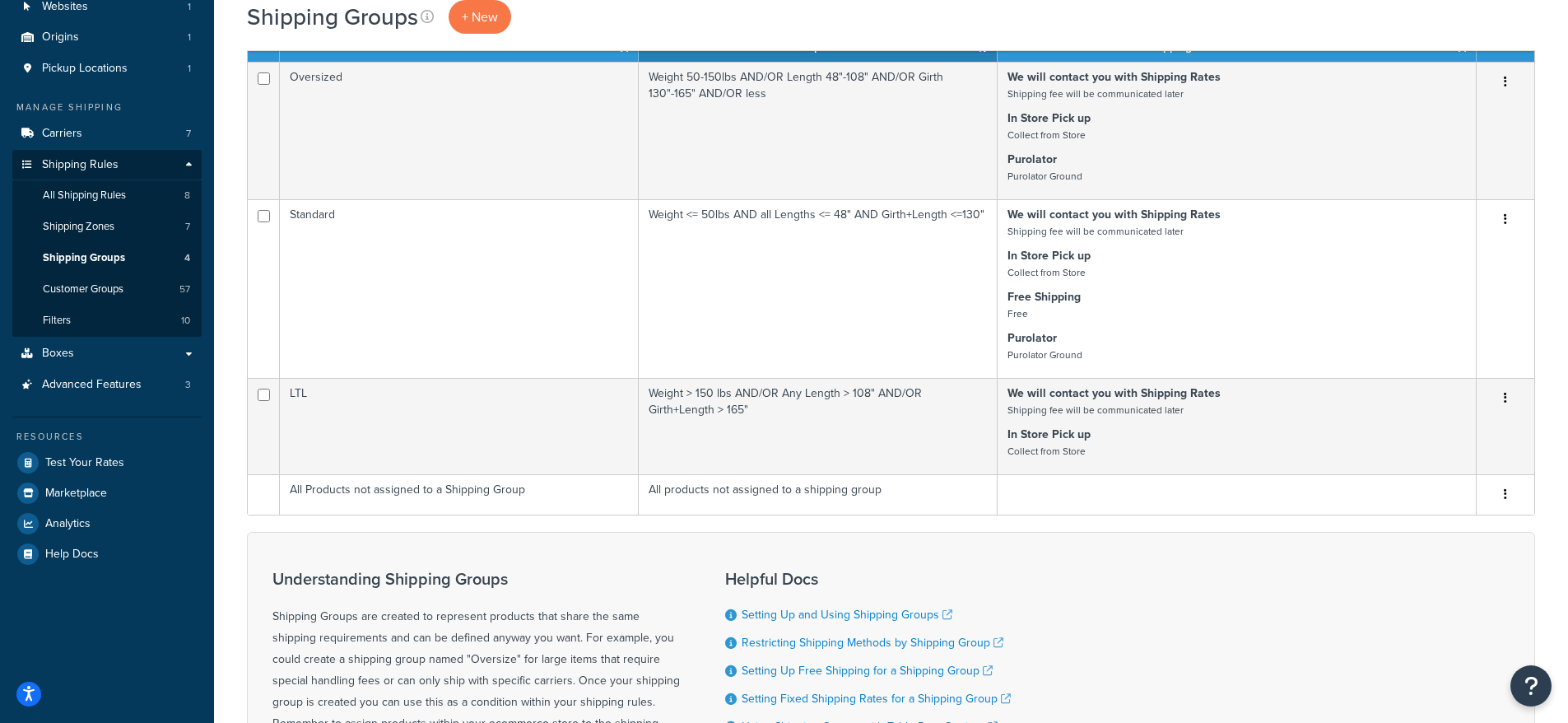
scroll to position [313, 0]
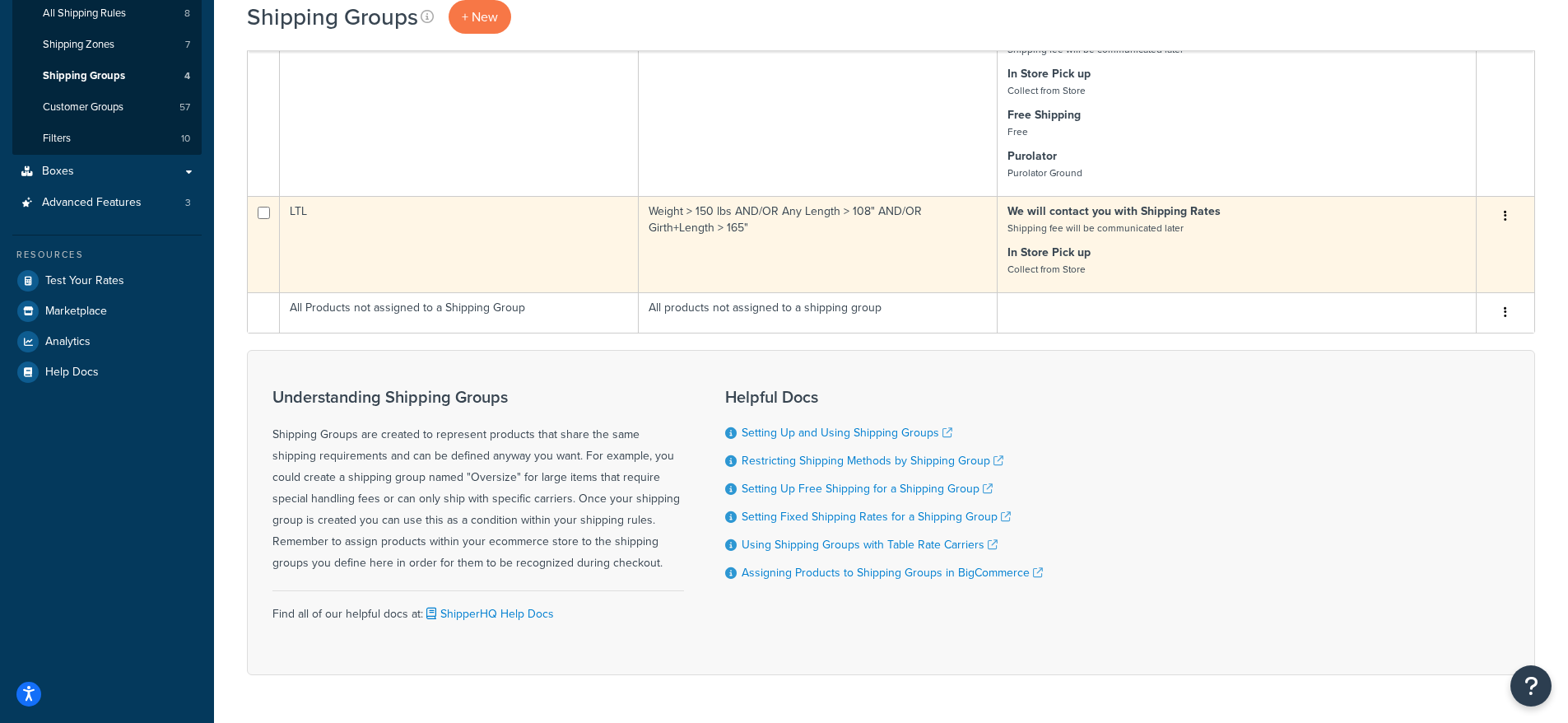
click at [377, 232] on td "LTL" at bounding box center [459, 243] width 359 height 96
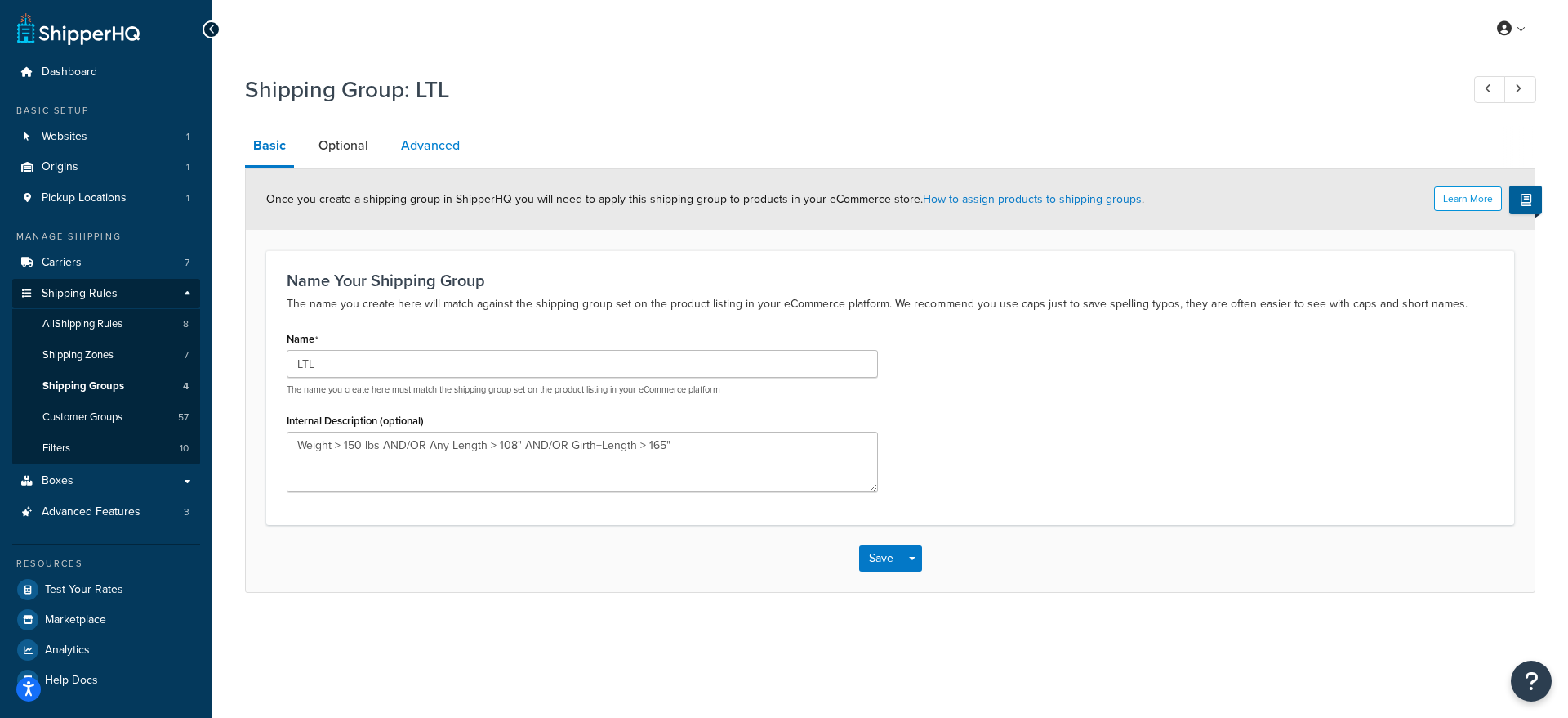
click at [435, 142] on link "Advanced" at bounding box center [430, 145] width 76 height 39
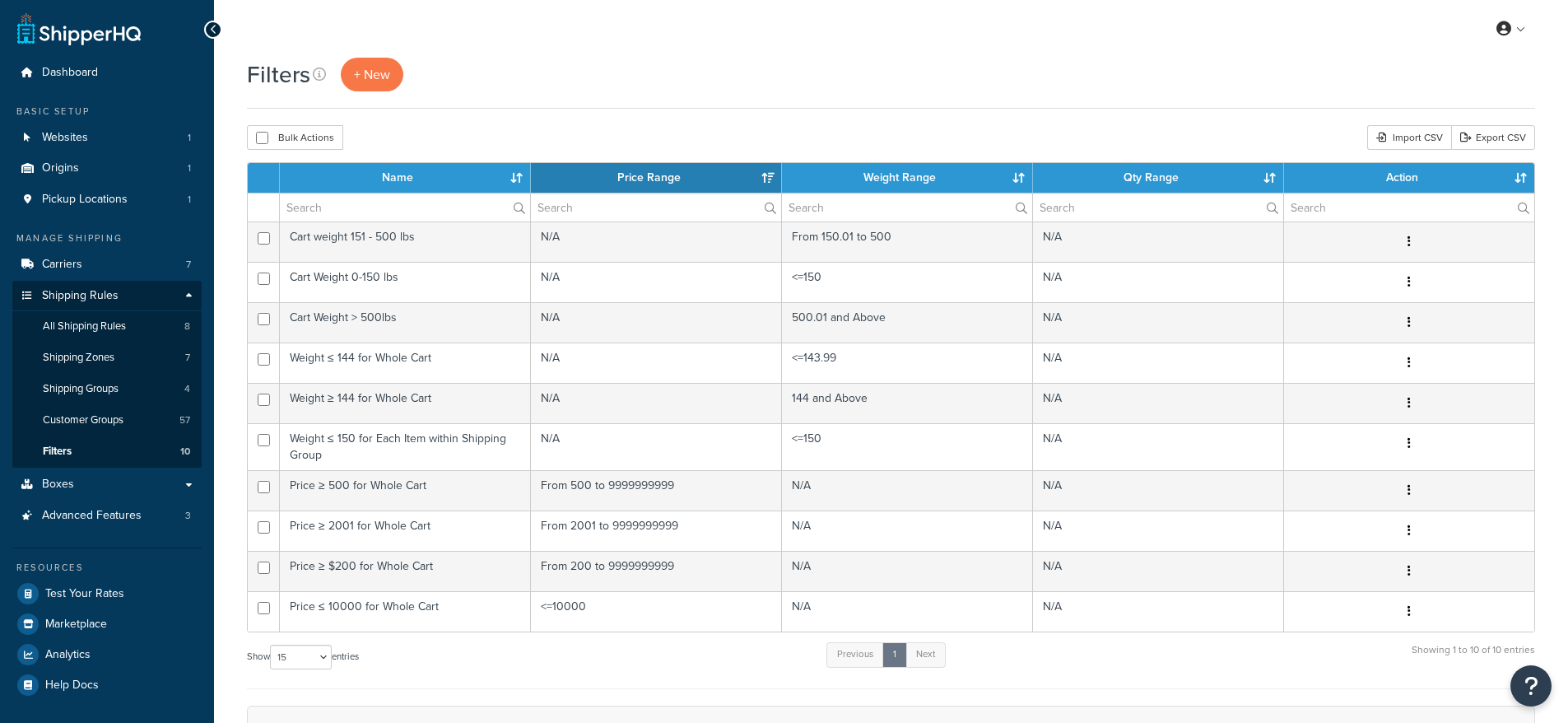
select select "15"
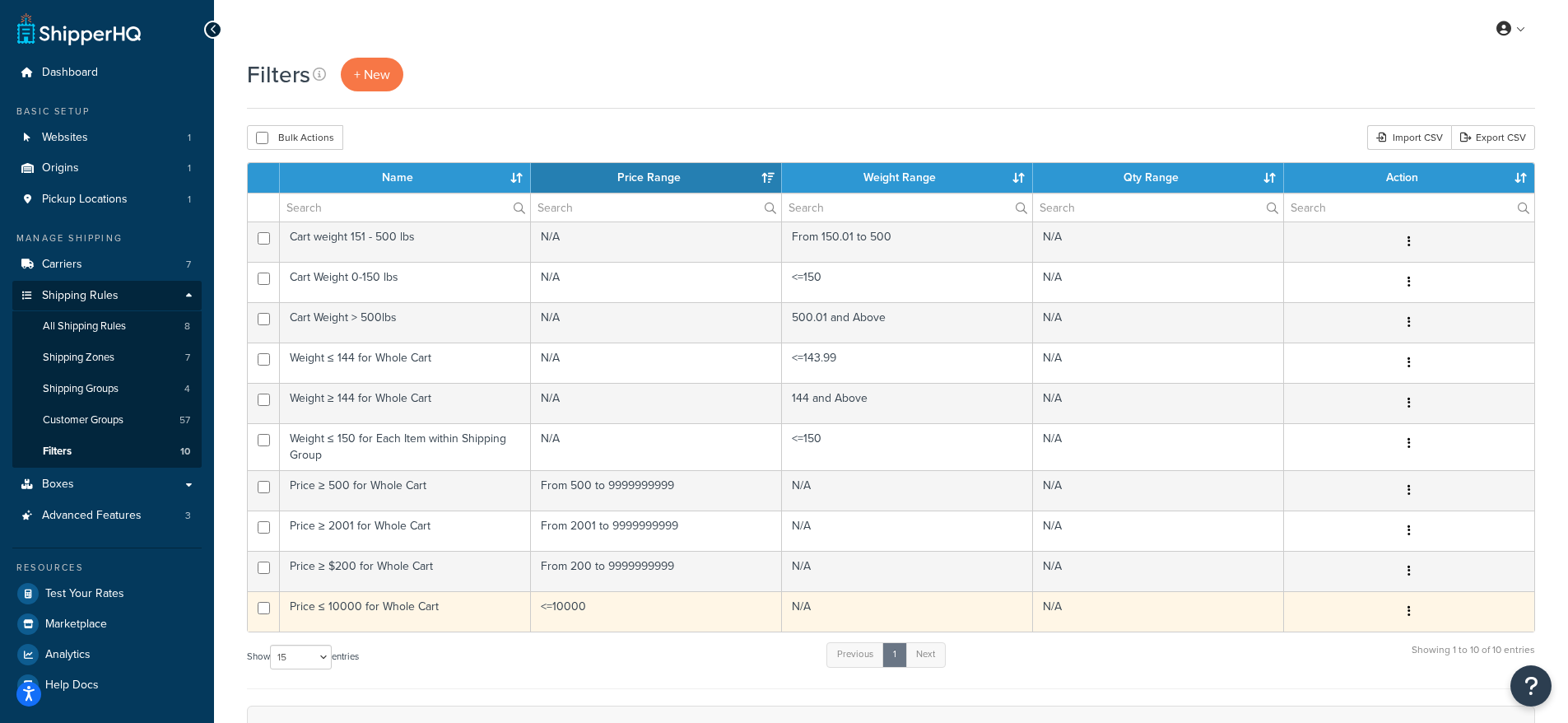
click at [400, 608] on td "Price ≤ 10000 for Whole Cart" at bounding box center [406, 610] width 251 height 41
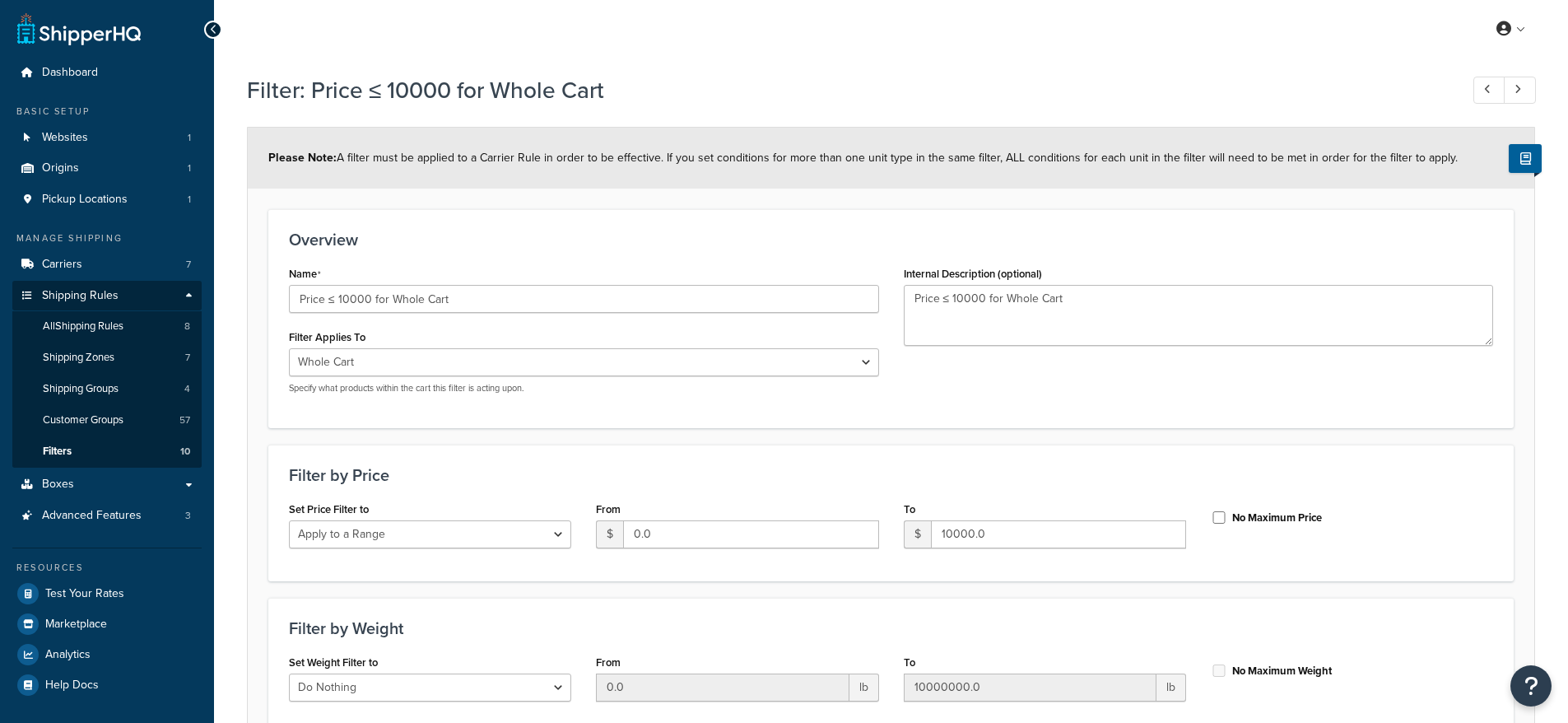
select select "range"
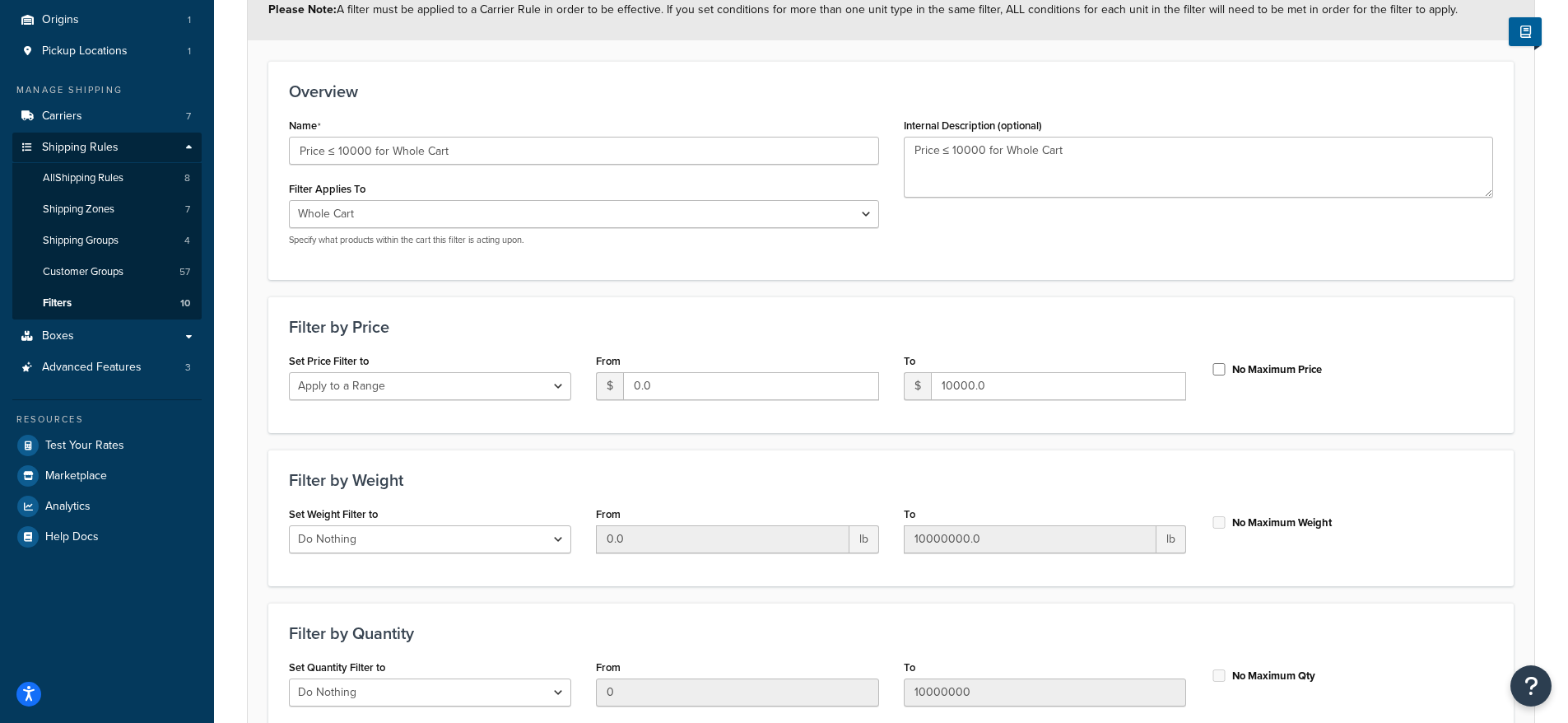
scroll to position [141, 0]
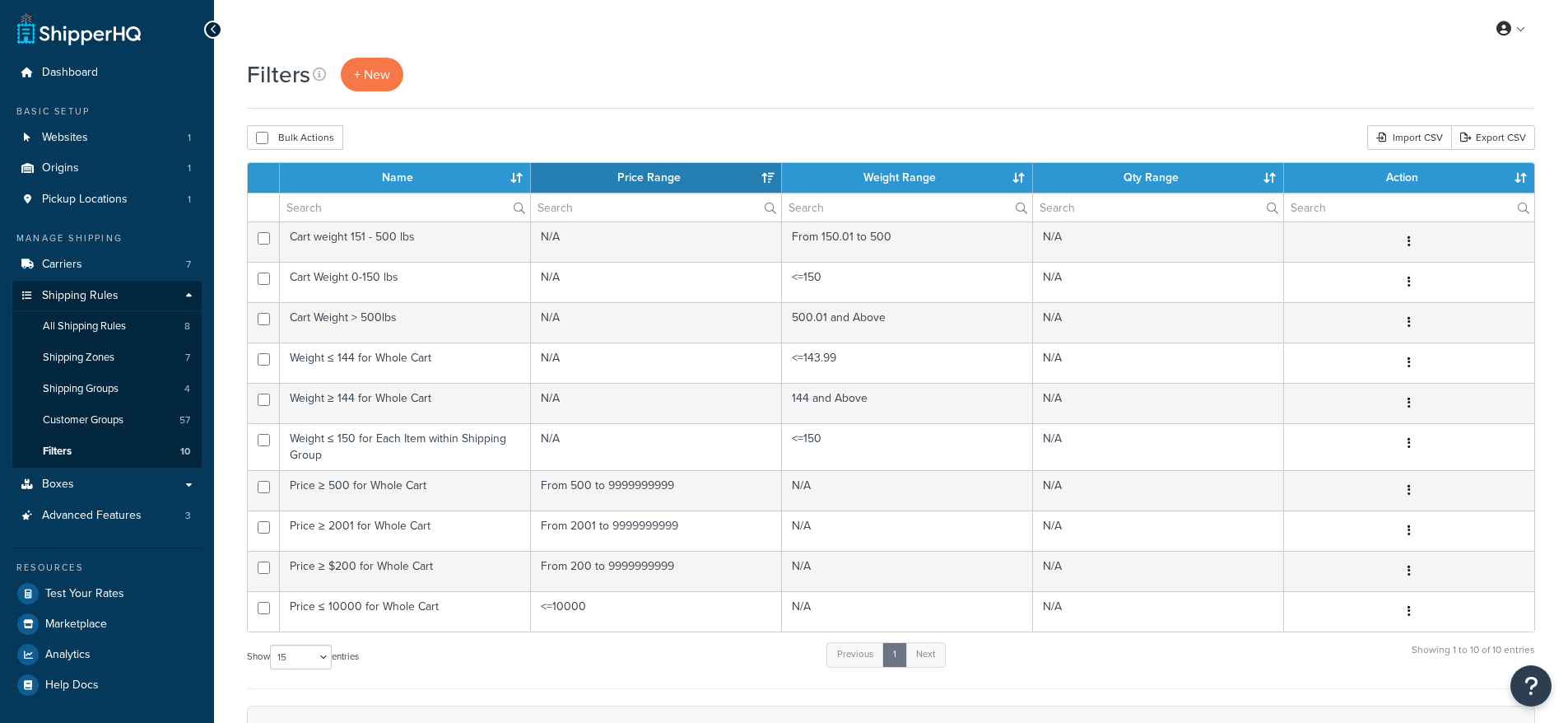
select select "15"
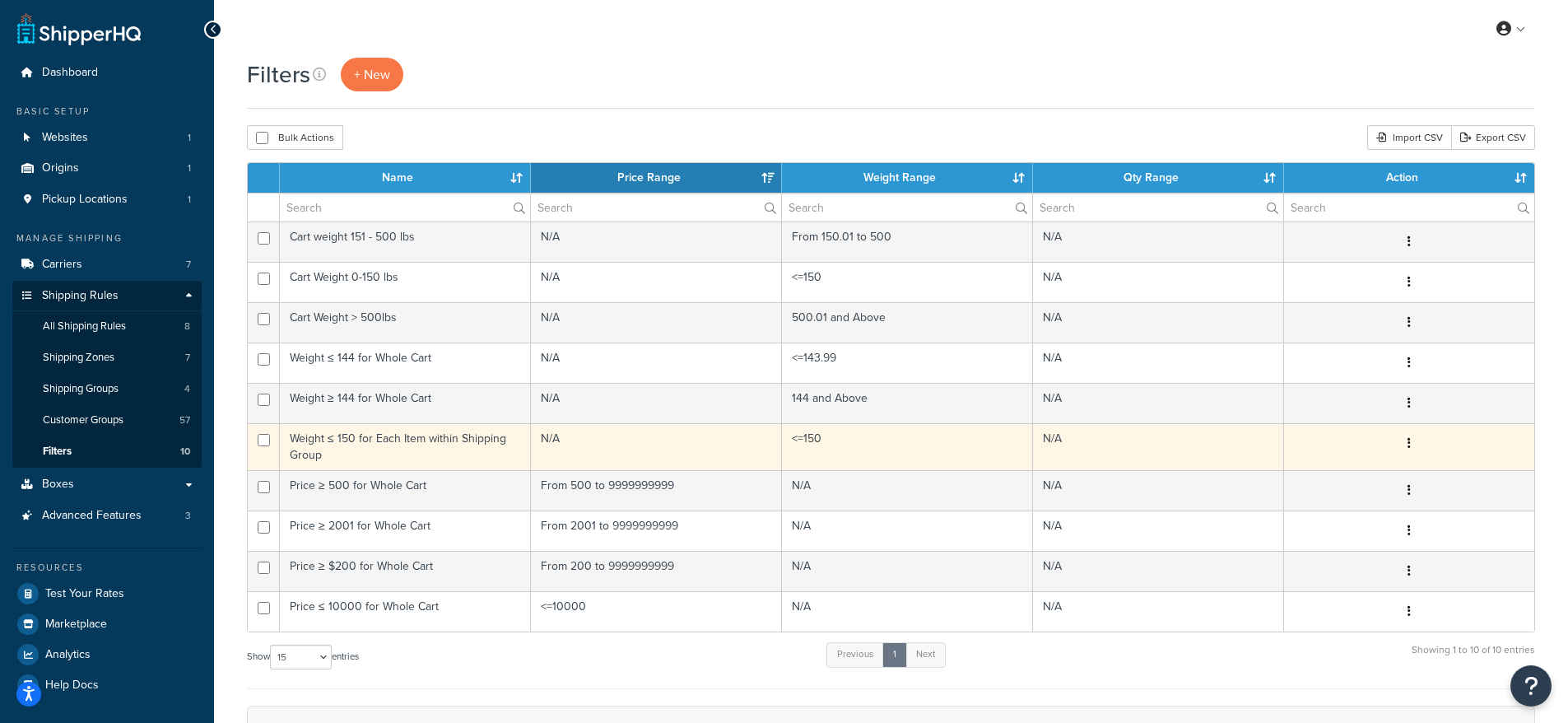
click at [373, 441] on td "Weight ≤ 150 for Each Item within Shipping Group" at bounding box center [406, 446] width 251 height 46
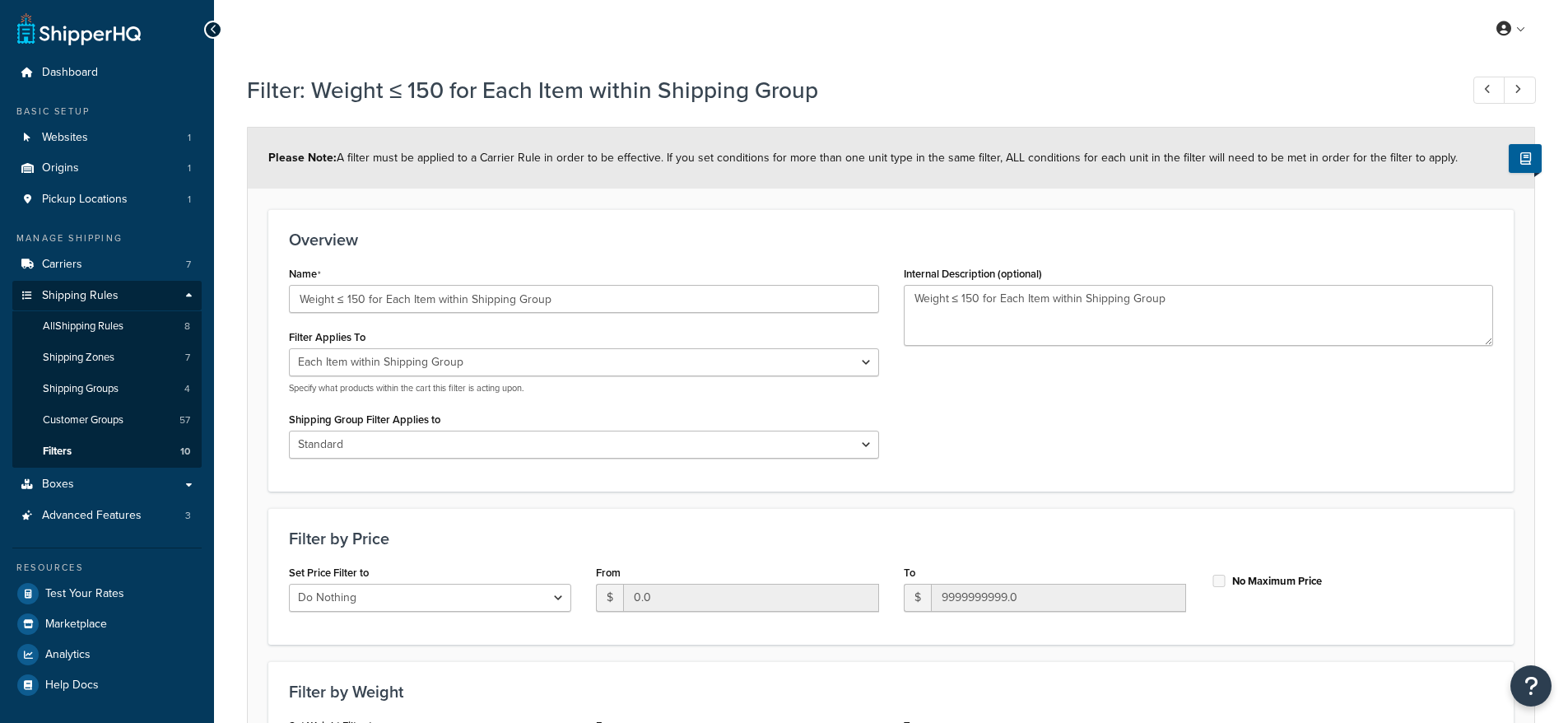
select select "ITEM"
select select "298548"
select select "range"
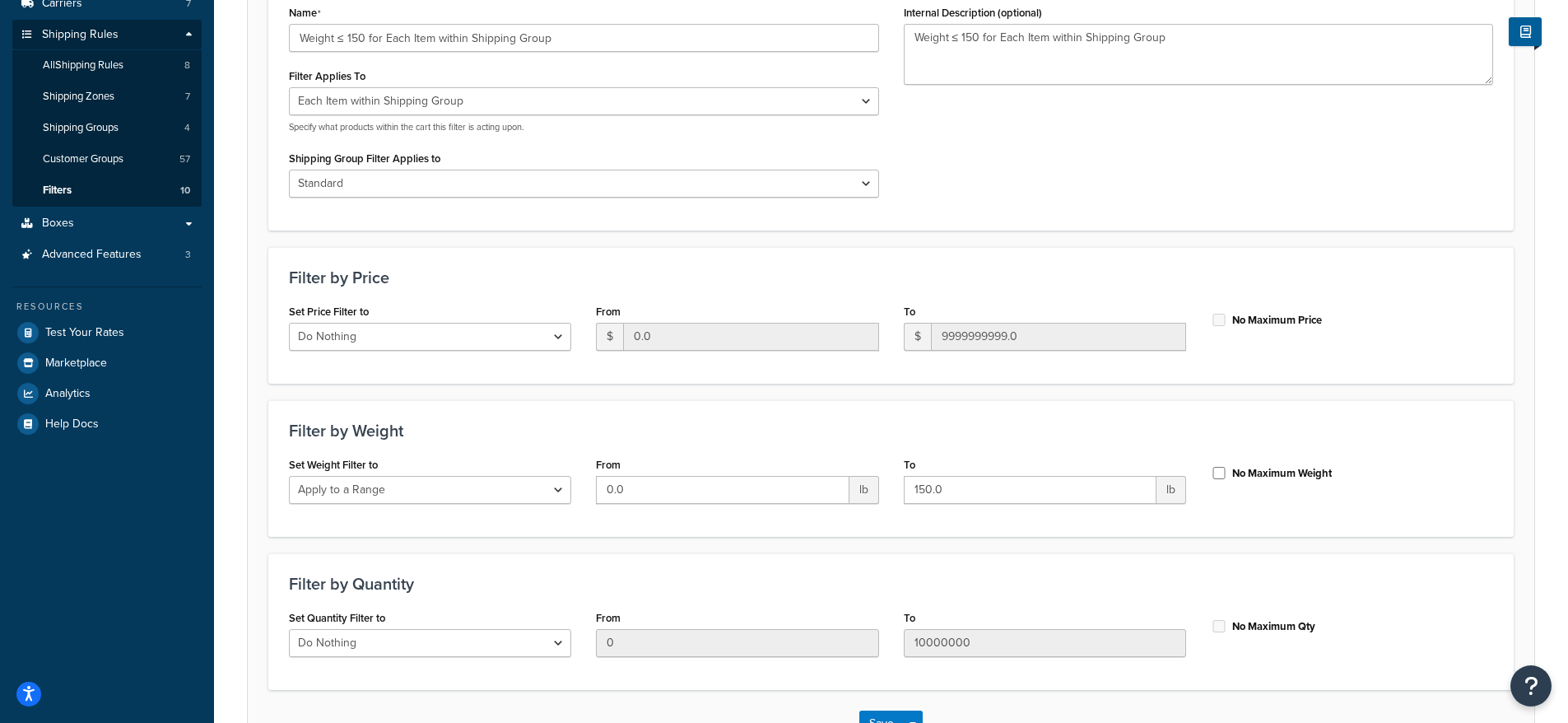
scroll to position [322, 0]
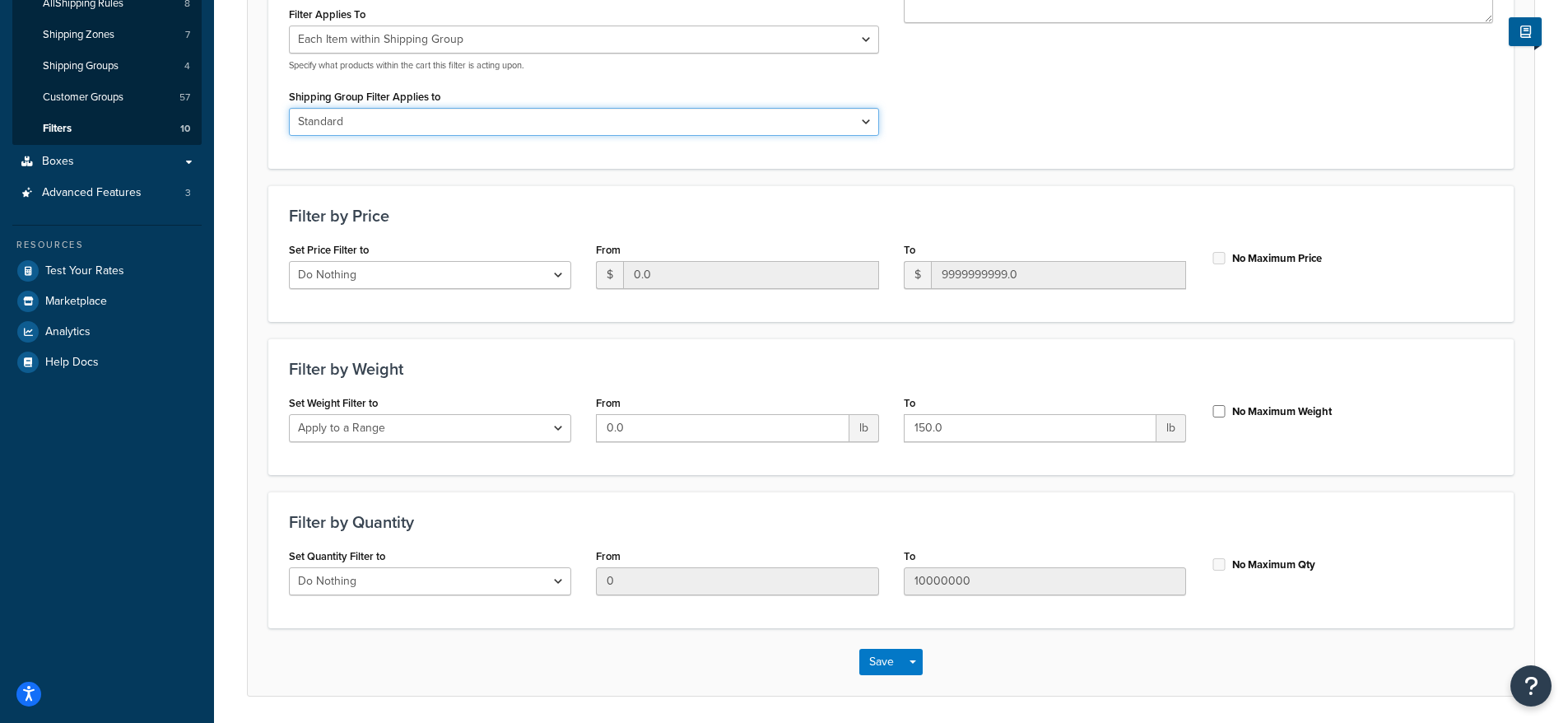
click at [404, 124] on select "All shipping groups Standard LTL Oversized All Products not assigned to a Shipp…" at bounding box center [584, 122] width 591 height 28
click at [386, 129] on select "All shipping groups Standard LTL Oversized All Products not assigned to a Shipp…" at bounding box center [584, 122] width 591 height 28
click at [812, 130] on select "All shipping groups Standard LTL Oversized All Products not assigned to a Shipp…" at bounding box center [584, 122] width 591 height 28
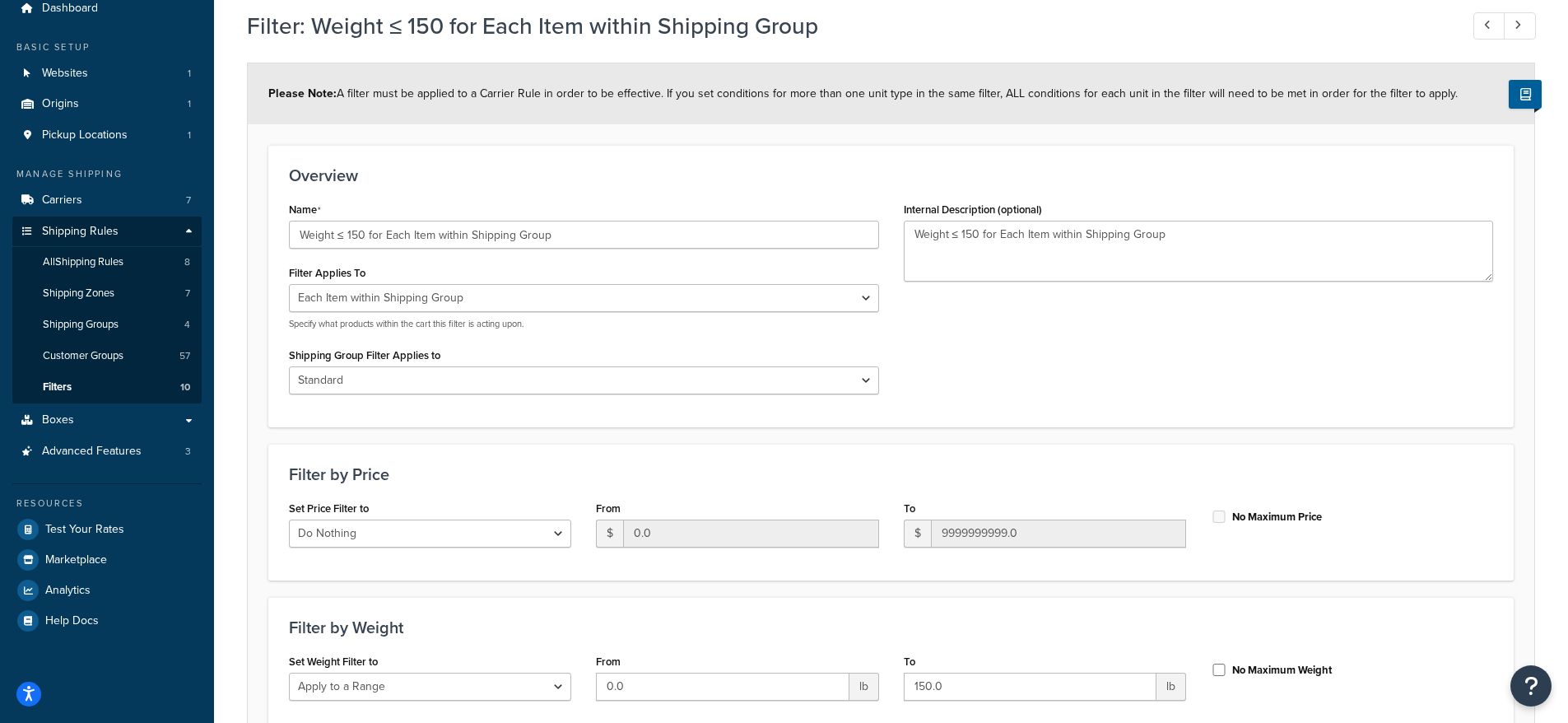
scroll to position [140, 0]
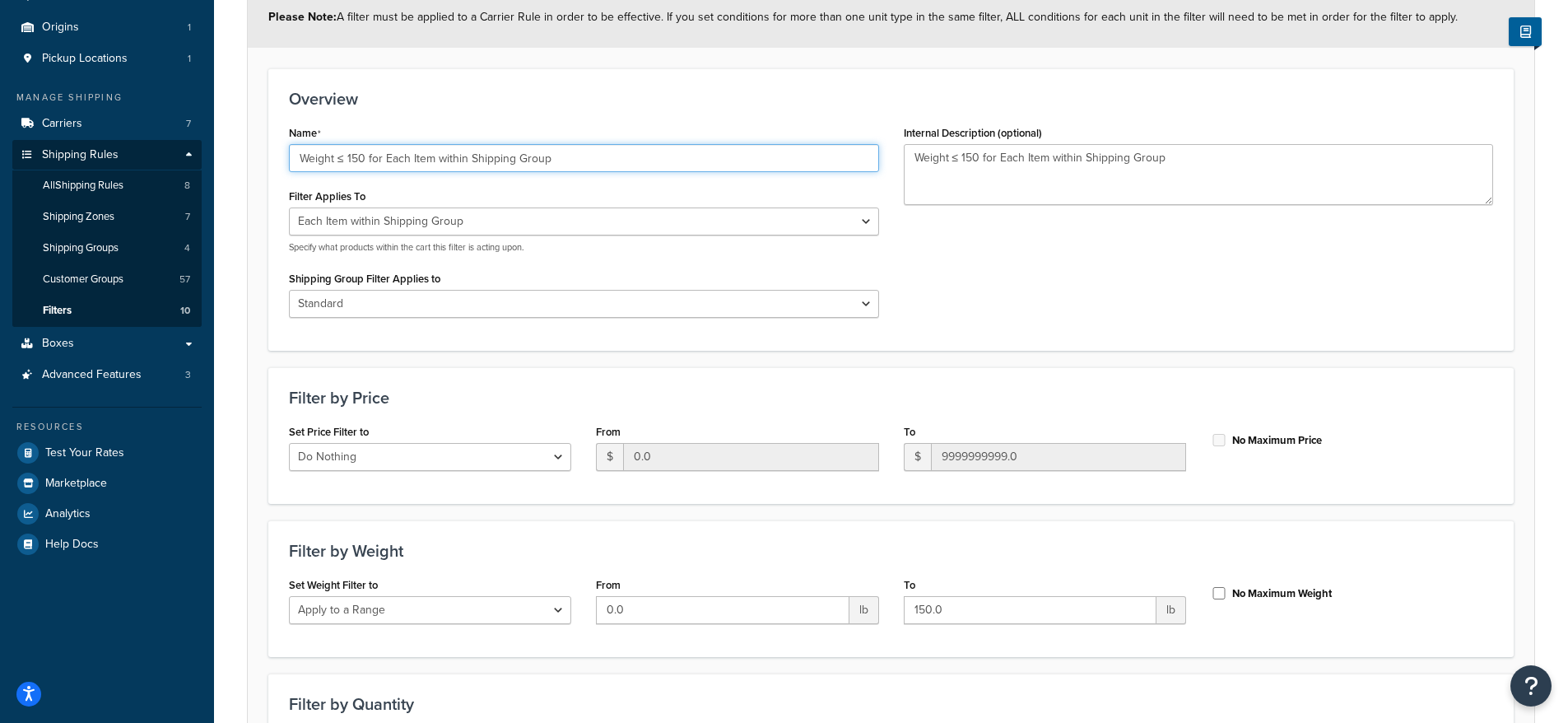
drag, startPoint x: 536, startPoint y: 154, endPoint x: 272, endPoint y: 142, distance: 264.3
click at [272, 142] on div "Overview Name Weight ≤ 150 for Each Item within Shipping Group Filter Applies T…" at bounding box center [890, 209] width 1245 height 282
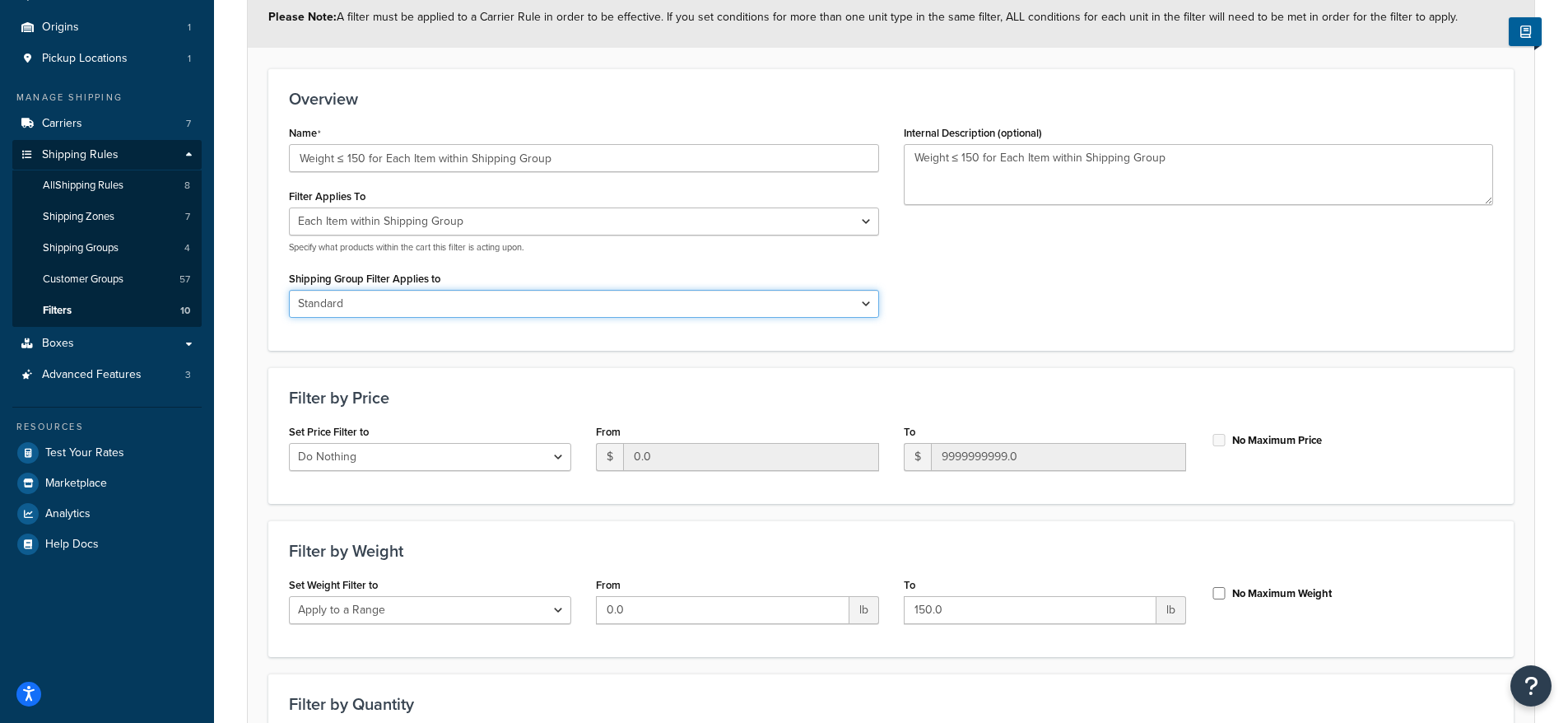
click at [419, 307] on select "All shipping groups Standard LTL Oversized All Products not assigned to a Shipp…" at bounding box center [584, 304] width 591 height 28
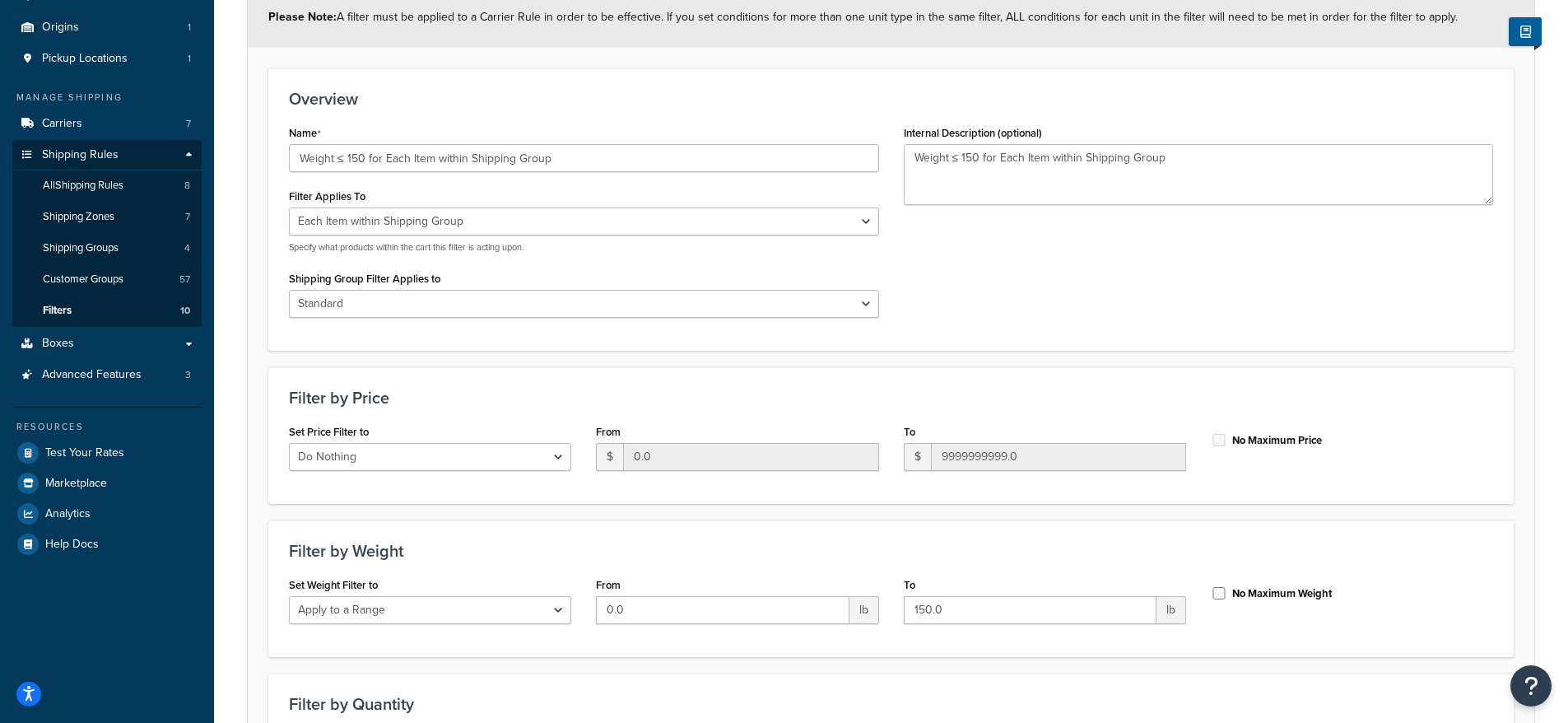
click at [352, 278] on label "Shipping Group Filter Applies to" at bounding box center [364, 278] width 151 height 12
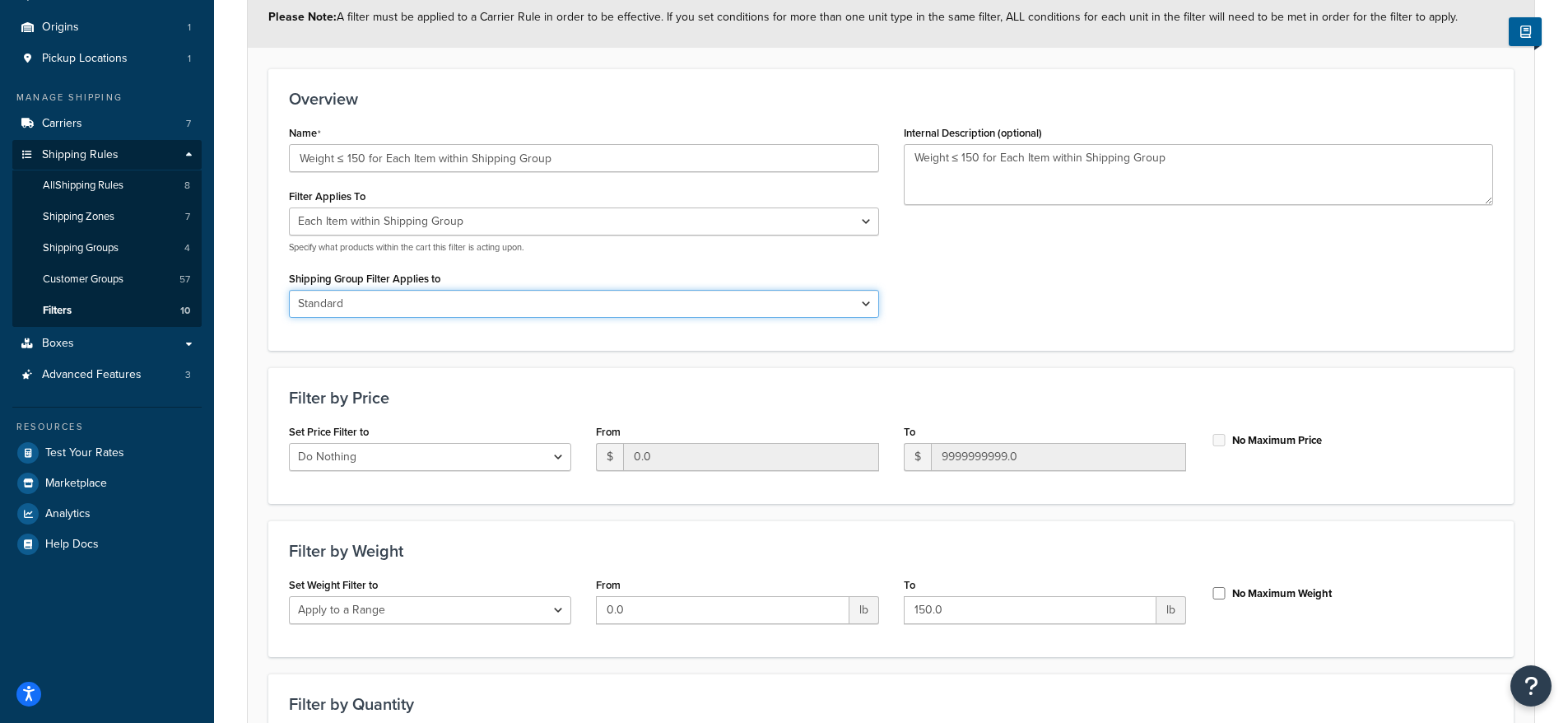
click at [352, 290] on select "All shipping groups Standard LTL Oversized All Products not assigned to a Shipp…" at bounding box center [584, 304] width 591 height 28
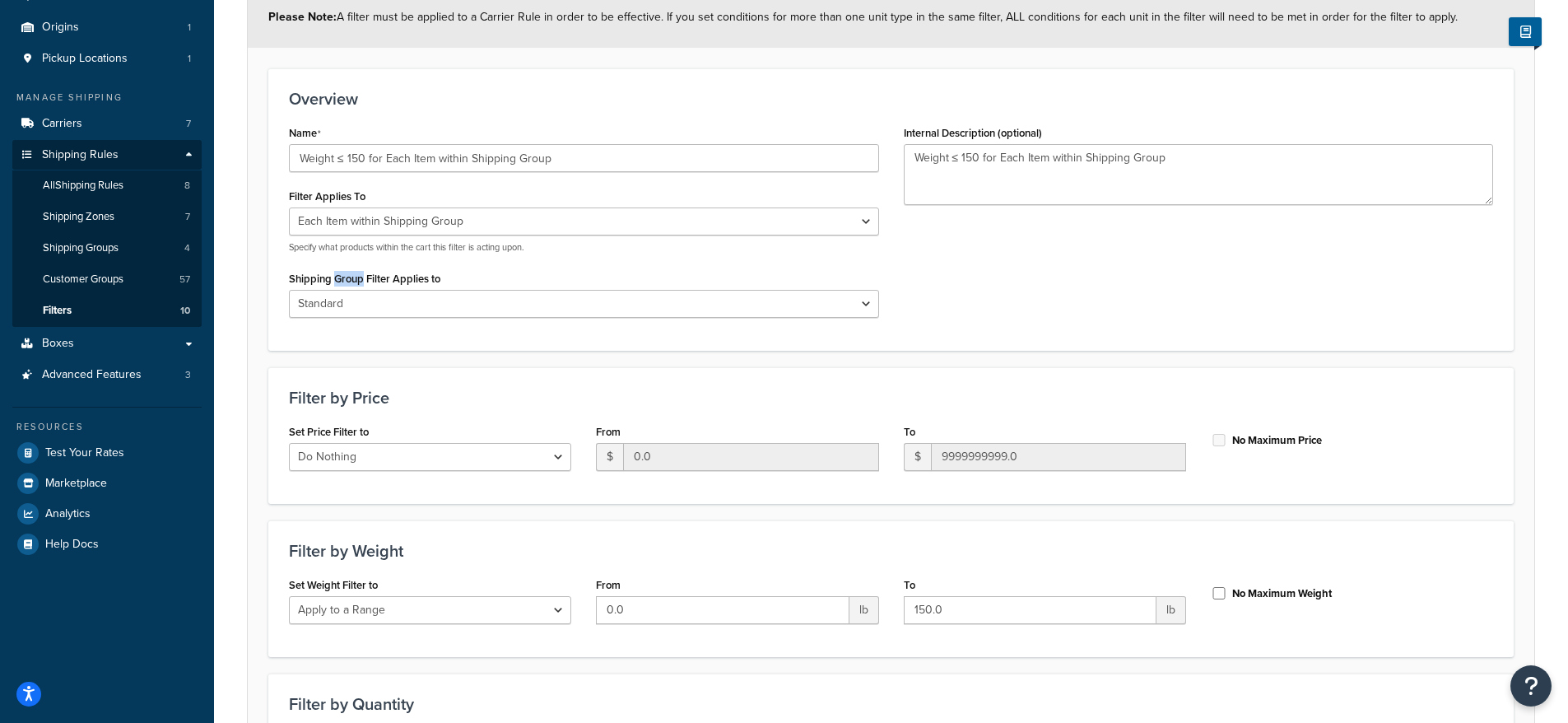
click at [352, 278] on label "Shipping Group Filter Applies to" at bounding box center [364, 278] width 151 height 12
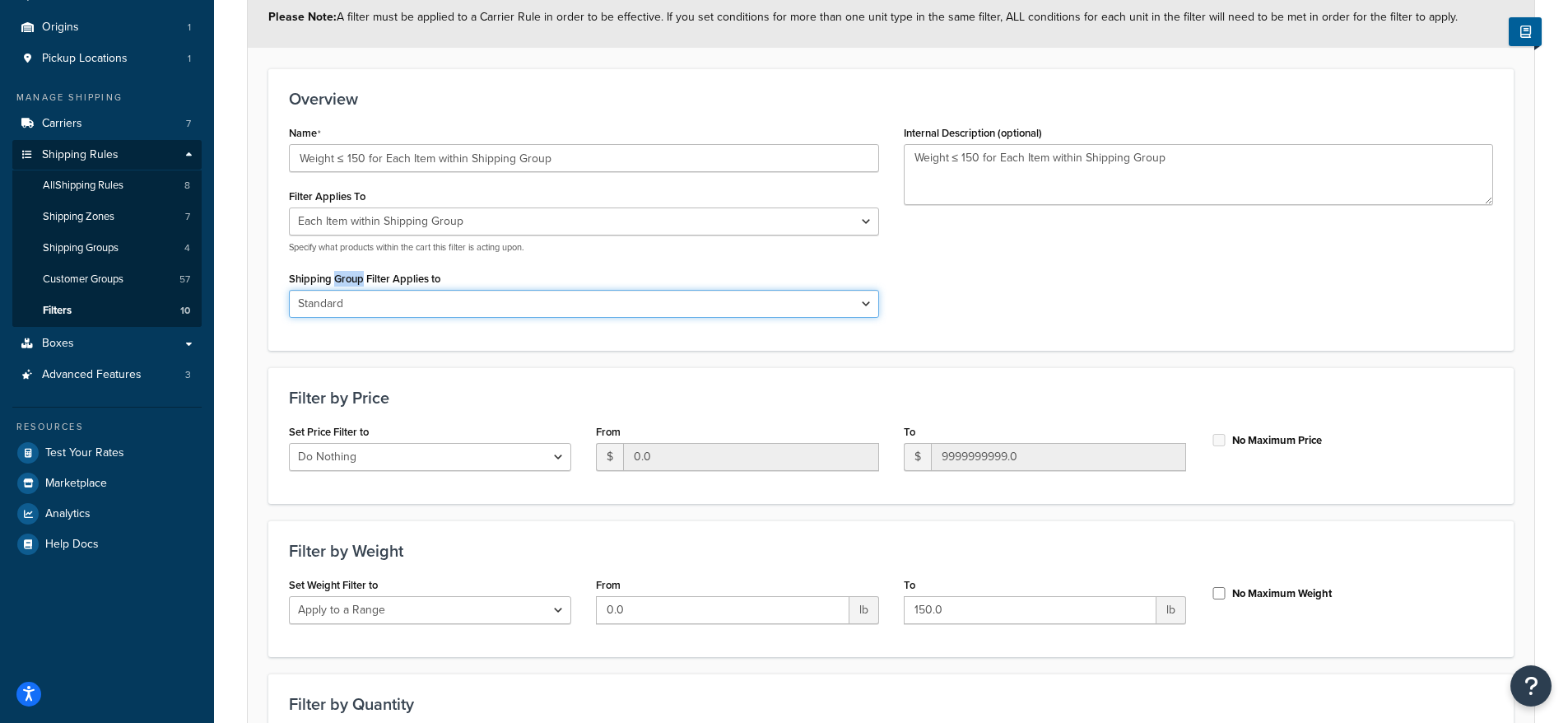
click at [352, 290] on select "All shipping groups Standard LTL Oversized All Products not assigned to a Shipp…" at bounding box center [584, 304] width 591 height 28
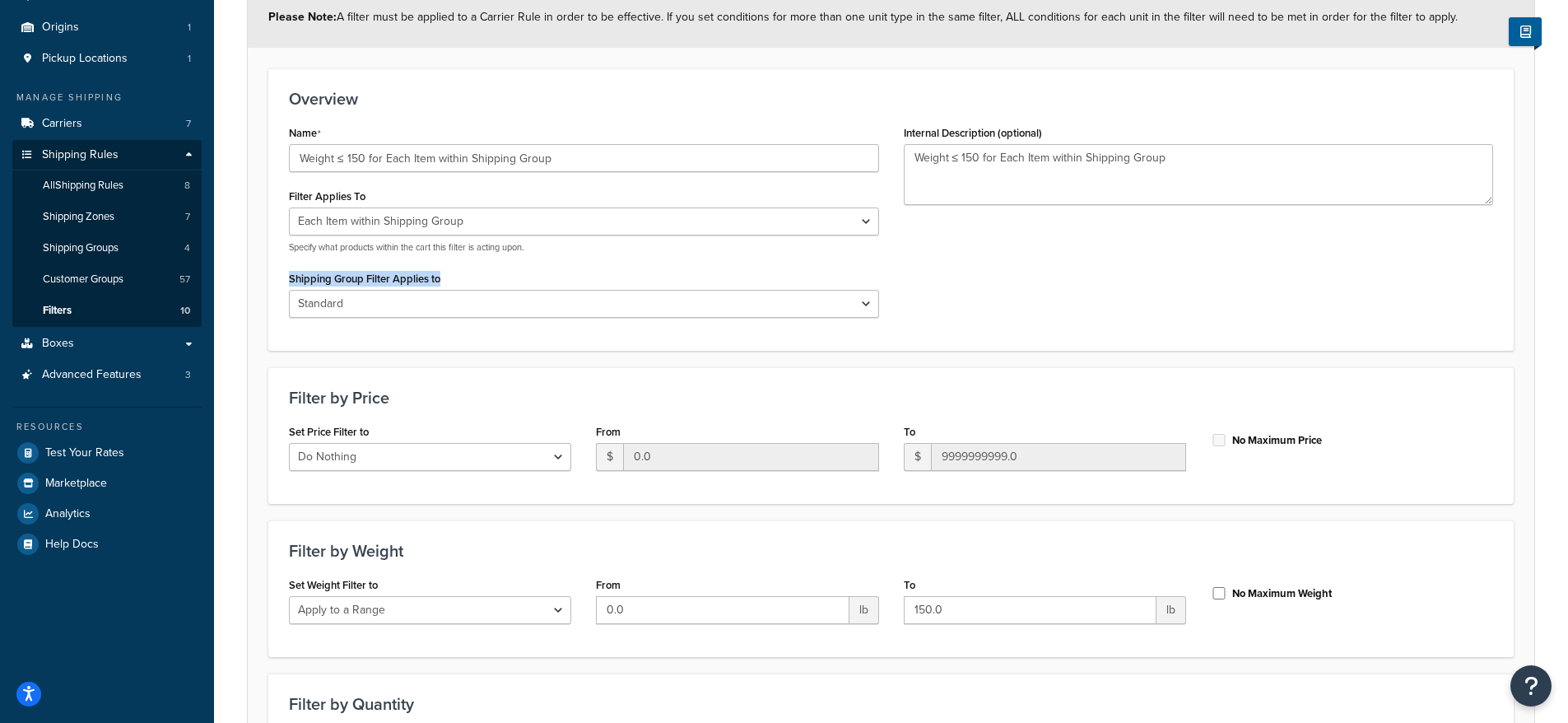
click at [352, 278] on label "Shipping Group Filter Applies to" at bounding box center [364, 278] width 151 height 12
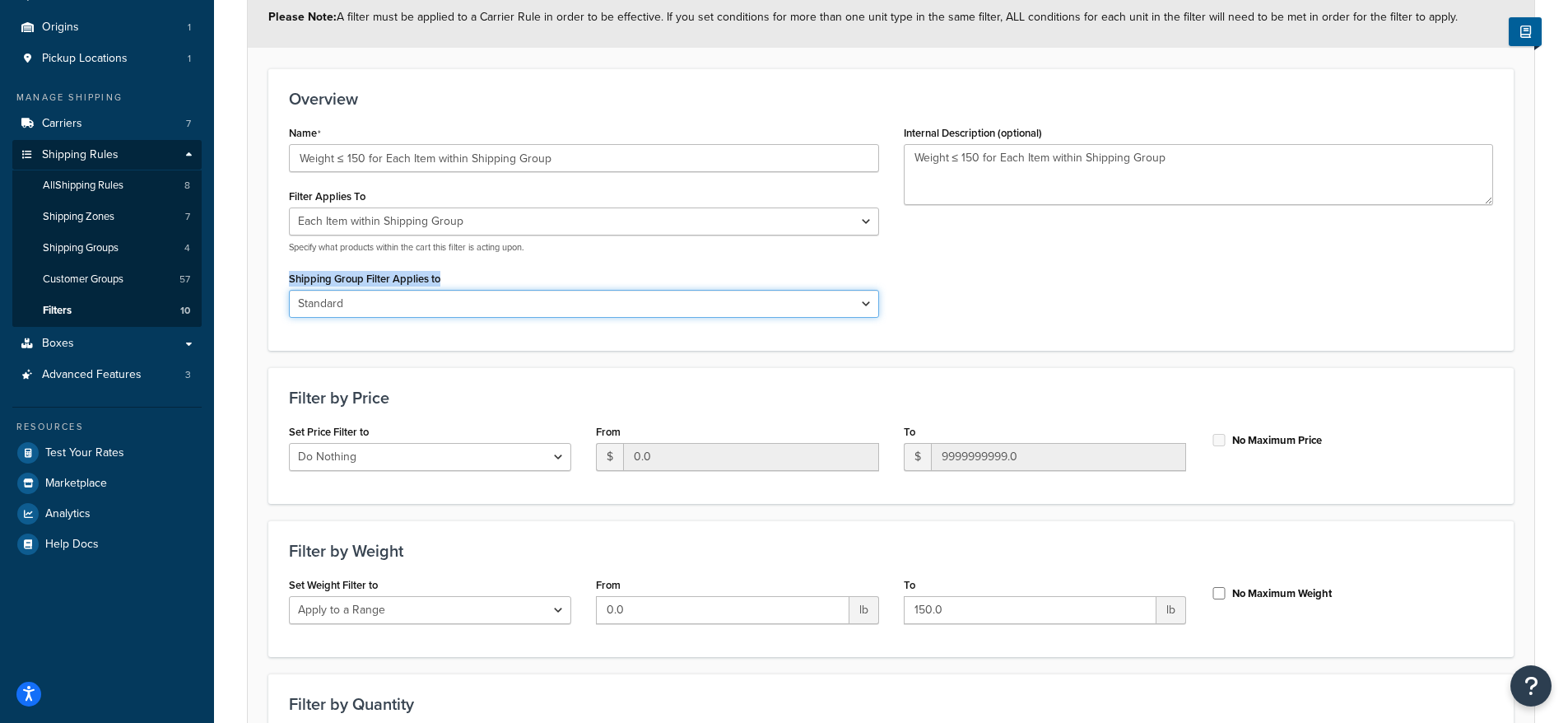
click at [352, 290] on select "All shipping groups Standard LTL Oversized All Products not assigned to a Shipp…" at bounding box center [584, 304] width 591 height 28
copy label "Shipping Group Filter Applies to"
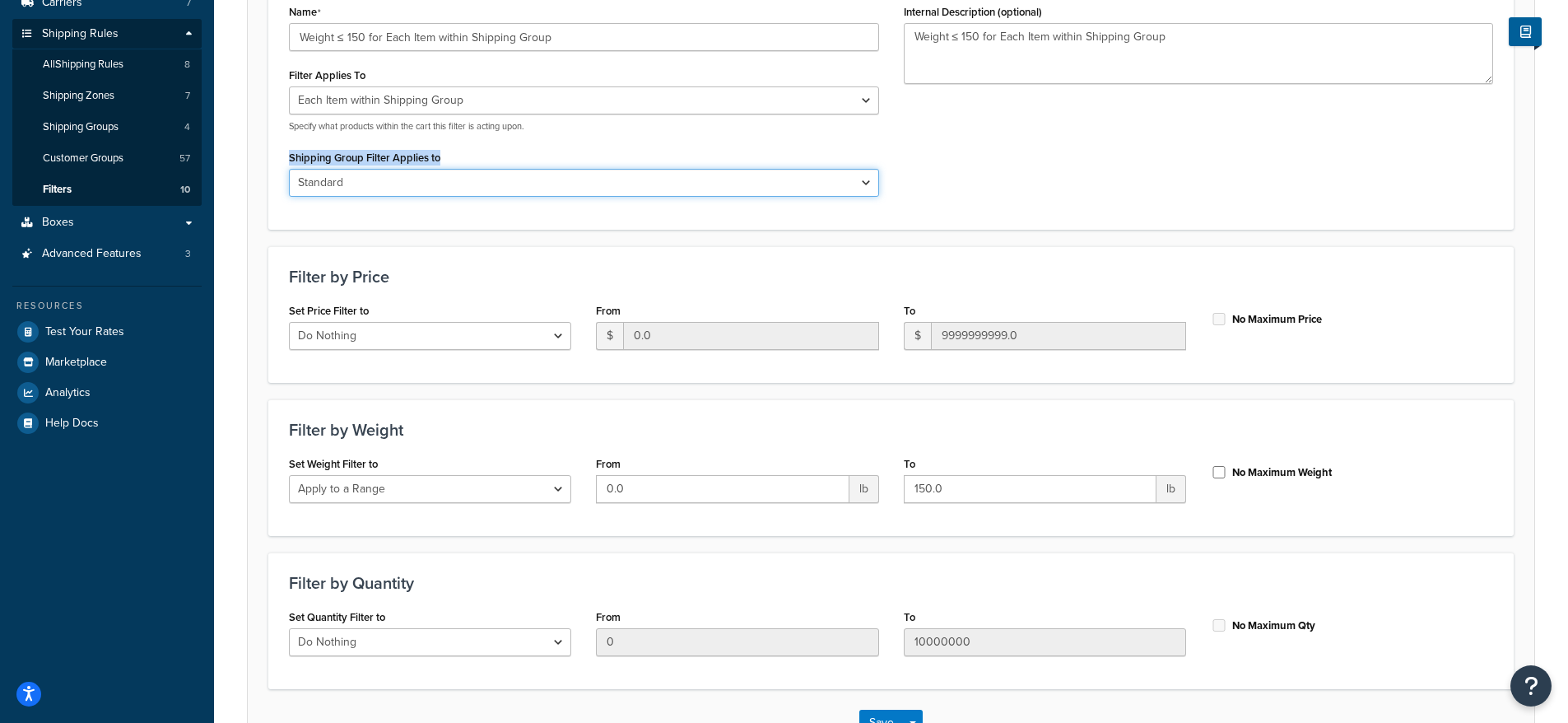
scroll to position [380, 0]
